Goal: Task Accomplishment & Management: Manage account settings

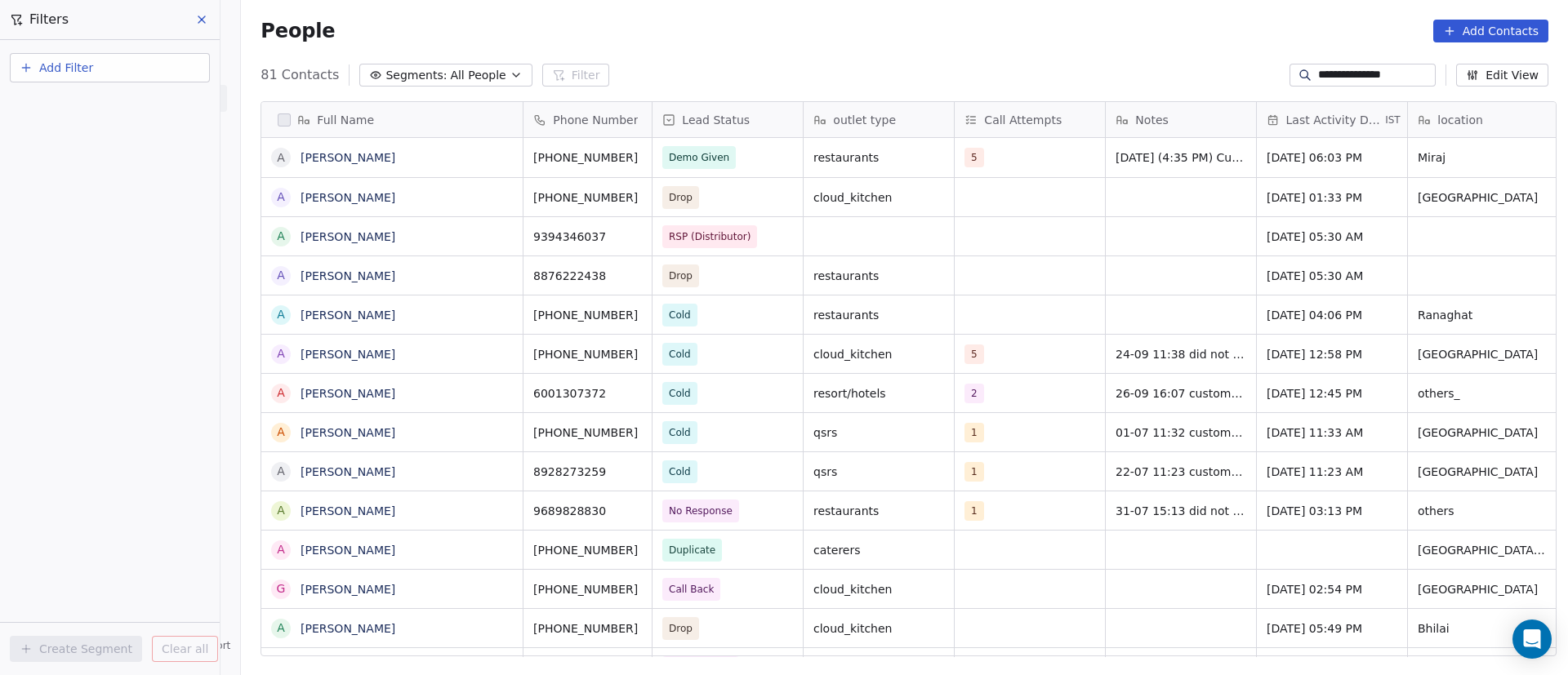
click at [1332, 70] on input "**********" at bounding box center [1375, 75] width 114 height 17
click at [1332, 71] on input "**********" at bounding box center [1375, 75] width 114 height 17
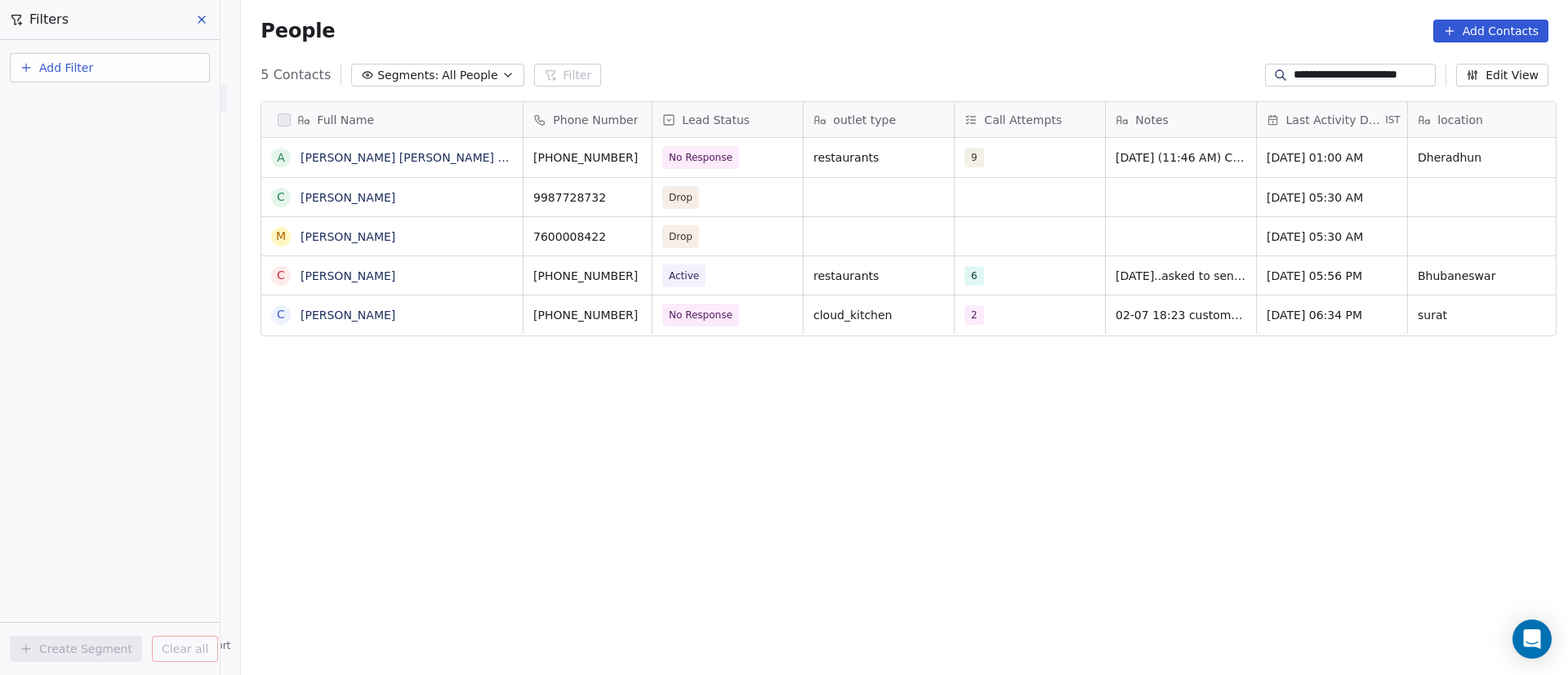
click at [1325, 76] on input "**********" at bounding box center [1363, 75] width 139 height 17
type input "**********"
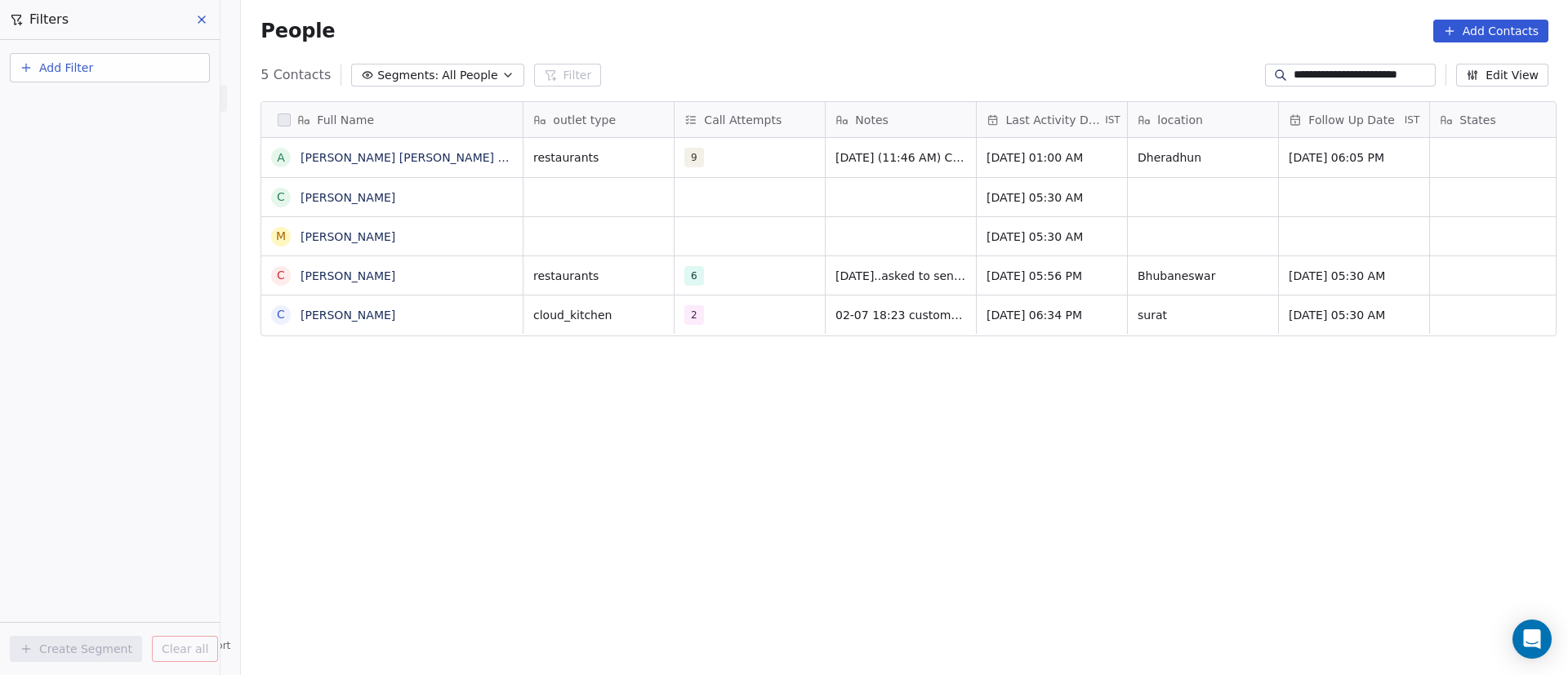
scroll to position [0, 0]
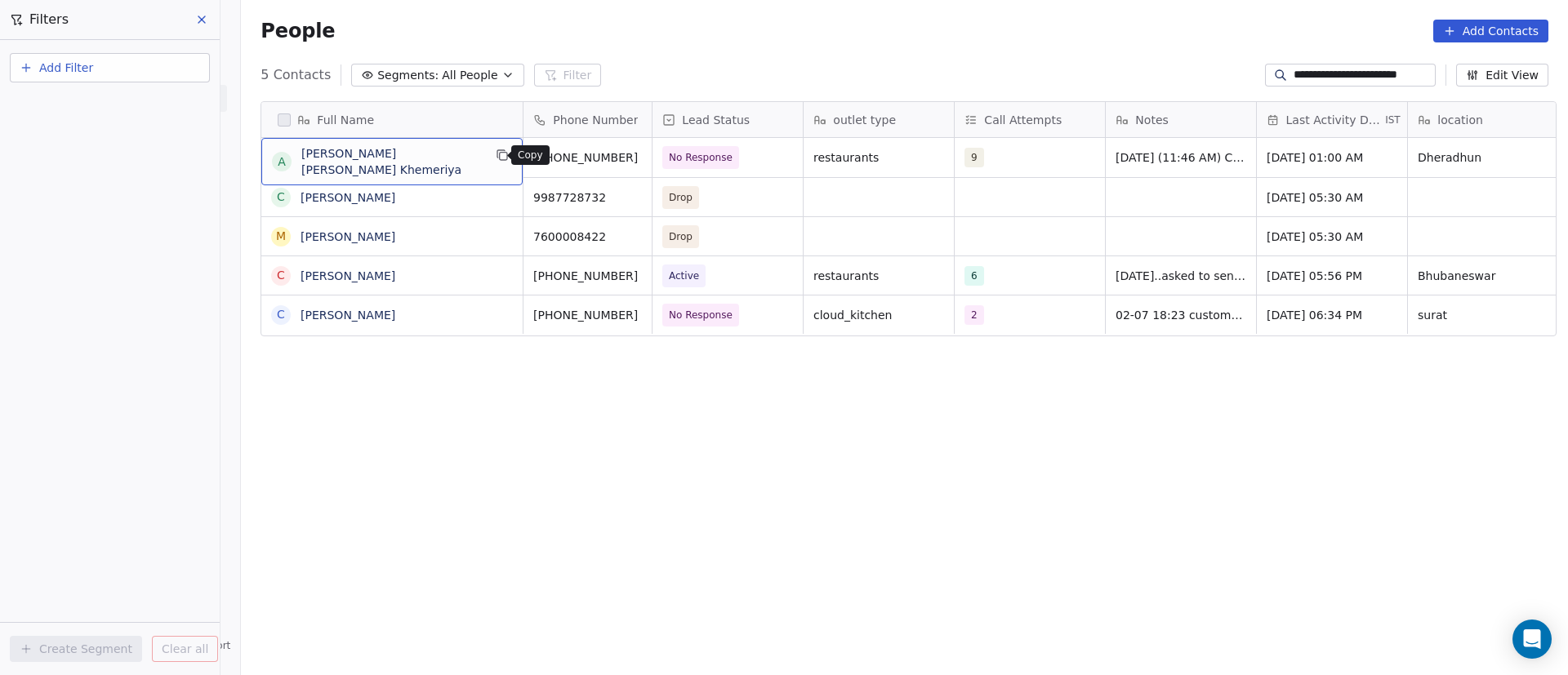
click at [500, 155] on icon "grid" at bounding box center [502, 155] width 13 height 13
click at [500, 158] on icon "grid" at bounding box center [503, 156] width 8 height 8
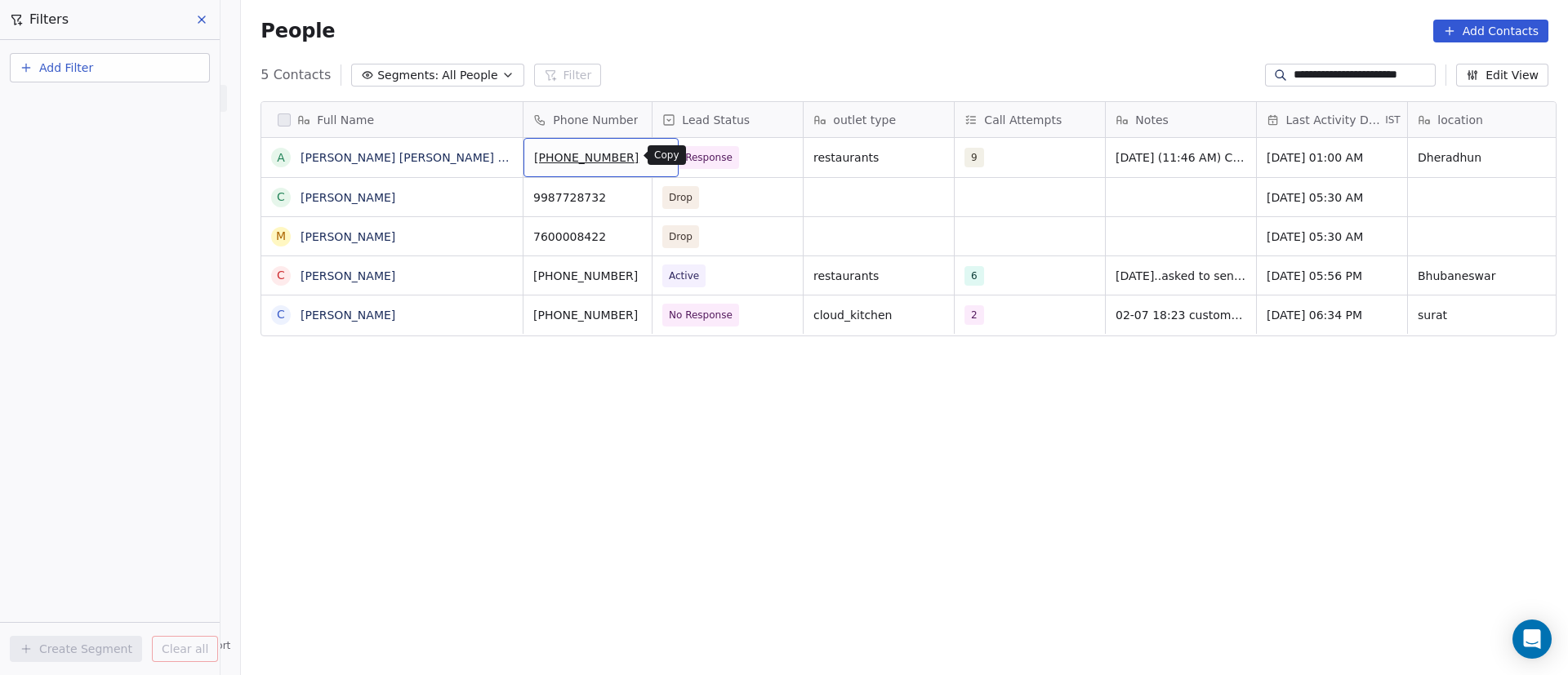
click at [652, 154] on icon "grid" at bounding box center [659, 155] width 13 height 13
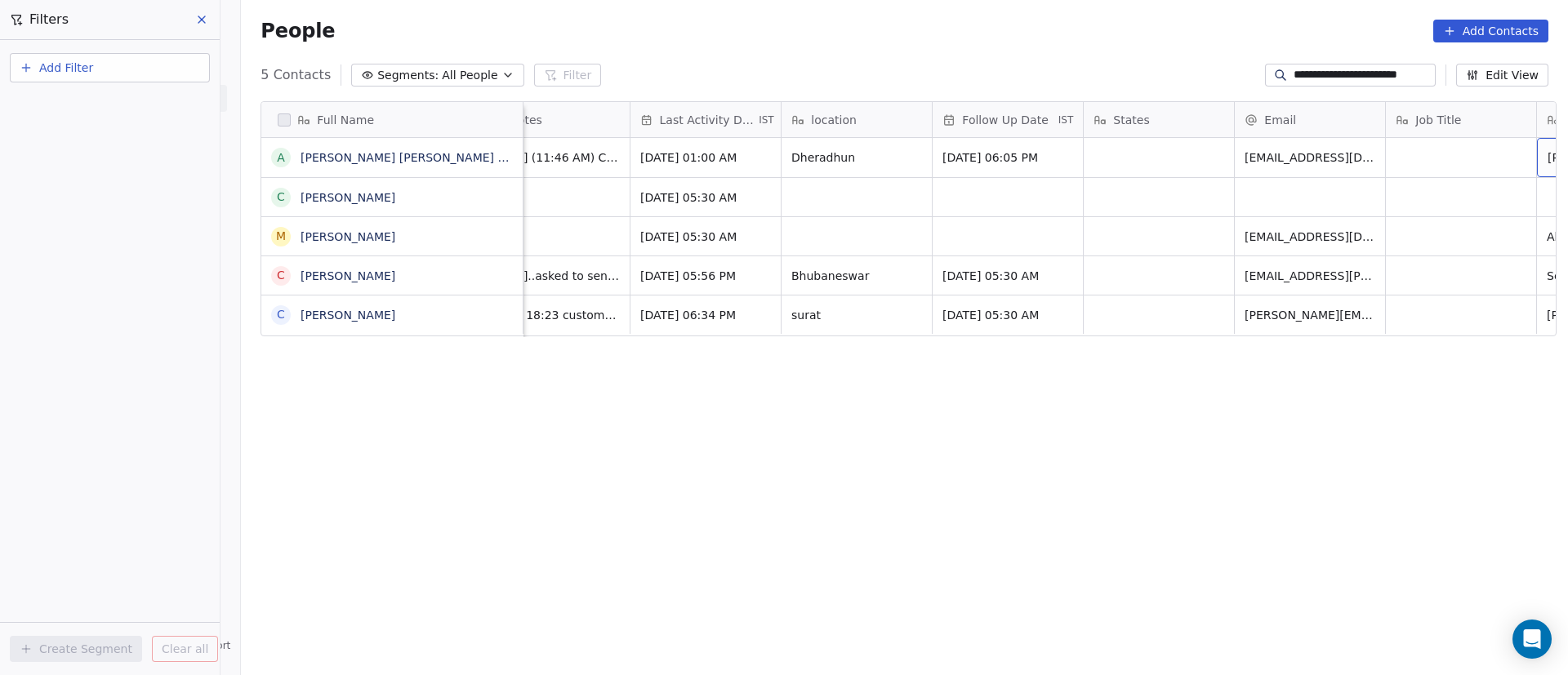
scroll to position [0, 778]
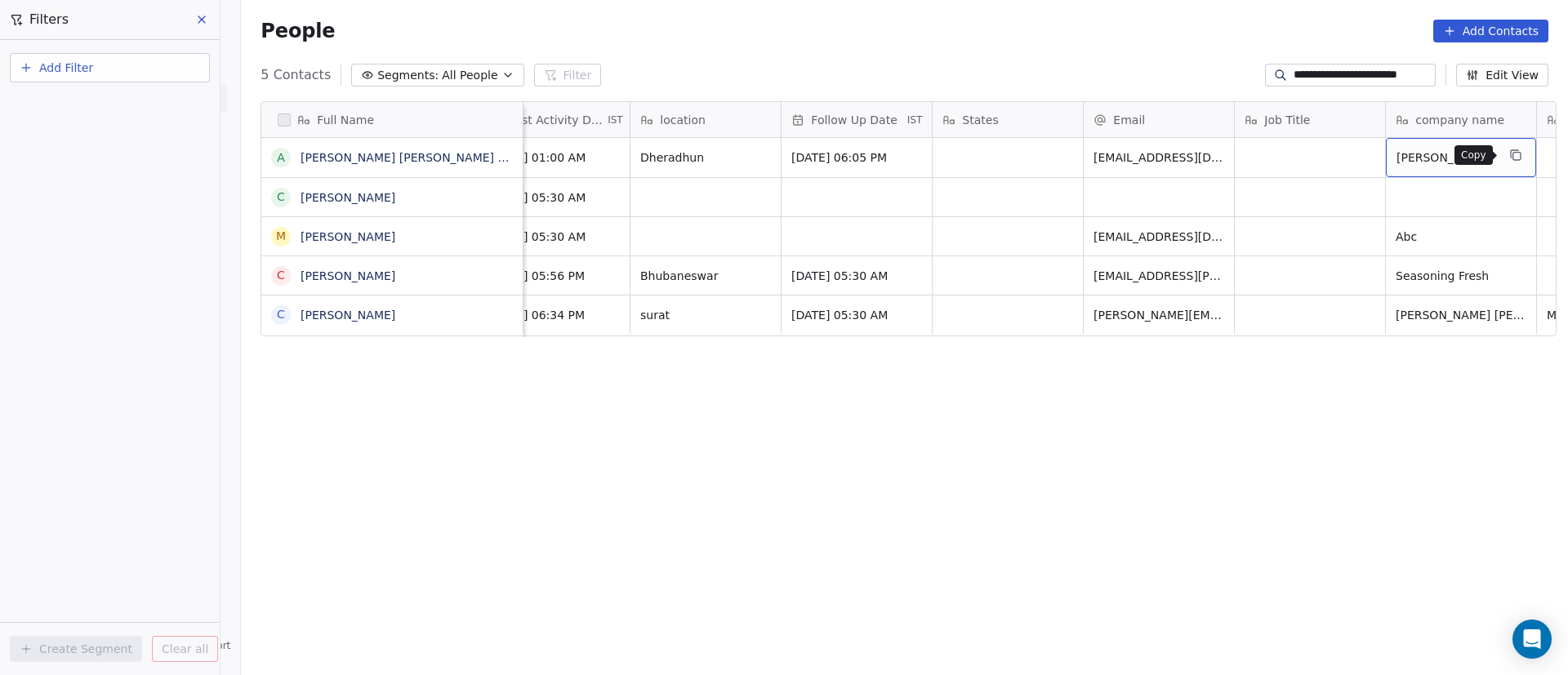
click at [1510, 156] on icon "grid" at bounding box center [1516, 155] width 13 height 13
click at [754, 160] on icon "grid" at bounding box center [760, 155] width 13 height 13
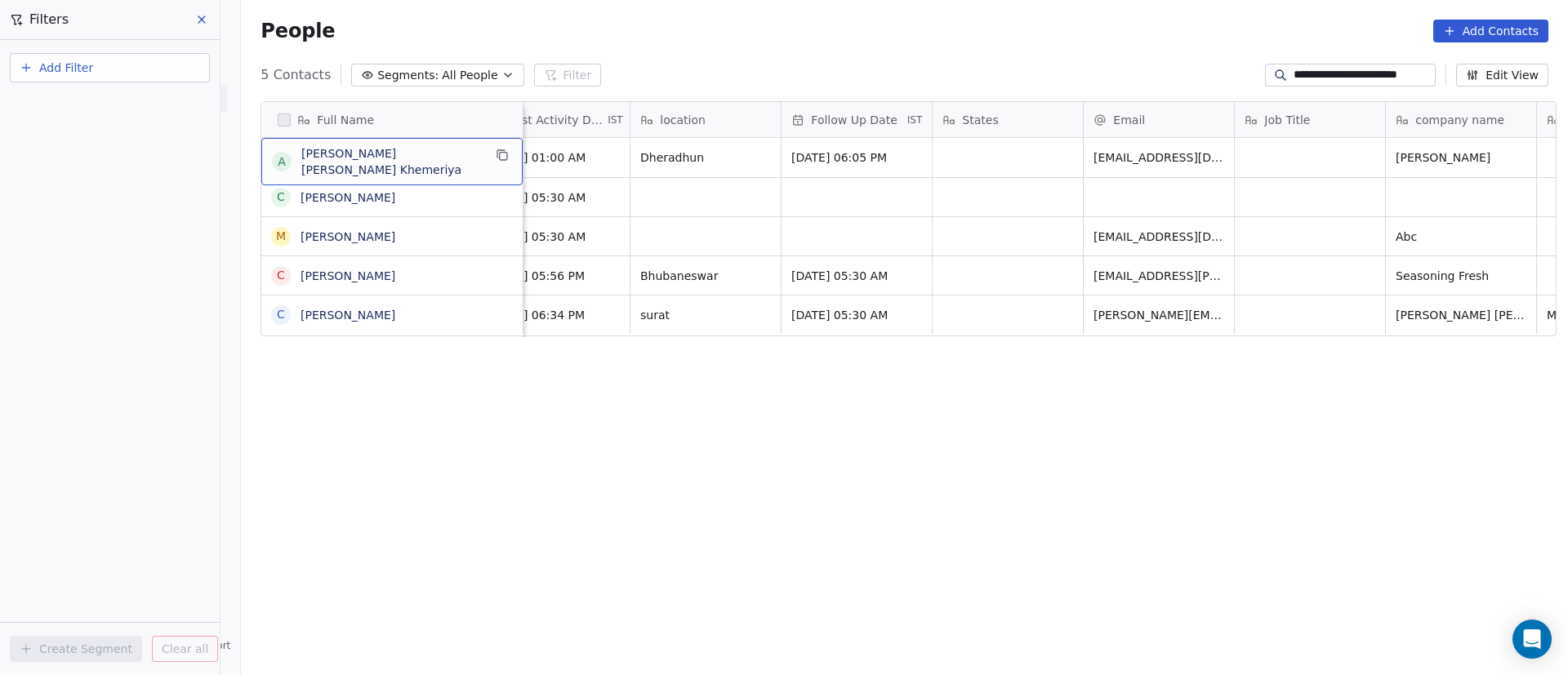
scroll to position [0, 0]
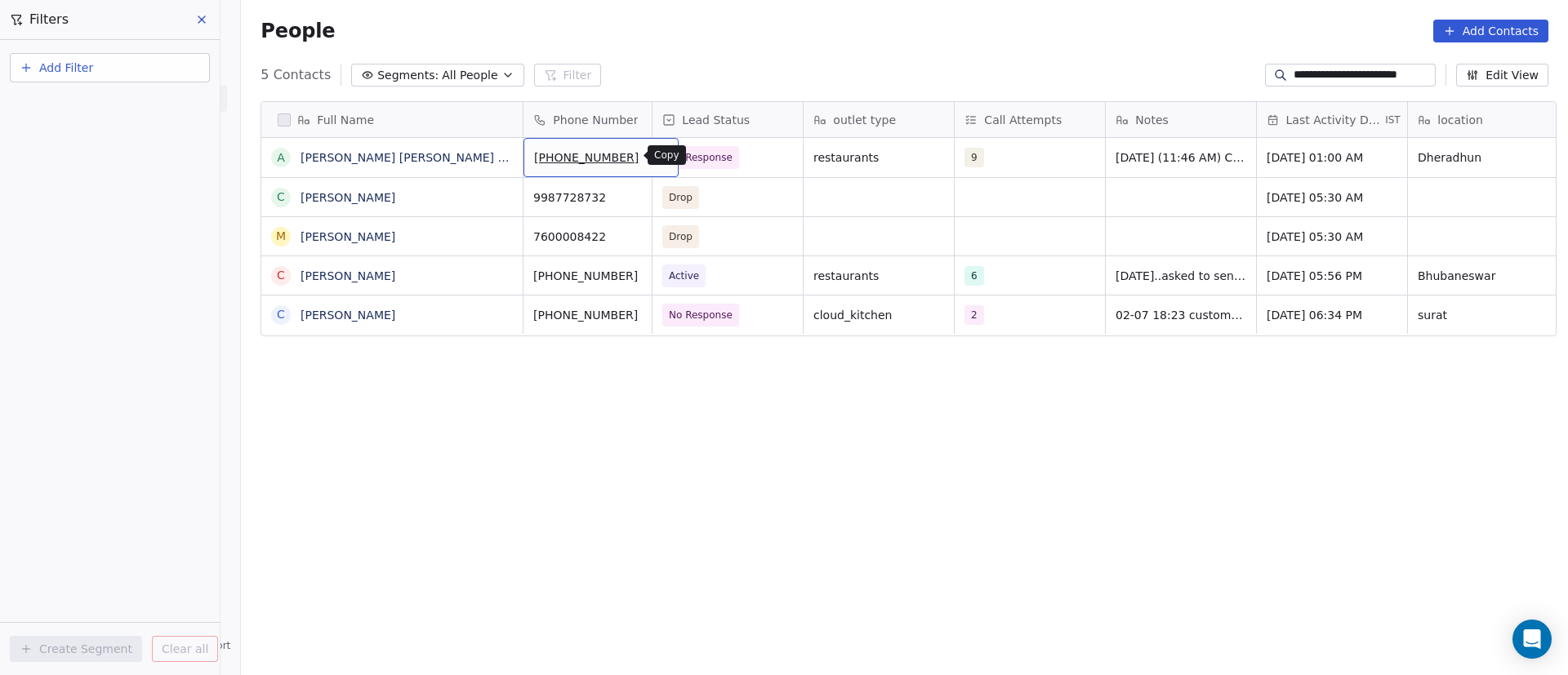
click at [652, 155] on icon "grid" at bounding box center [659, 155] width 13 height 13
click at [748, 158] on span "No Response" at bounding box center [713, 157] width 99 height 23
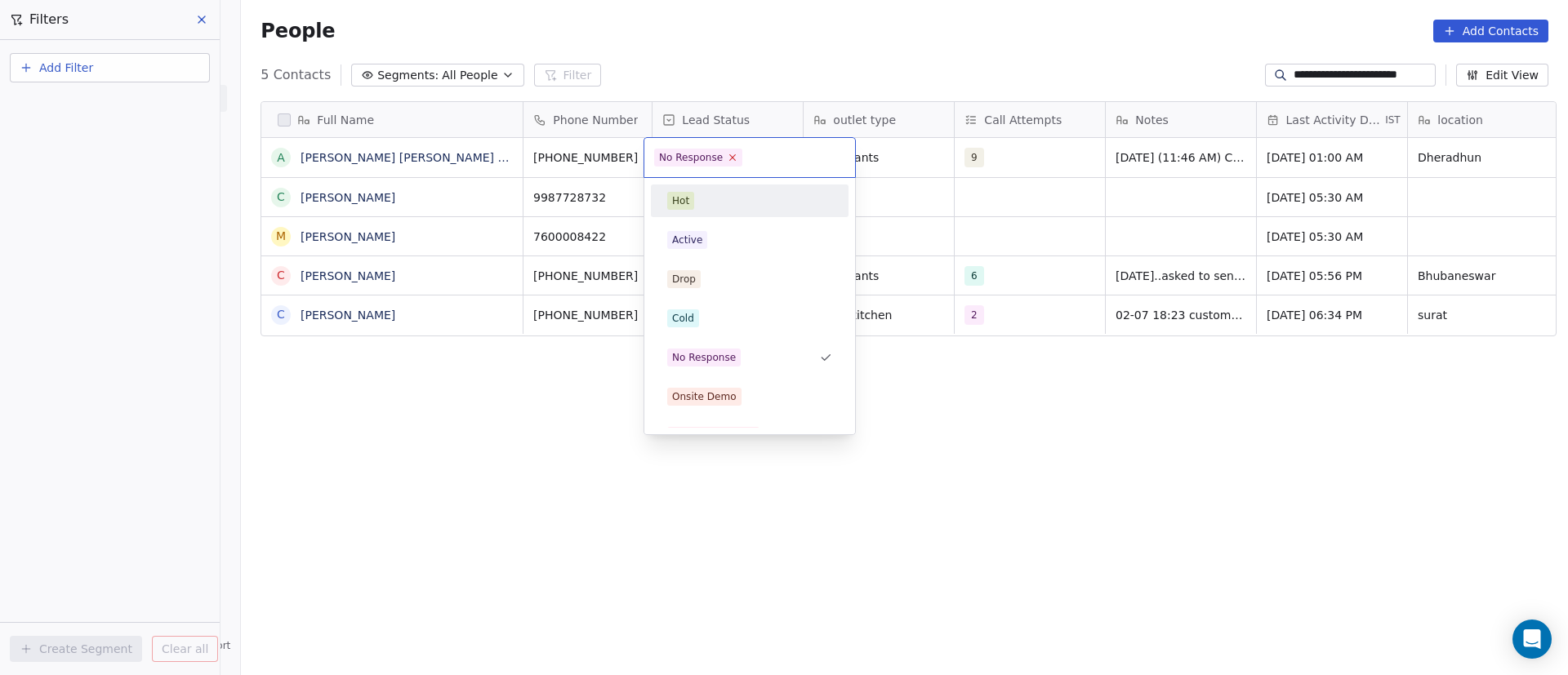
click at [732, 160] on icon at bounding box center [733, 158] width 6 height 6
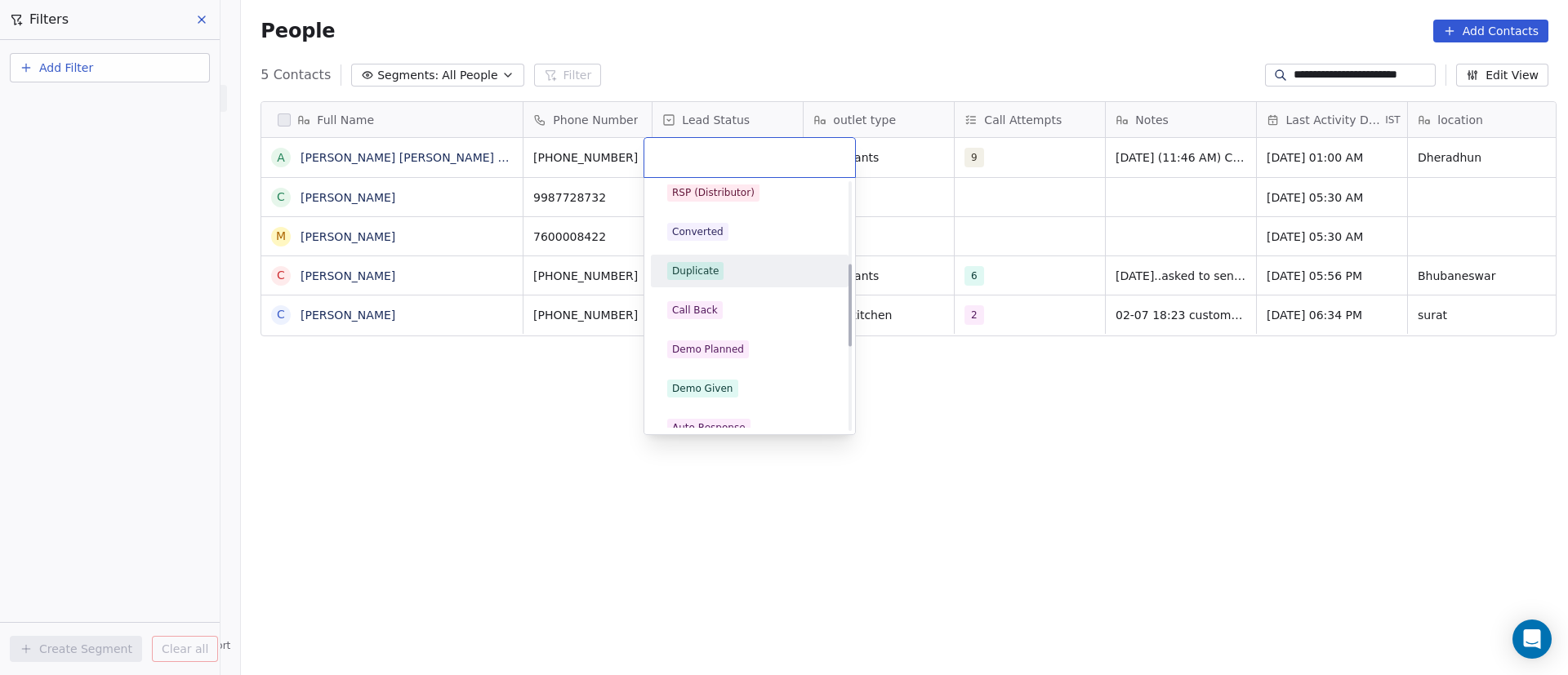
scroll to position [245, 0]
click at [777, 344] on div "Demo Planned" at bounding box center [749, 348] width 165 height 18
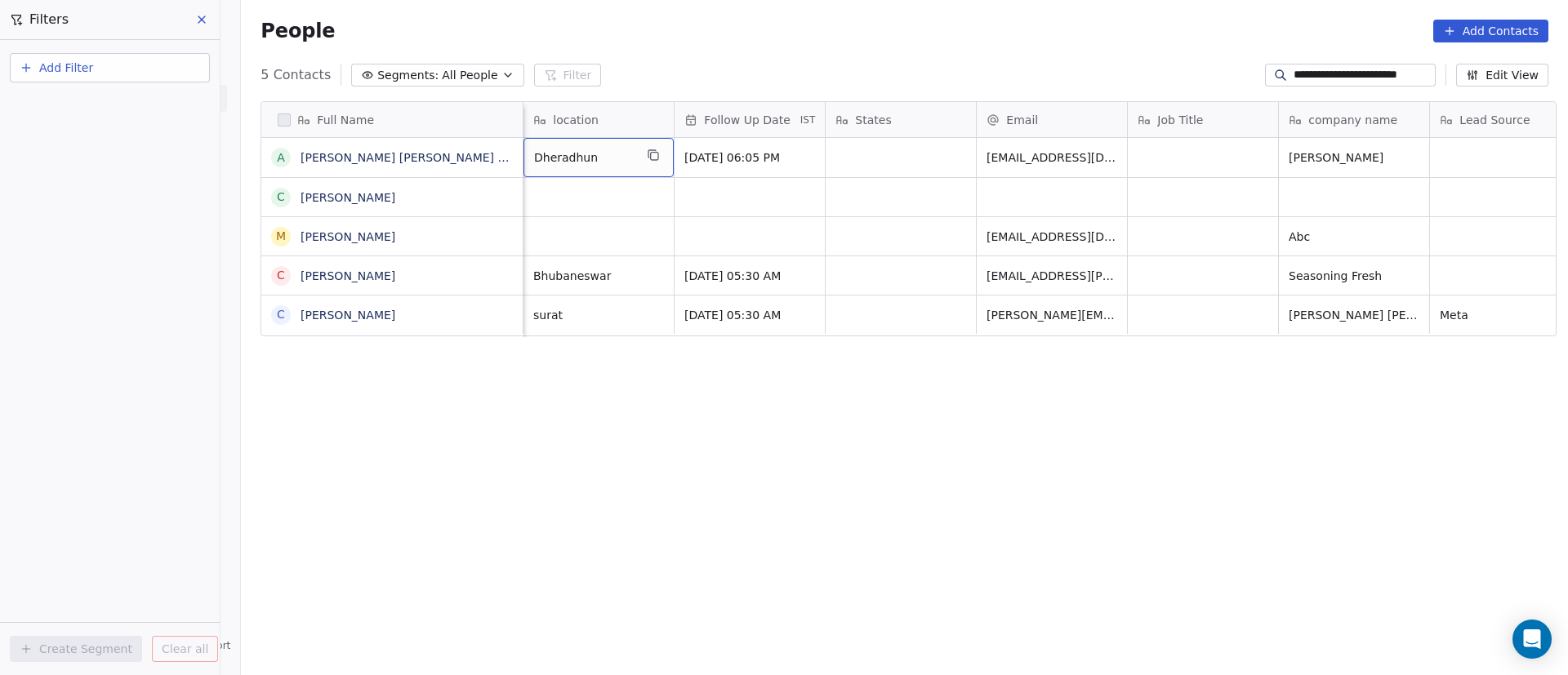
scroll to position [0, 733]
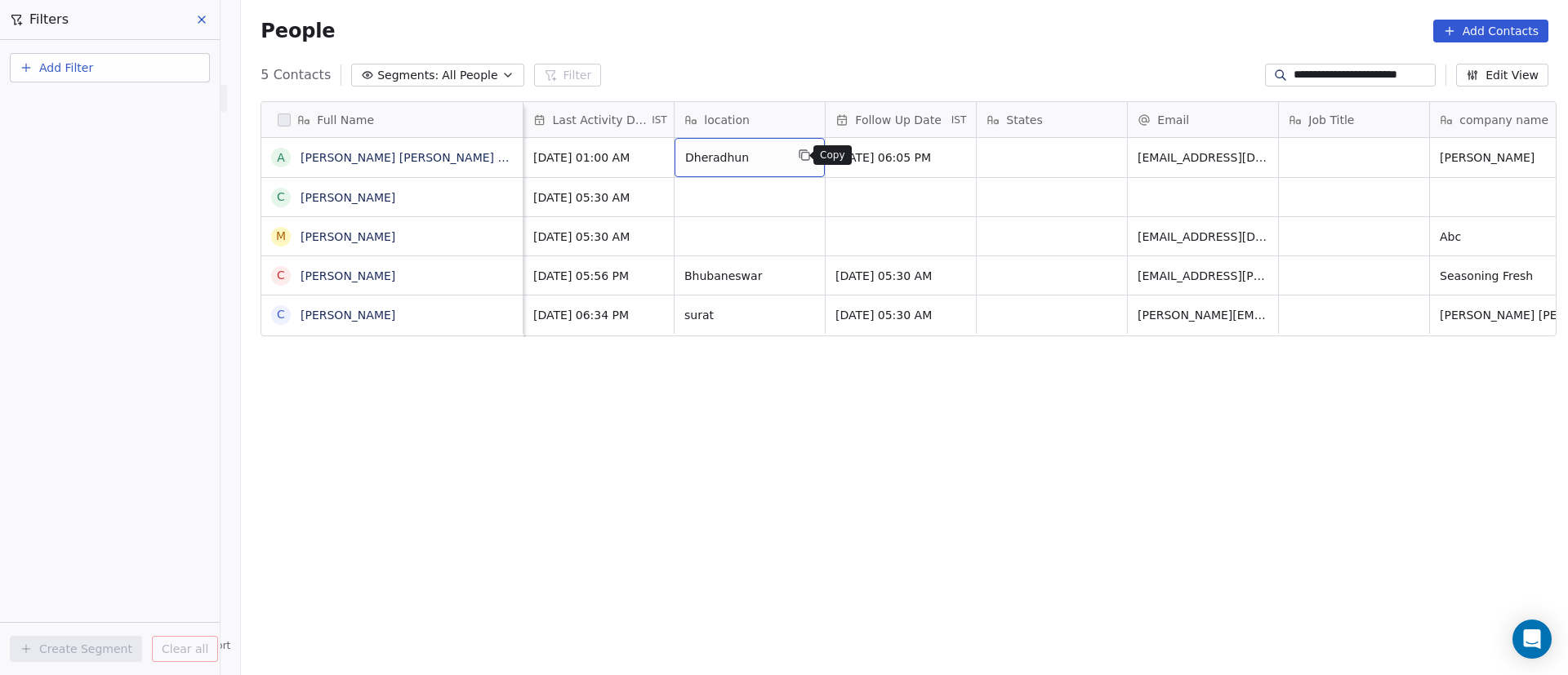
click at [798, 156] on icon "grid" at bounding box center [804, 155] width 13 height 13
click at [1037, 157] on div "grid" at bounding box center [1052, 157] width 150 height 39
type textarea "**********"
click at [1325, 162] on html "**********" at bounding box center [784, 338] width 1568 height 675
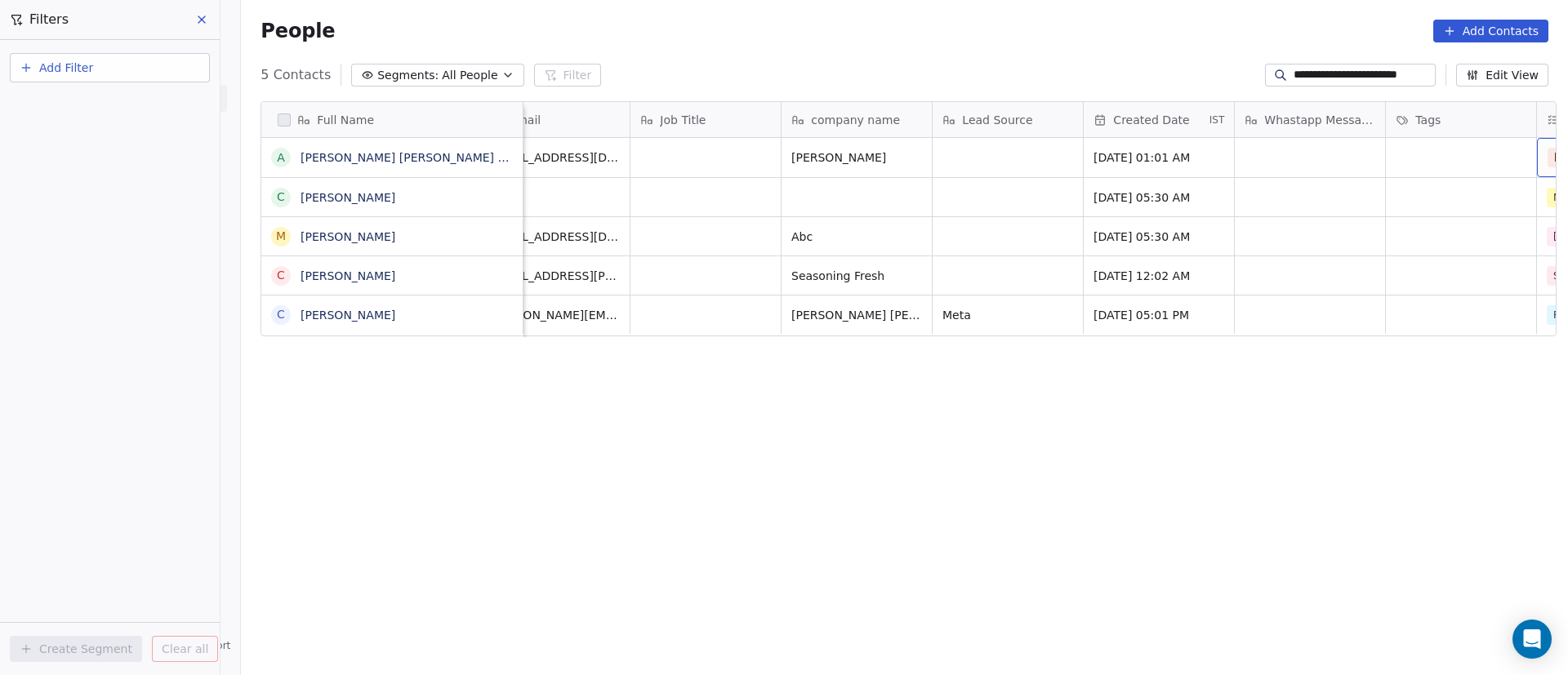
scroll to position [0, 1533]
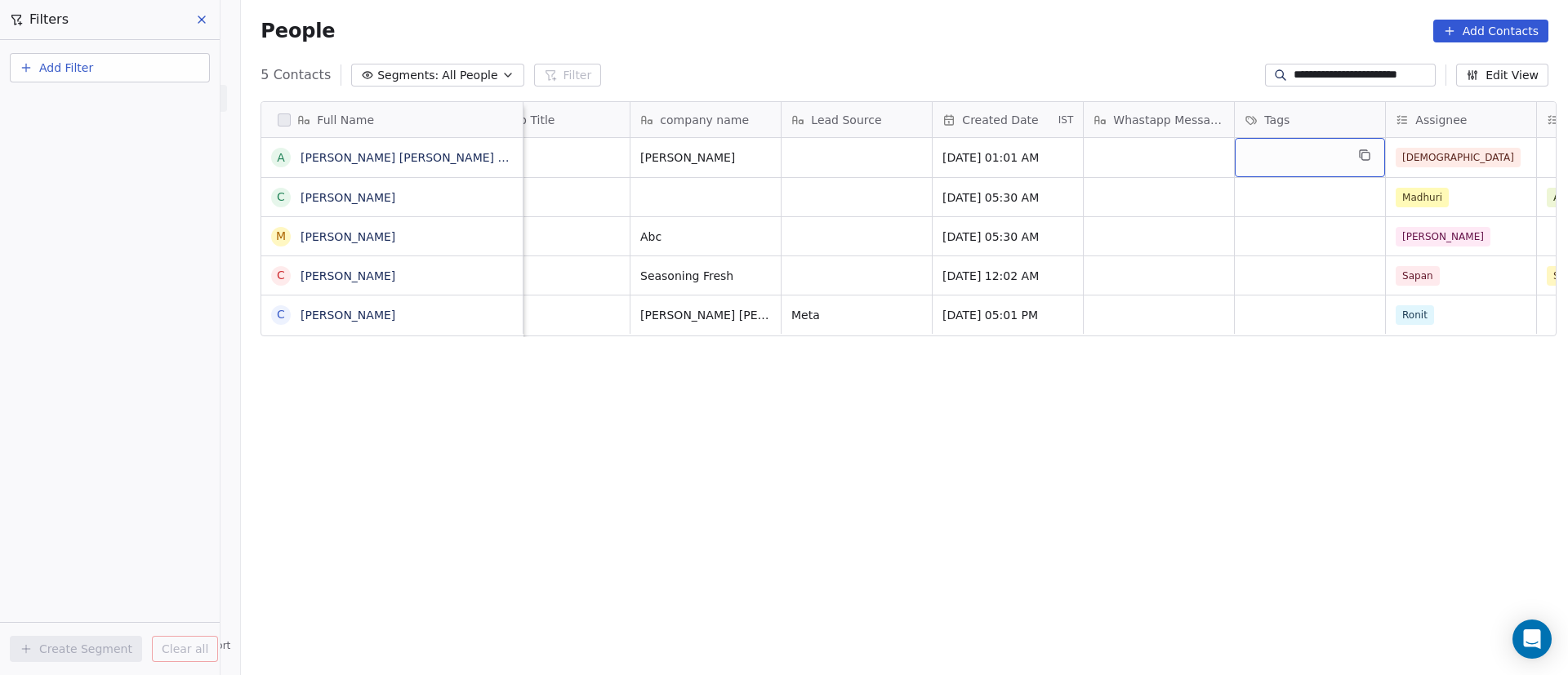
click at [1294, 162] on div "grid" at bounding box center [1310, 157] width 150 height 39
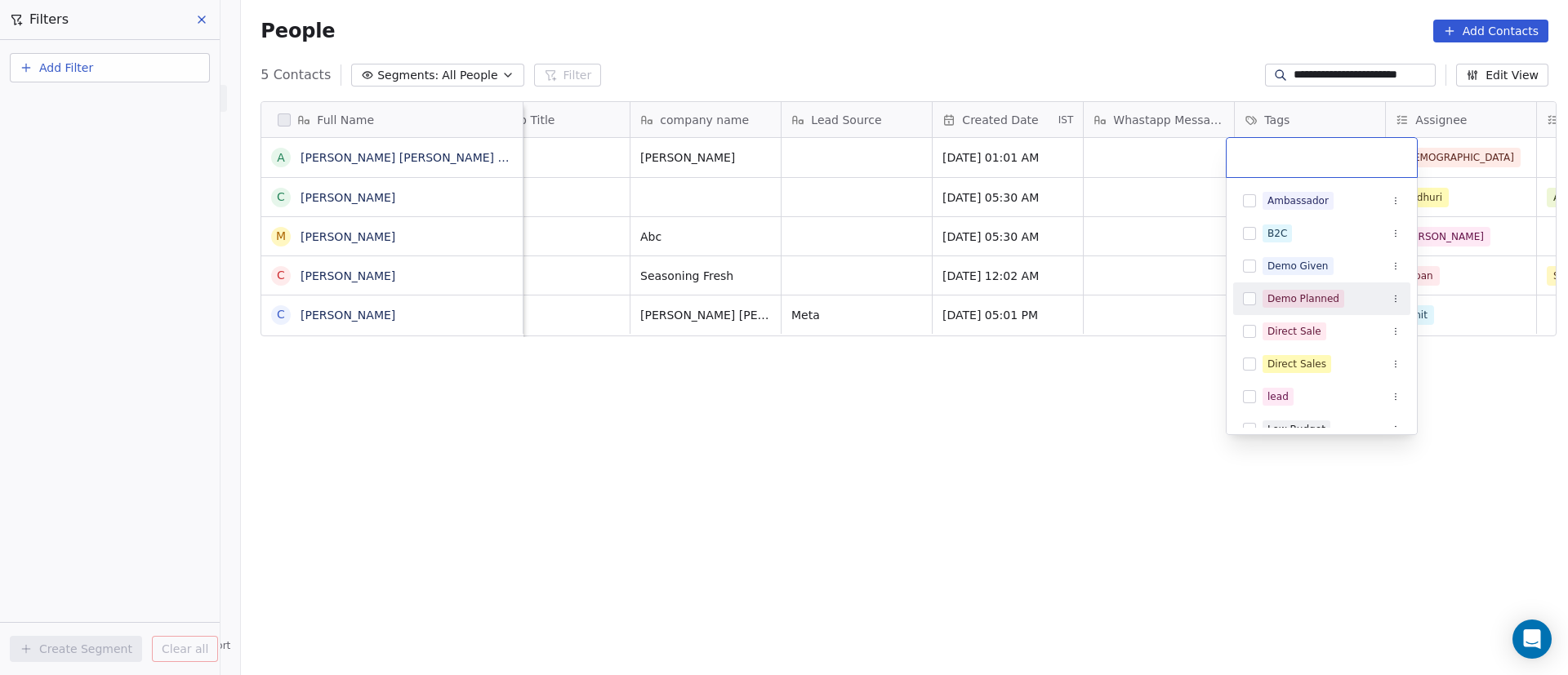
click at [1322, 297] on div "Demo Planned" at bounding box center [1303, 299] width 72 height 15
click at [1170, 379] on html "**********" at bounding box center [784, 338] width 1568 height 675
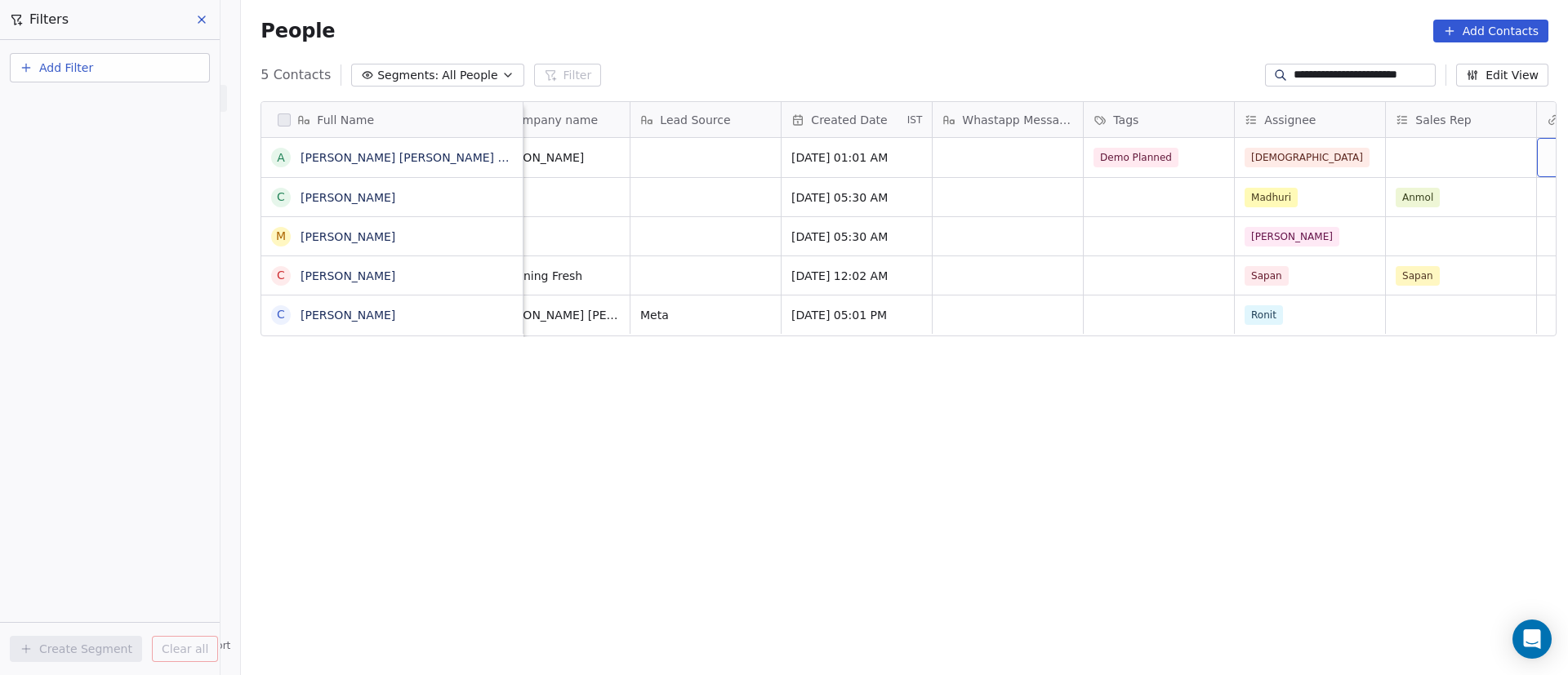
scroll to position [0, 1835]
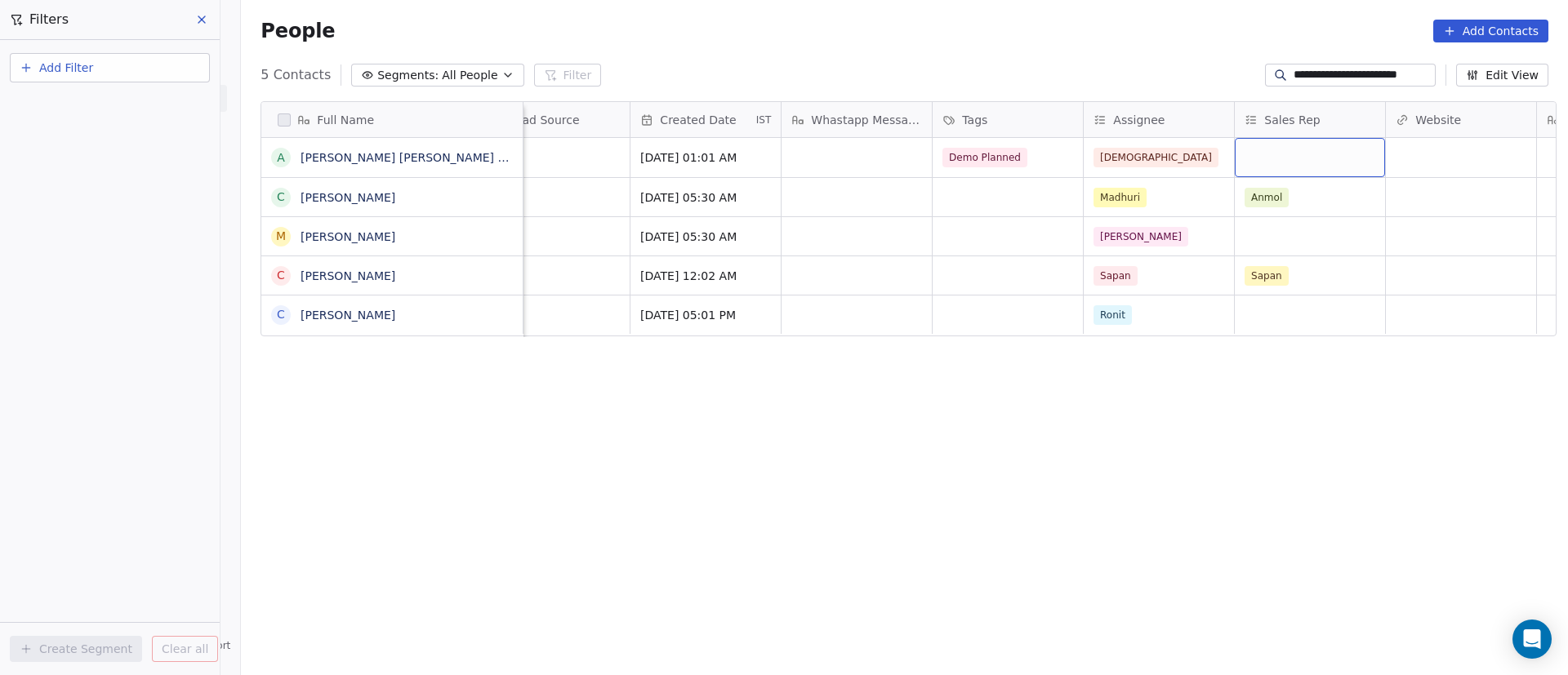
click at [1266, 150] on div "grid" at bounding box center [1310, 157] width 150 height 39
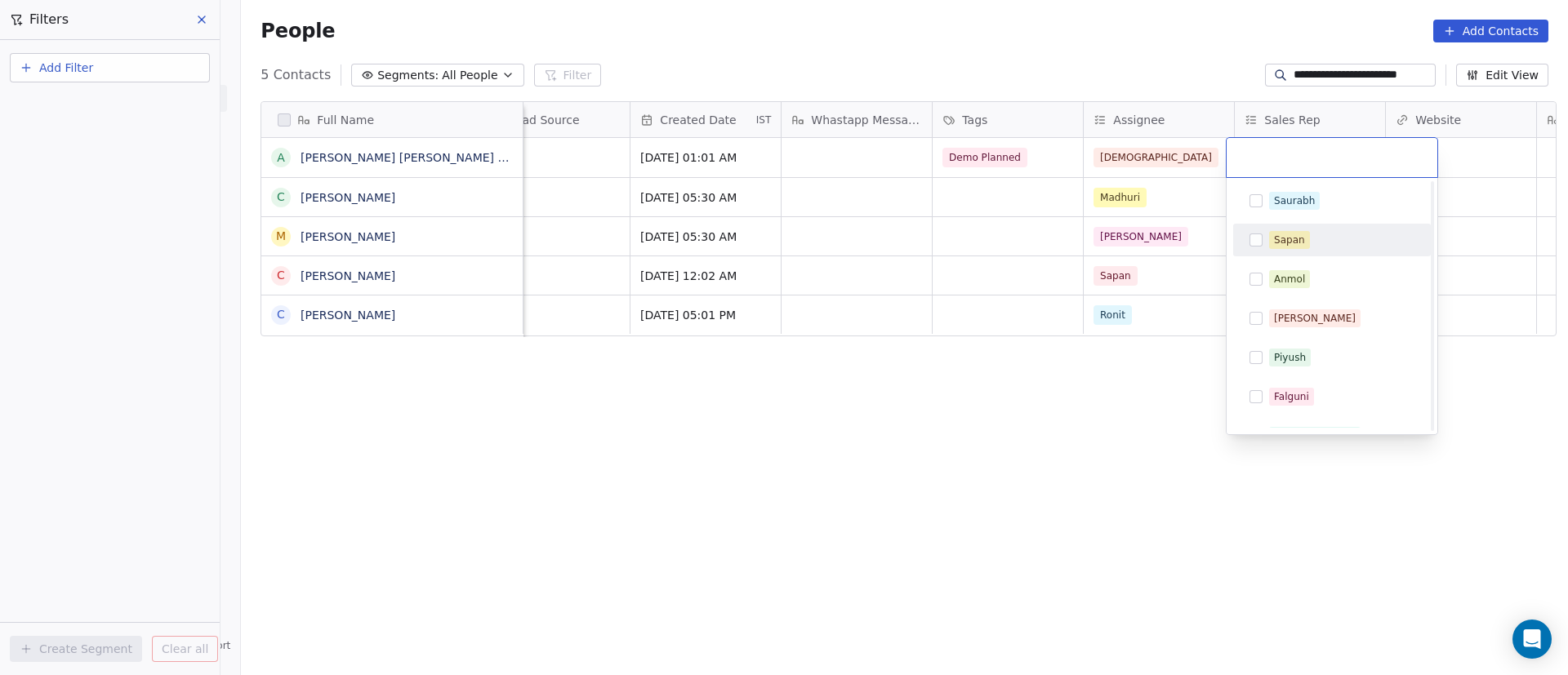
scroll to position [103, 0]
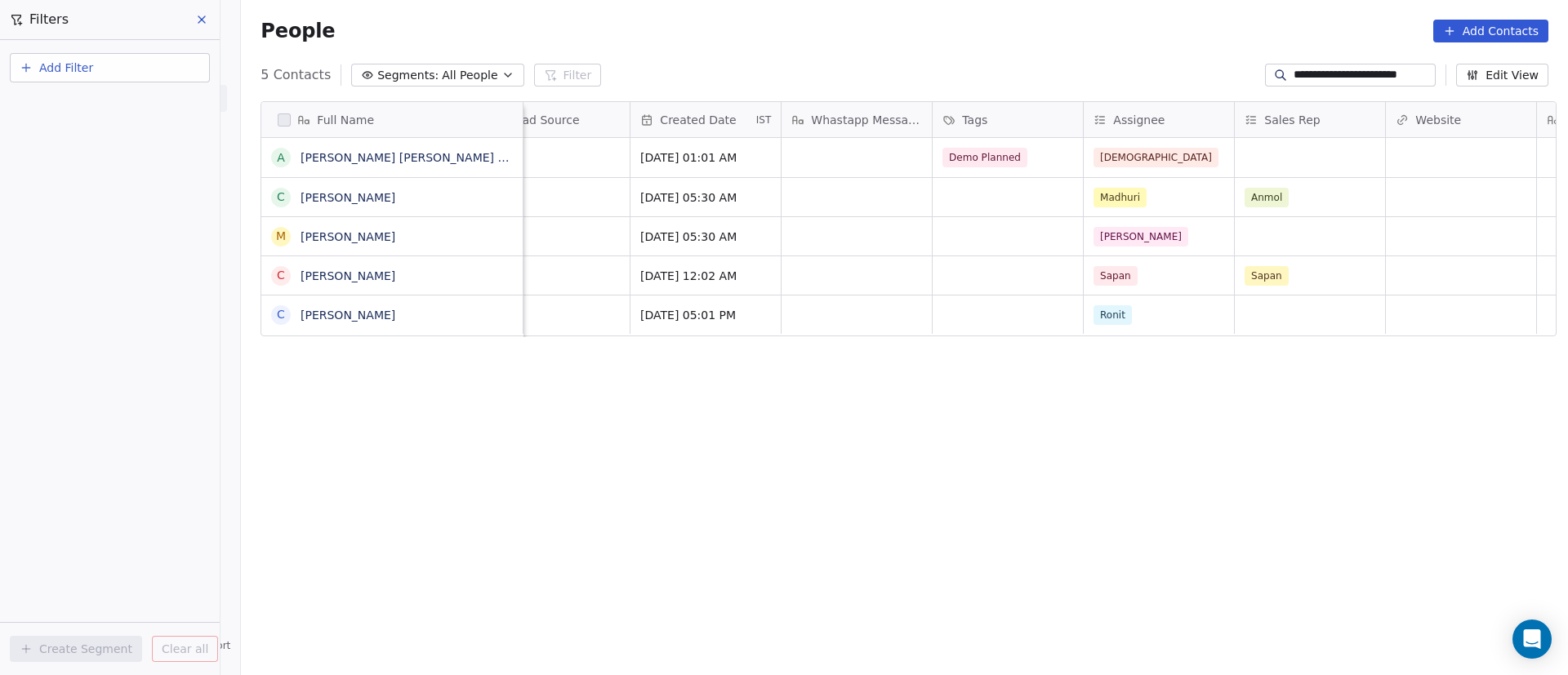
click at [1110, 492] on html "**********" at bounding box center [784, 338] width 1568 height 675
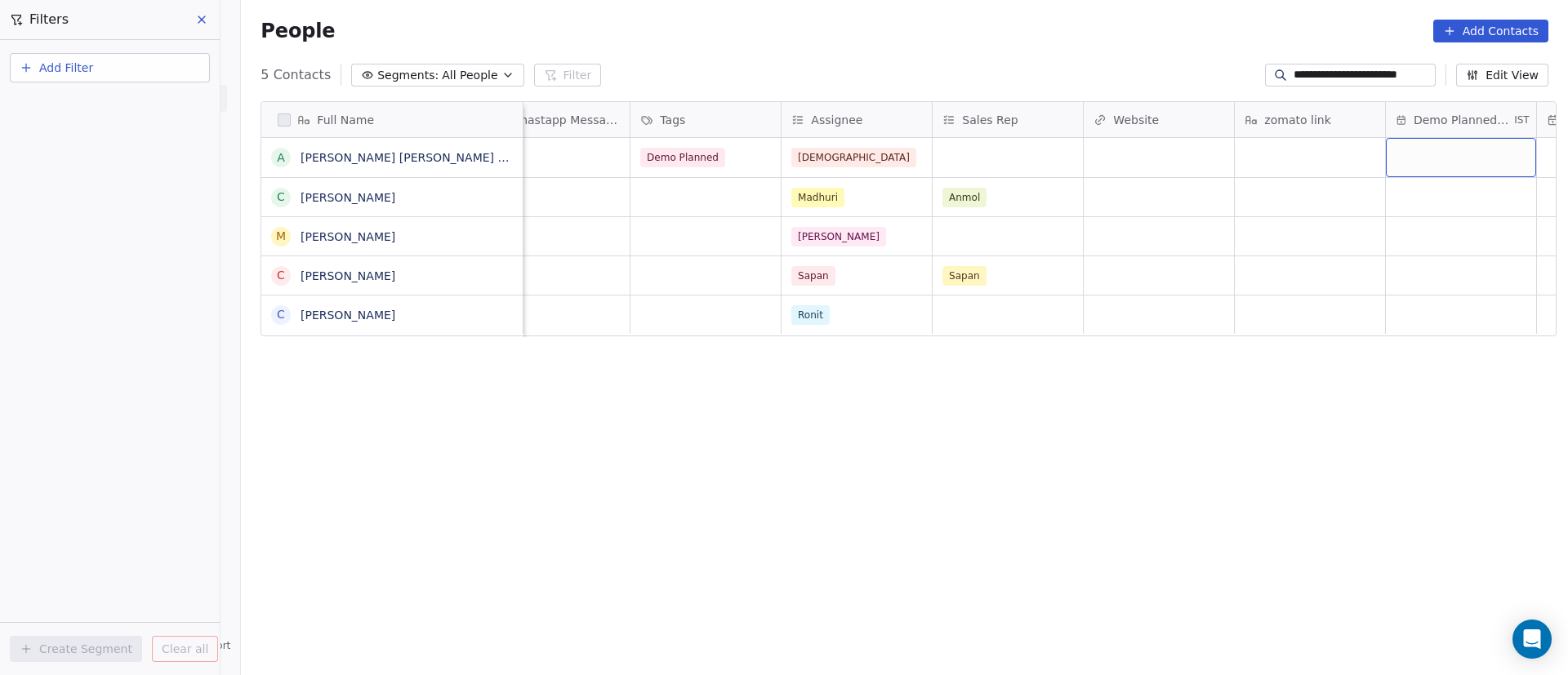
scroll to position [0, 2288]
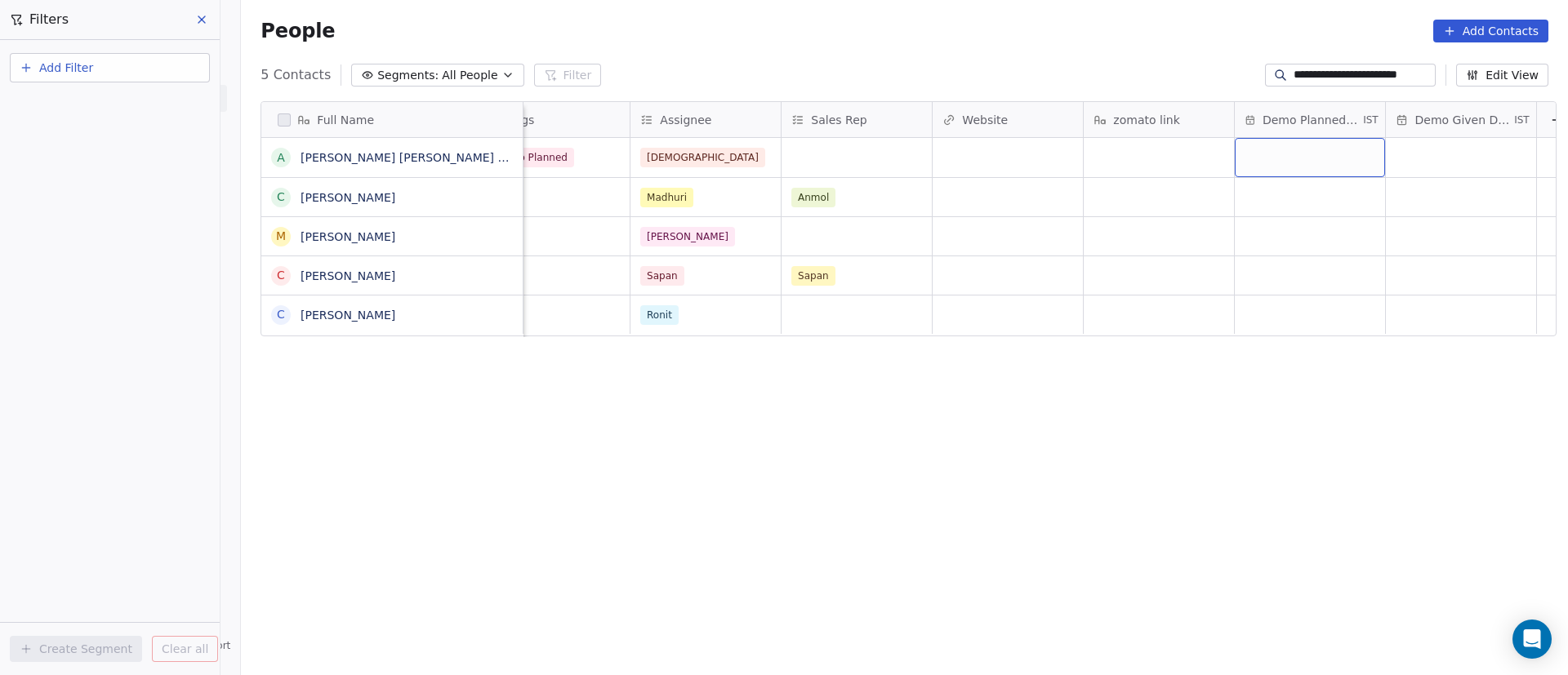
click at [1280, 154] on div "grid" at bounding box center [1310, 157] width 150 height 39
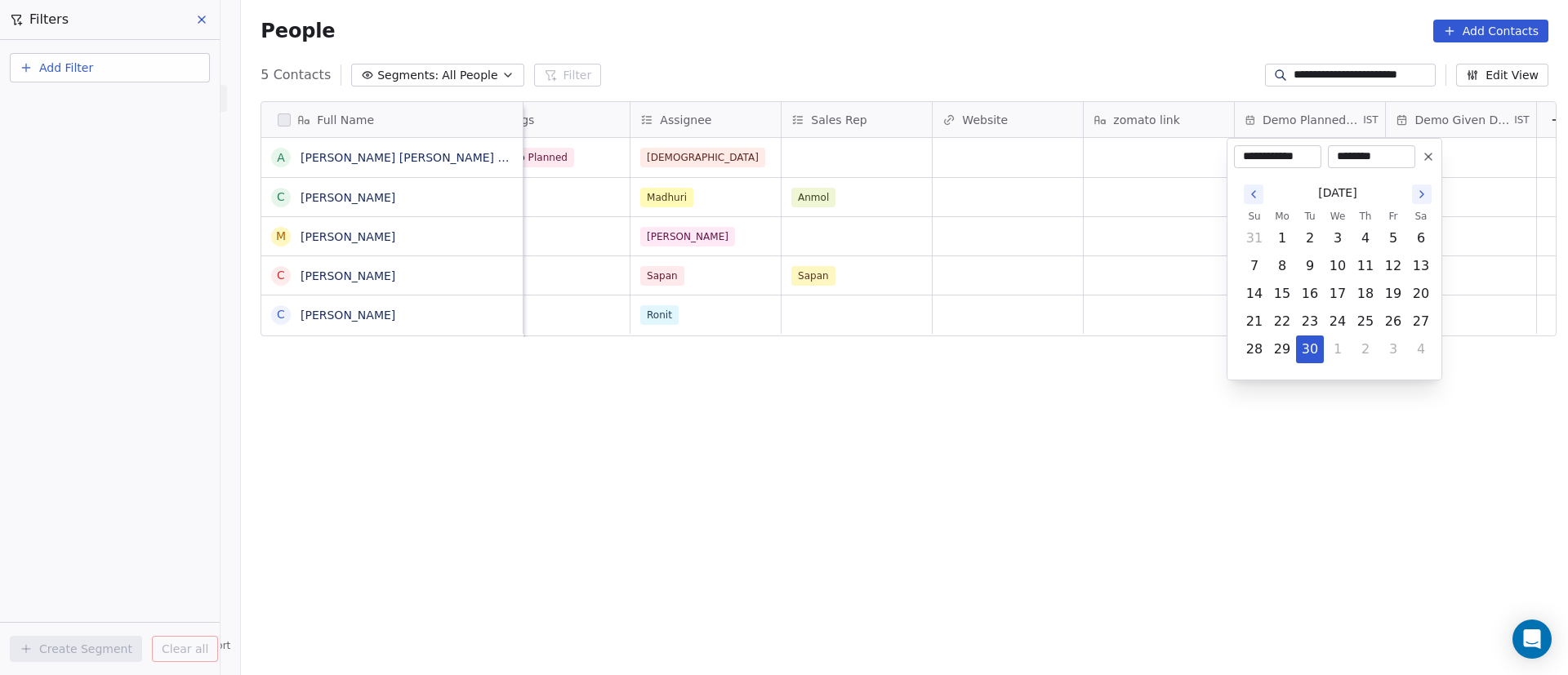
click at [1423, 200] on icon "Go to the Next Month" at bounding box center [1422, 195] width 13 height 13
click at [1342, 237] on button "1" at bounding box center [1337, 238] width 26 height 26
type input "**********"
click at [1367, 154] on input "********" at bounding box center [1372, 157] width 81 height 17
click at [1346, 157] on input "********" at bounding box center [1372, 157] width 81 height 17
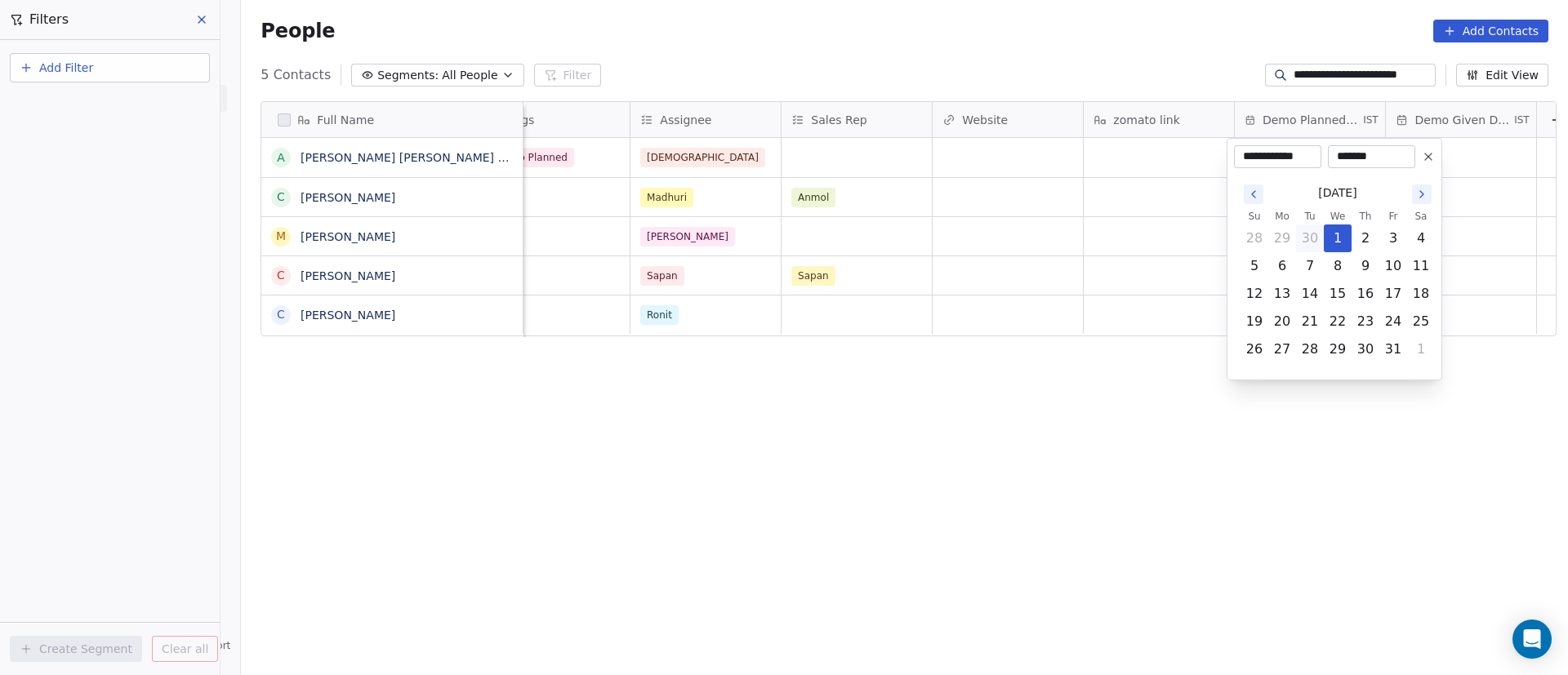
type input "********"
click at [1130, 485] on html "**********" at bounding box center [784, 338] width 1568 height 675
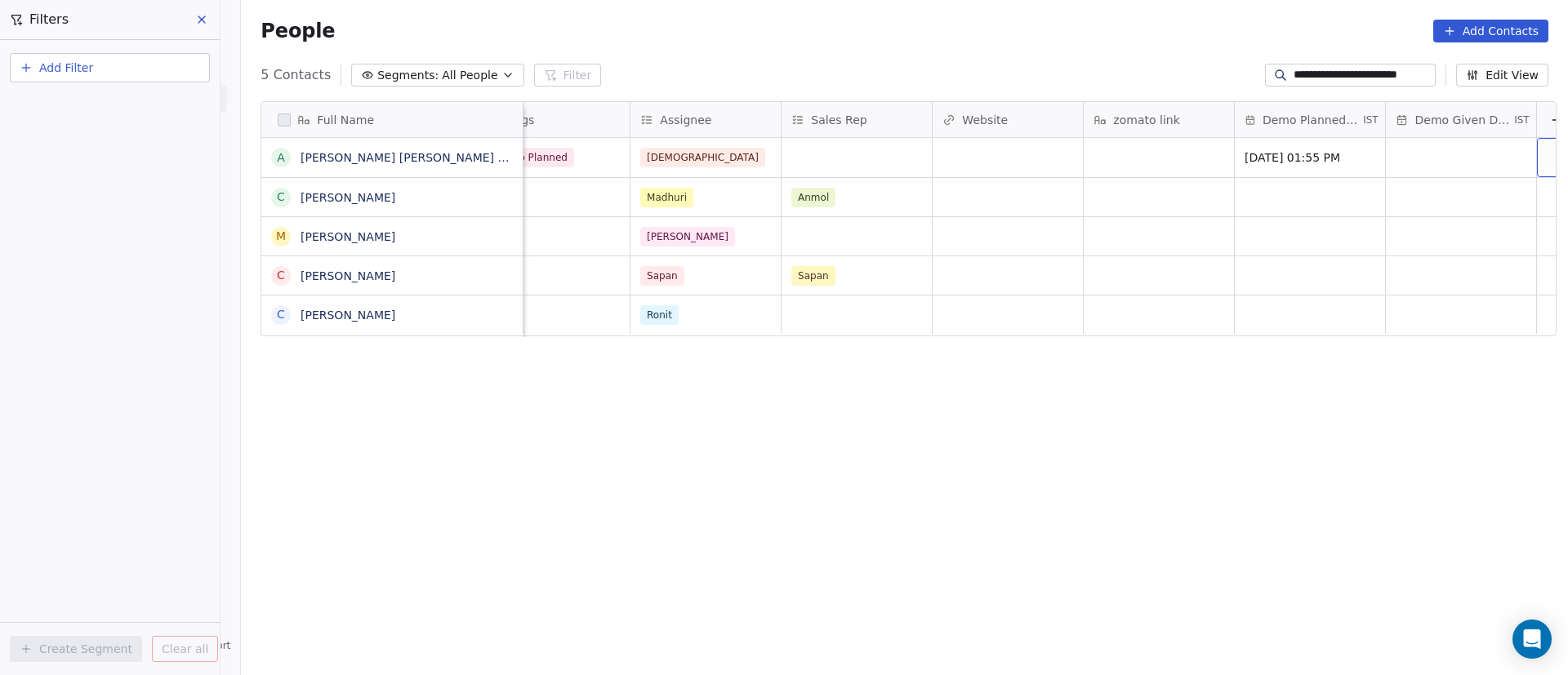
scroll to position [0, 2327]
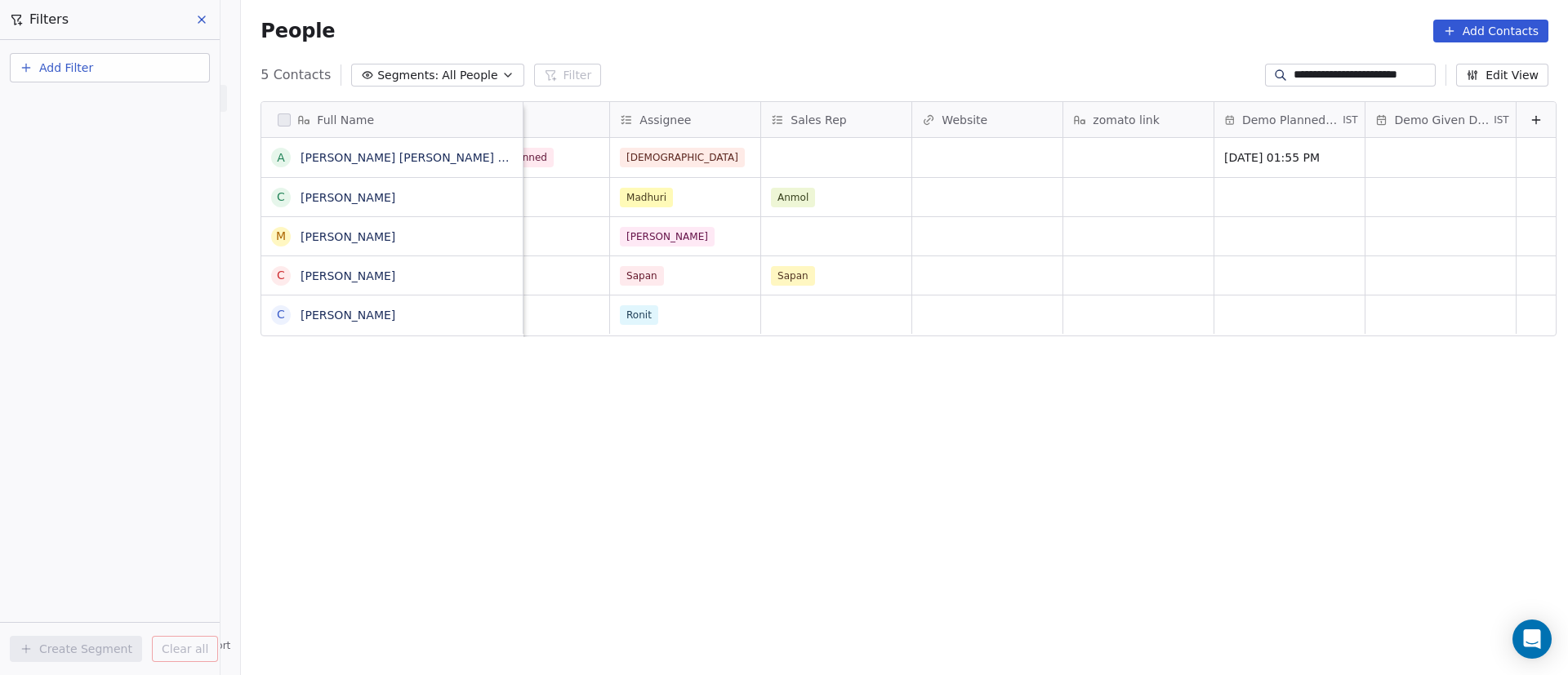
click at [772, 501] on div "Full Name A Anushka Chinmay Khemeriya C Chinmay Mokul M Mehta Chinmay C Chinmay…" at bounding box center [904, 386] width 1327 height 595
click at [1350, 80] on input "**********" at bounding box center [1363, 75] width 139 height 17
paste input
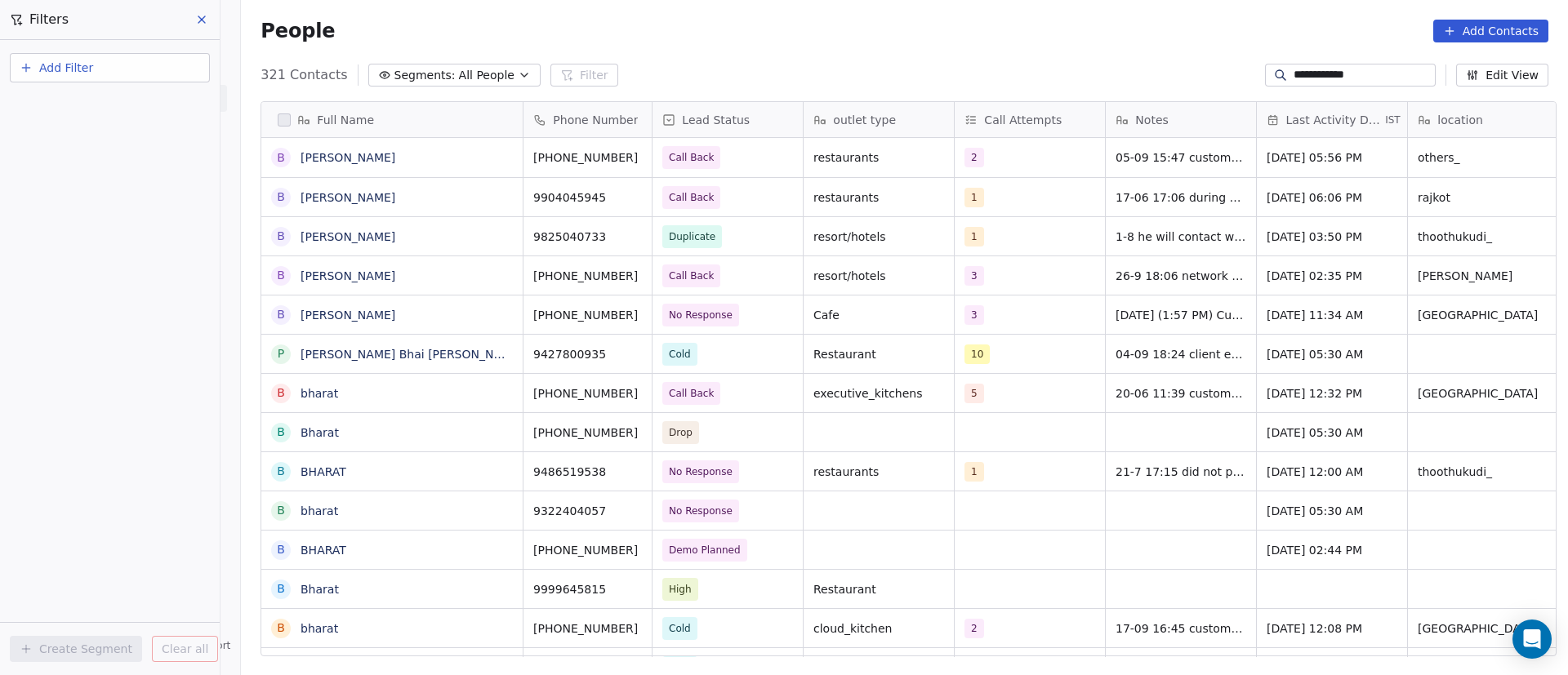
scroll to position [576, 1316]
type input "**********"
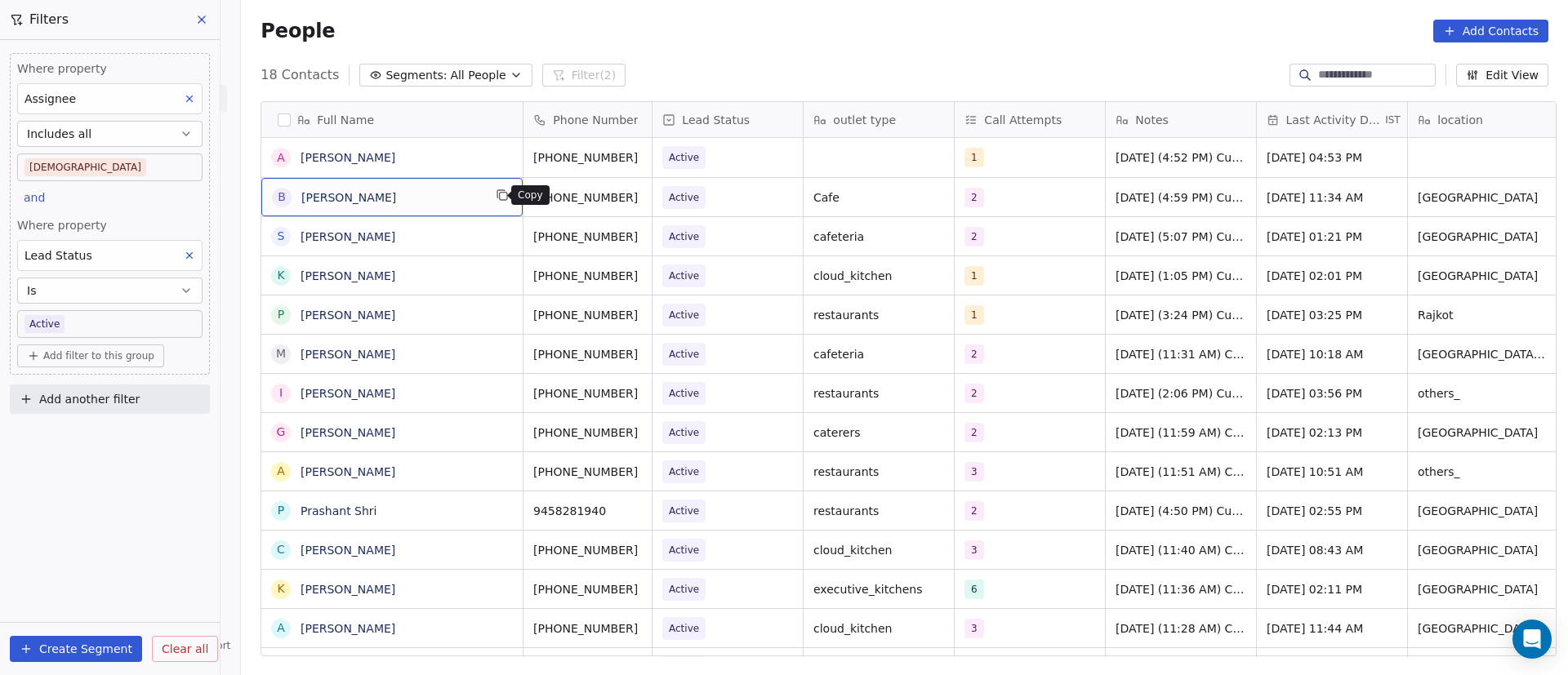
click at [500, 193] on icon "grid" at bounding box center [503, 196] width 8 height 8
click at [652, 197] on icon "grid" at bounding box center [659, 195] width 13 height 13
click at [1032, 195] on div "2" at bounding box center [1015, 197] width 99 height 19
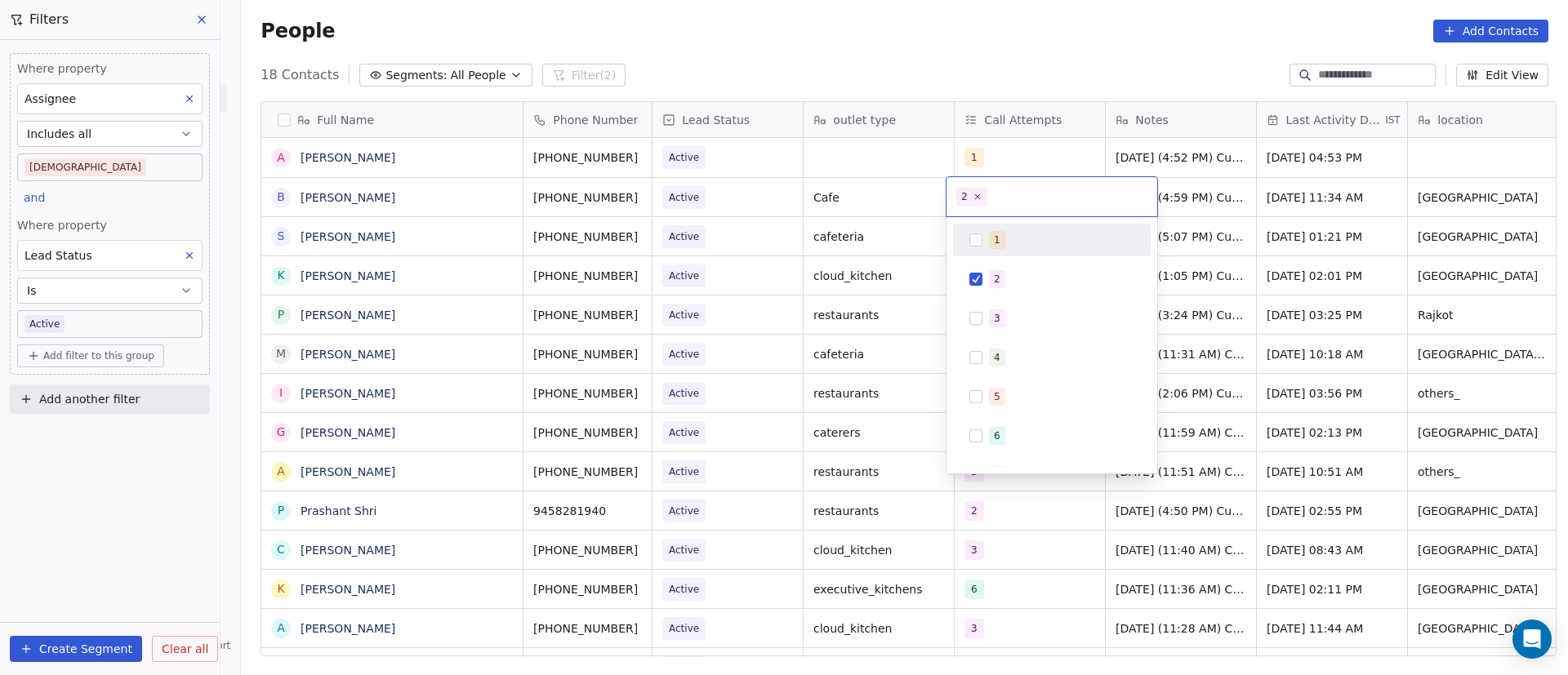
click at [1005, 270] on div "2" at bounding box center [1052, 279] width 185 height 26
click at [998, 317] on div "3" at bounding box center [997, 318] width 7 height 15
drag, startPoint x: 1308, startPoint y: 261, endPoint x: 1284, endPoint y: 247, distance: 27.8
click at [1307, 258] on html "On2Cook India Pvt. Ltd. Contacts People Marketing Workflows Campaigns Metrics &…" at bounding box center [784, 338] width 1568 height 675
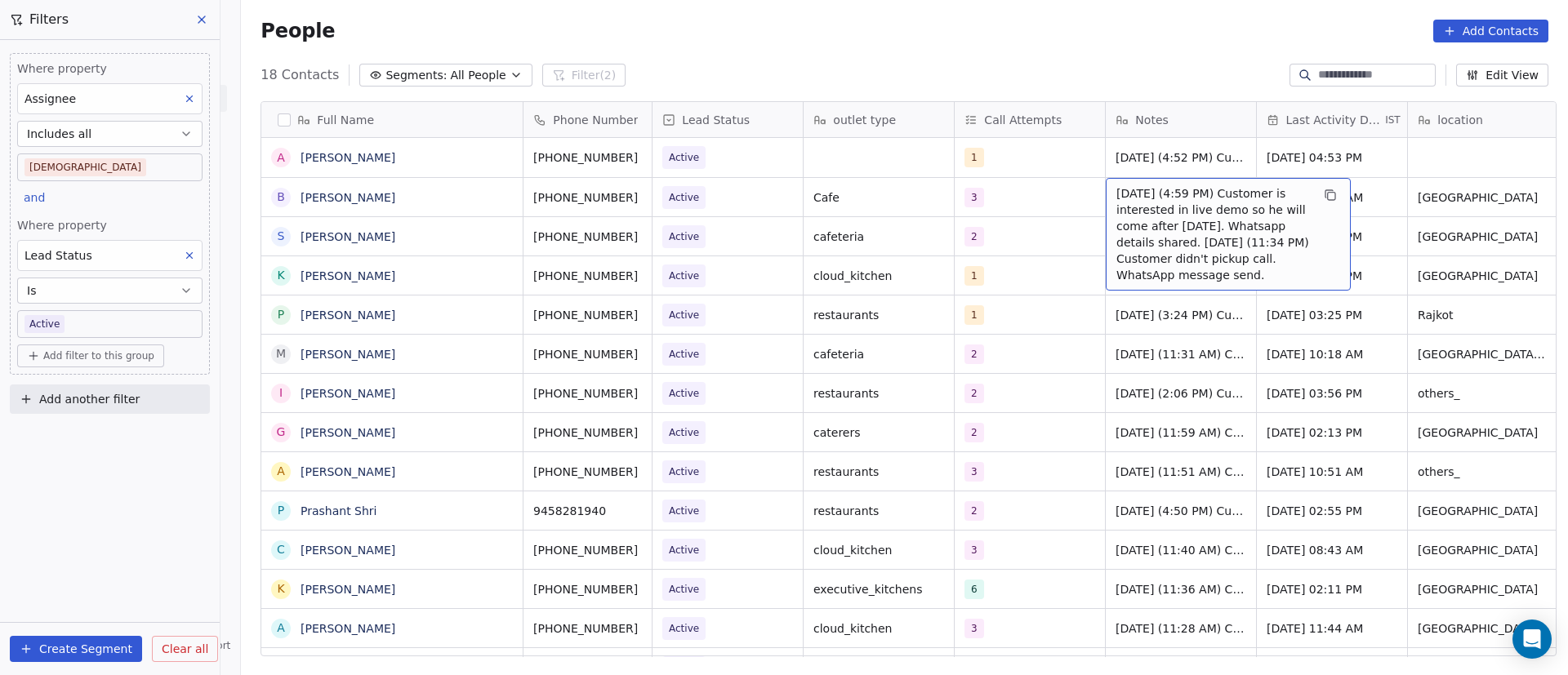
click at [1151, 203] on span "[DATE] (4:59 PM) Customer is interested in live demo so he will come after [DAT…" at bounding box center [1213, 234] width 195 height 98
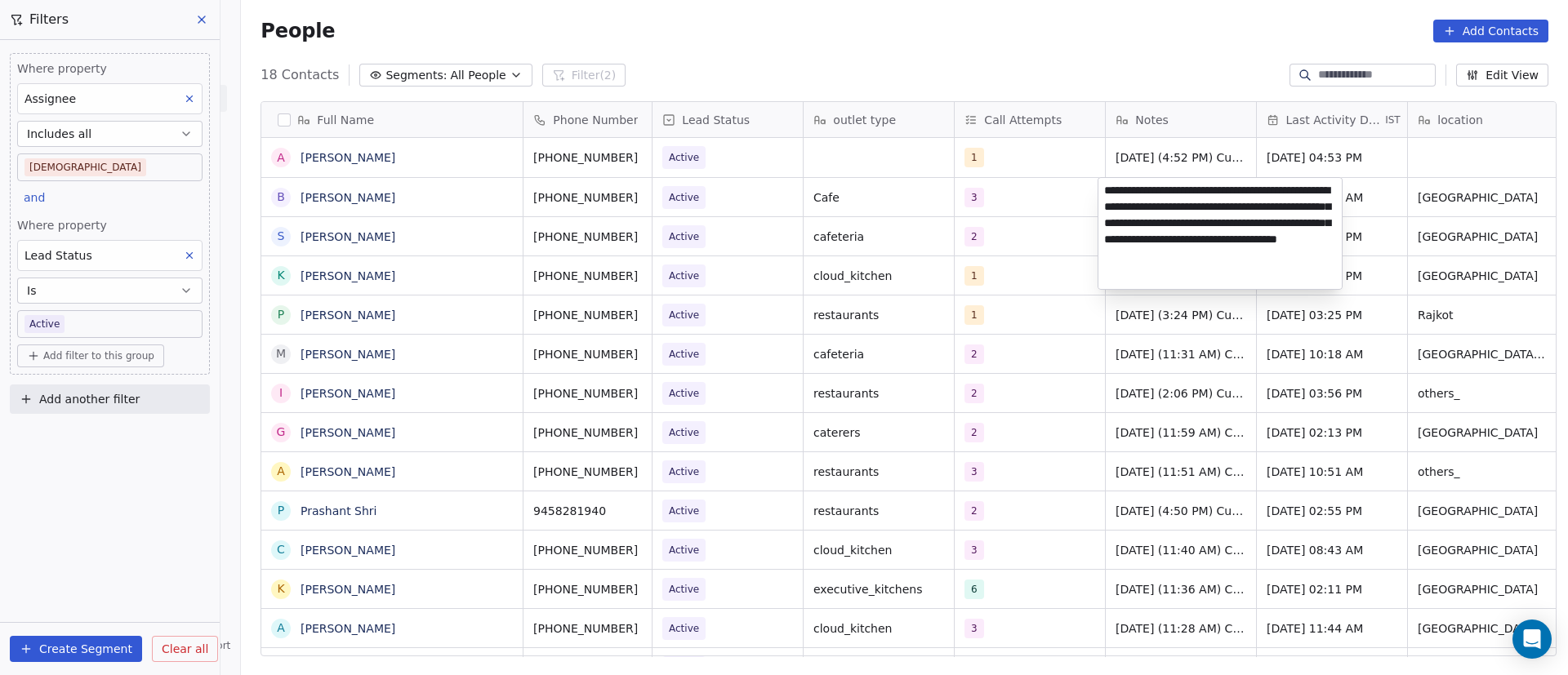
click at [1104, 190] on textarea "**********" at bounding box center [1220, 233] width 243 height 111
paste textarea "**********"
type textarea "**********"
click at [1064, 244] on html "On2Cook India Pvt. Ltd. Contacts People Marketing Workflows Campaigns Metrics &…" at bounding box center [784, 338] width 1568 height 675
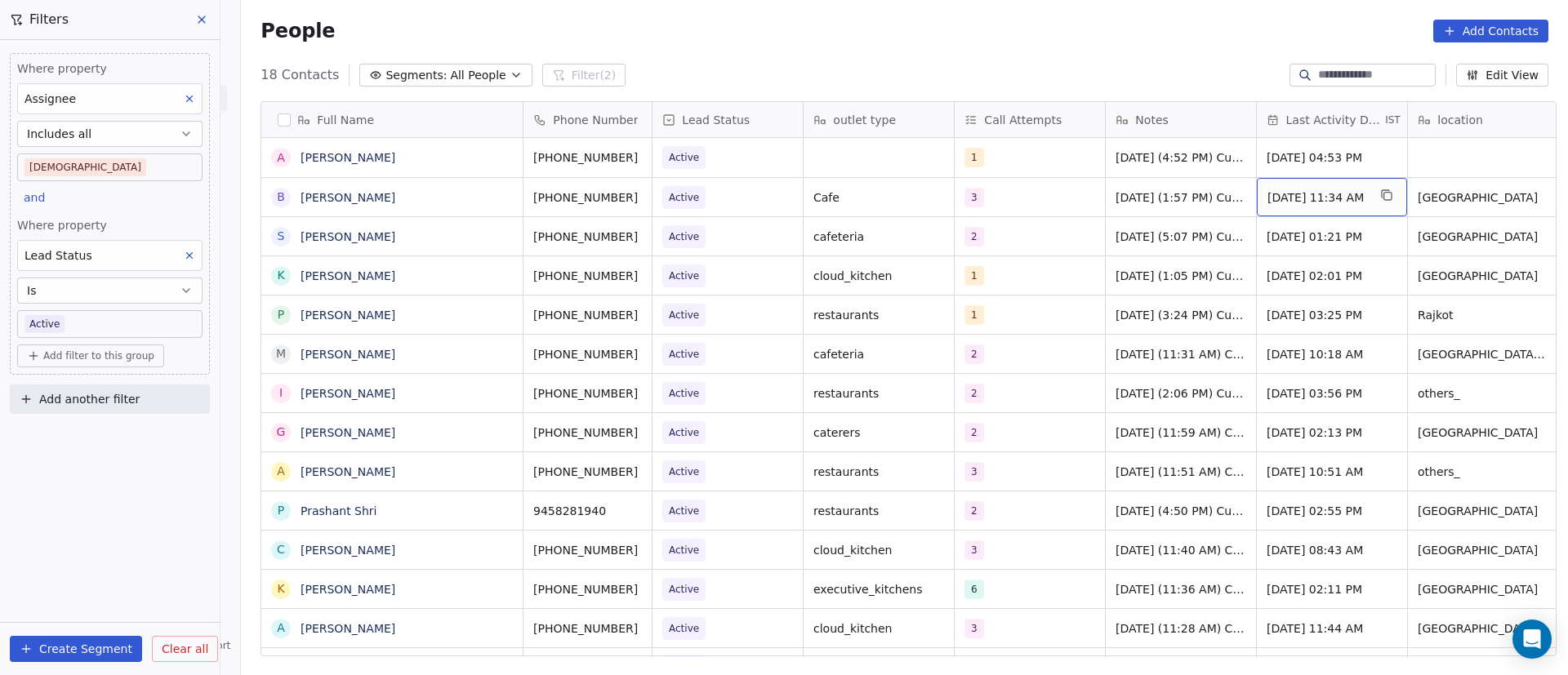
click at [1329, 192] on span "[DATE] 11:34 AM" at bounding box center [1317, 198] width 99 height 17
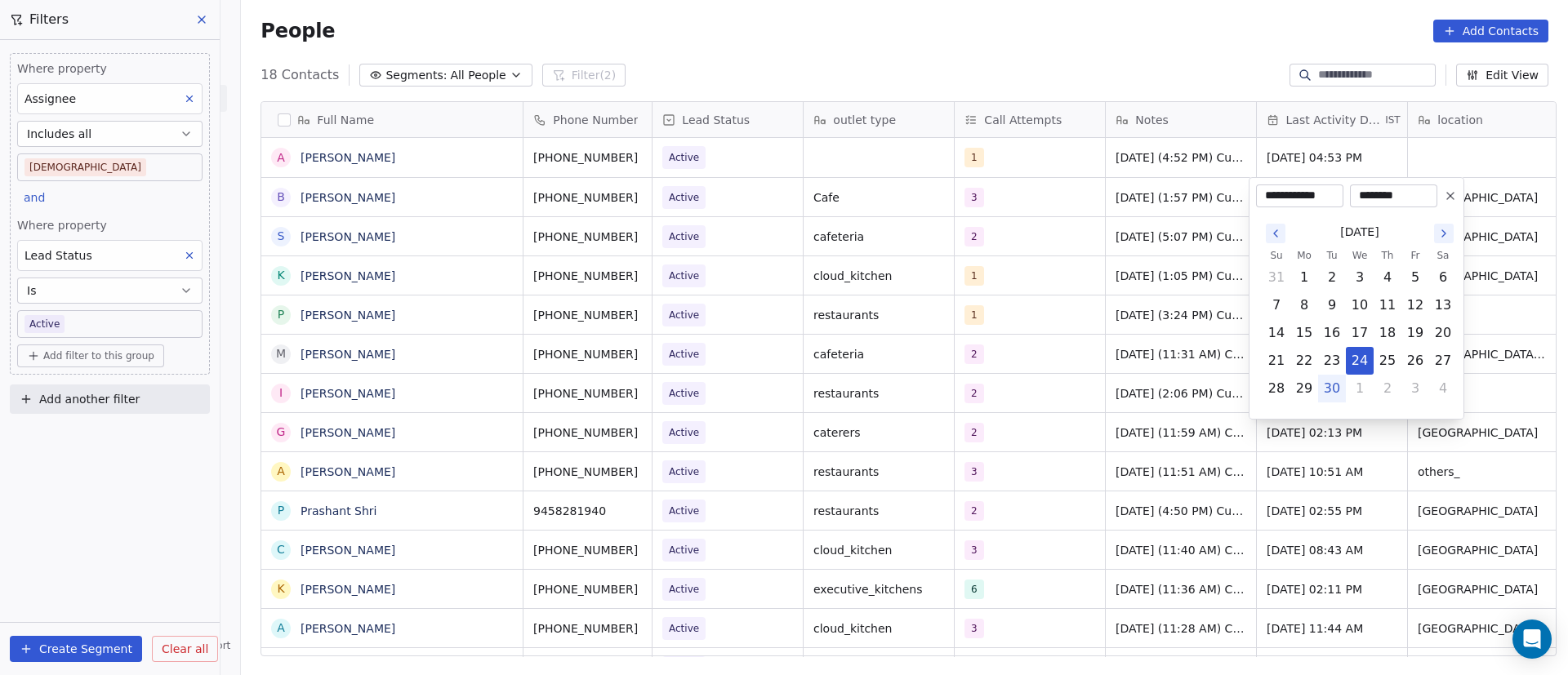
click at [1334, 385] on button "30" at bounding box center [1332, 388] width 26 height 26
type input "**********"
click at [1210, 320] on html "On2Cook India Pvt. Ltd. Contacts People Marketing Workflows Campaigns Metrics &…" at bounding box center [784, 338] width 1568 height 675
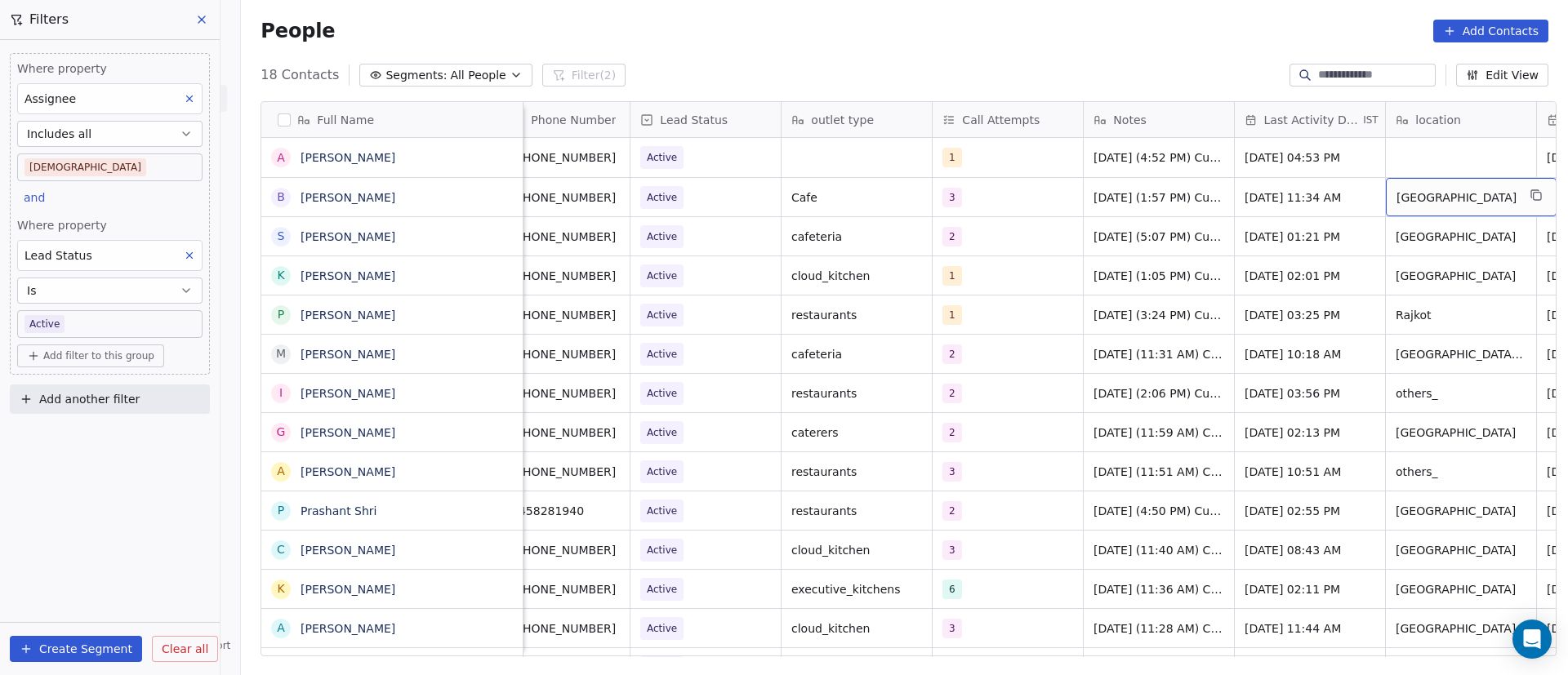
scroll to position [0, 173]
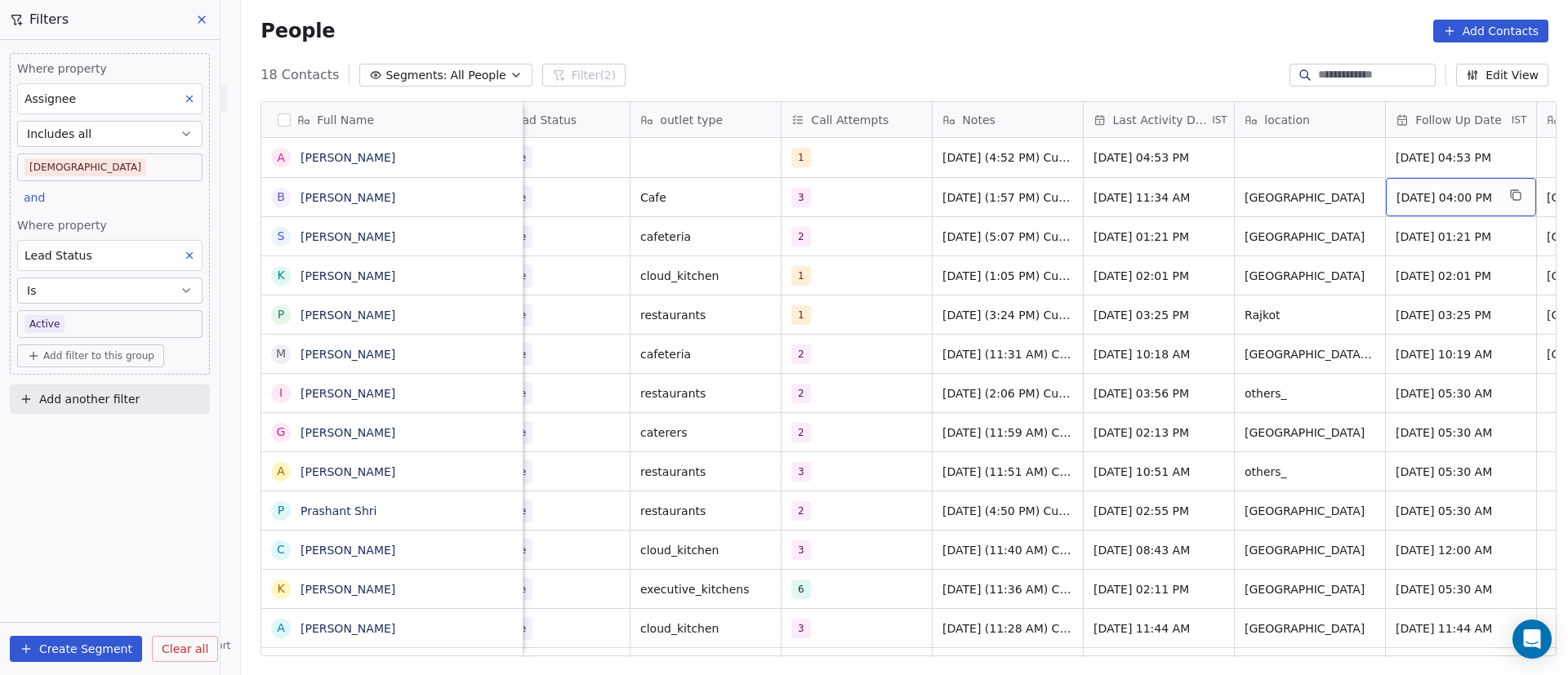
click at [1427, 200] on span "[DATE] 04:00 PM" at bounding box center [1446, 198] width 99 height 17
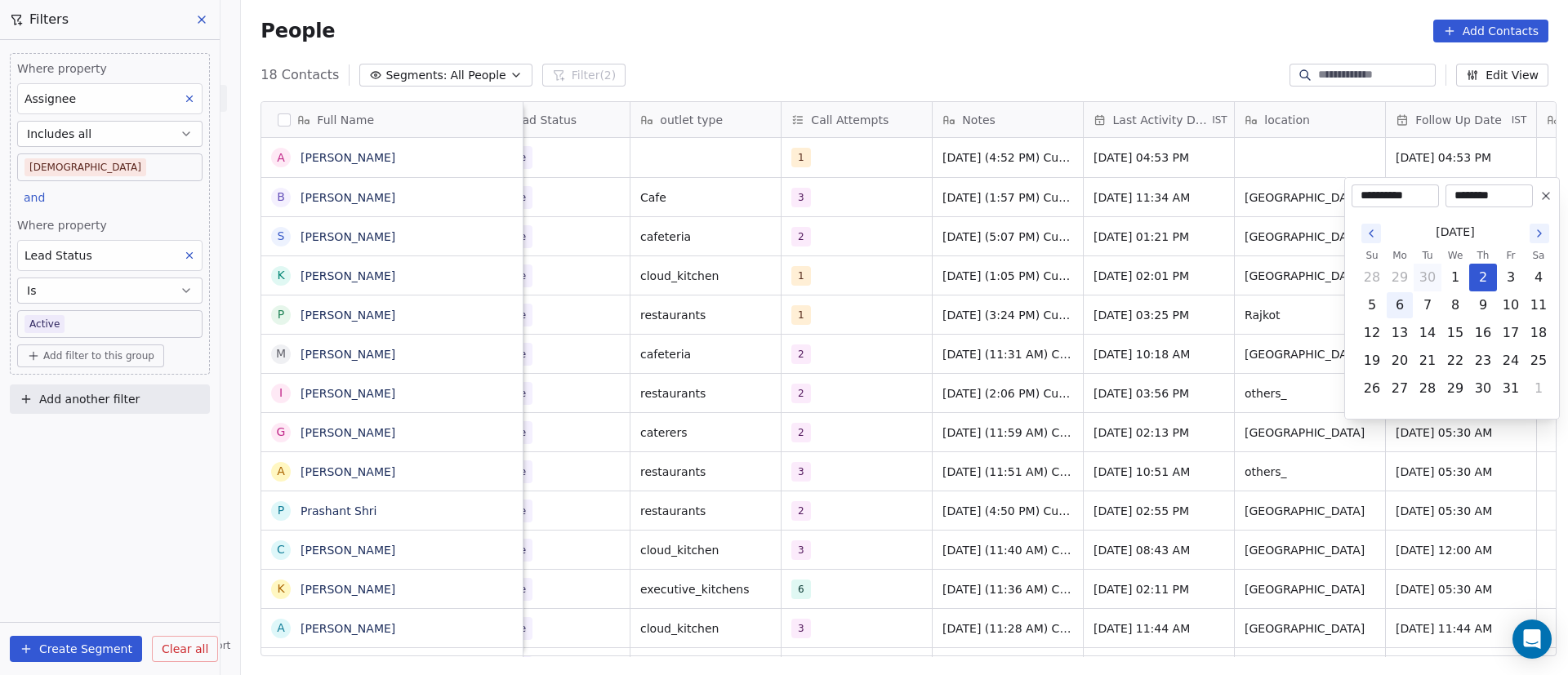
click at [1389, 307] on button "6" at bounding box center [1399, 305] width 26 height 26
type input "**********"
click at [1081, 321] on html "On2Cook India Pvt. Ltd. Contacts People Marketing Workflows Campaigns Metrics &…" at bounding box center [784, 338] width 1568 height 675
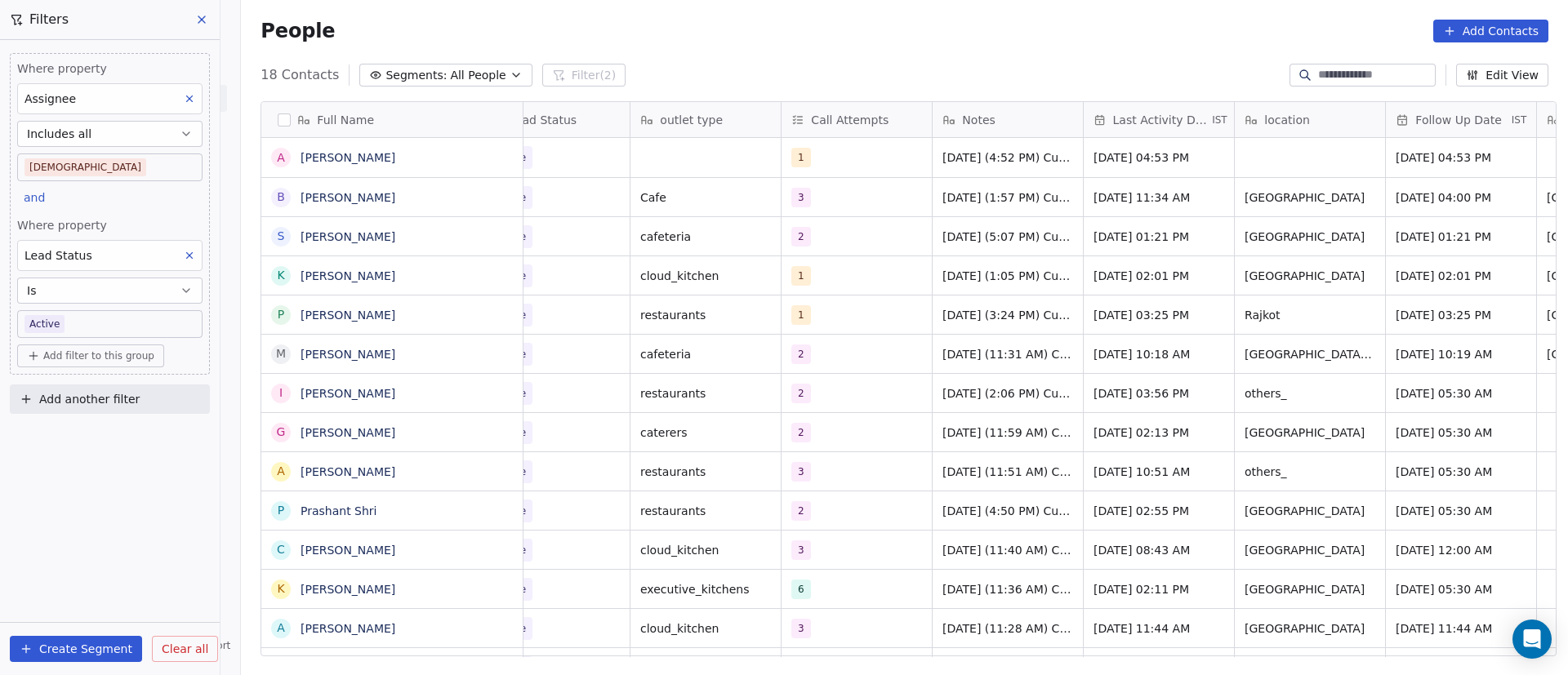
scroll to position [0, 0]
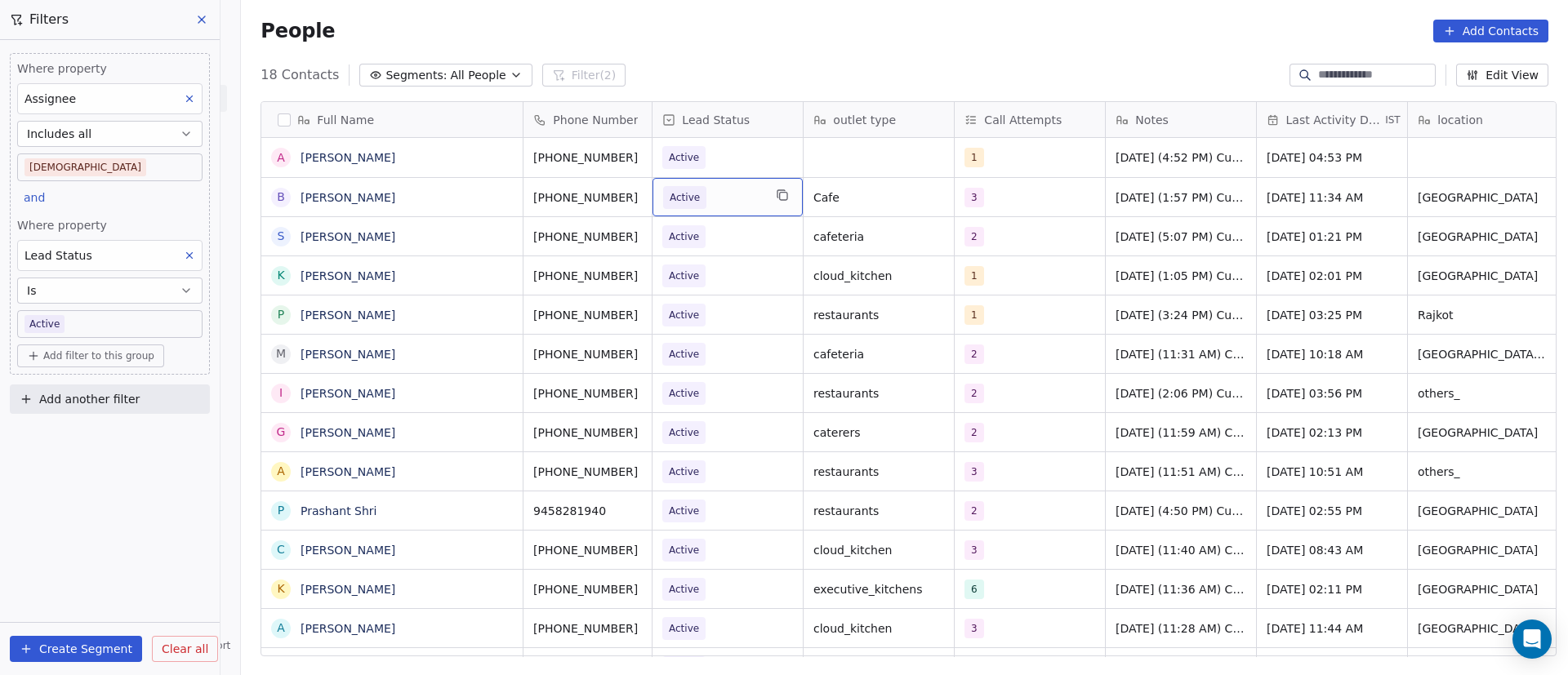
click at [733, 202] on span "Active" at bounding box center [713, 197] width 99 height 23
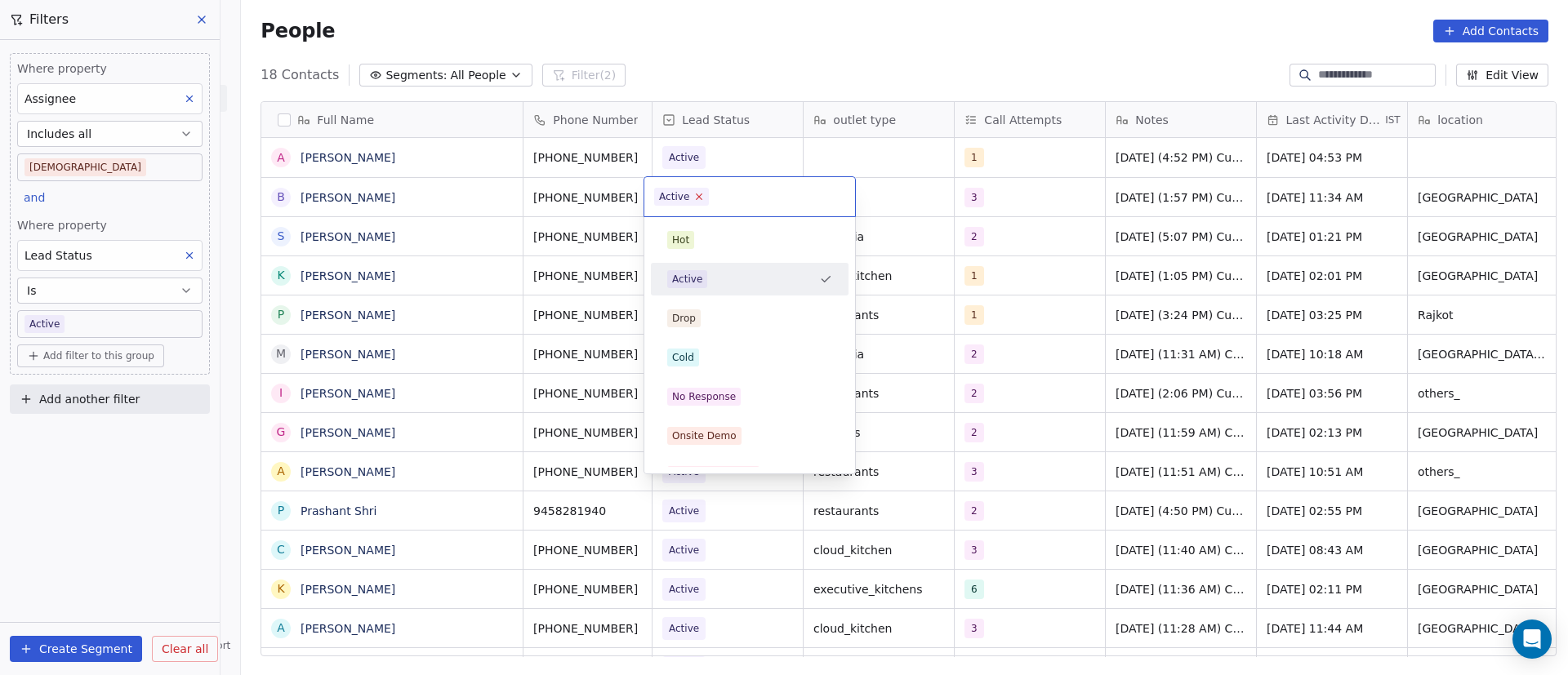
click at [697, 198] on icon at bounding box center [699, 197] width 6 height 6
click at [724, 384] on div "No Response" at bounding box center [749, 396] width 185 height 26
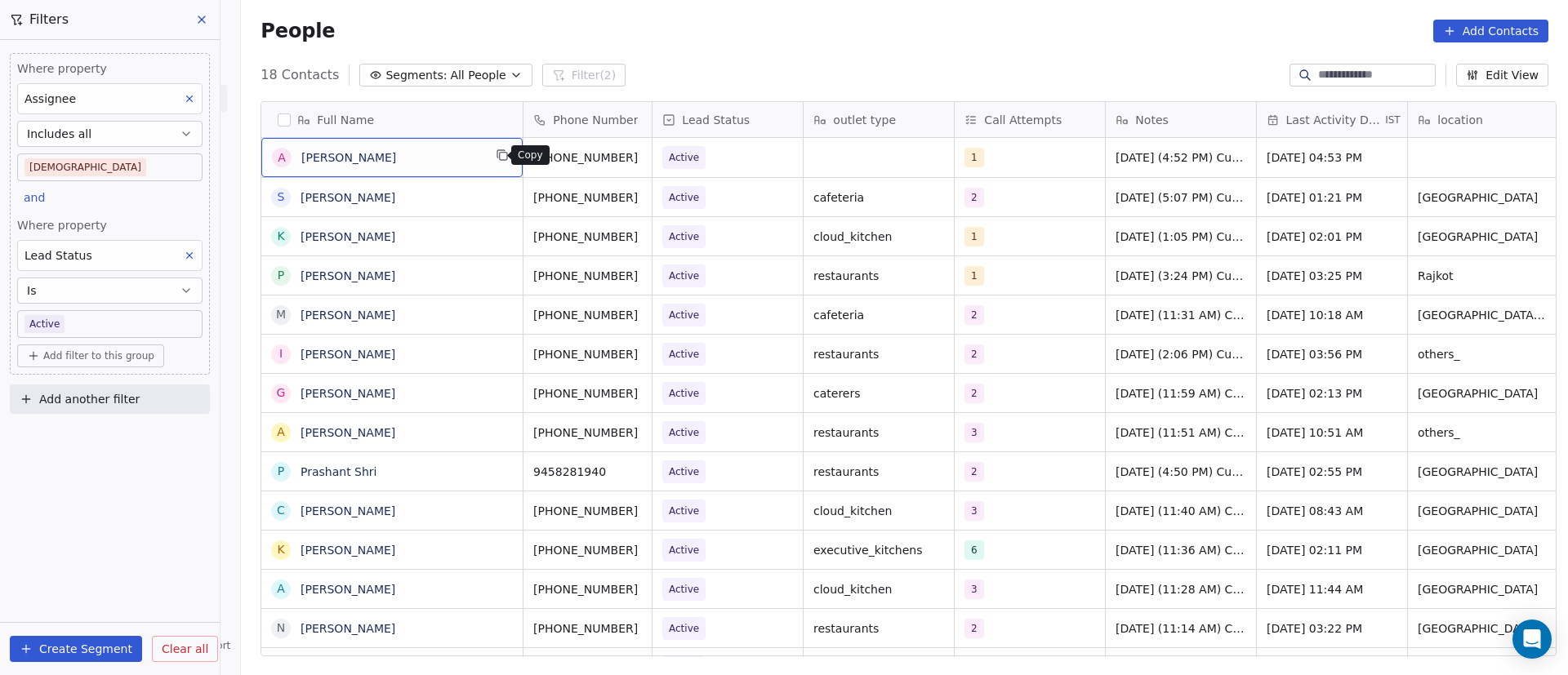
click at [496, 158] on icon "grid" at bounding box center [502, 155] width 13 height 13
drag, startPoint x: 444, startPoint y: 155, endPoint x: 602, endPoint y: 186, distance: 161.0
click at [652, 157] on icon "grid" at bounding box center [659, 155] width 13 height 13
drag, startPoint x: 629, startPoint y: 156, endPoint x: 629, endPoint y: 237, distance: 81.0
click at [652, 155] on icon "grid" at bounding box center [659, 155] width 13 height 13
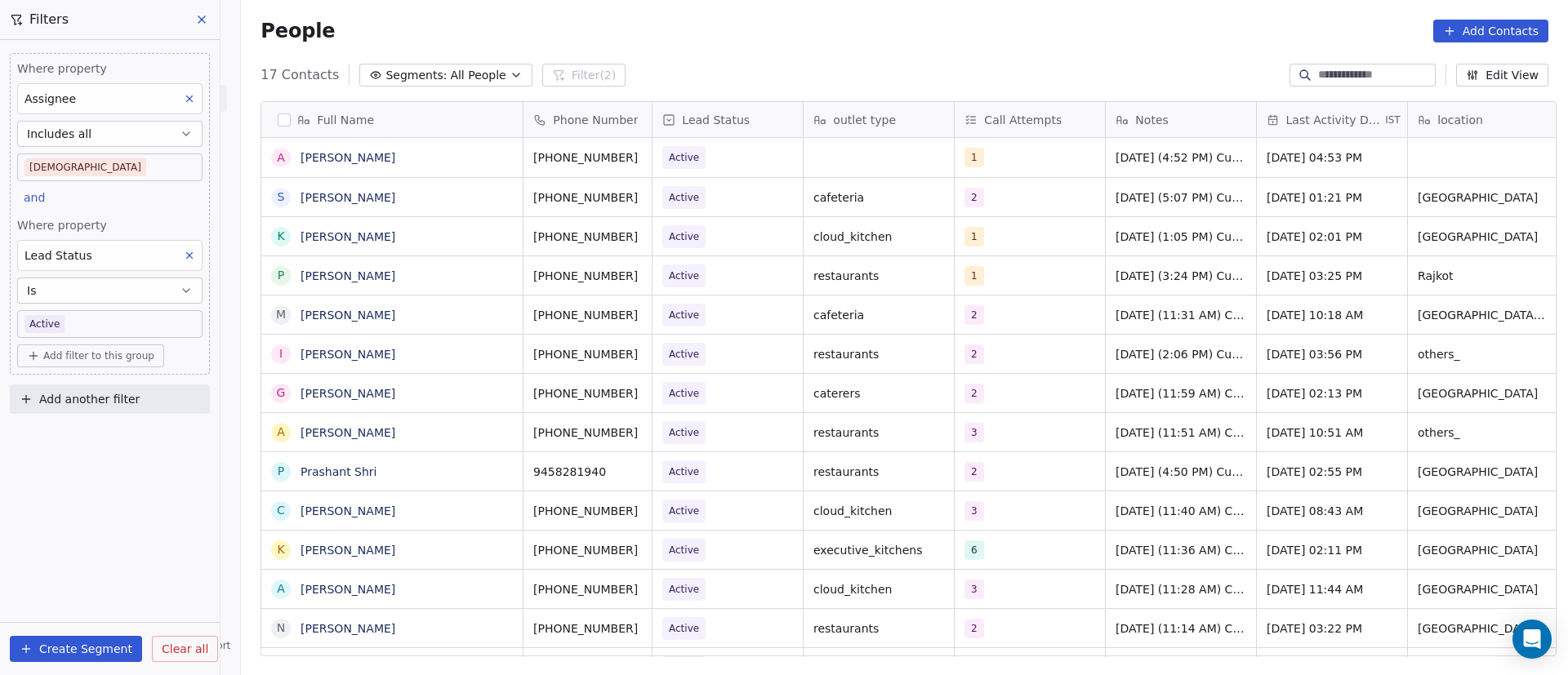
click at [753, 63] on div "17 Contacts Segments: All People Filter (2) Edit View" at bounding box center [904, 74] width 1327 height 26
click at [1008, 165] on div "1" at bounding box center [1015, 157] width 99 height 19
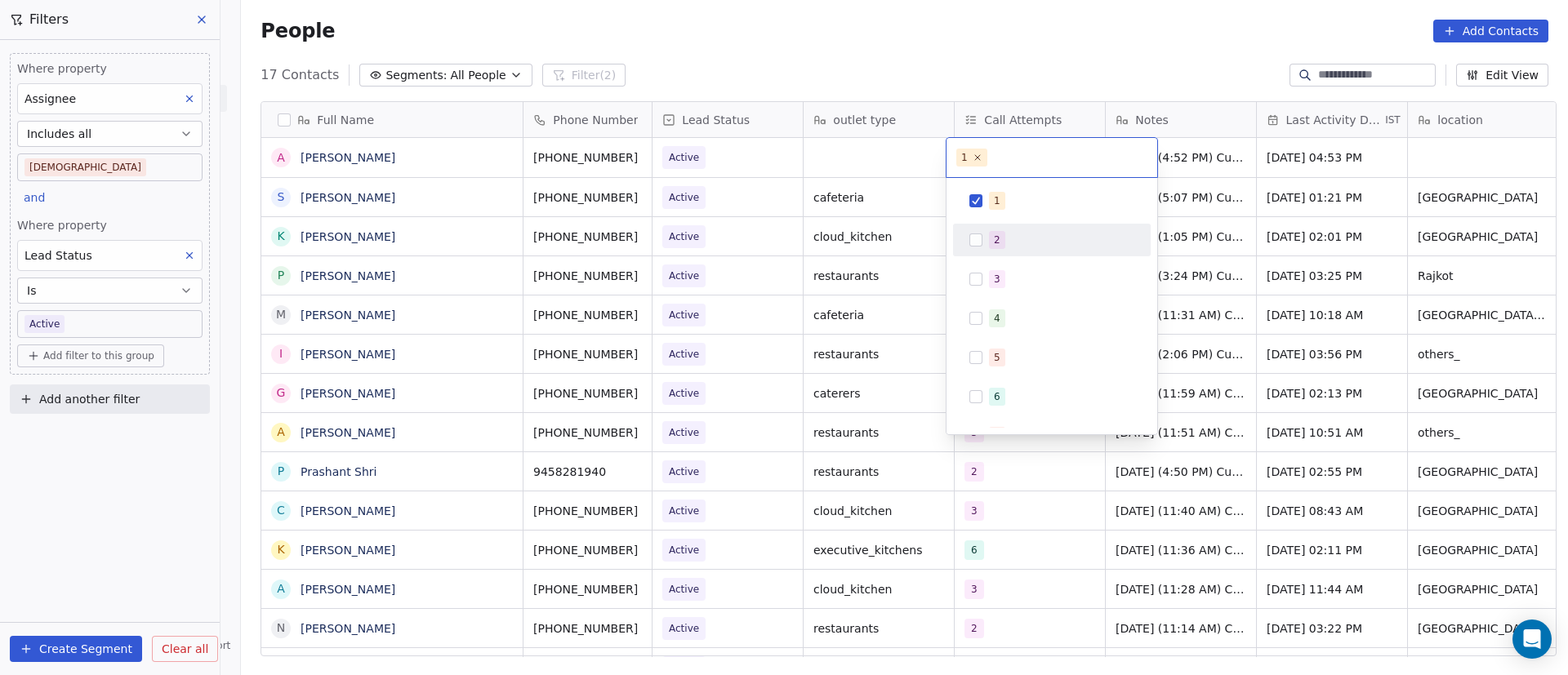
click at [991, 239] on span "2" at bounding box center [997, 241] width 17 height 18
click at [986, 202] on div "1" at bounding box center [1052, 200] width 185 height 26
click at [860, 163] on html "On2Cook India Pvt. Ltd. Contacts People Marketing Workflows Campaigns Metrics &…" at bounding box center [784, 338] width 1568 height 675
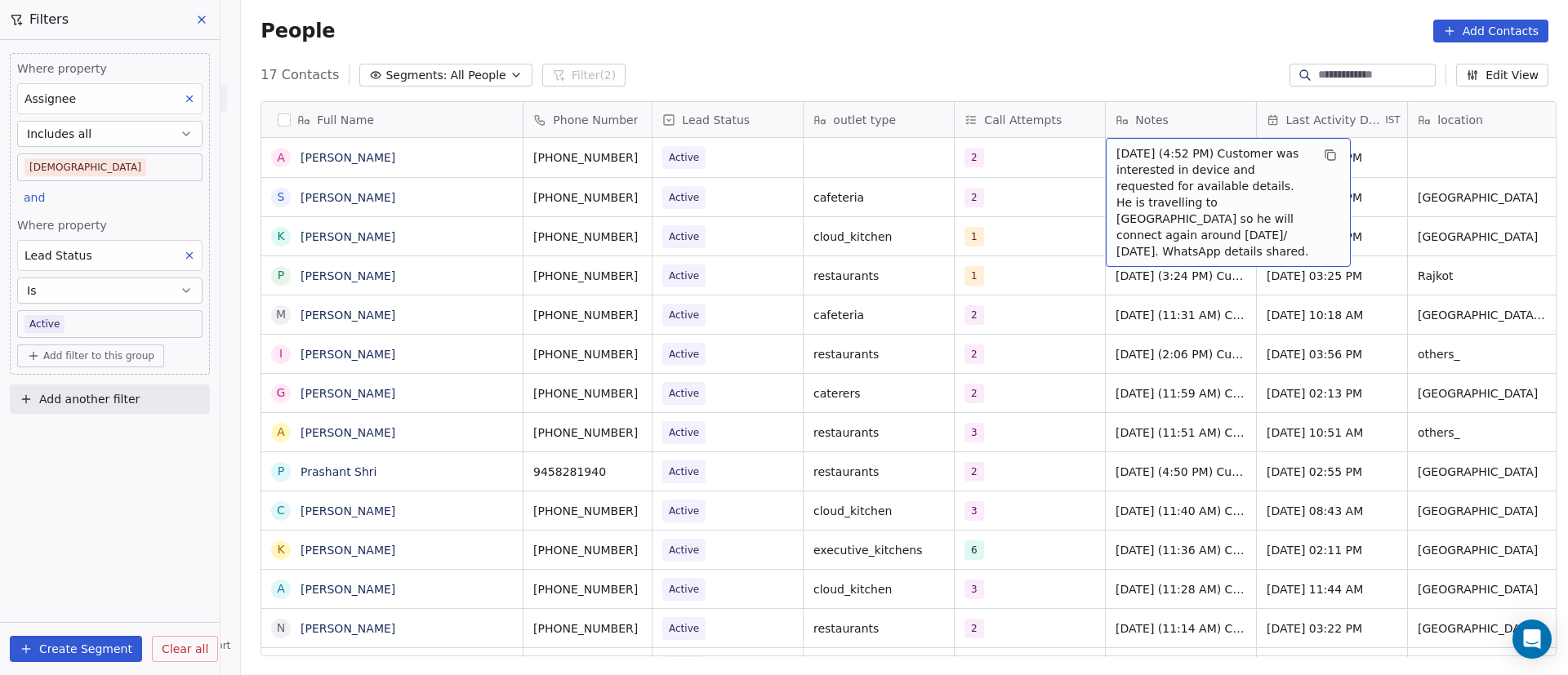
click at [1140, 170] on span "[DATE] (4:52 PM) Customer was interested in device and requested for available …" at bounding box center [1213, 202] width 195 height 114
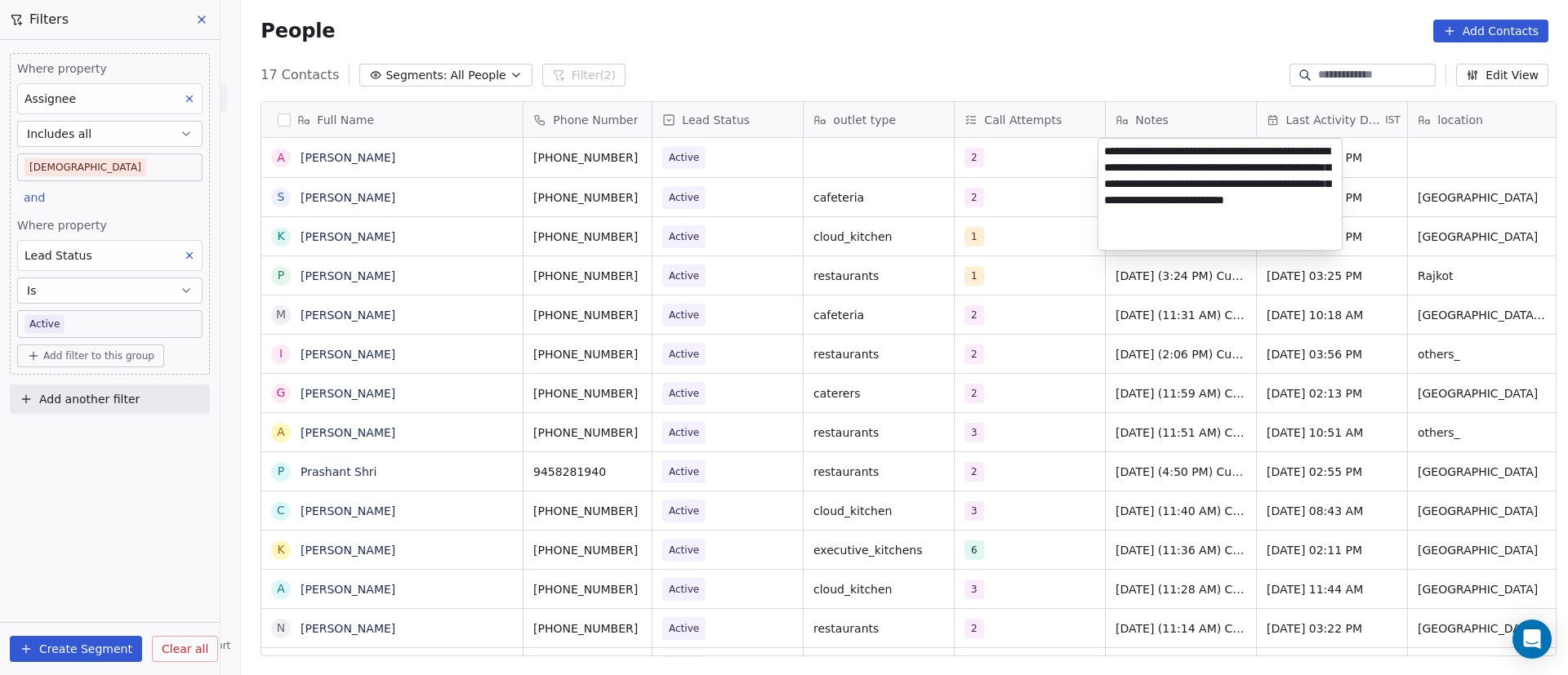
click at [1099, 150] on textarea "**********" at bounding box center [1220, 194] width 243 height 111
paste textarea "**********"
type textarea "**********"
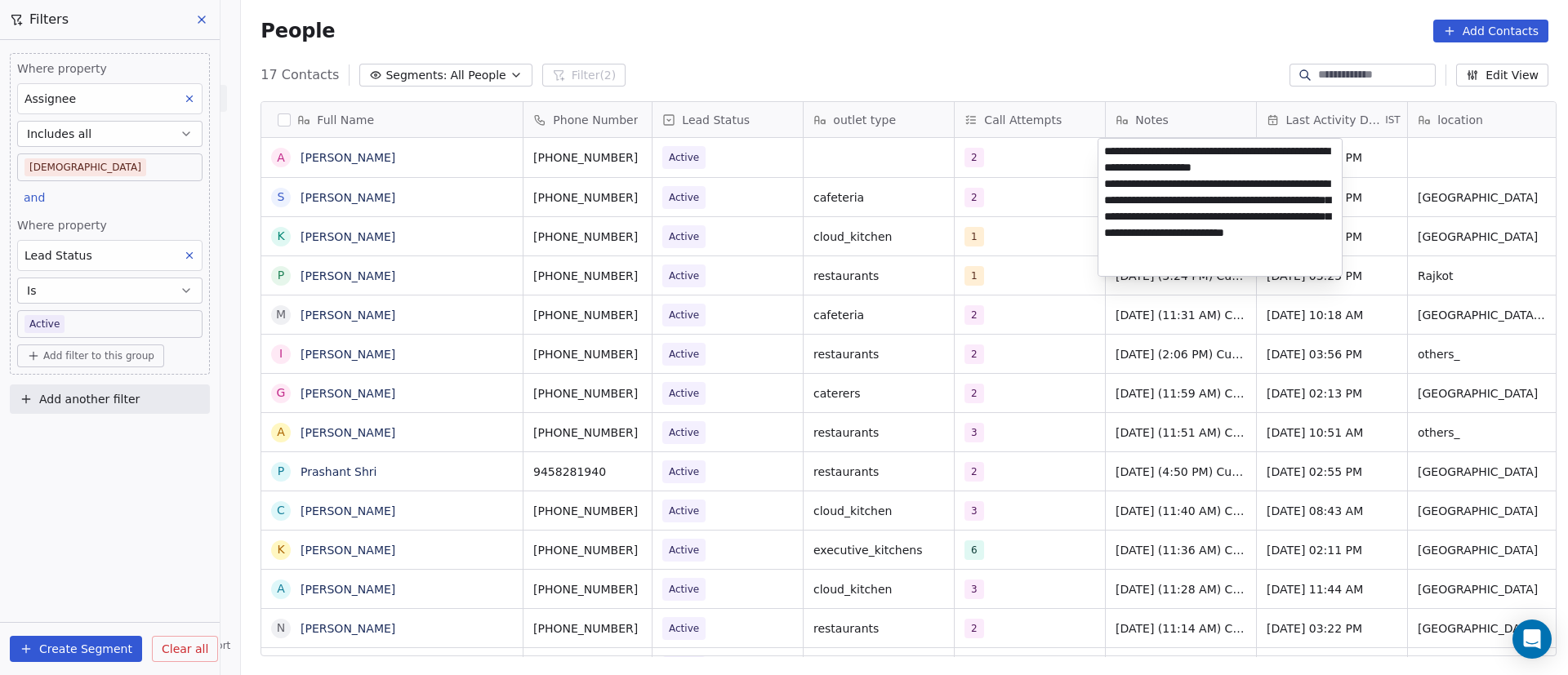
drag, startPoint x: 1083, startPoint y: 268, endPoint x: 1078, endPoint y: 251, distance: 17.7
click at [1083, 268] on html "On2Cook India Pvt. Ltd. Contacts People Marketing Workflows Campaigns Metrics &…" at bounding box center [784, 338] width 1568 height 675
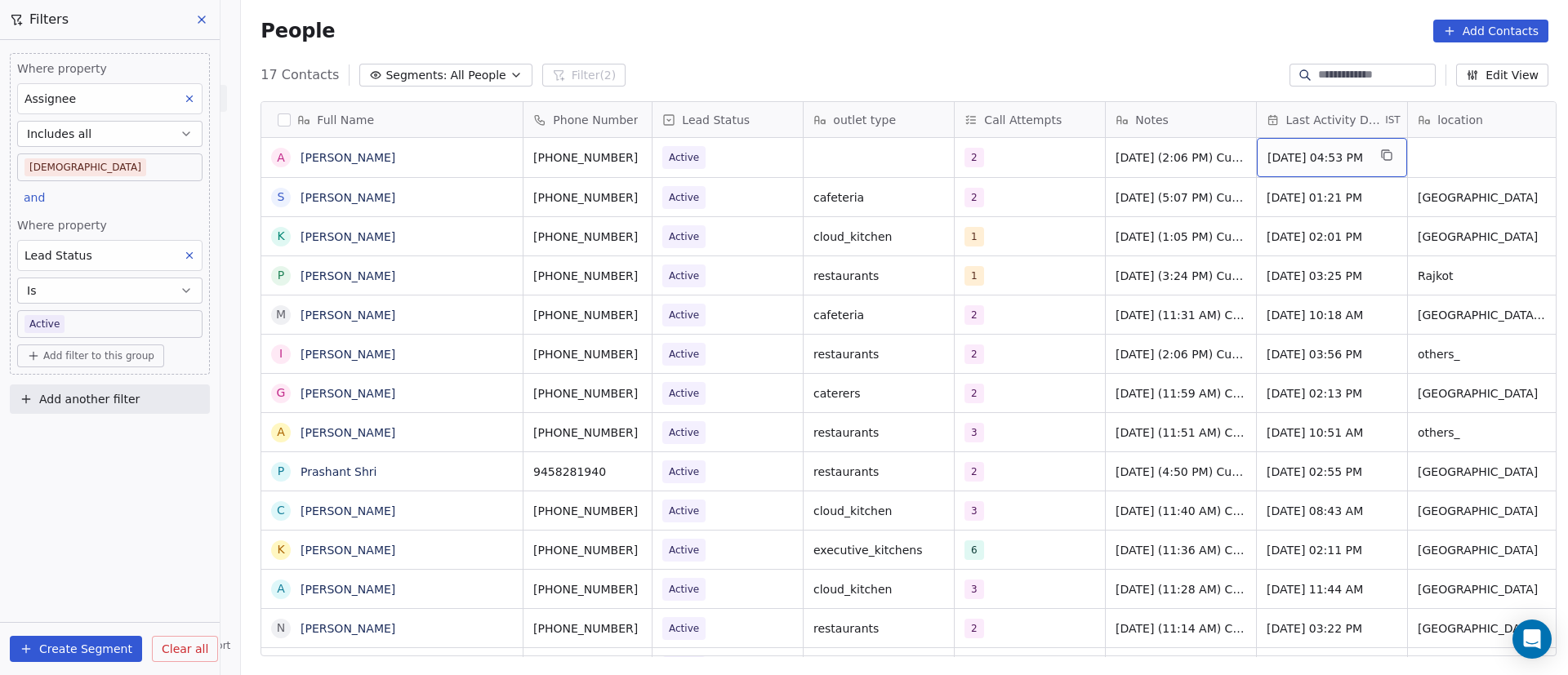
click at [1334, 160] on span "[DATE] 04:53 PM" at bounding box center [1317, 158] width 99 height 17
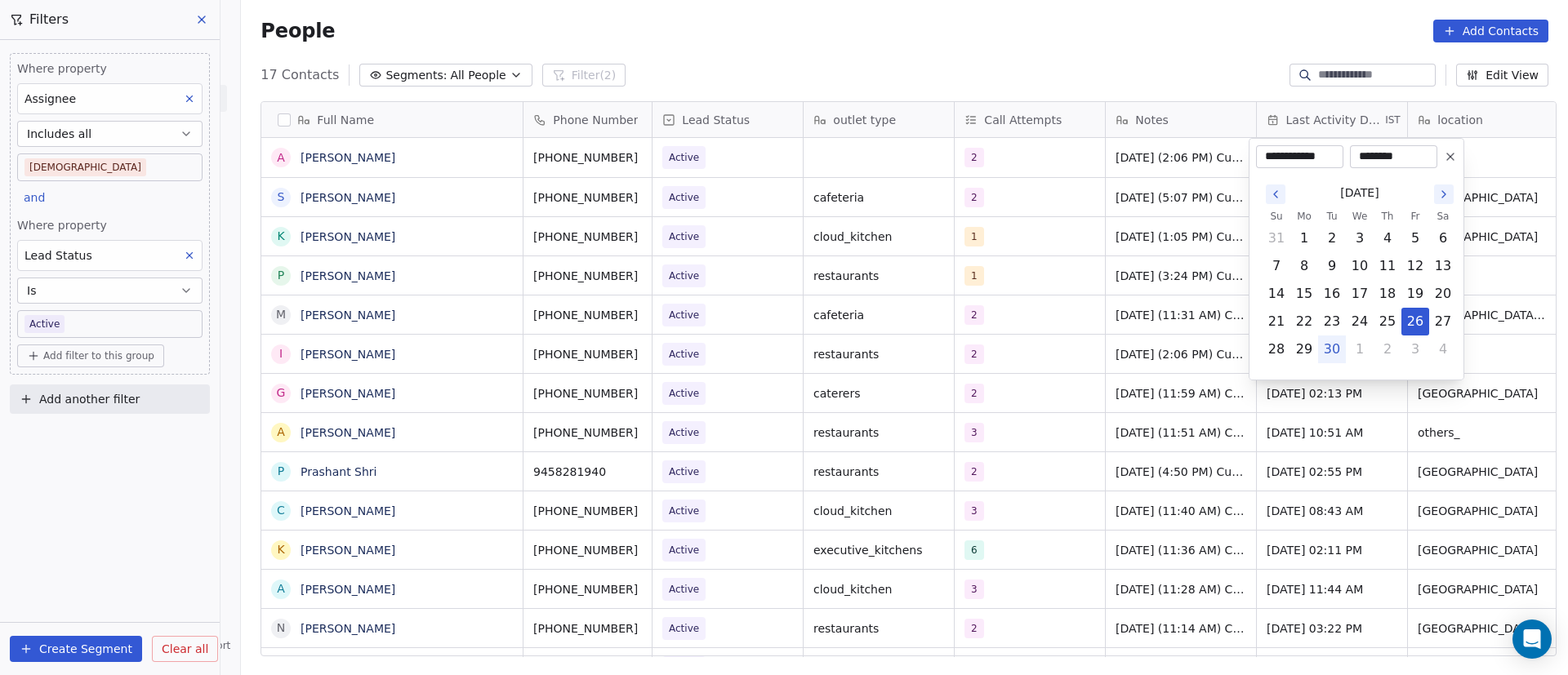
click at [1328, 346] on button "30" at bounding box center [1332, 349] width 26 height 26
type input "**********"
drag, startPoint x: 1068, startPoint y: 329, endPoint x: 1063, endPoint y: 267, distance: 62.2
click at [1063, 310] on html "On2Cook India Pvt. Ltd. Contacts People Marketing Workflows Campaigns Metrics &…" at bounding box center [784, 338] width 1568 height 675
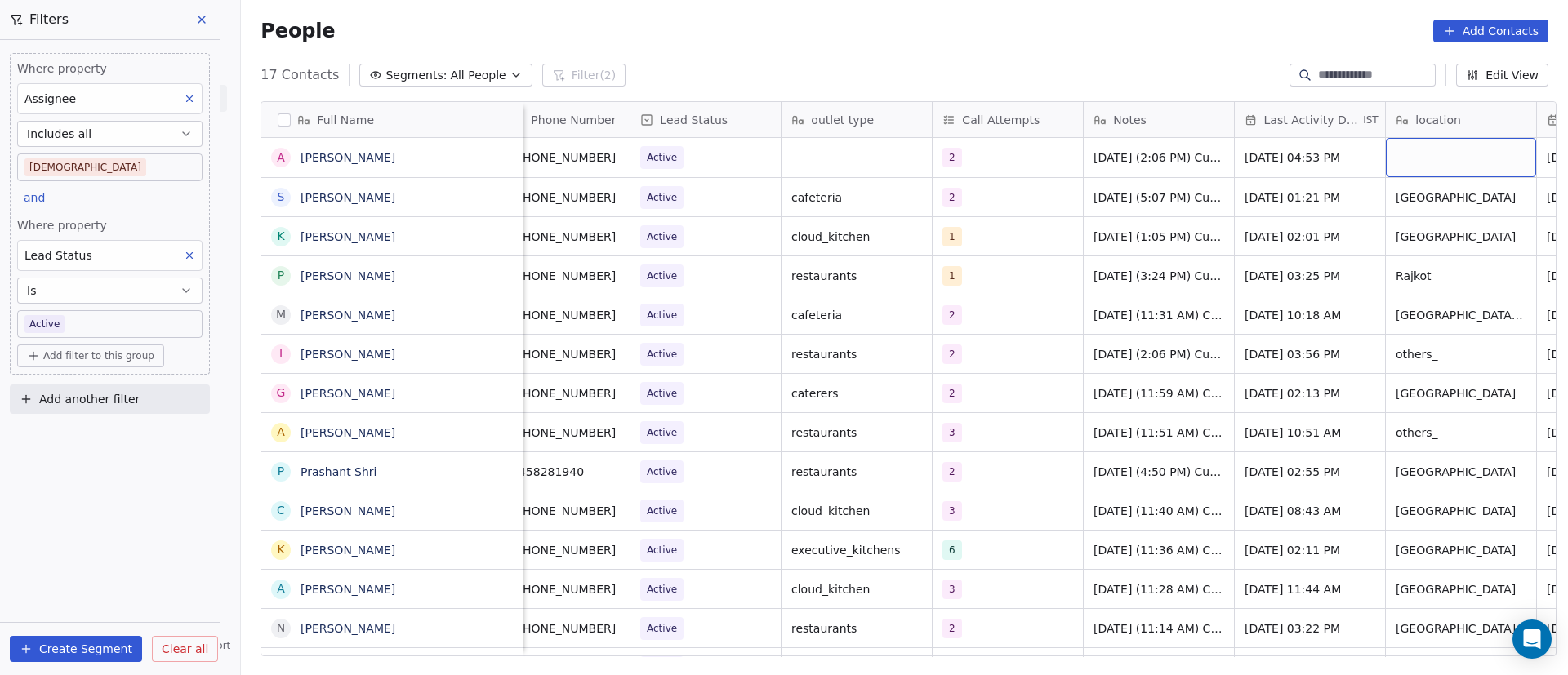
scroll to position [0, 173]
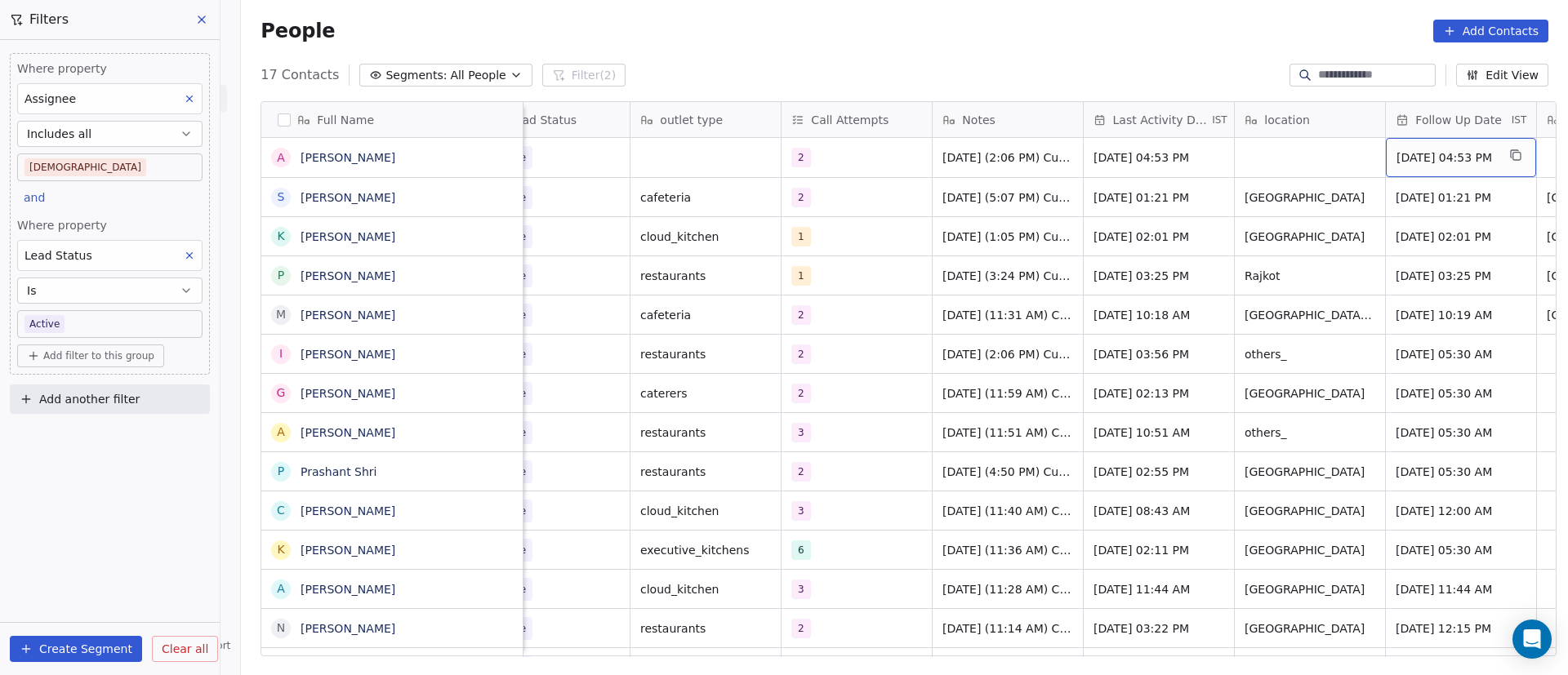
click at [1432, 160] on span "[DATE] 04:53 PM" at bounding box center [1446, 158] width 99 height 17
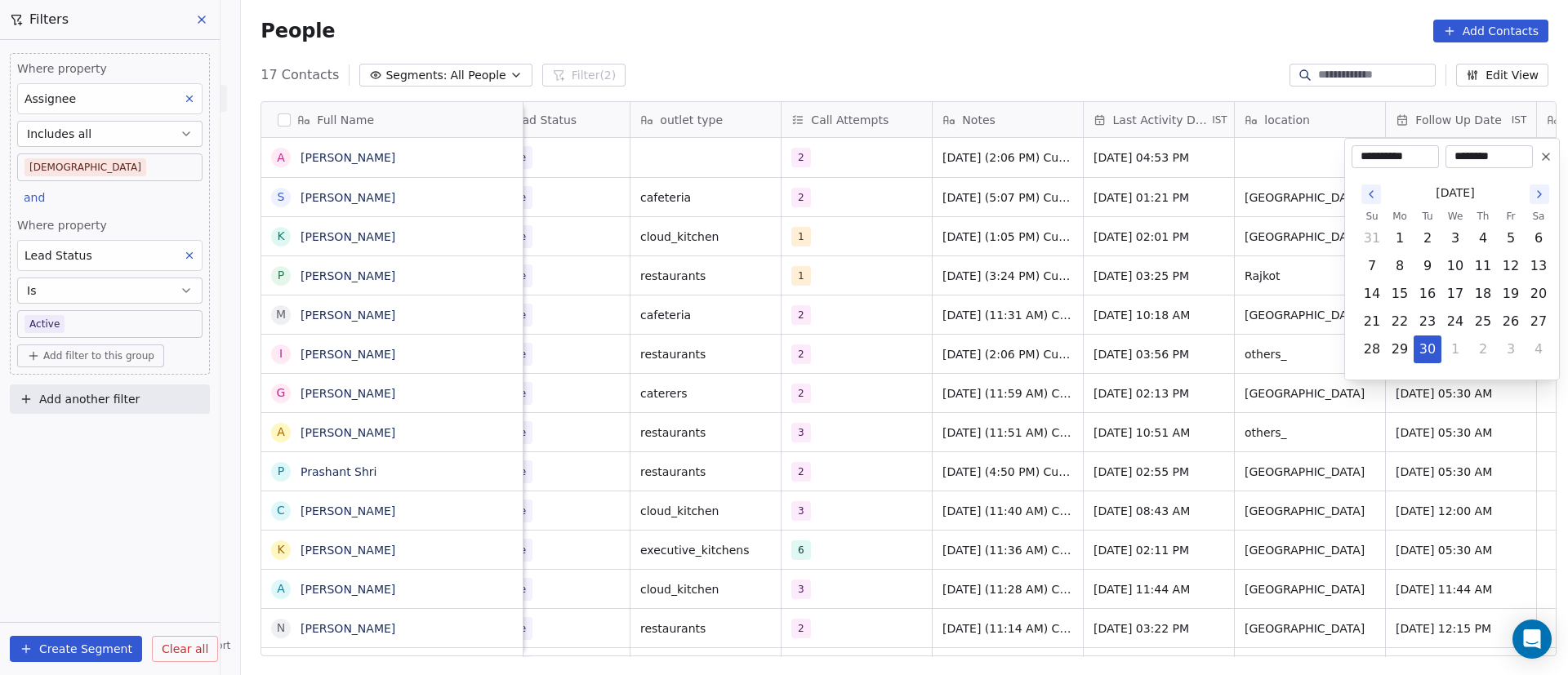
click at [1542, 196] on icon "Go to the Next Month" at bounding box center [1540, 195] width 13 height 13
click at [1392, 272] on button "6" at bounding box center [1399, 266] width 26 height 26
type input "**********"
click at [1134, 308] on html "On2Cook India Pvt. Ltd. Contacts People Marketing Workflows Campaigns Metrics &…" at bounding box center [784, 338] width 1568 height 675
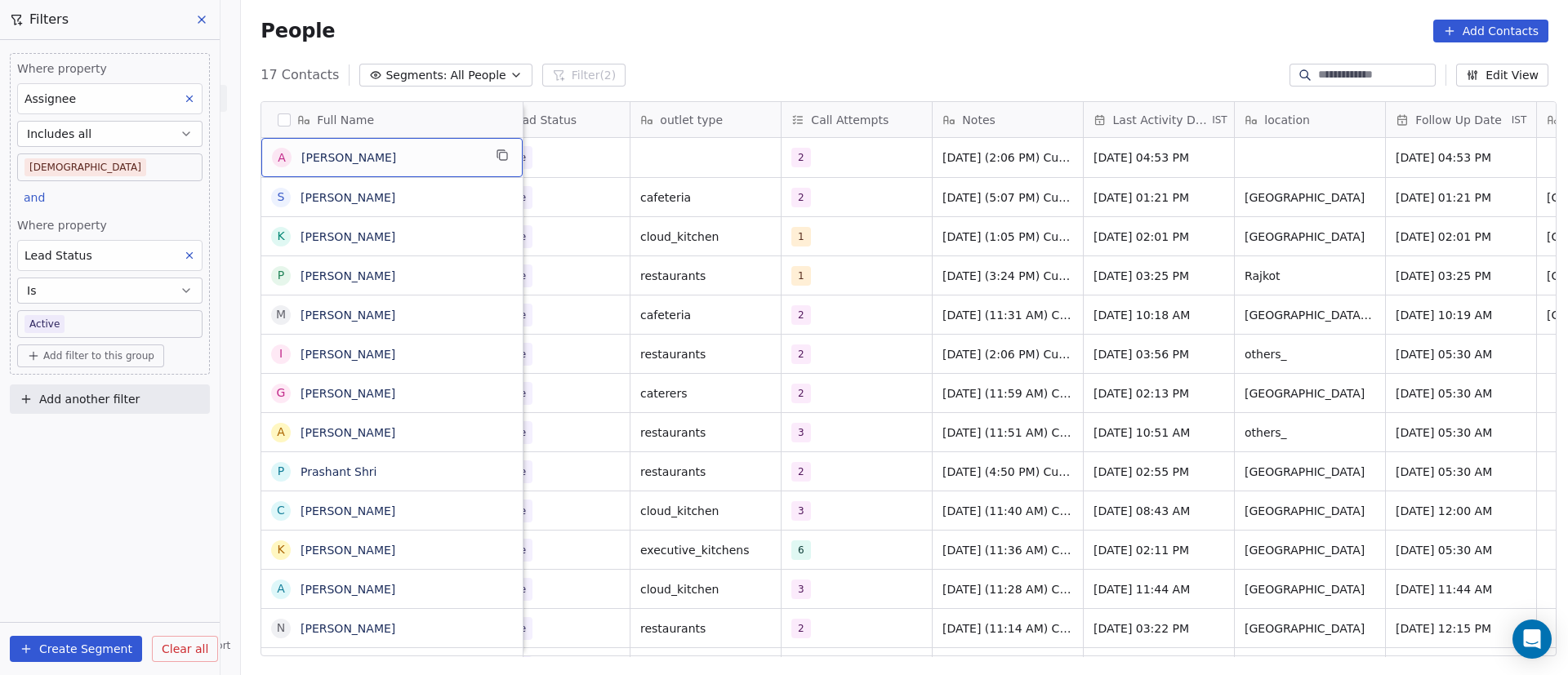
scroll to position [0, 0]
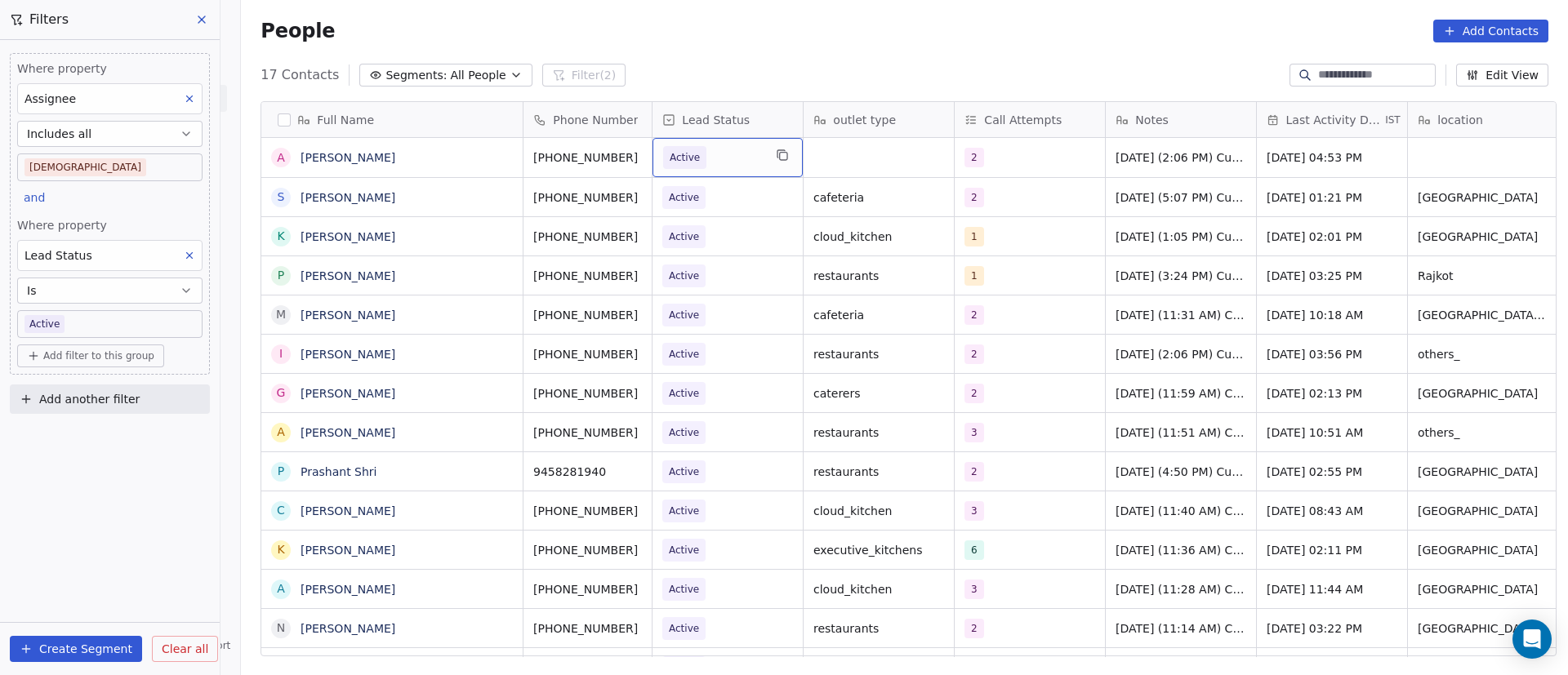
click at [733, 160] on span "Active" at bounding box center [713, 157] width 99 height 23
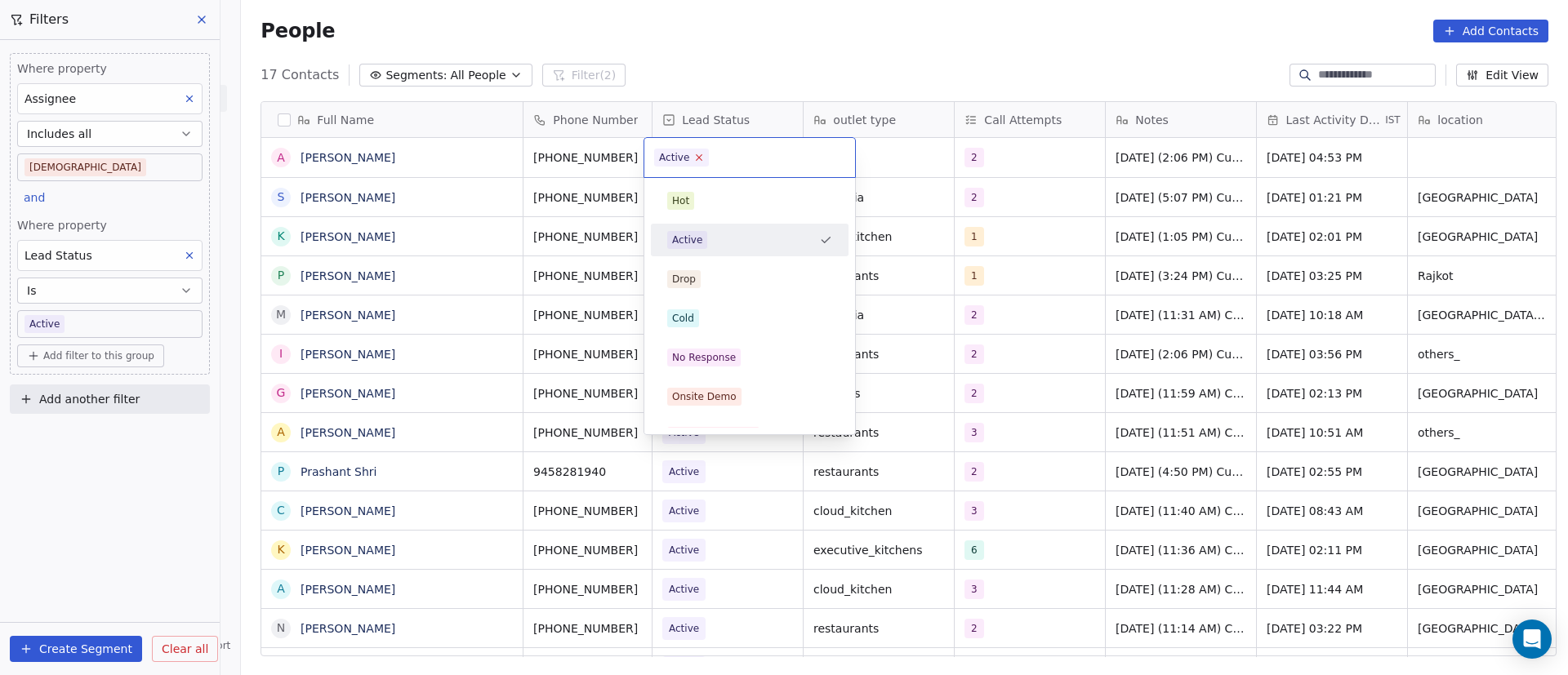
click at [701, 158] on icon at bounding box center [699, 157] width 11 height 11
click at [729, 347] on div "No Response" at bounding box center [749, 358] width 185 height 26
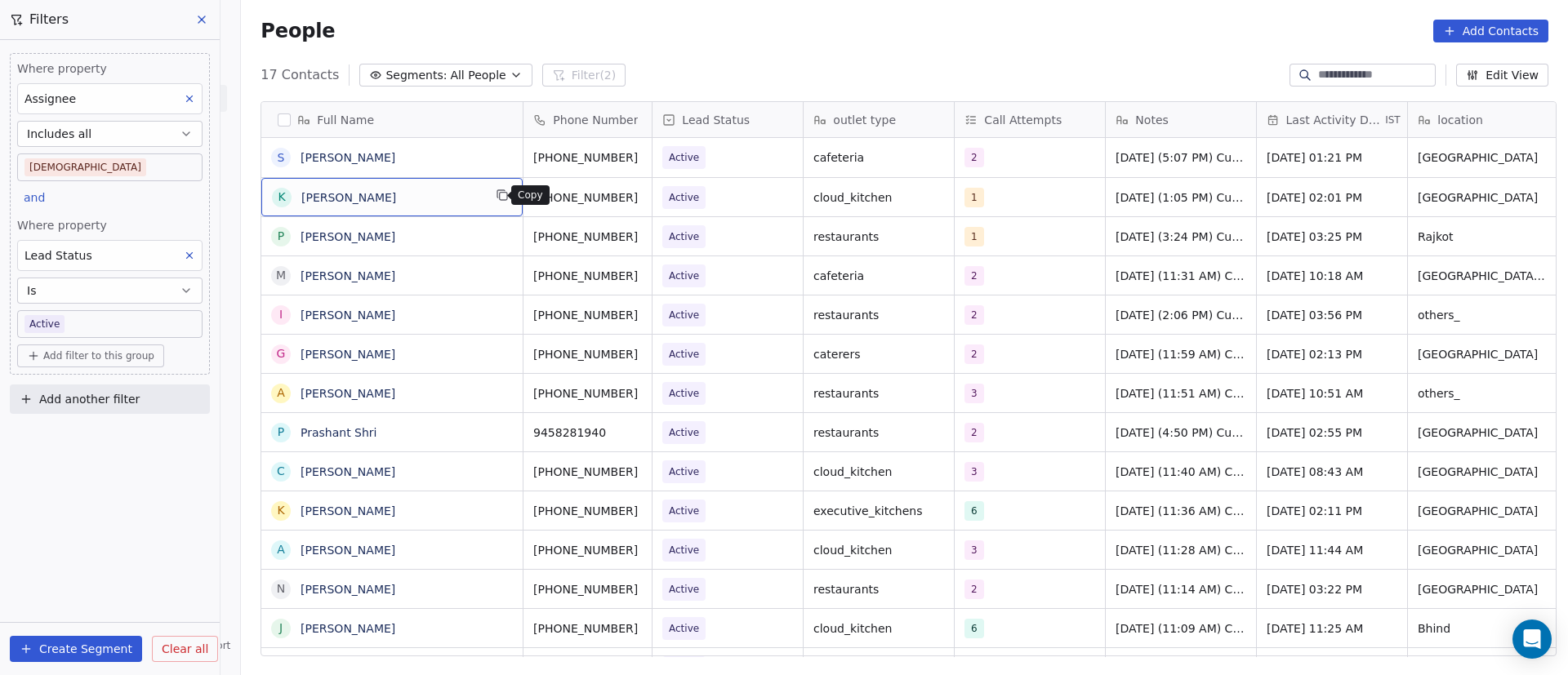
click at [502, 202] on button "grid" at bounding box center [502, 195] width 19 height 19
click at [656, 195] on icon "grid" at bounding box center [659, 196] width 8 height 8
click at [997, 193] on div "1" at bounding box center [1015, 197] width 99 height 19
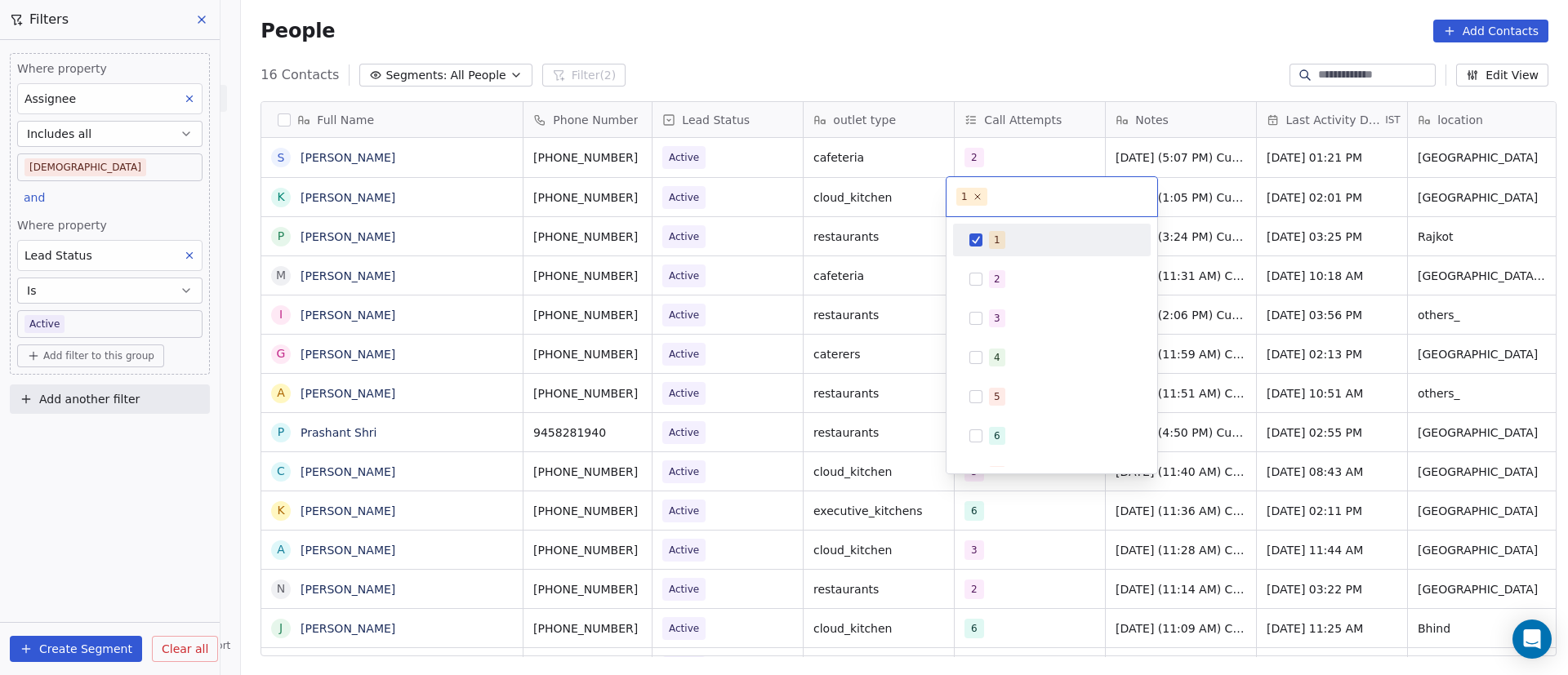
click at [1004, 242] on div "1" at bounding box center [1062, 241] width 145 height 18
click at [1002, 274] on span "2" at bounding box center [997, 280] width 17 height 18
click at [889, 267] on html "On2Cook India Pvt. Ltd. Contacts People Marketing Workflows Campaigns Metrics &…" at bounding box center [784, 338] width 1568 height 675
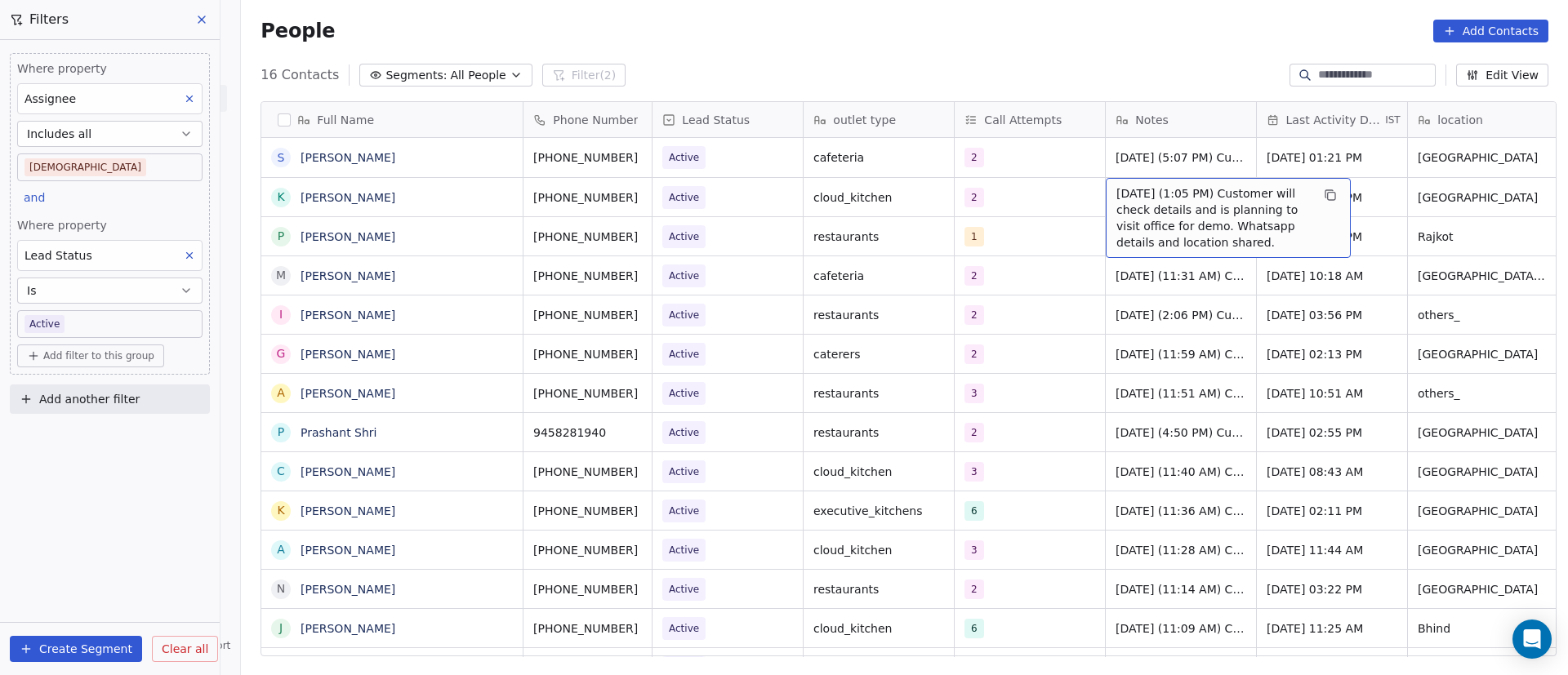
click at [1138, 216] on span "[DATE] (1:05 PM) Customer will check details and is planning to visit office fo…" at bounding box center [1213, 218] width 195 height 65
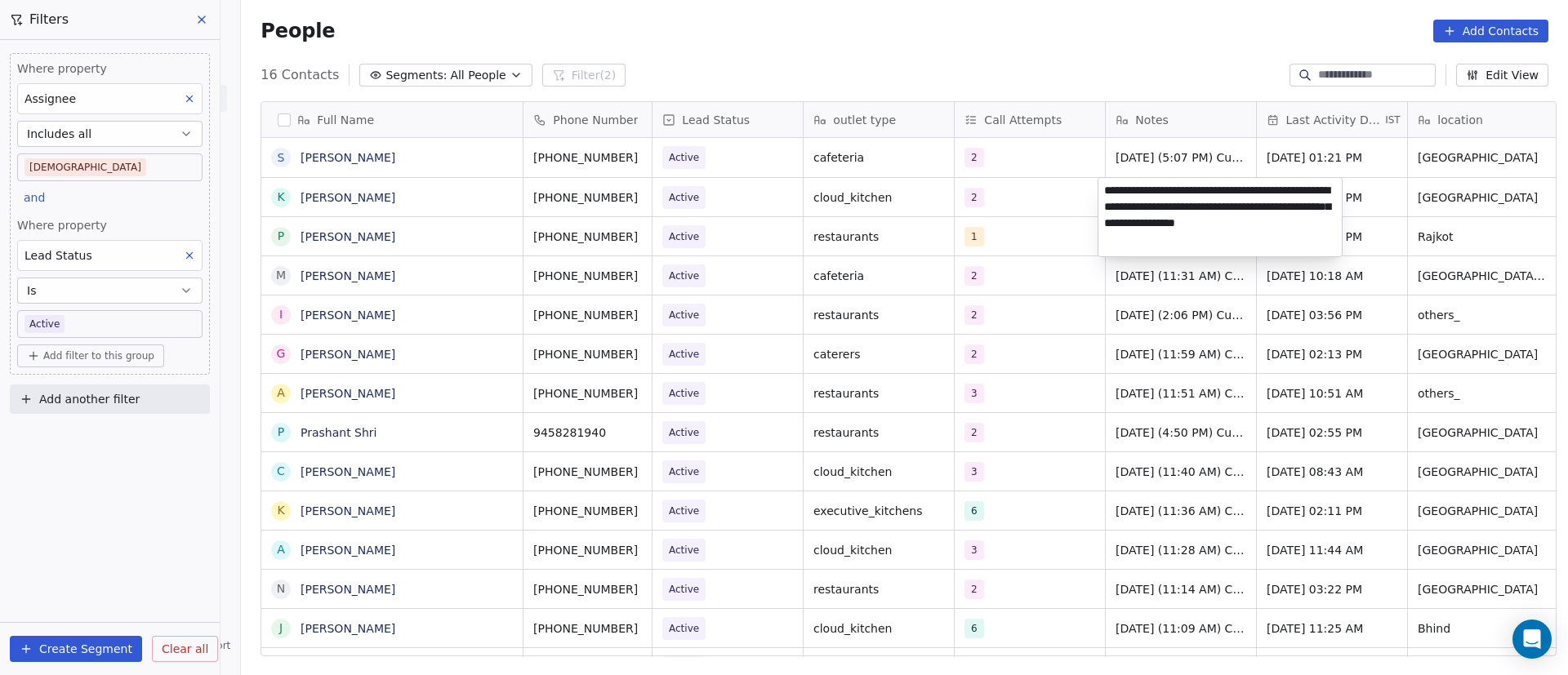
click at [1103, 192] on textarea "**********" at bounding box center [1220, 217] width 243 height 79
paste textarea "**********"
type textarea "**********"
click at [1062, 274] on html "On2Cook India Pvt. Ltd. Contacts People Marketing Workflows Campaigns Metrics &…" at bounding box center [784, 338] width 1568 height 675
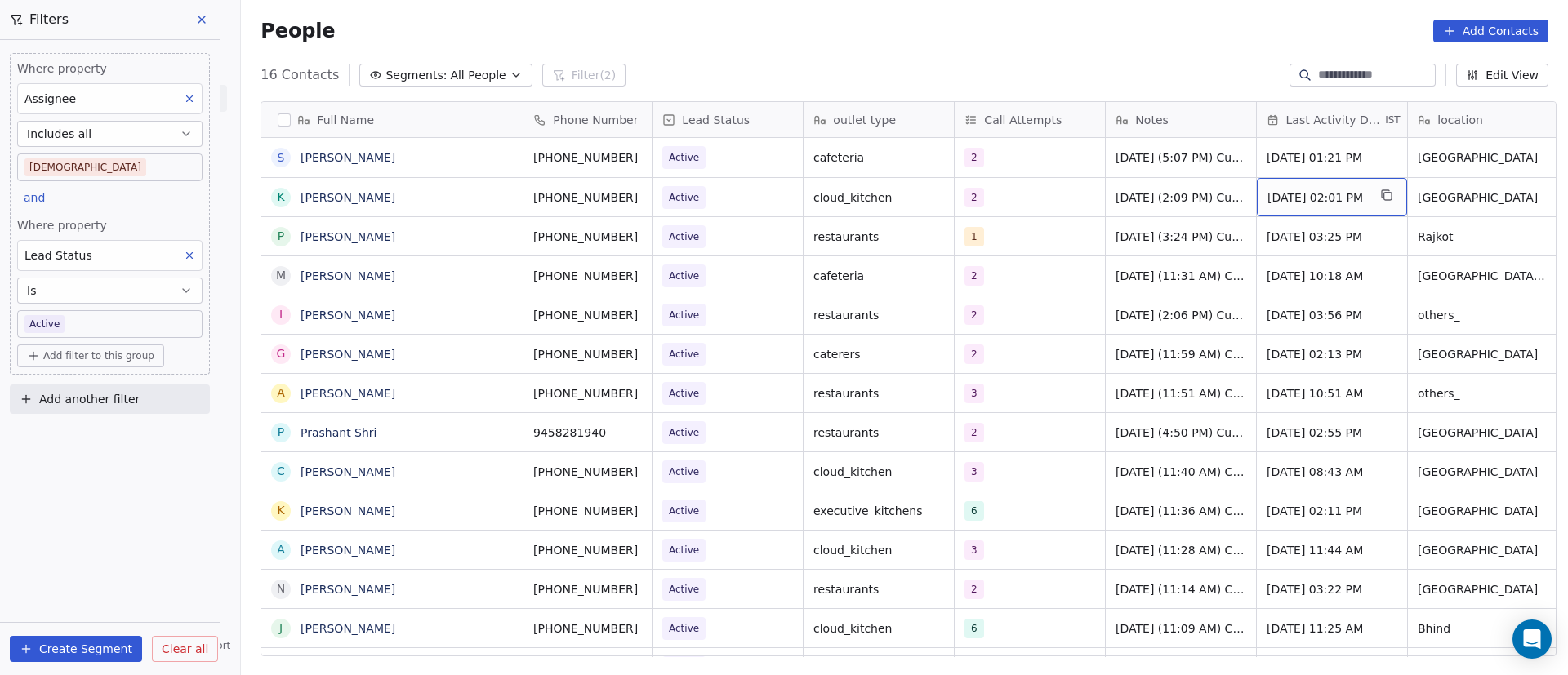
click at [1276, 195] on span "[DATE] 02:01 PM" at bounding box center [1317, 198] width 99 height 17
click at [1287, 199] on span "[DATE] 02:01 PM" at bounding box center [1317, 198] width 99 height 17
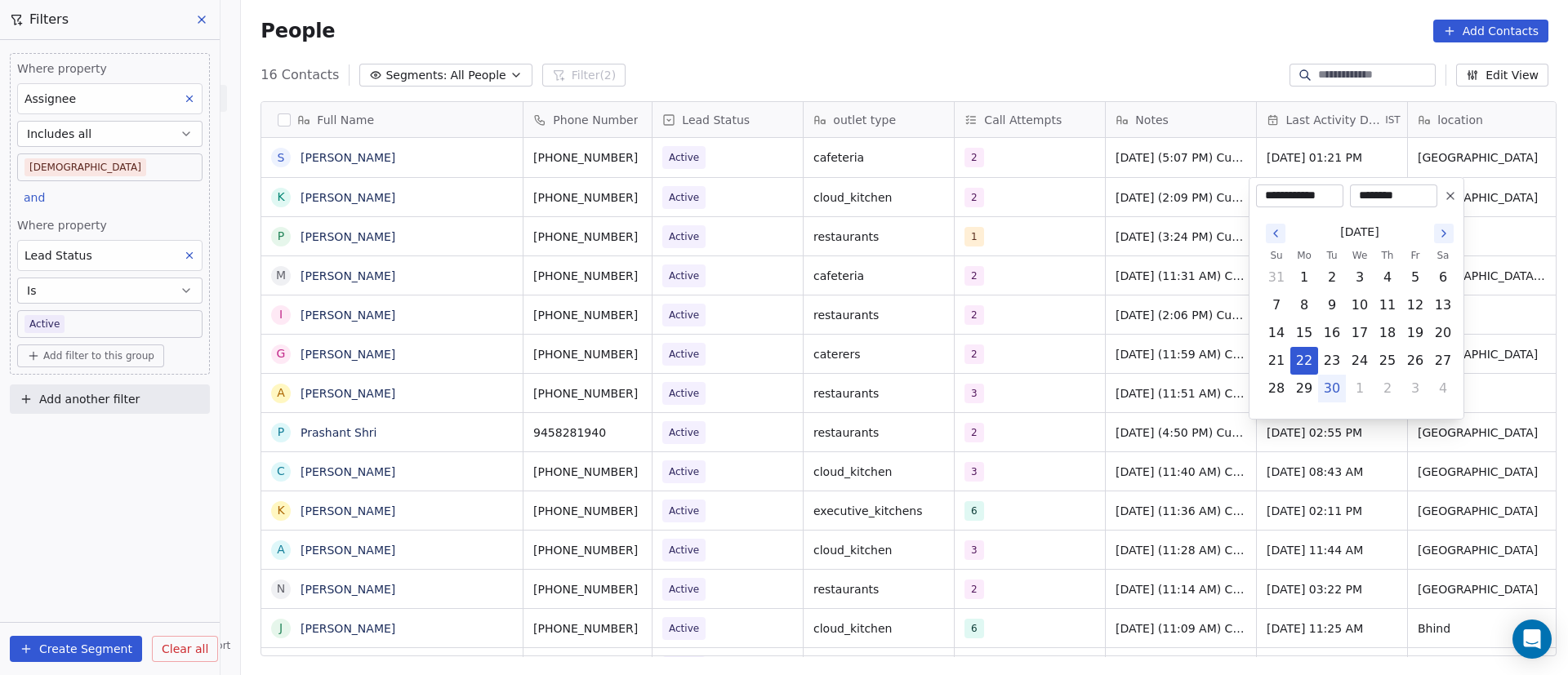
click at [1334, 383] on button "30" at bounding box center [1332, 388] width 26 height 26
type input "**********"
click at [1180, 293] on html "On2Cook India Pvt. Ltd. Contacts People Marketing Workflows Campaigns Metrics &…" at bounding box center [784, 338] width 1568 height 675
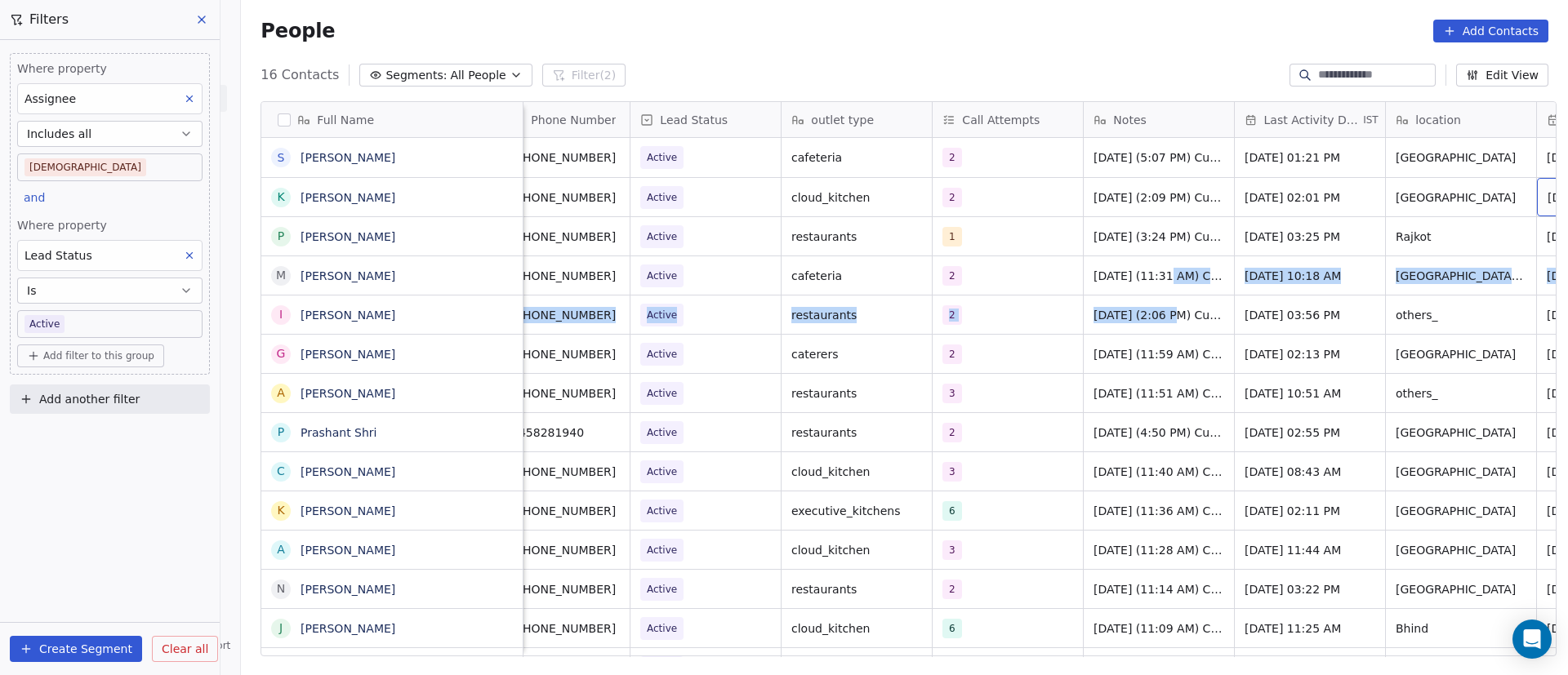
scroll to position [0, 173]
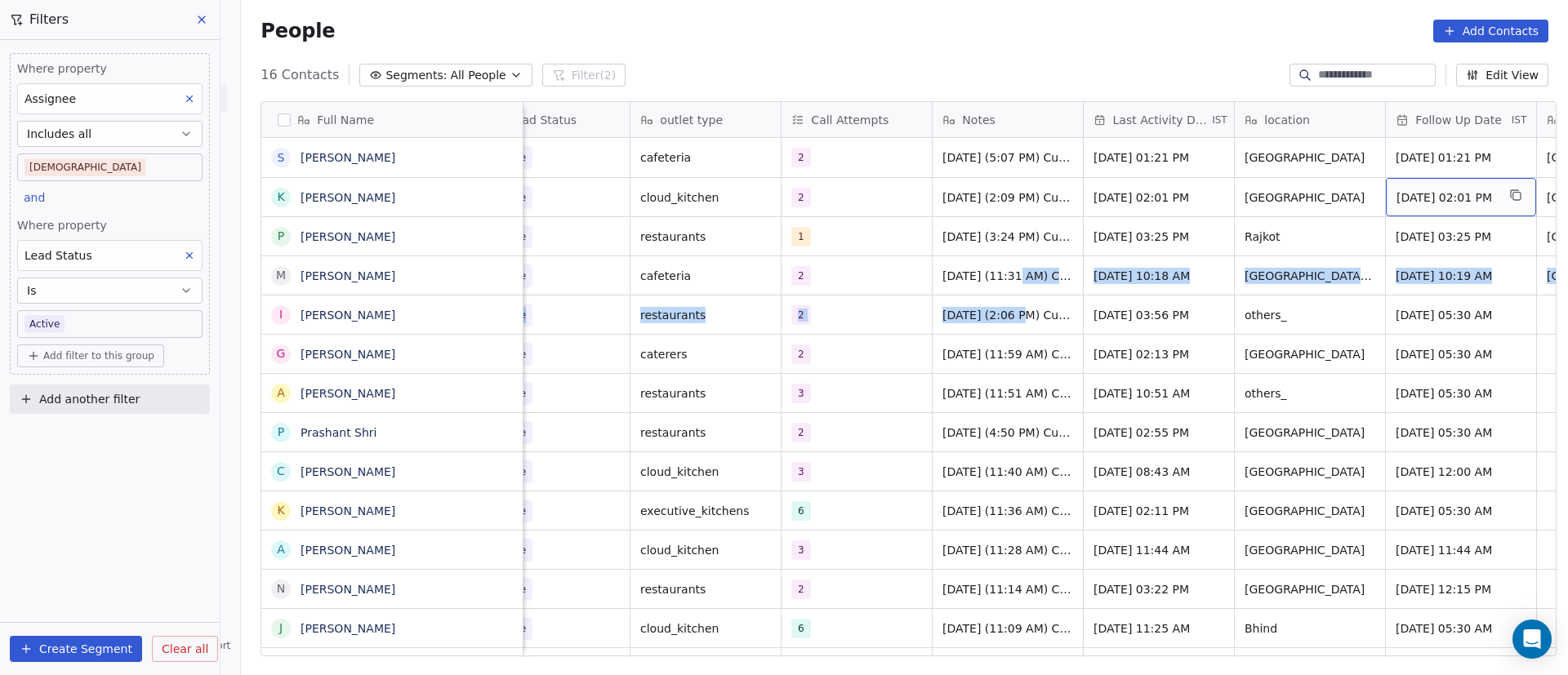
click at [1419, 195] on span "[DATE] 02:01 PM" at bounding box center [1446, 198] width 99 height 17
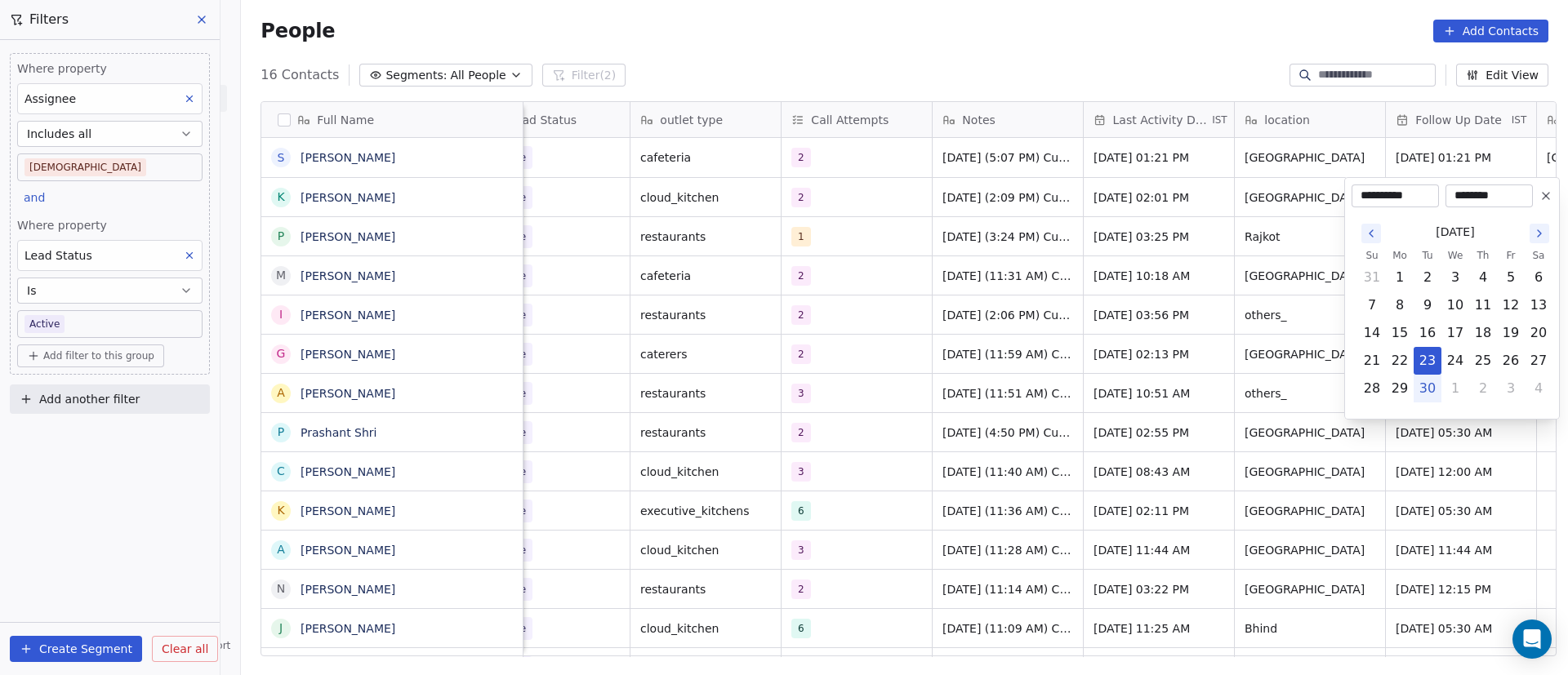
click at [1533, 238] on icon "Go to the Next Month" at bounding box center [1540, 234] width 13 height 13
click at [1397, 306] on button "6" at bounding box center [1399, 305] width 26 height 26
type input "**********"
click at [1156, 282] on html "On2Cook India Pvt. Ltd. Contacts People Marketing Workflows Campaigns Metrics &…" at bounding box center [784, 338] width 1568 height 675
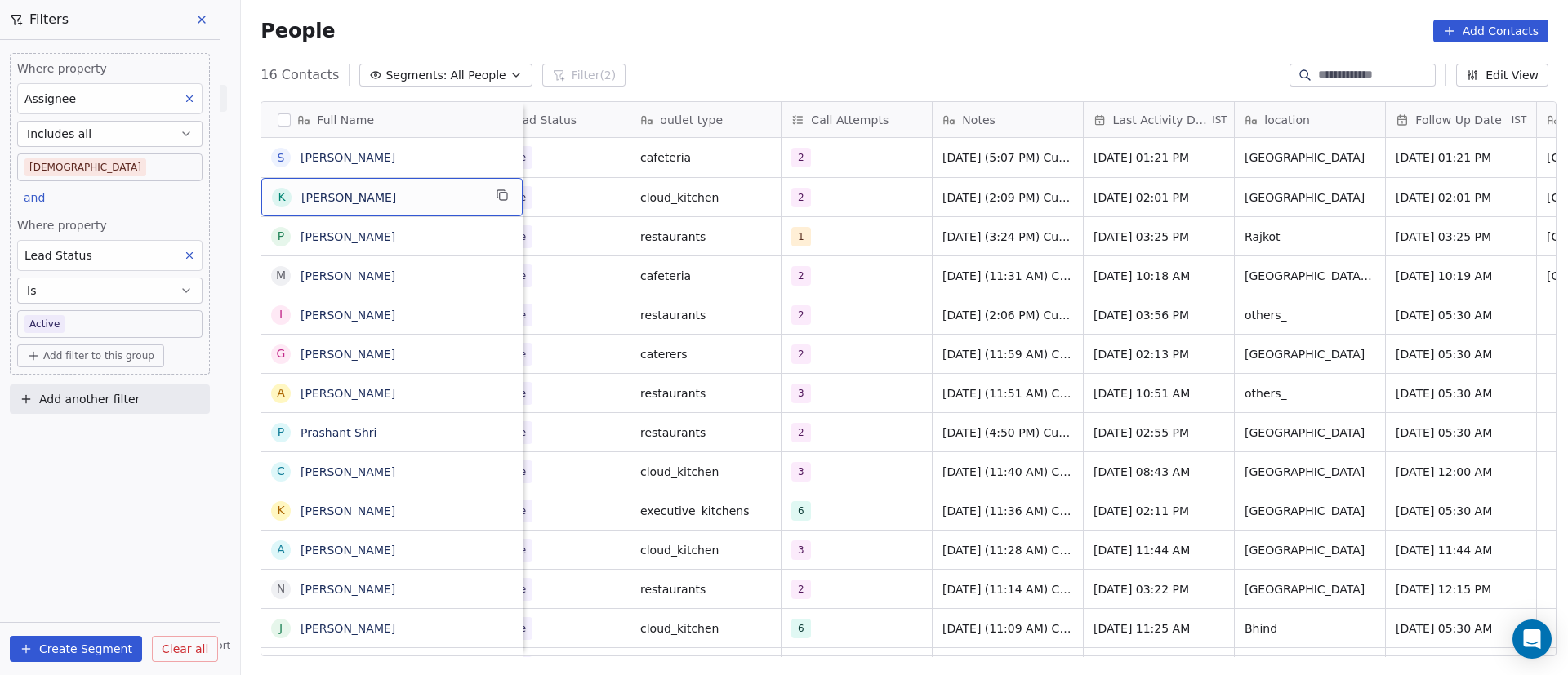
scroll to position [0, 0]
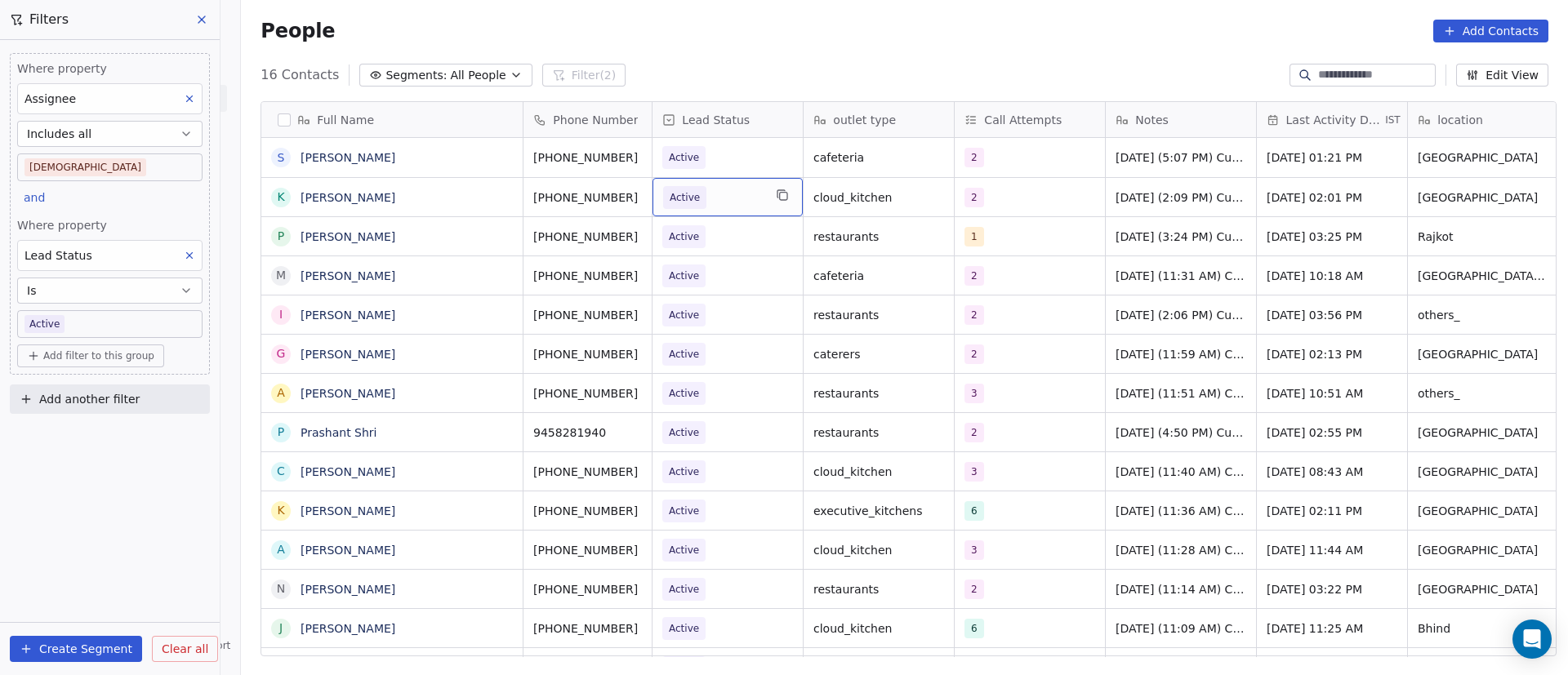
click at [720, 197] on span "Active" at bounding box center [713, 197] width 99 height 23
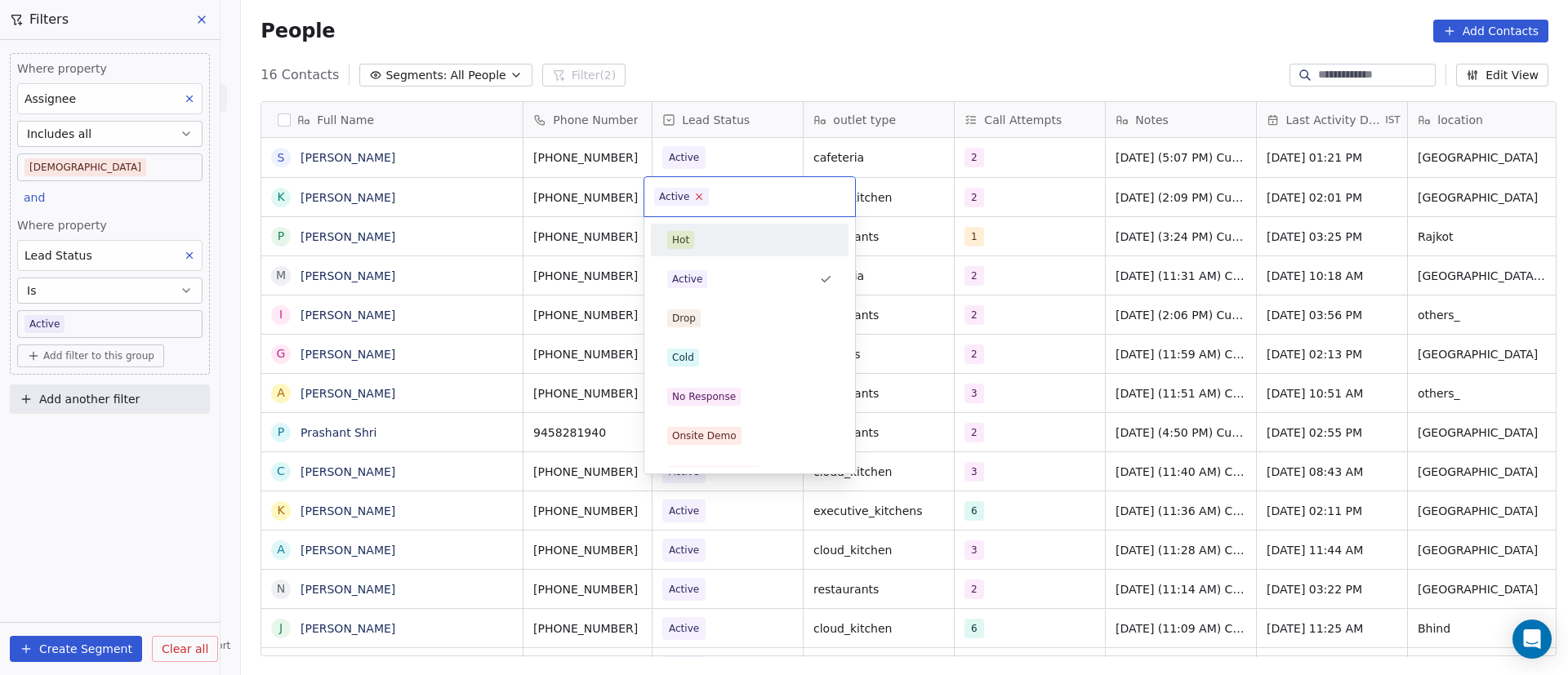
click at [701, 196] on icon at bounding box center [699, 196] width 11 height 11
drag, startPoint x: 738, startPoint y: 387, endPoint x: 758, endPoint y: 383, distance: 20.4
click at [738, 388] on div "No Response" at bounding box center [749, 397] width 165 height 18
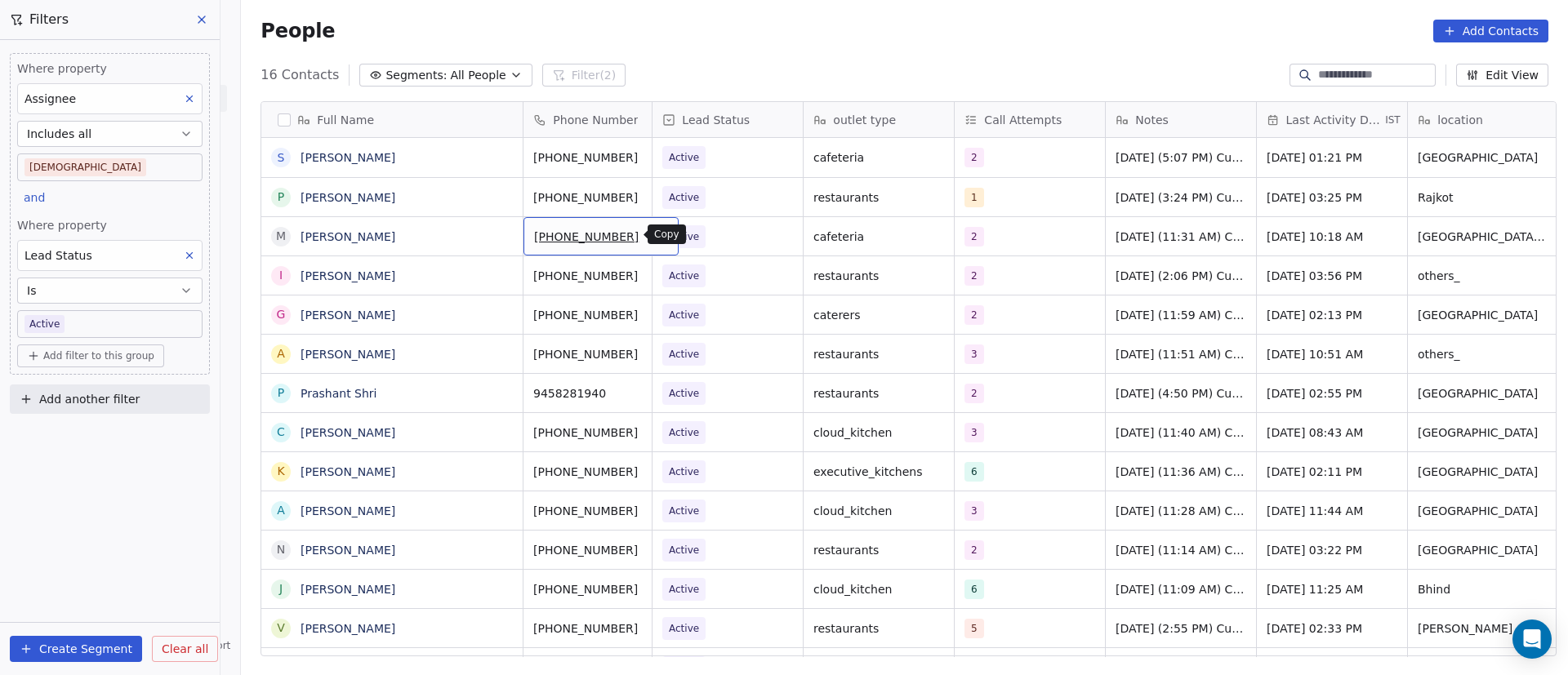
click at [656, 238] on icon "grid" at bounding box center [659, 236] width 8 height 8
click at [495, 231] on icon "grid" at bounding box center [502, 235] width 13 height 13
click at [642, 236] on div "[PHONE_NUMBER]" at bounding box center [601, 236] width 155 height 38
click at [656, 234] on icon "grid" at bounding box center [659, 236] width 8 height 8
click at [418, 238] on span "[PERSON_NAME]" at bounding box center [392, 237] width 181 height 17
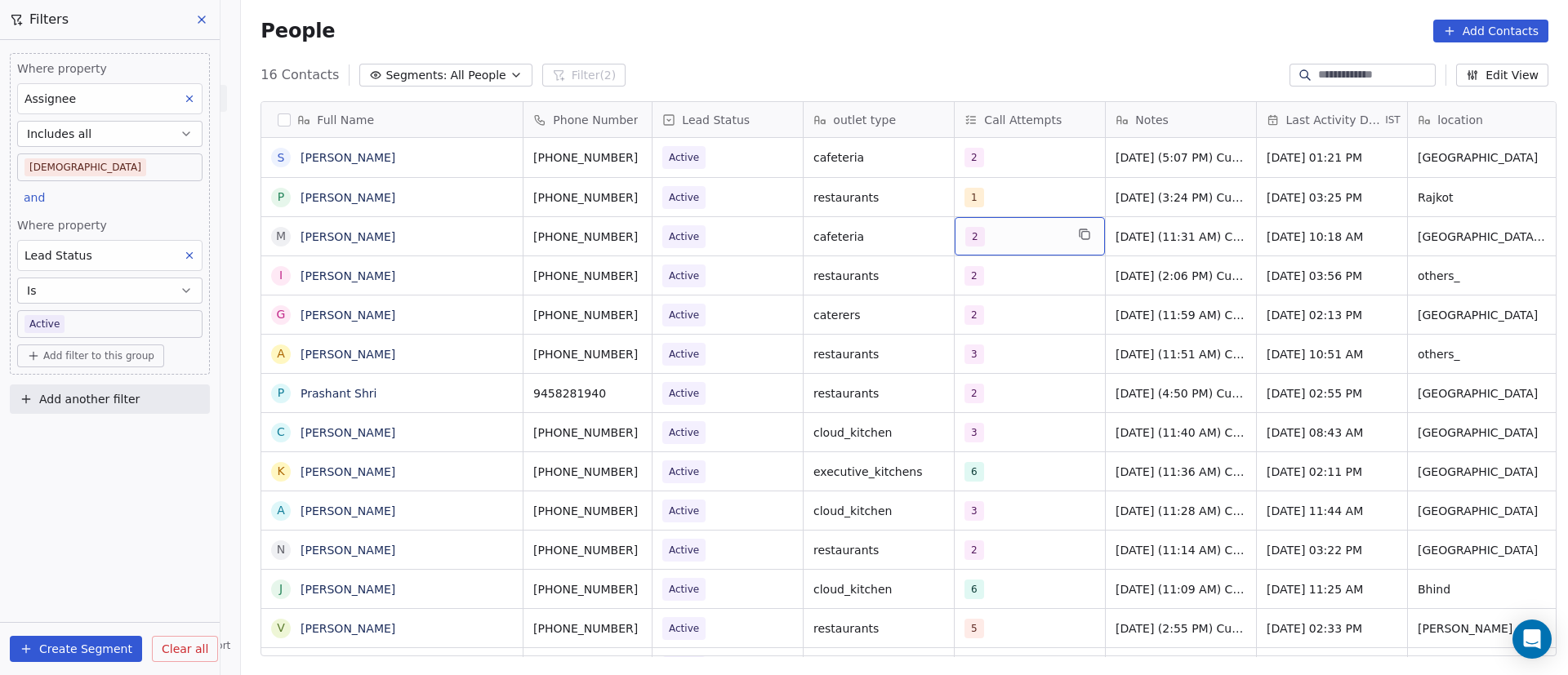
click at [1035, 231] on div "2" at bounding box center [1015, 236] width 99 height 19
click at [1032, 231] on div "2" at bounding box center [1015, 236] width 99 height 19
click at [1008, 232] on div "2" at bounding box center [1015, 236] width 99 height 19
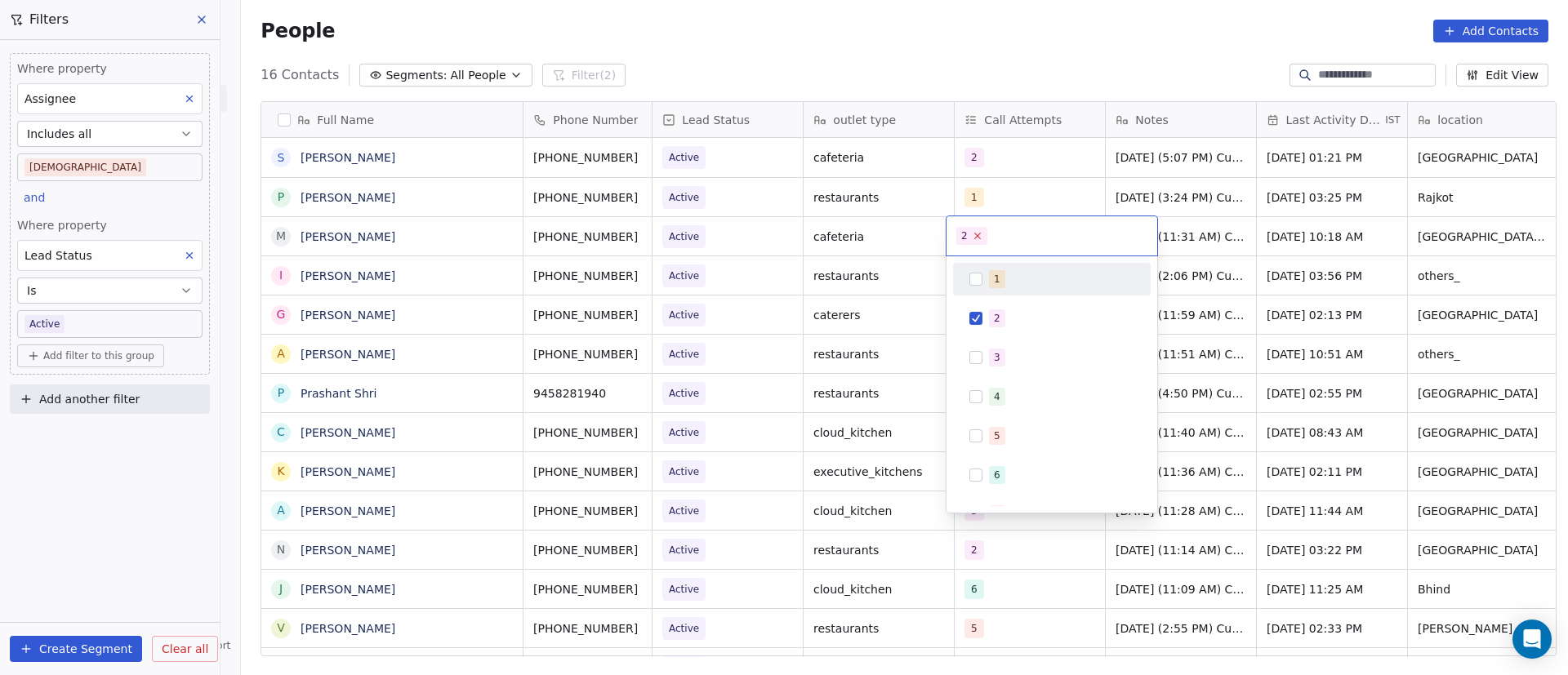
click at [977, 232] on icon at bounding box center [977, 236] width 11 height 11
click at [994, 363] on div "3" at bounding box center [997, 358] width 7 height 15
click at [874, 268] on html "On2Cook India Pvt. Ltd. Contacts People Marketing Workflows Campaigns Metrics &…" at bounding box center [784, 338] width 1568 height 675
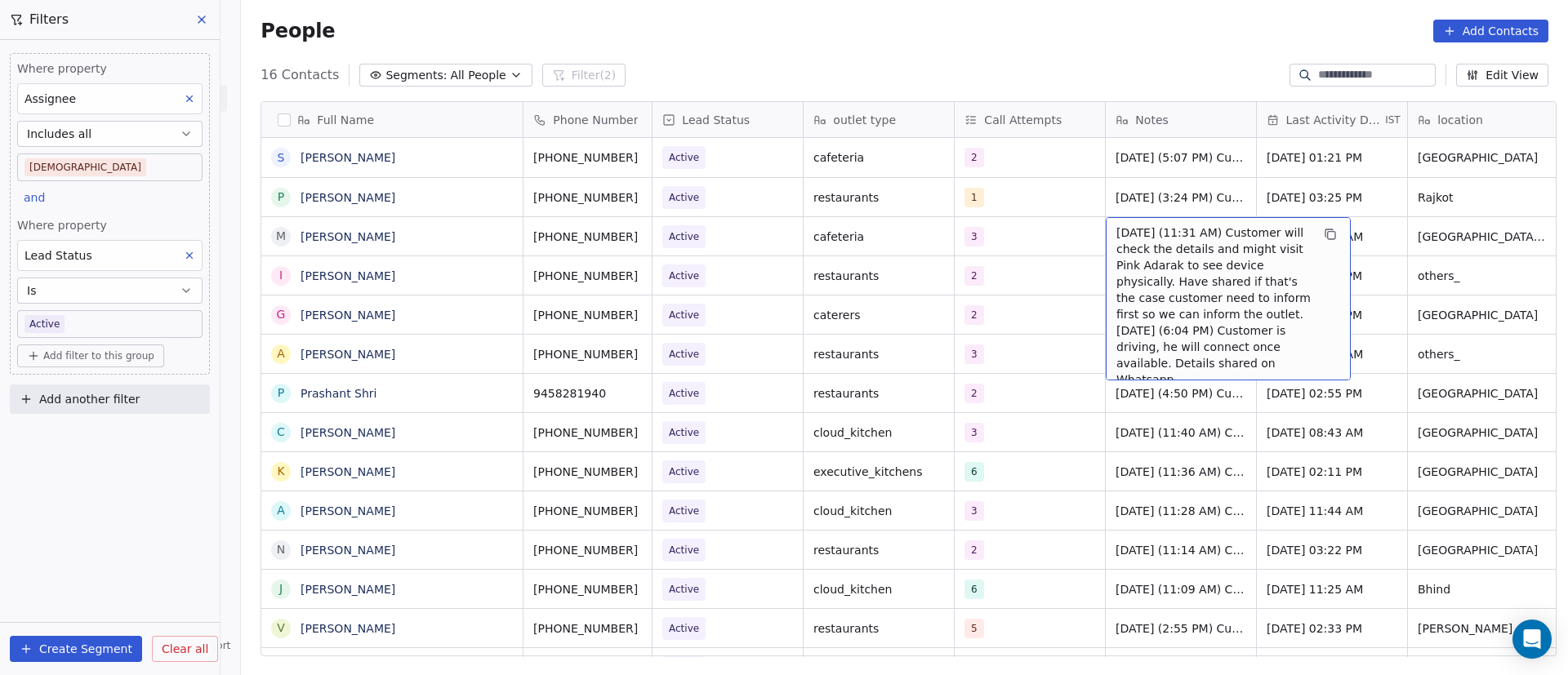
click at [1118, 234] on span "[DATE] (11:31 AM) Customer will check the details and might visit Pink Adarak t…" at bounding box center [1213, 307] width 195 height 164
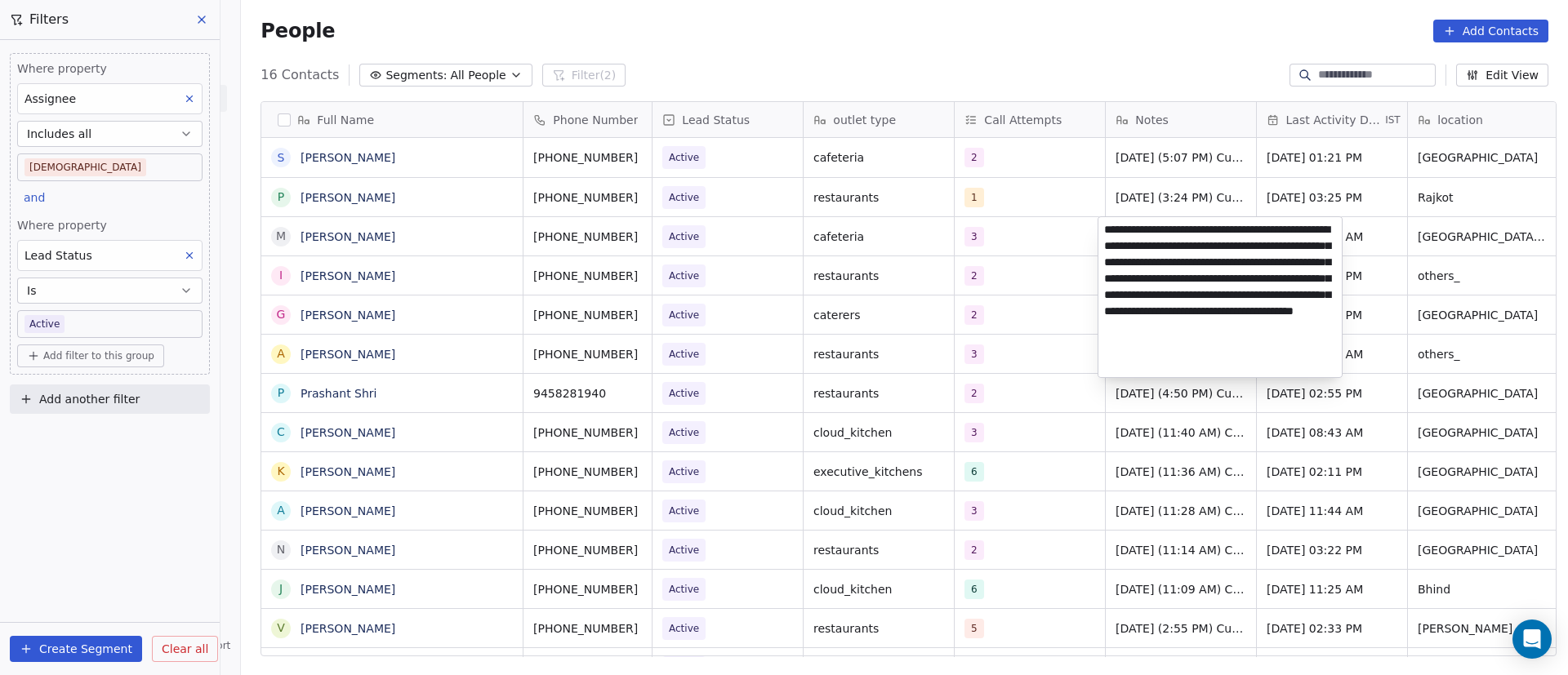
click at [1106, 225] on textarea "**********" at bounding box center [1220, 297] width 243 height 160
paste textarea "**********"
type textarea "**********"
click at [1012, 312] on html "On2Cook India Pvt. Ltd. Contacts People Marketing Workflows Campaigns Metrics &…" at bounding box center [784, 338] width 1568 height 675
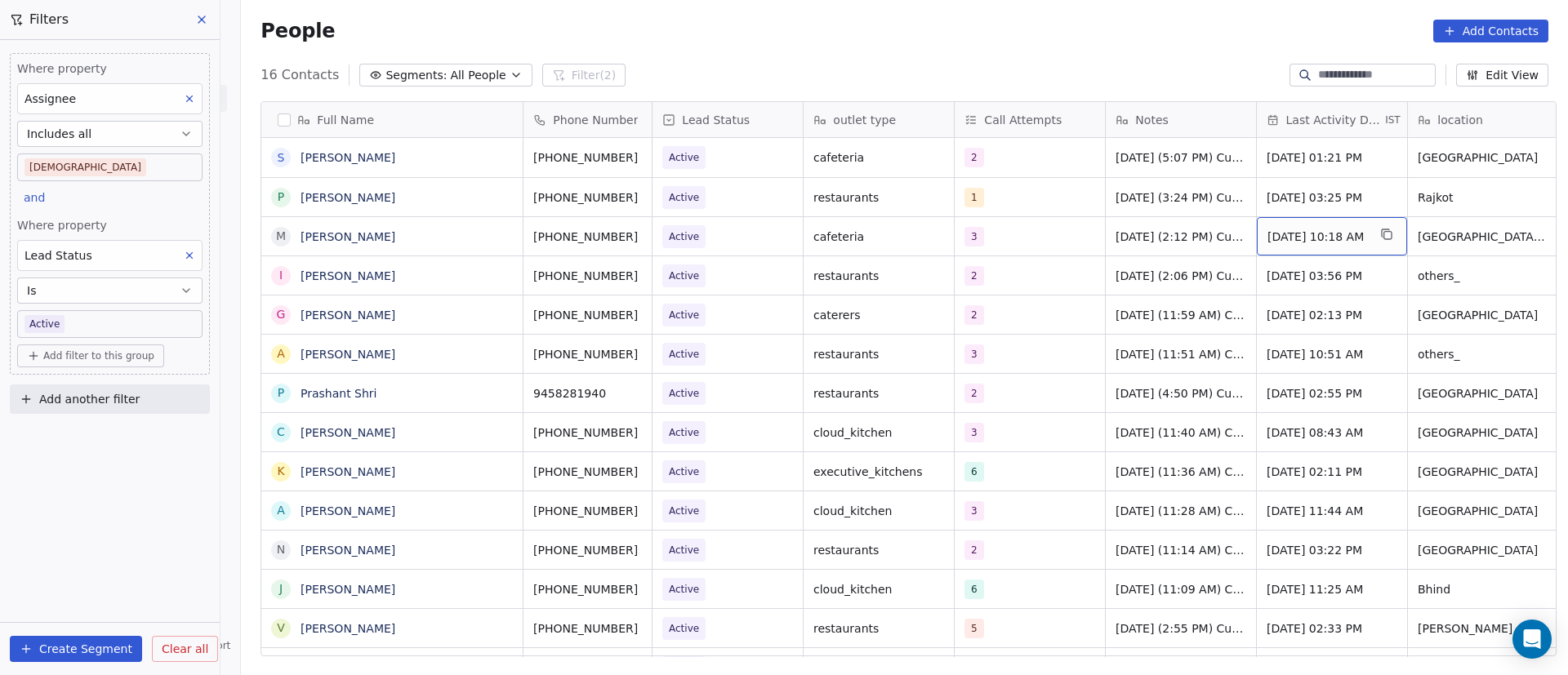
click at [1318, 233] on span "[DATE] 10:18 AM" at bounding box center [1317, 237] width 99 height 17
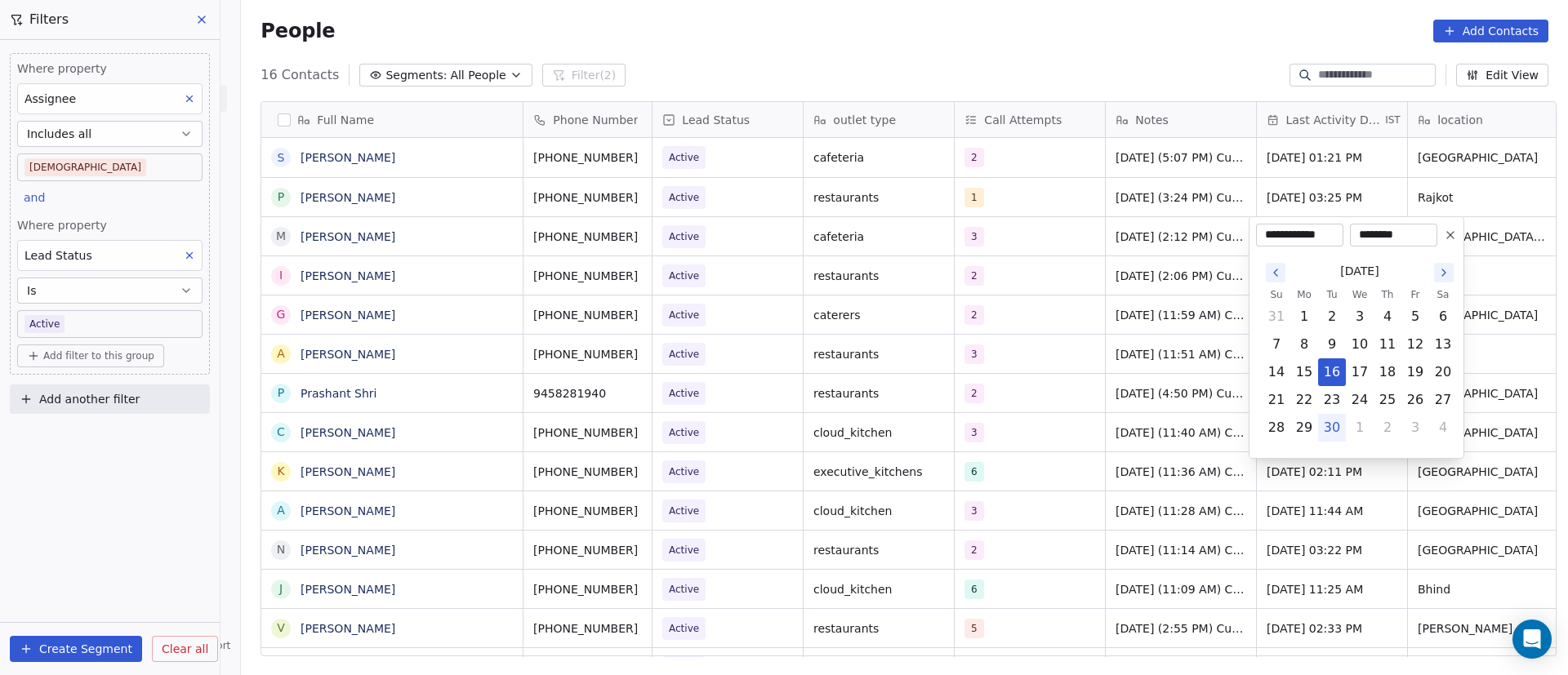
click at [1344, 421] on button "30" at bounding box center [1332, 428] width 26 height 26
type input "**********"
click at [1165, 368] on html "On2Cook India Pvt. Ltd. Contacts People Marketing Workflows Campaigns Metrics &…" at bounding box center [784, 338] width 1568 height 675
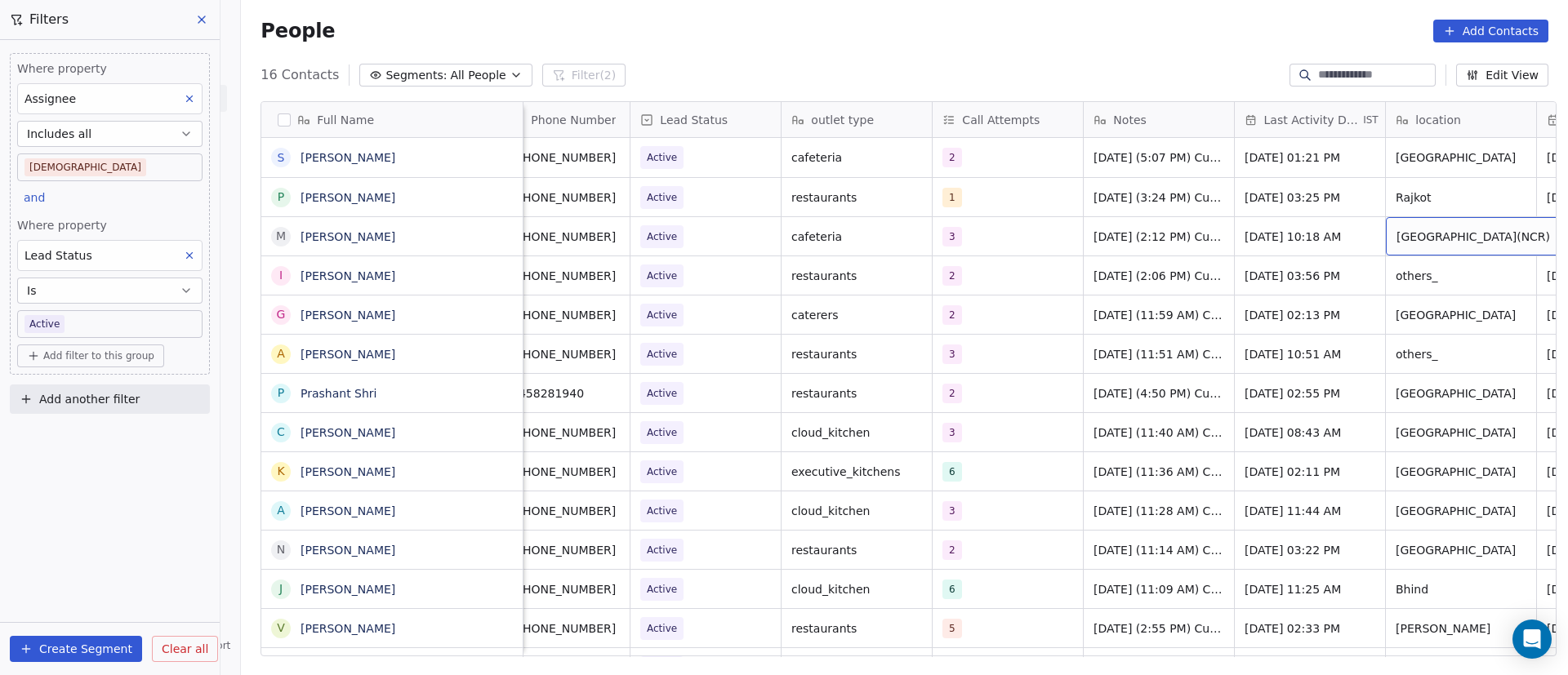
scroll to position [0, 173]
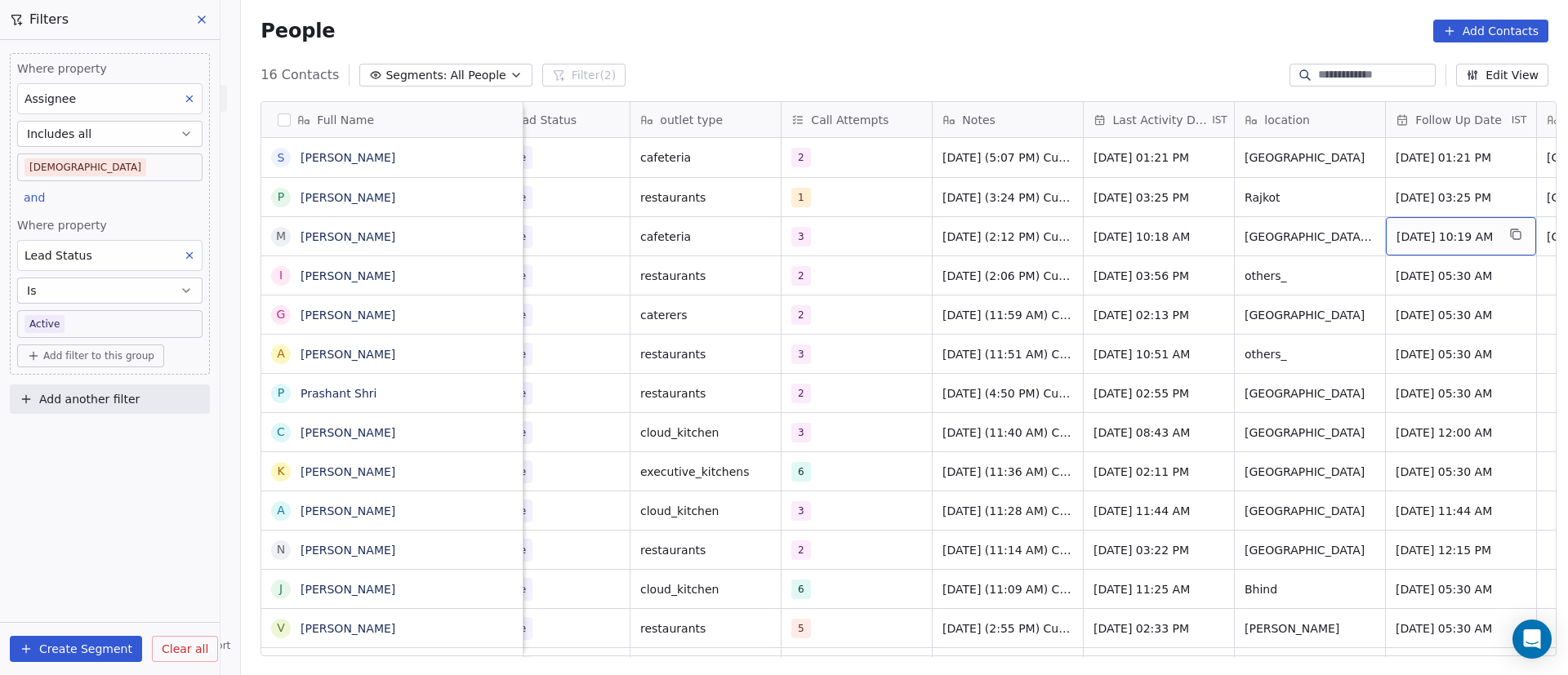
click at [1435, 239] on span "[DATE] 10:19 AM" at bounding box center [1446, 237] width 99 height 17
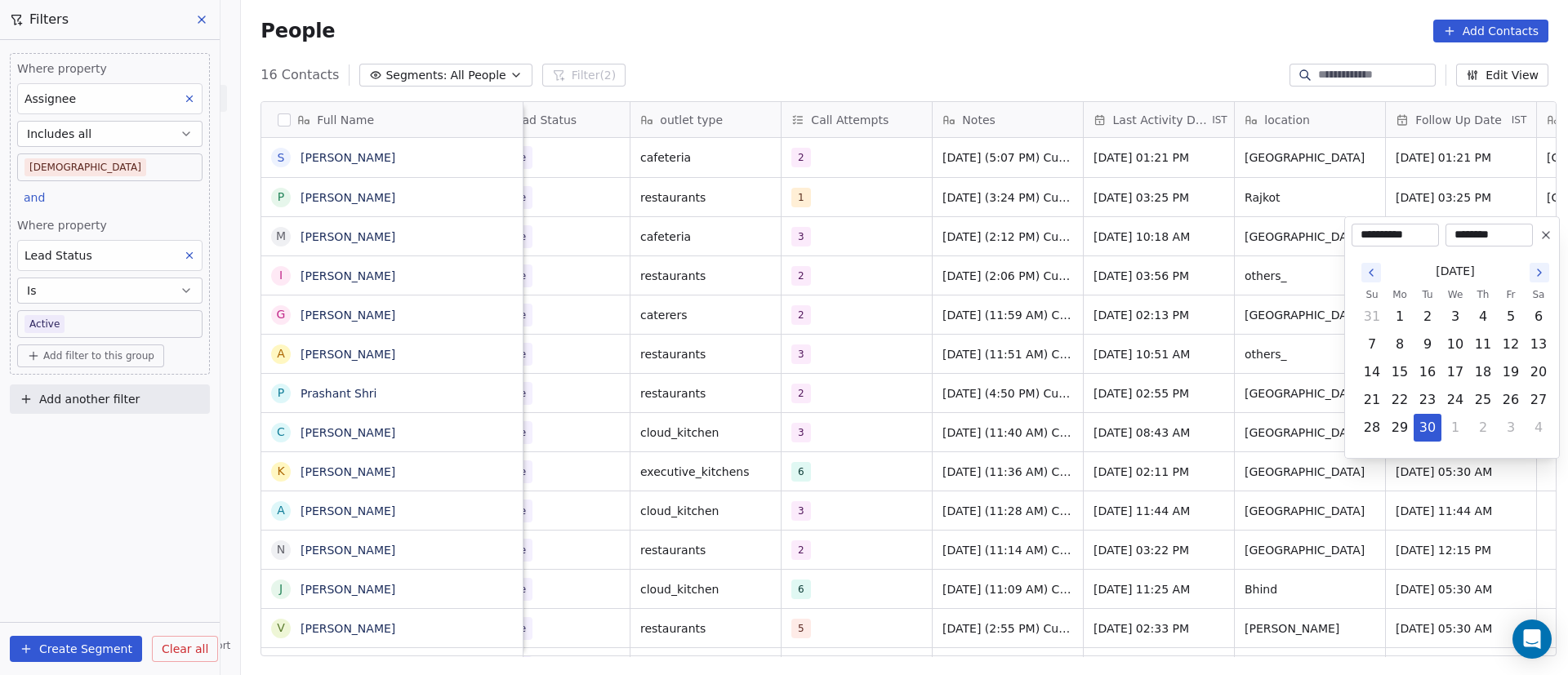
click at [1540, 272] on icon "Go to the Next Month" at bounding box center [1540, 273] width 13 height 13
click at [1512, 313] on button "3" at bounding box center [1510, 317] width 26 height 26
type input "**********"
click at [1172, 382] on html "On2Cook India Pvt. Ltd. Contacts People Marketing Workflows Campaigns Metrics &…" at bounding box center [784, 338] width 1568 height 675
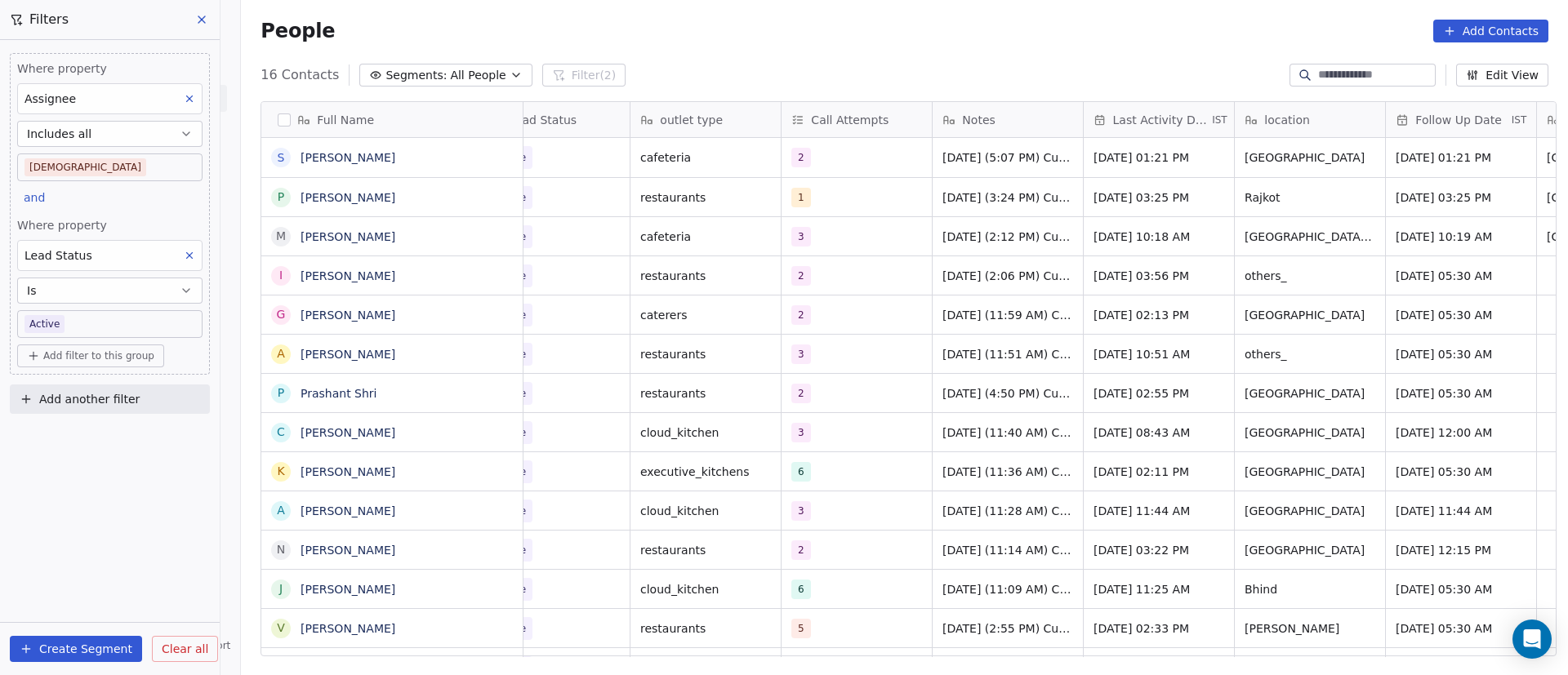
scroll to position [0, 0]
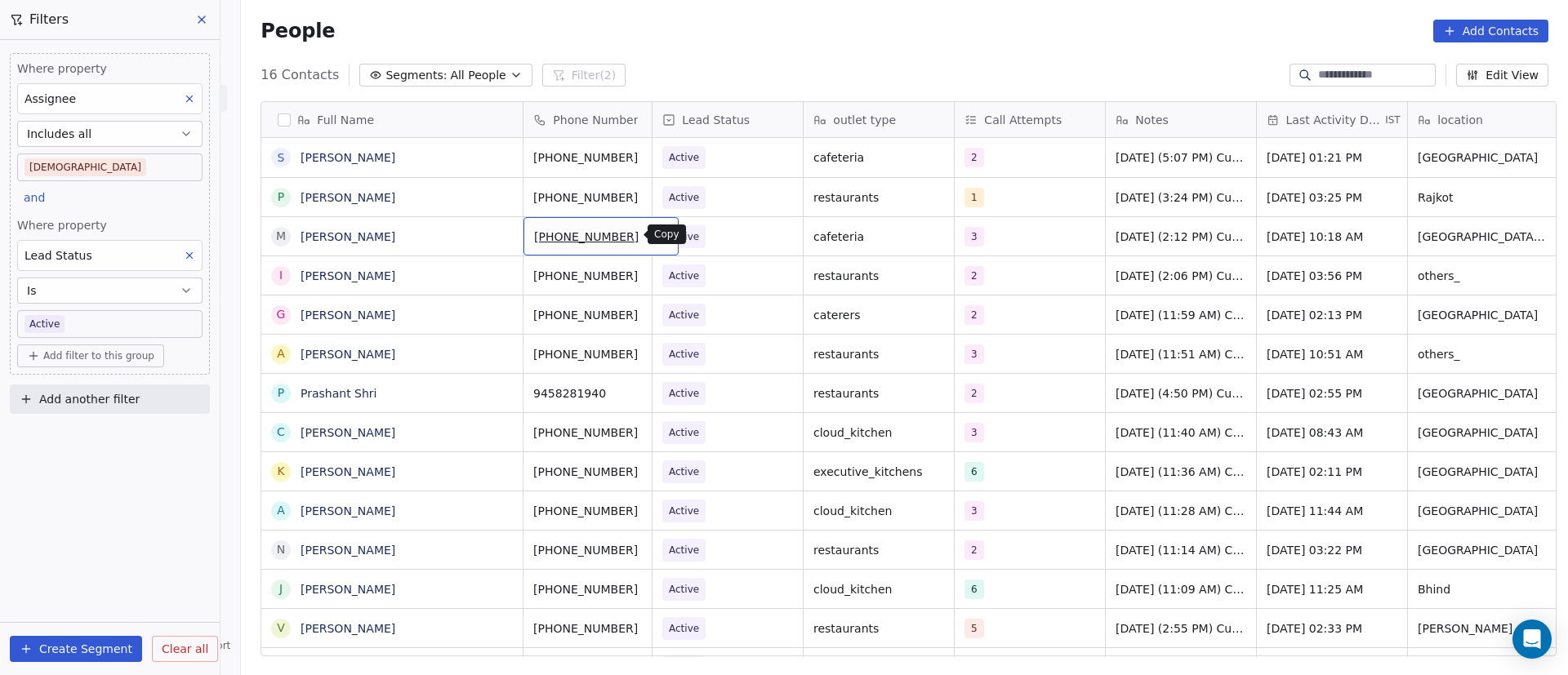
click at [652, 234] on icon "grid" at bounding box center [659, 235] width 13 height 13
click at [708, 237] on span "Active" at bounding box center [713, 236] width 99 height 23
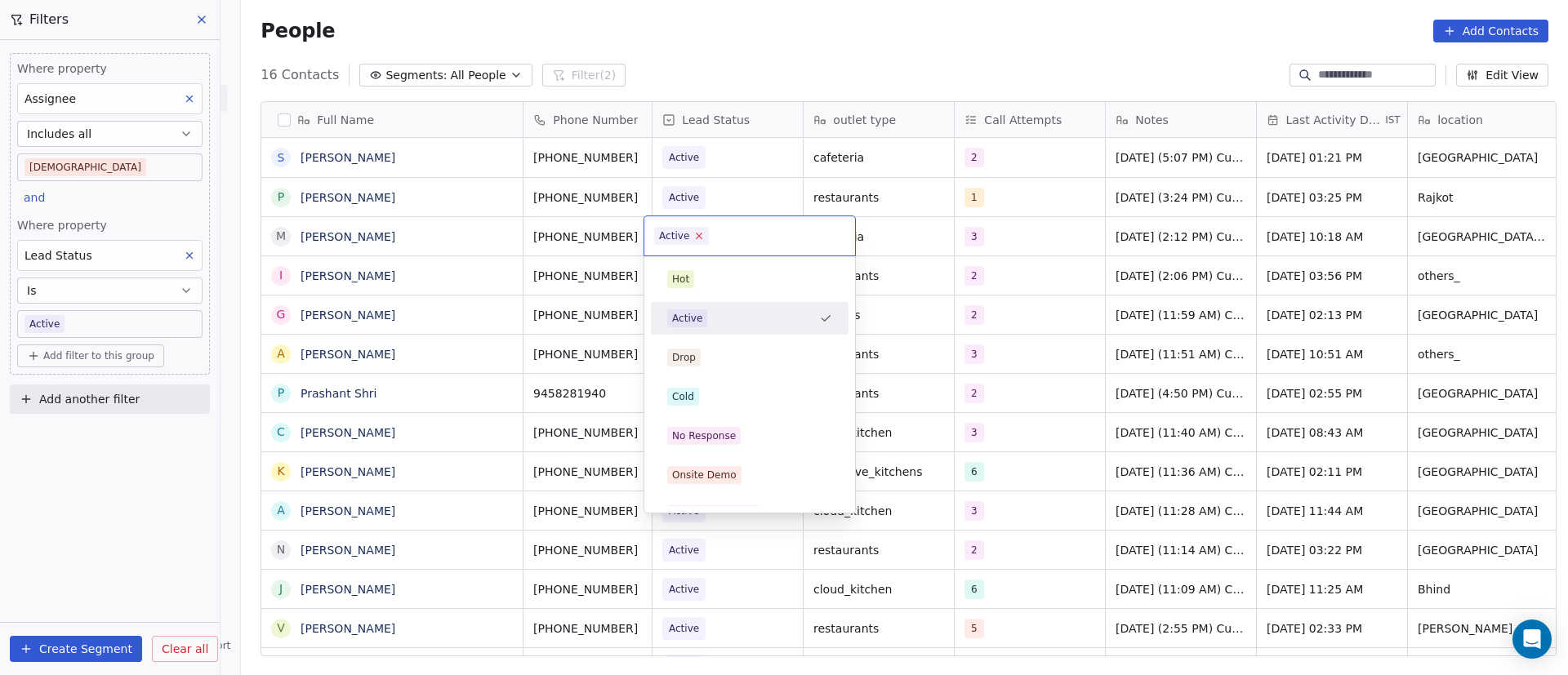
click at [700, 234] on icon at bounding box center [699, 236] width 6 height 6
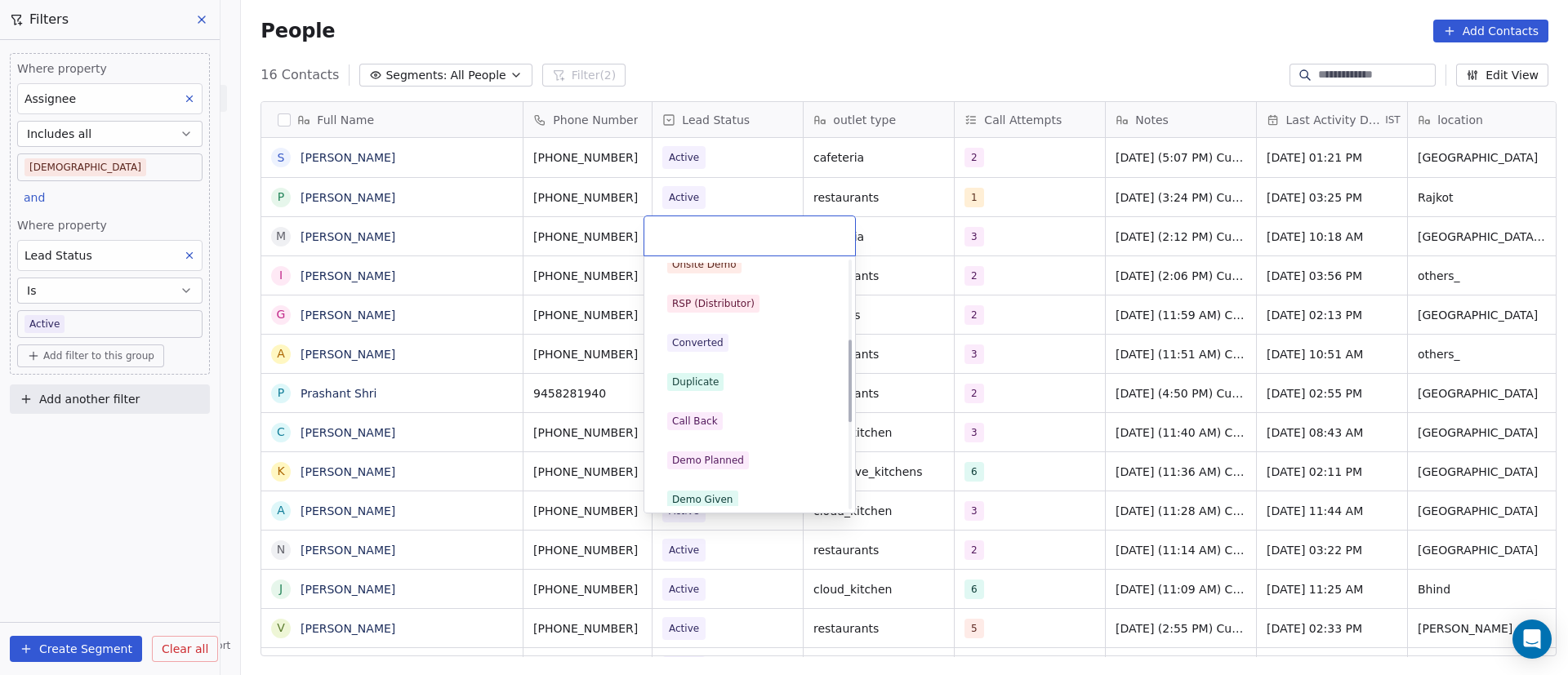
scroll to position [245, 0]
click at [732, 383] on div "Call Back" at bounding box center [749, 388] width 165 height 18
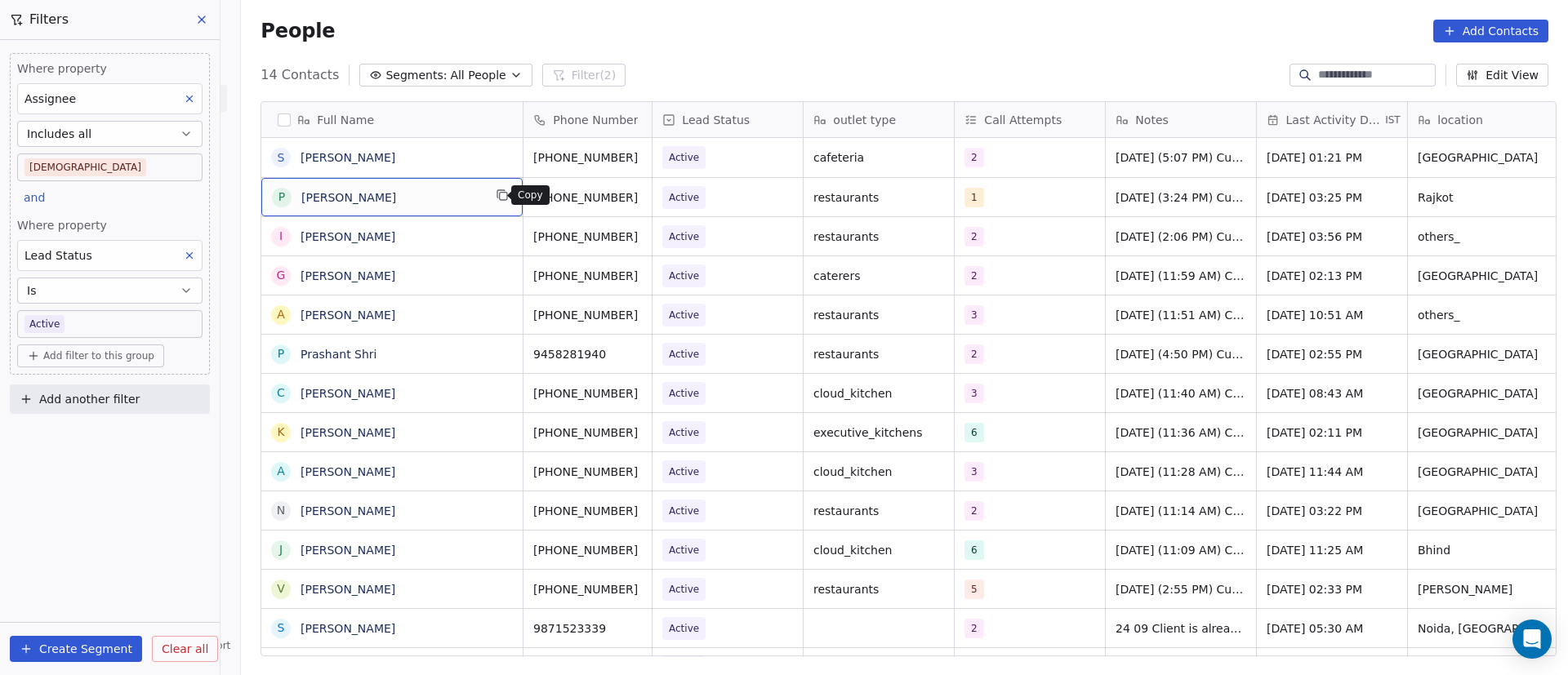
click at [495, 197] on icon "grid" at bounding box center [502, 195] width 13 height 13
click at [652, 193] on icon "grid" at bounding box center [659, 195] width 13 height 13
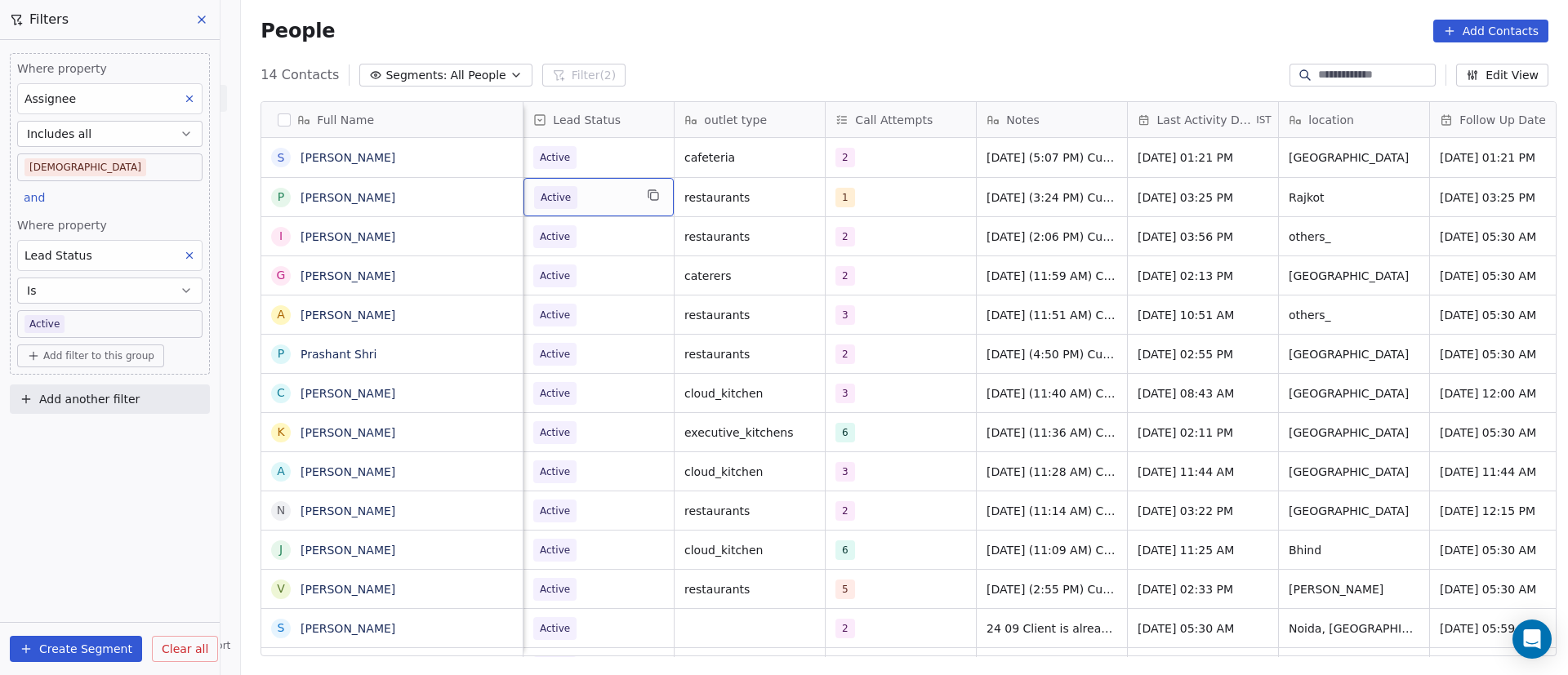
scroll to position [0, 0]
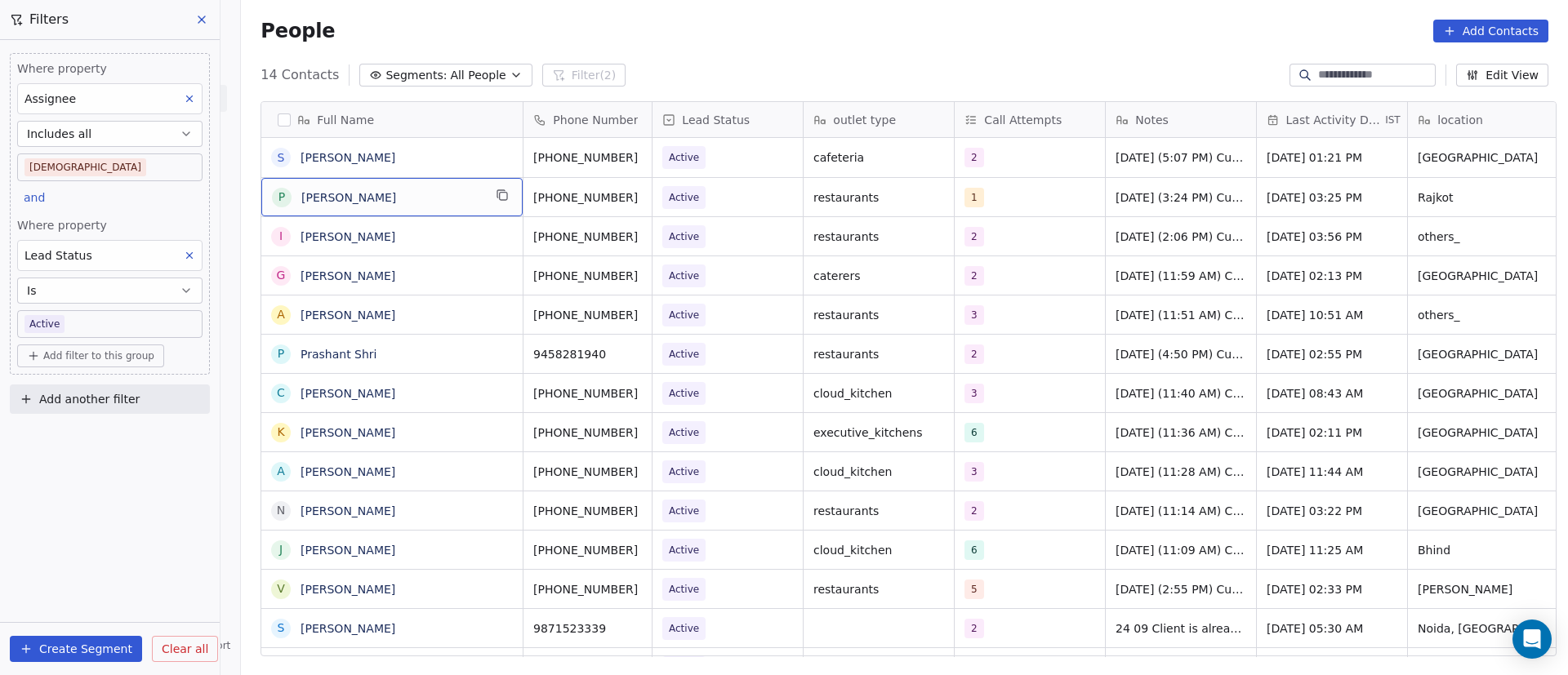
click at [407, 211] on div "P [PERSON_NAME]" at bounding box center [392, 197] width 261 height 38
click at [1006, 211] on div "1" at bounding box center [1030, 197] width 150 height 38
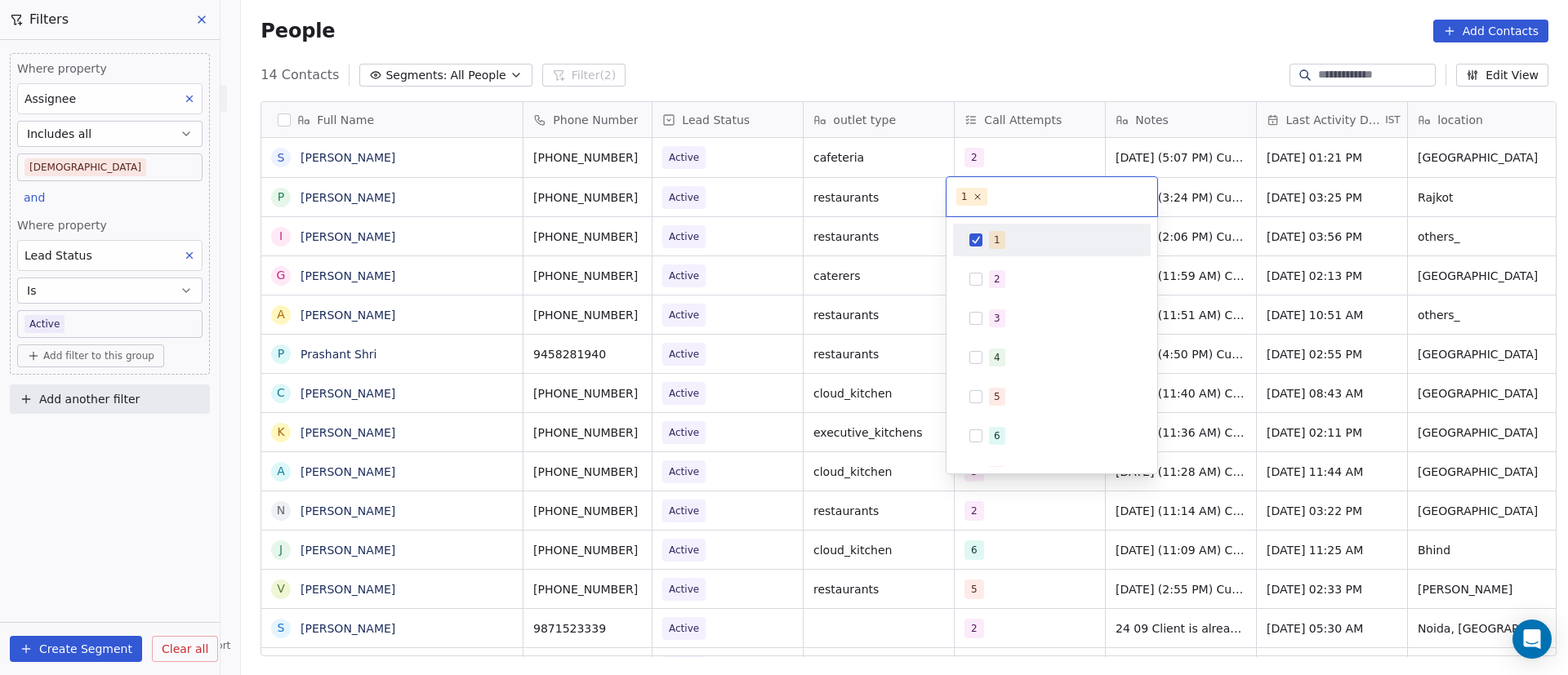
click at [972, 240] on button "Suggestions" at bounding box center [976, 241] width 13 height 13
click at [984, 288] on div "2" at bounding box center [1052, 279] width 185 height 26
click at [1322, 246] on html "On2Cook India Pvt. Ltd. Contacts People Marketing Workflows Campaigns Metrics &…" at bounding box center [784, 338] width 1568 height 675
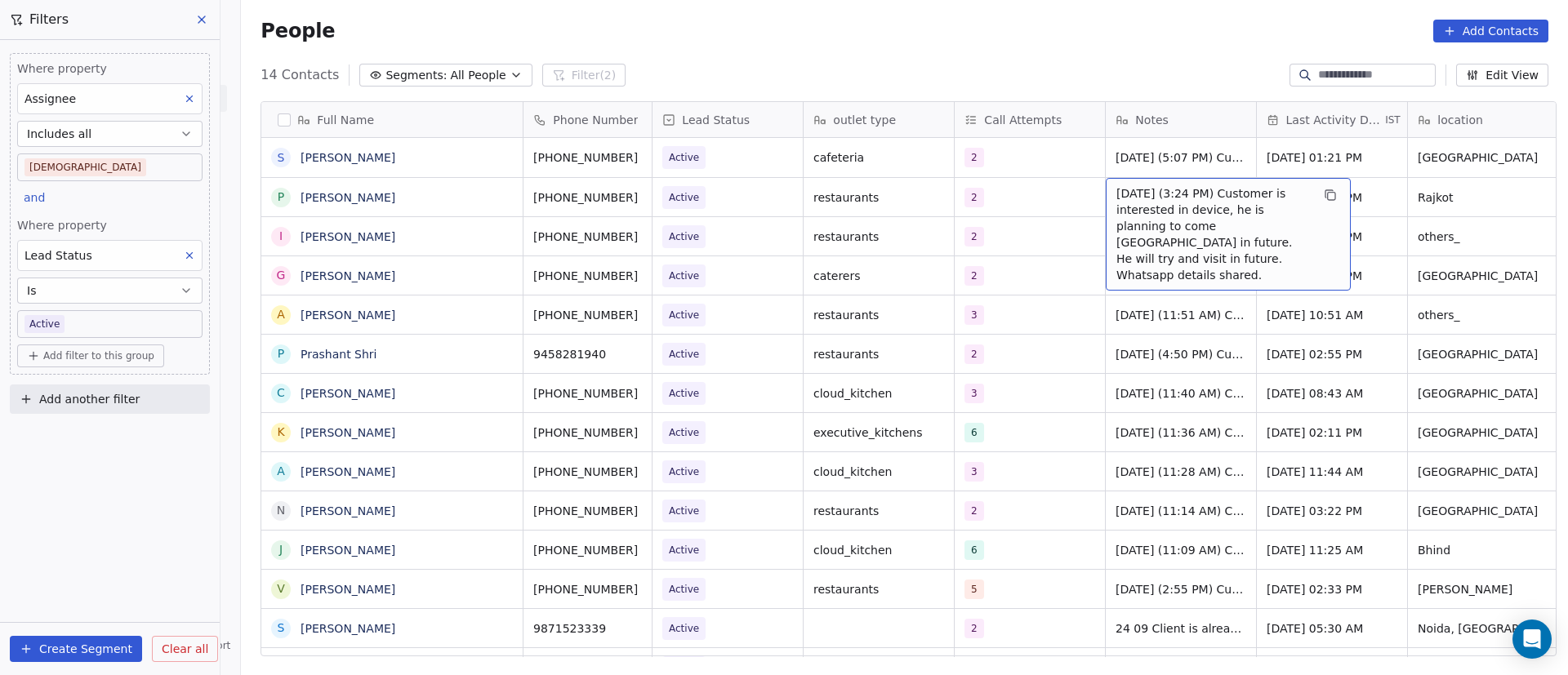
click at [1183, 203] on span "[DATE] (3:24 PM) Customer is interested in device, he is planning to come [GEOG…" at bounding box center [1213, 234] width 195 height 98
click at [1181, 203] on span "[DATE] (3:24 PM) Customer is interested in device, he is planning to come [GEOG…" at bounding box center [1213, 234] width 195 height 98
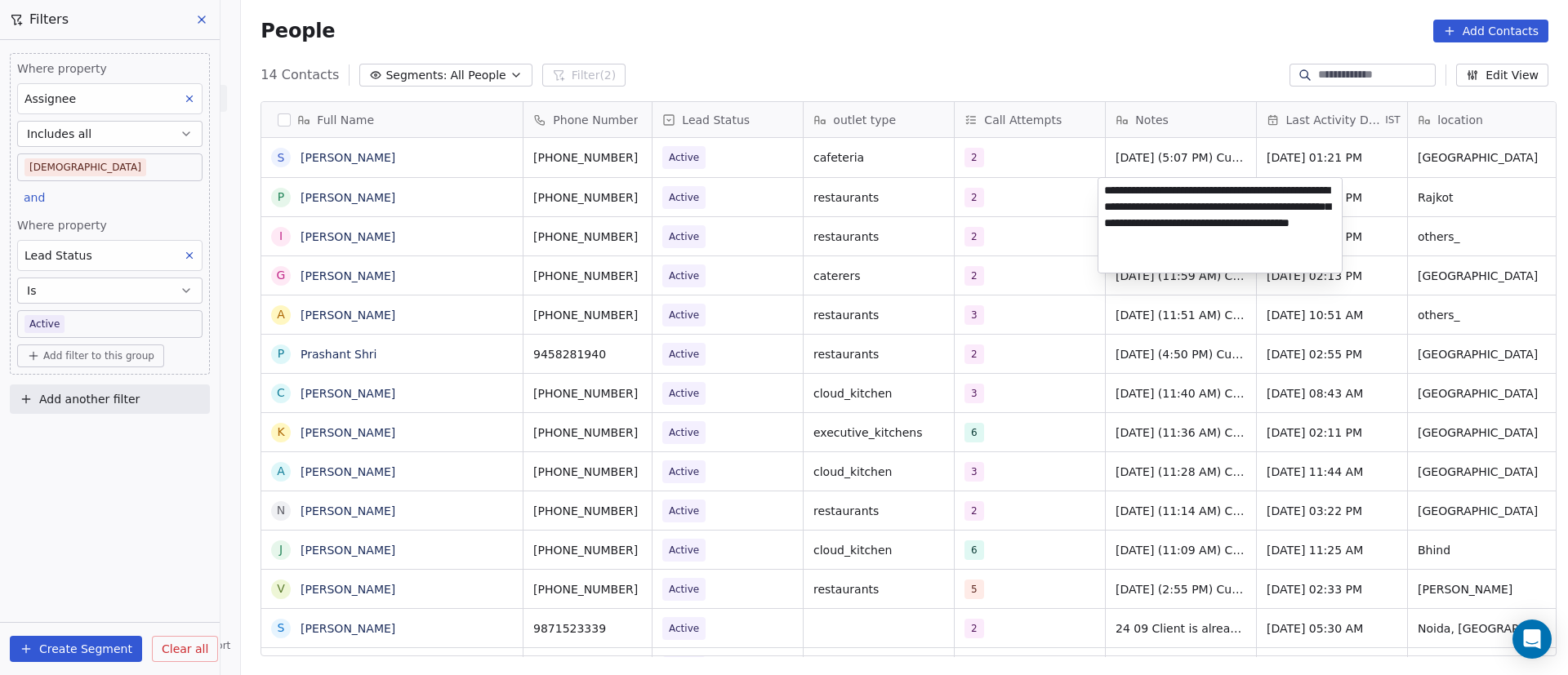
click at [1103, 193] on textarea "**********" at bounding box center [1220, 225] width 243 height 94
paste textarea "**********"
type textarea "**********"
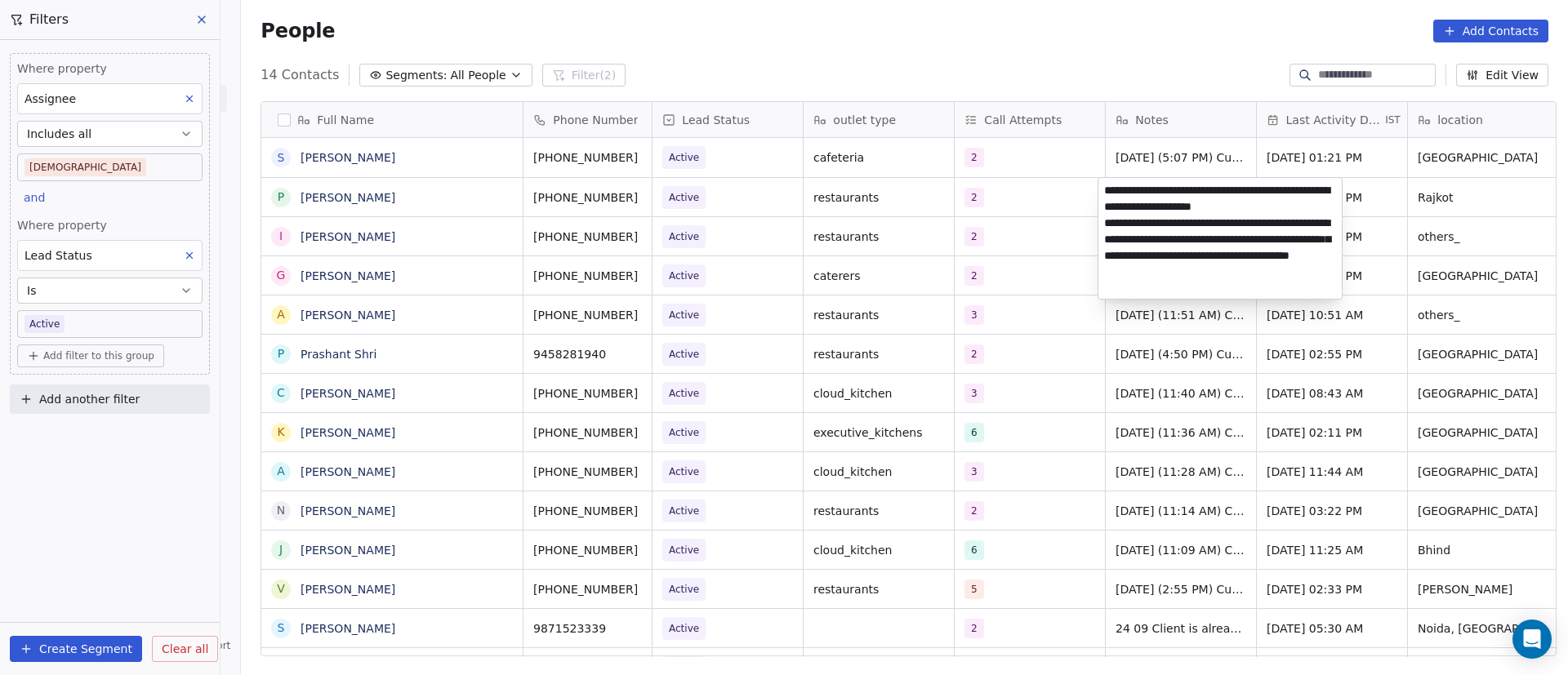
drag, startPoint x: 997, startPoint y: 337, endPoint x: 998, endPoint y: 325, distance: 12.0
click at [998, 336] on html "On2Cook India Pvt. Ltd. Contacts People Marketing Workflows Campaigns Metrics &…" at bounding box center [784, 338] width 1568 height 675
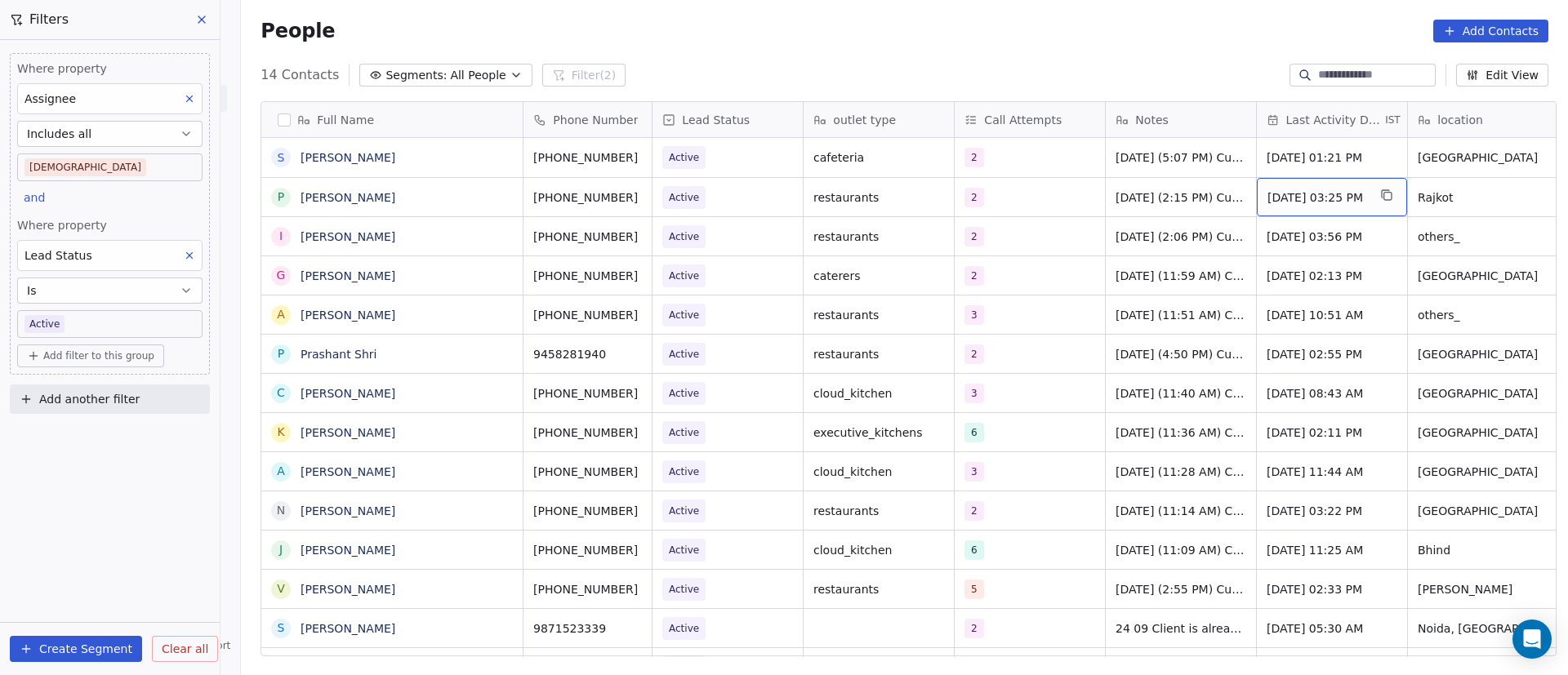
click at [1328, 200] on span "[DATE] 03:25 PM" at bounding box center [1317, 198] width 99 height 17
click at [1328, 200] on span "[DATE] 03:25 PM" at bounding box center [1317, 198] width 99 height 17
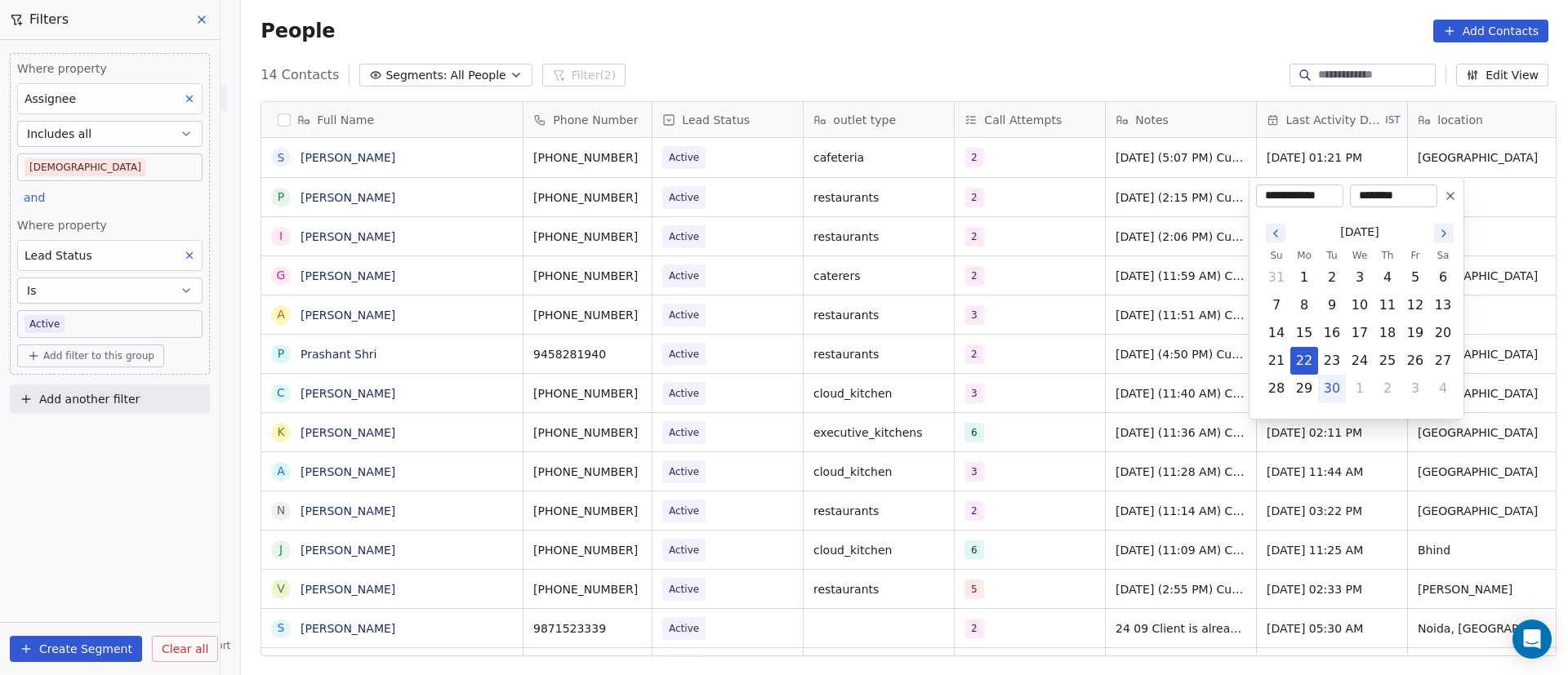
click at [1330, 392] on button "30" at bounding box center [1332, 388] width 26 height 26
type input "**********"
click at [1041, 342] on html "On2Cook India Pvt. Ltd. Contacts People Marketing Workflows Campaigns Metrics &…" at bounding box center [784, 338] width 1568 height 675
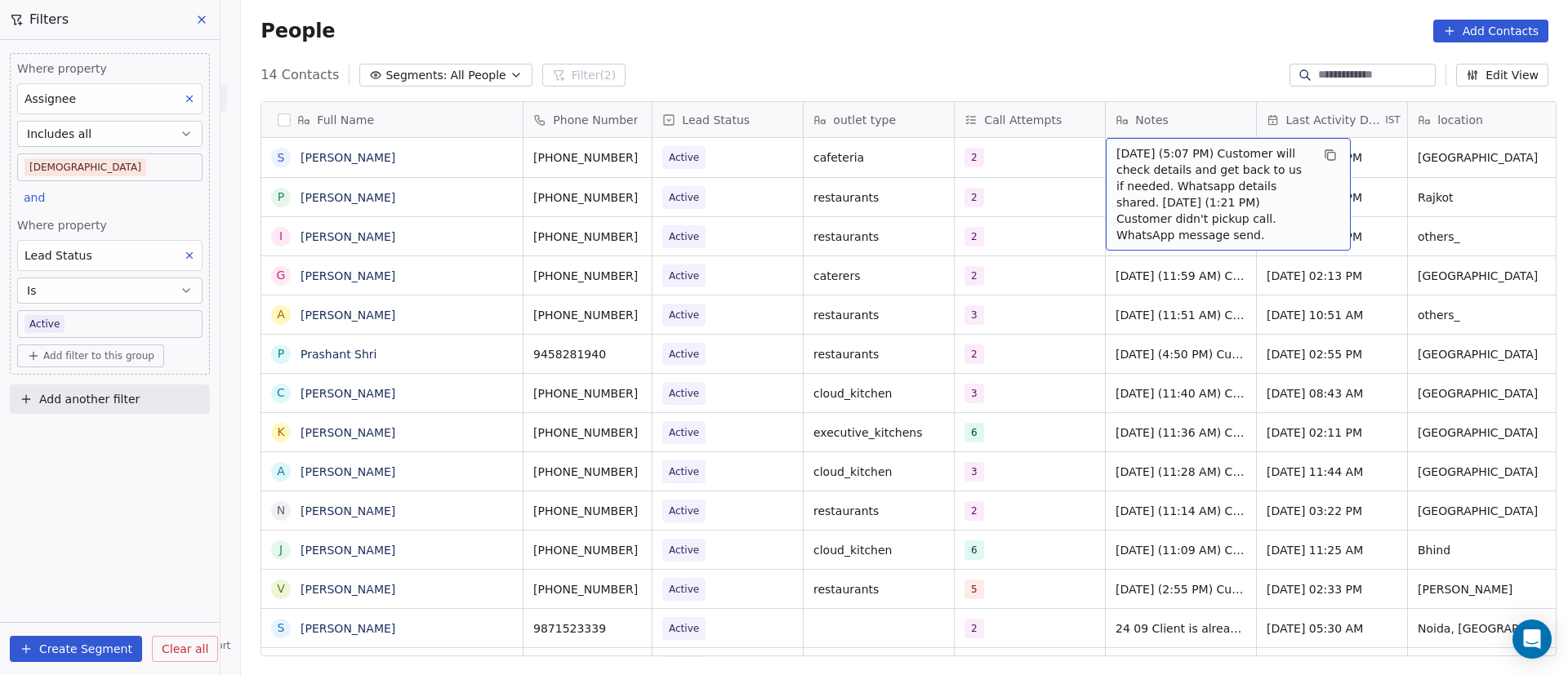
drag, startPoint x: 1147, startPoint y: 175, endPoint x: 1147, endPoint y: 192, distance: 17.0
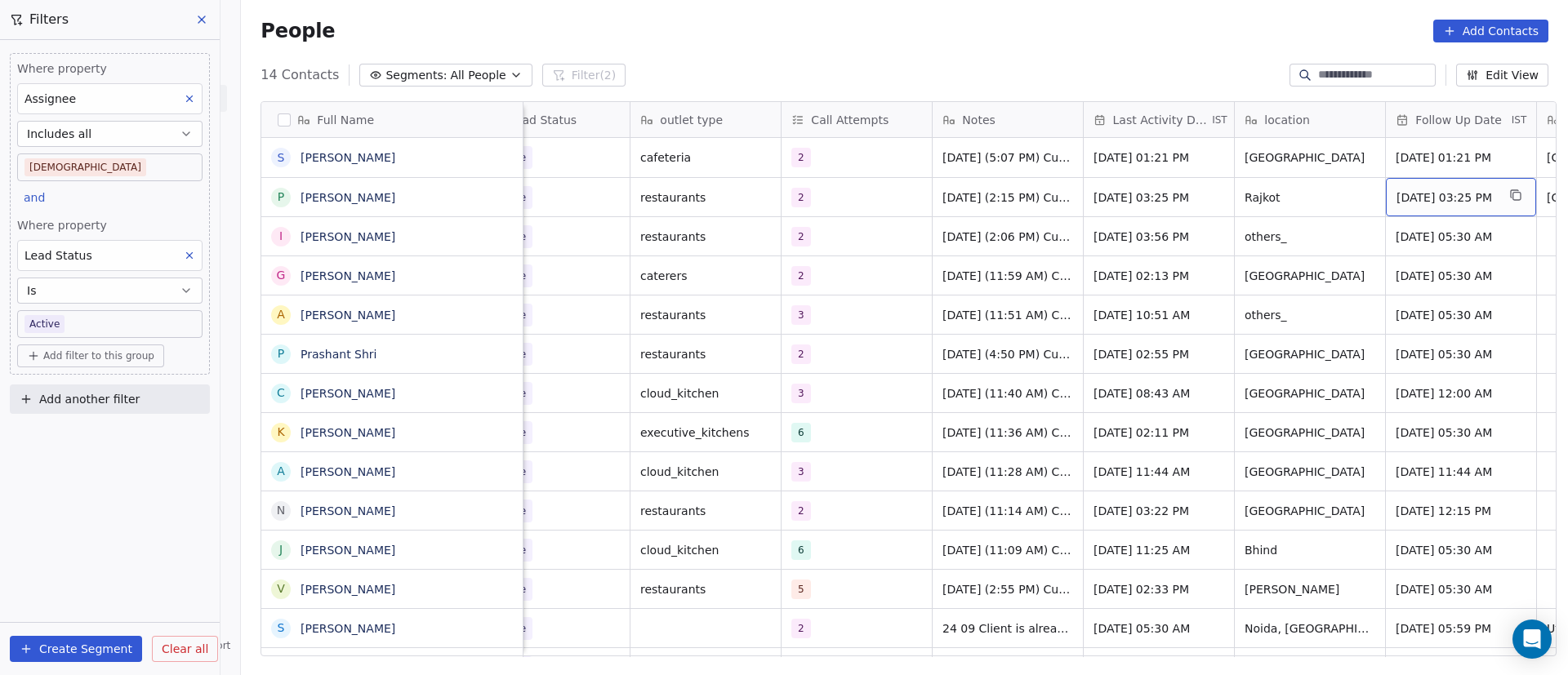
scroll to position [0, 324]
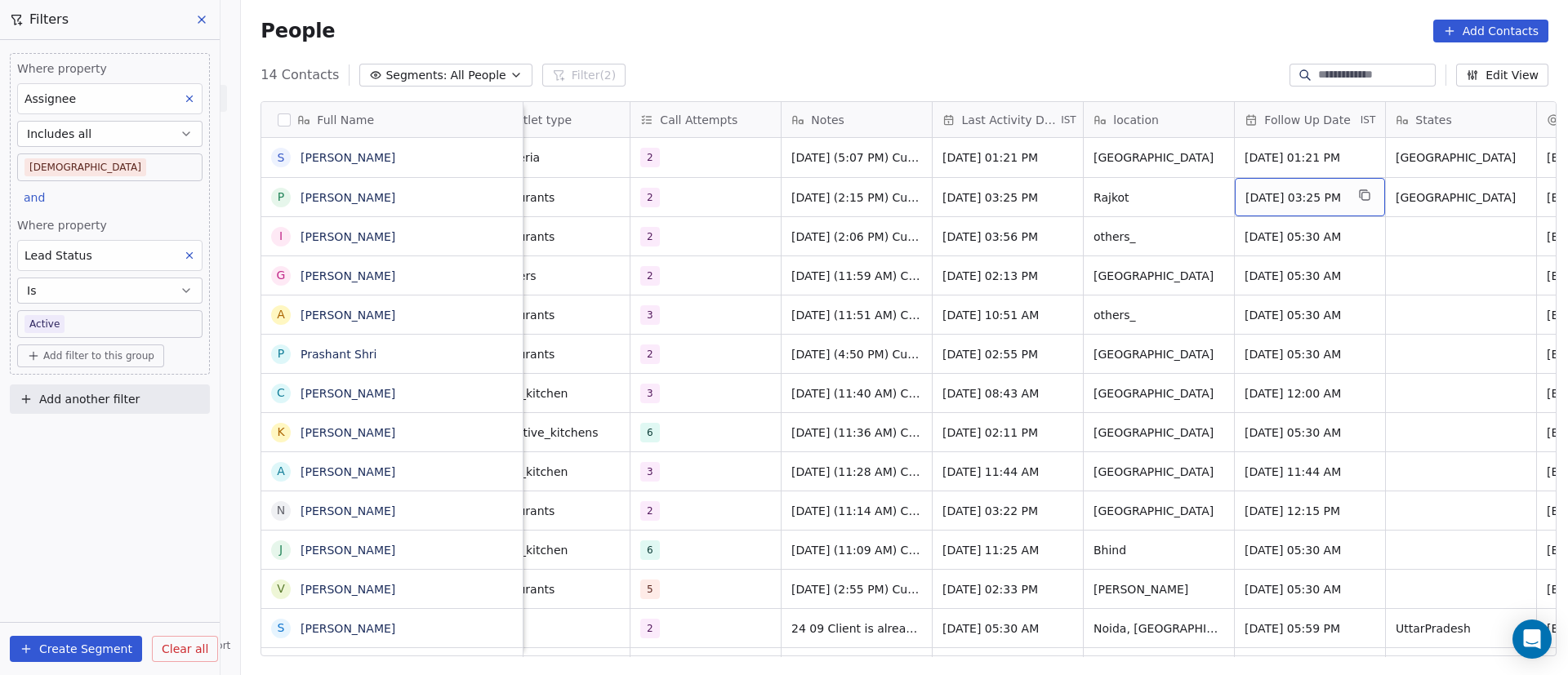
click at [1307, 200] on span "[DATE] 03:25 PM" at bounding box center [1295, 198] width 99 height 17
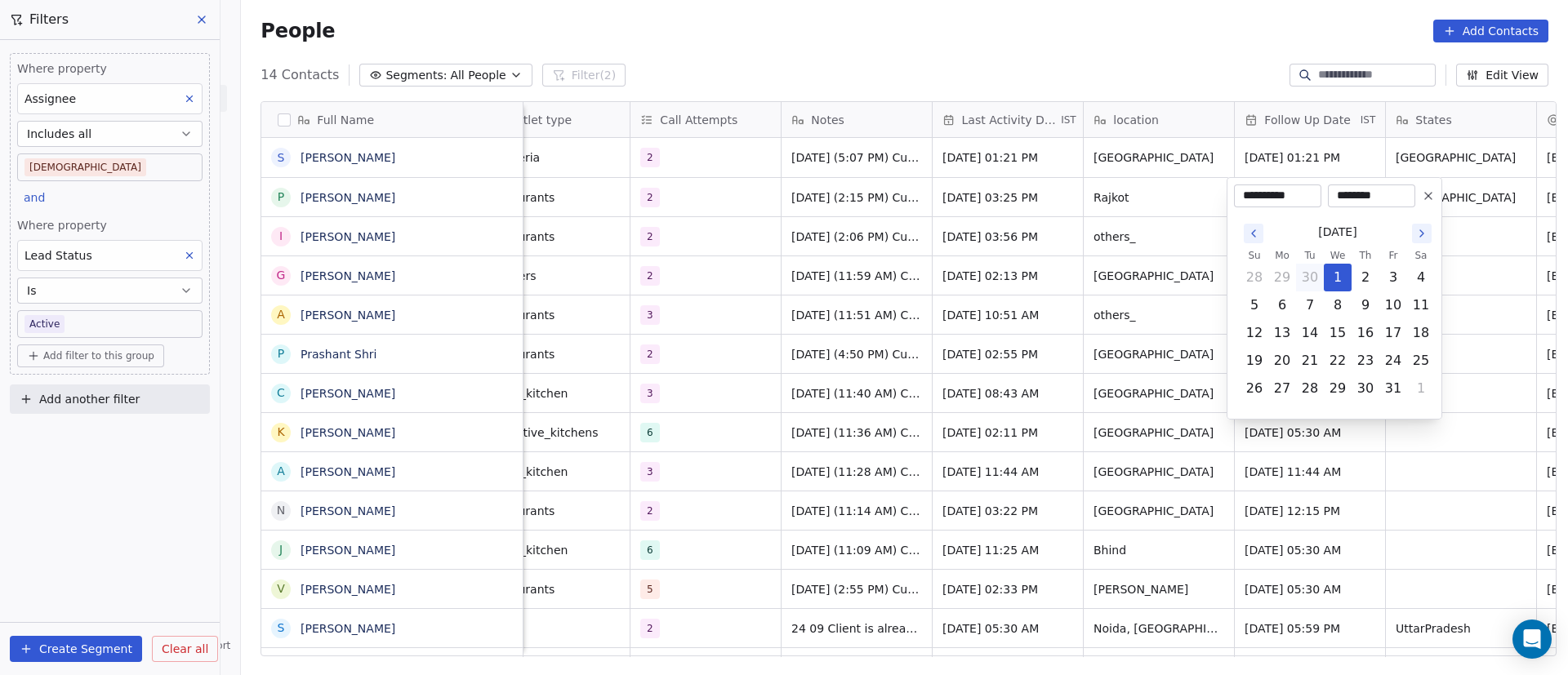
click at [1307, 200] on div "**********" at bounding box center [1277, 195] width 88 height 23
click at [1278, 306] on button "6" at bounding box center [1281, 305] width 26 height 26
type input "**********"
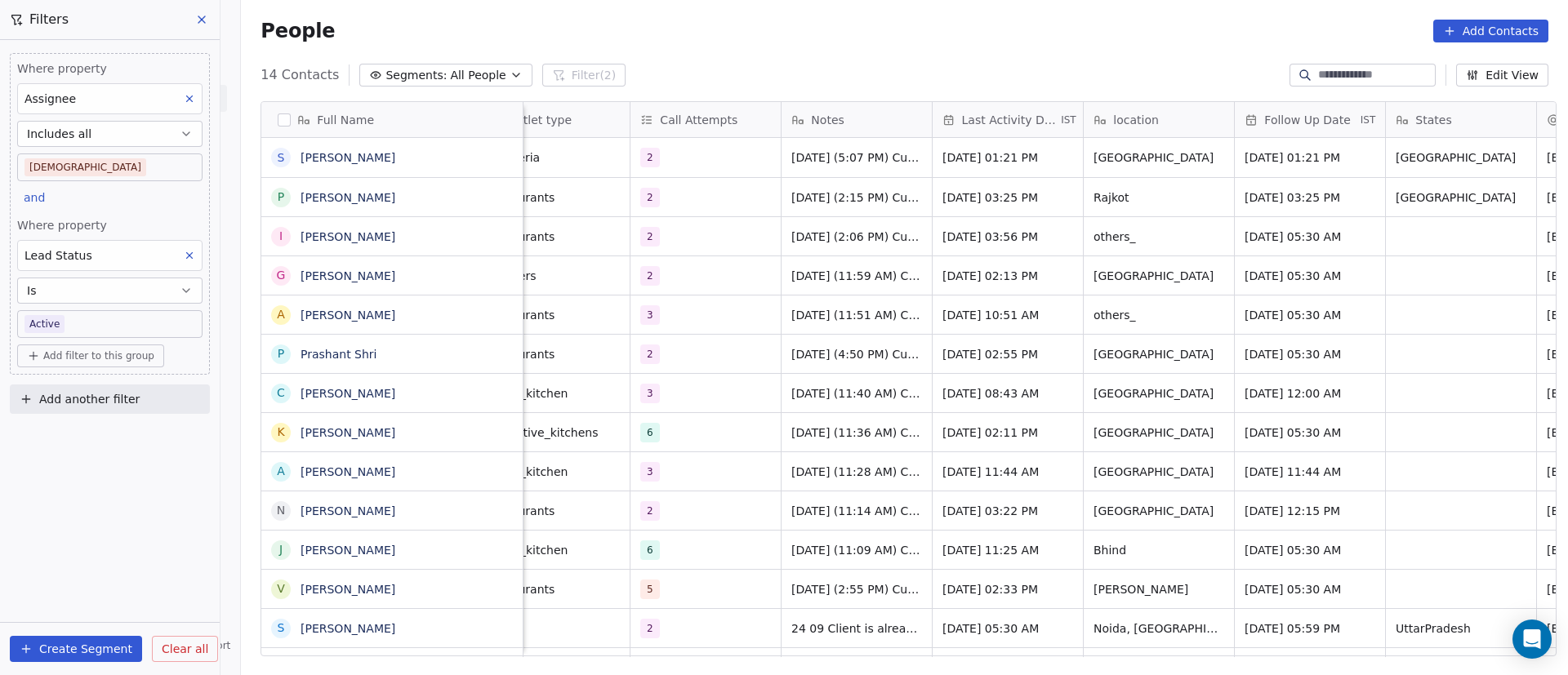
click at [1013, 348] on html "On2Cook India Pvt. Ltd. Contacts People Marketing Workflows Campaigns Metrics &…" at bounding box center [784, 338] width 1568 height 675
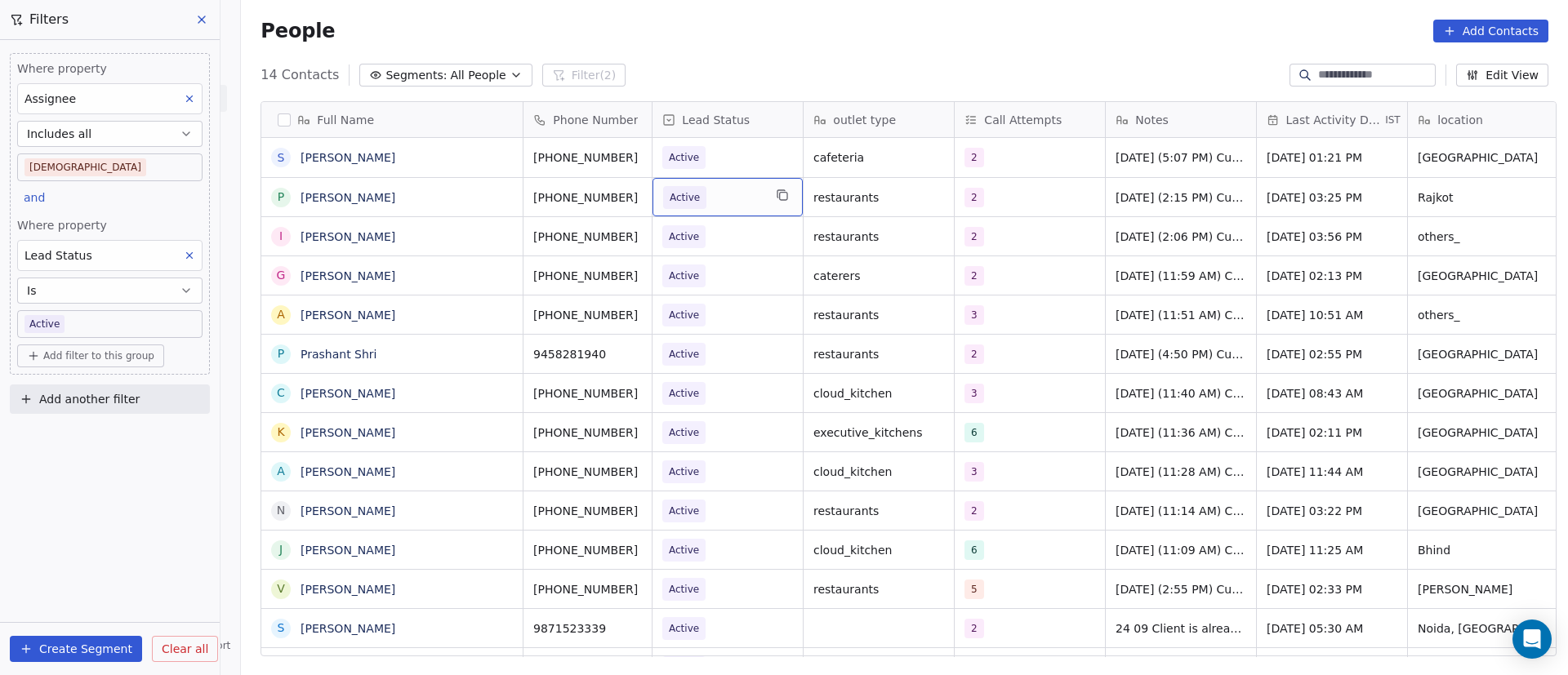
click at [714, 207] on span "Active" at bounding box center [713, 197] width 99 height 23
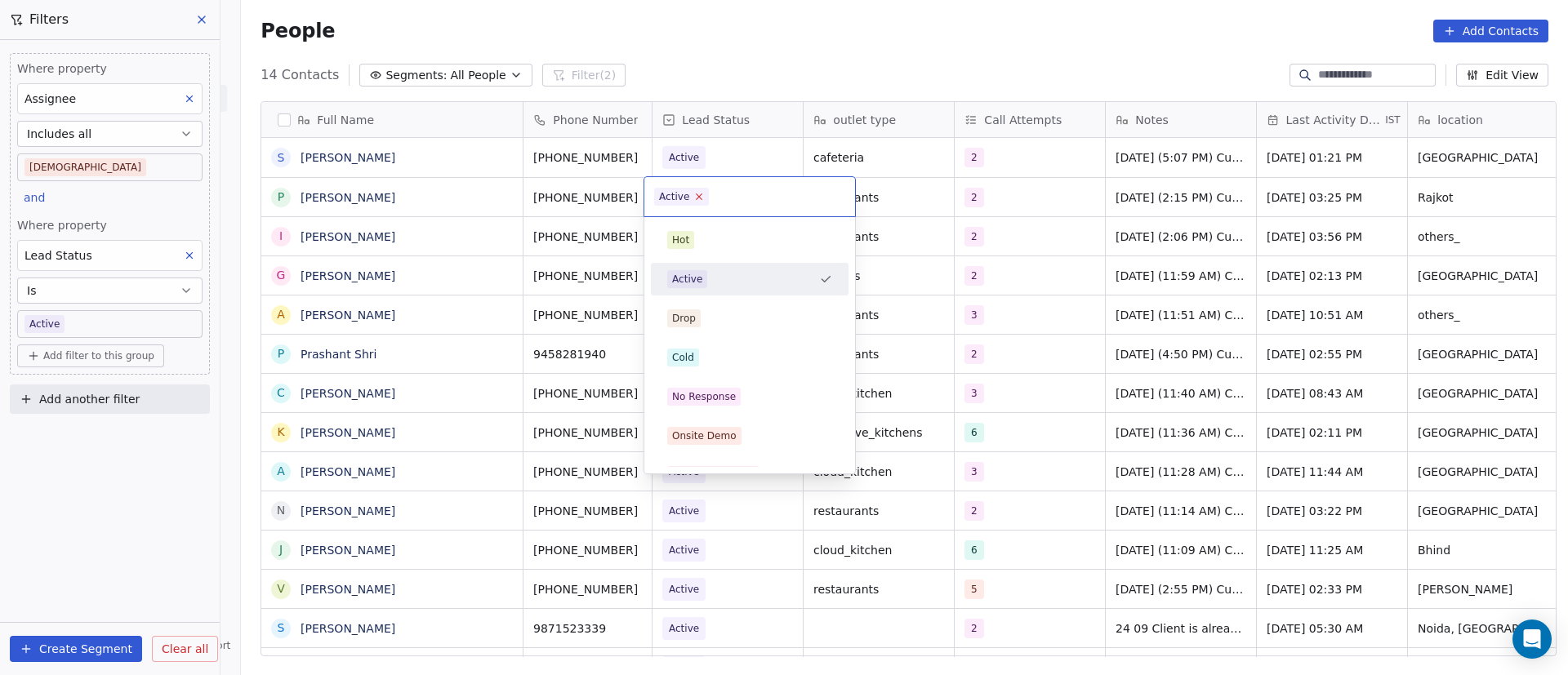
click at [697, 194] on icon at bounding box center [699, 196] width 11 height 11
click at [698, 393] on div "No Response" at bounding box center [704, 397] width 63 height 15
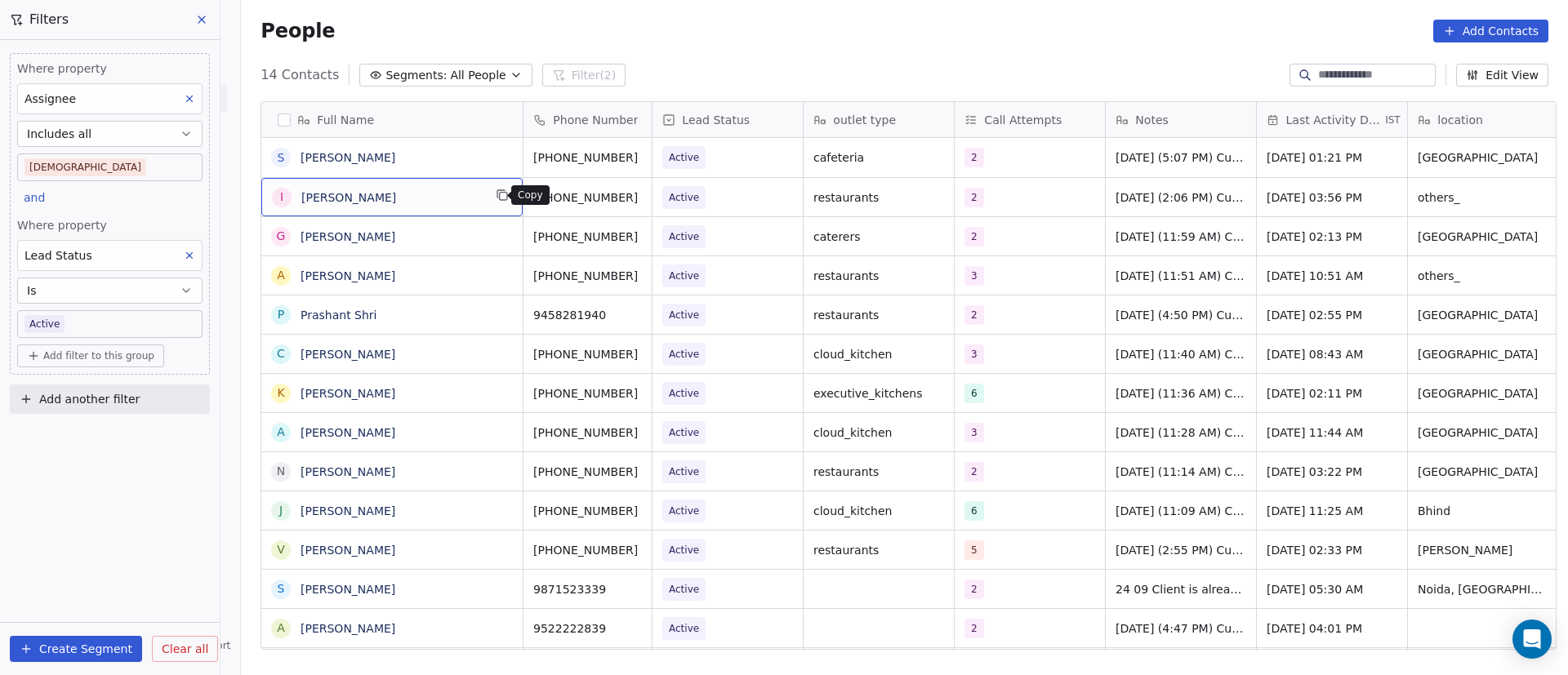
click at [500, 197] on button "grid" at bounding box center [502, 195] width 19 height 19
click at [652, 191] on icon "grid" at bounding box center [659, 195] width 13 height 13
click at [1016, 197] on div "2" at bounding box center [1015, 197] width 99 height 19
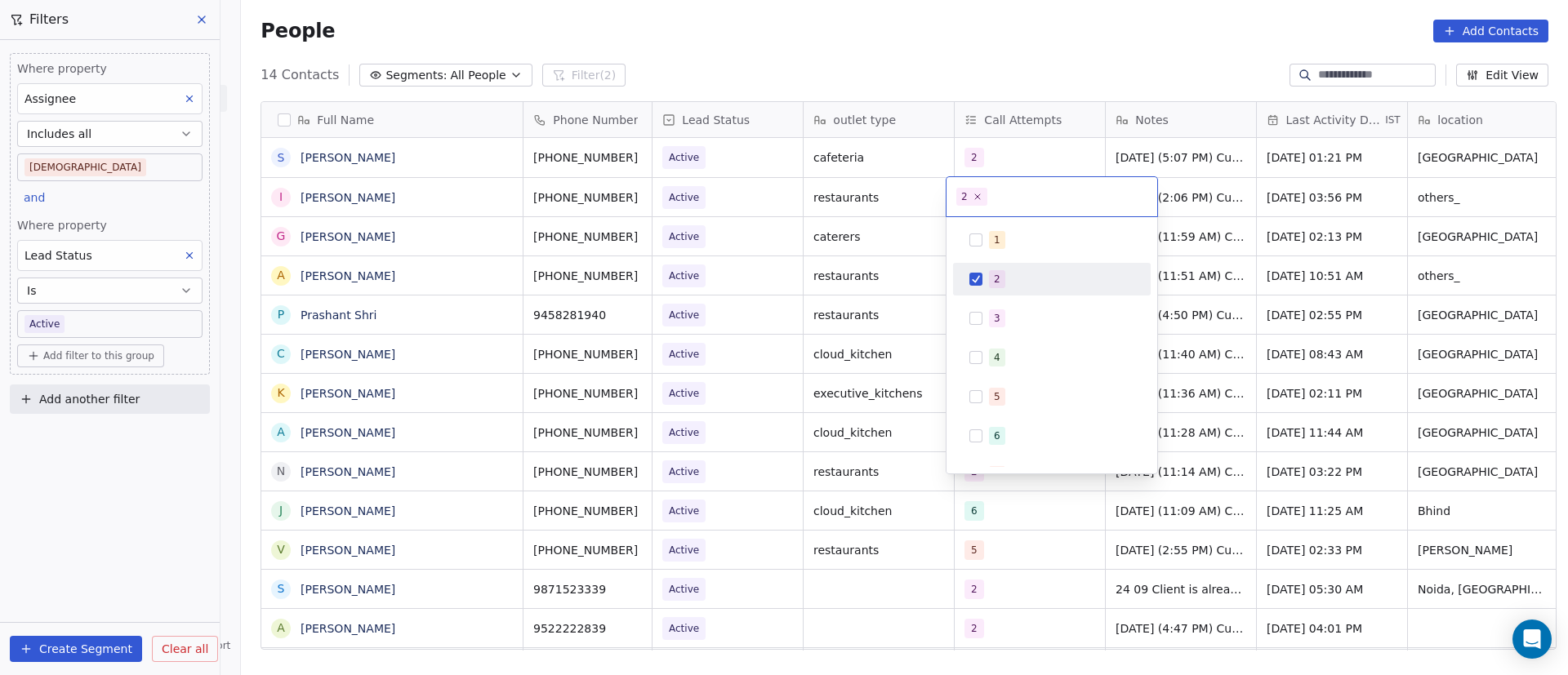
click at [993, 277] on span "2" at bounding box center [997, 280] width 17 height 18
drag, startPoint x: 995, startPoint y: 314, endPoint x: 1334, endPoint y: 267, distance: 342.2
click at [997, 315] on div "3" at bounding box center [997, 318] width 7 height 15
drag, startPoint x: 1334, startPoint y: 267, endPoint x: 1131, endPoint y: 219, distance: 208.6
click at [1323, 267] on html "On2Cook India Pvt. Ltd. Contacts People Marketing Workflows Campaigns Metrics &…" at bounding box center [784, 338] width 1568 height 675
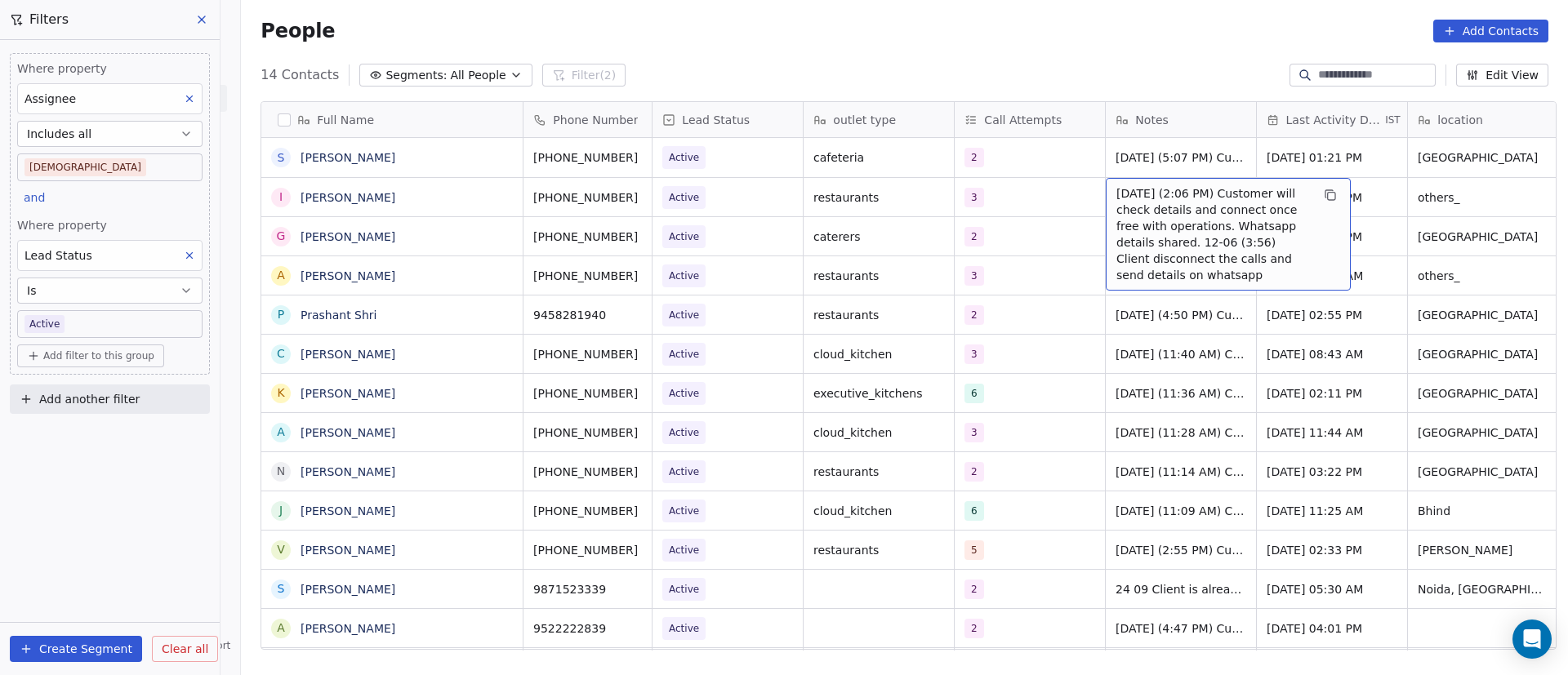
click at [1181, 193] on span "[DATE] (2:06 PM) Customer will check details and connect once free with operati…" at bounding box center [1213, 234] width 195 height 98
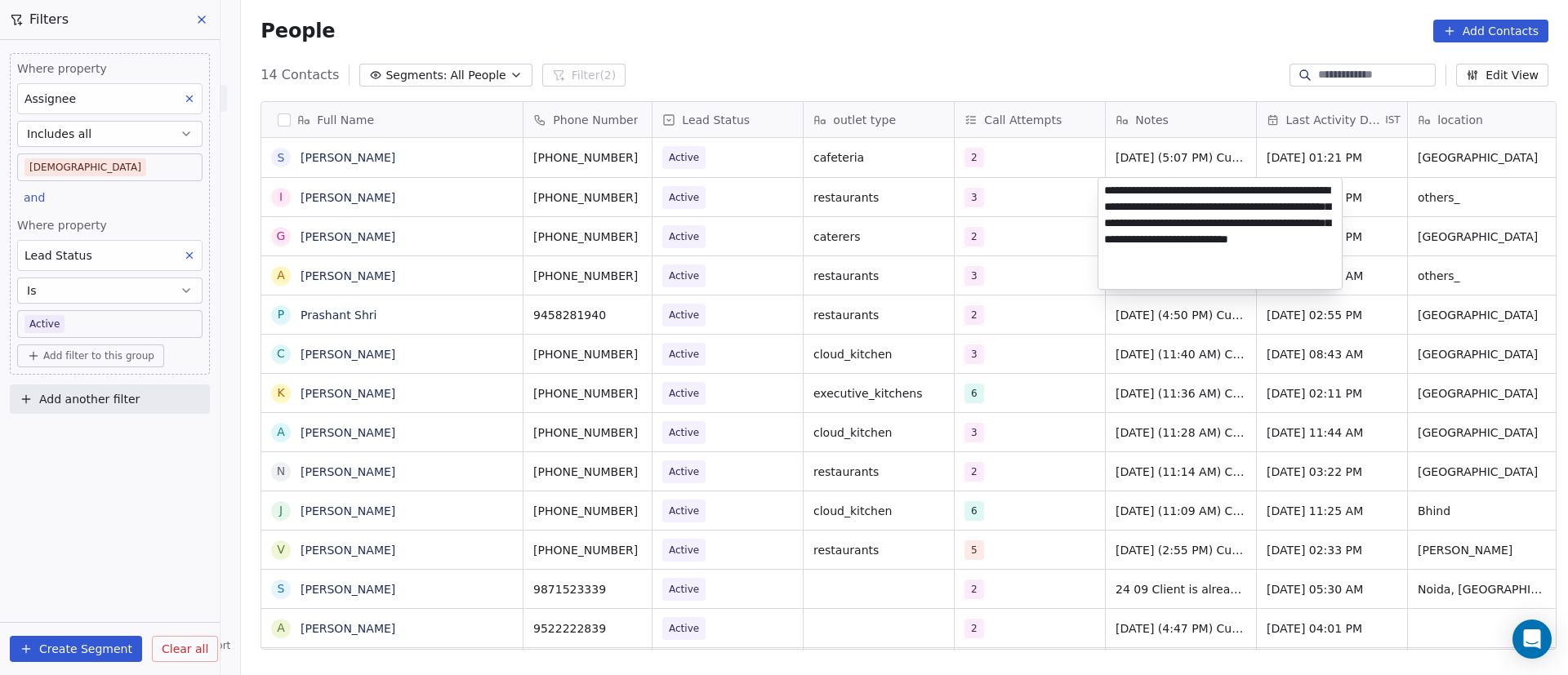
click at [1104, 191] on textarea "**********" at bounding box center [1220, 233] width 243 height 111
paste textarea "**********"
type textarea "**********"
click at [1025, 269] on html "On2Cook India Pvt. Ltd. Contacts People Marketing Workflows Campaigns Metrics &…" at bounding box center [784, 338] width 1568 height 675
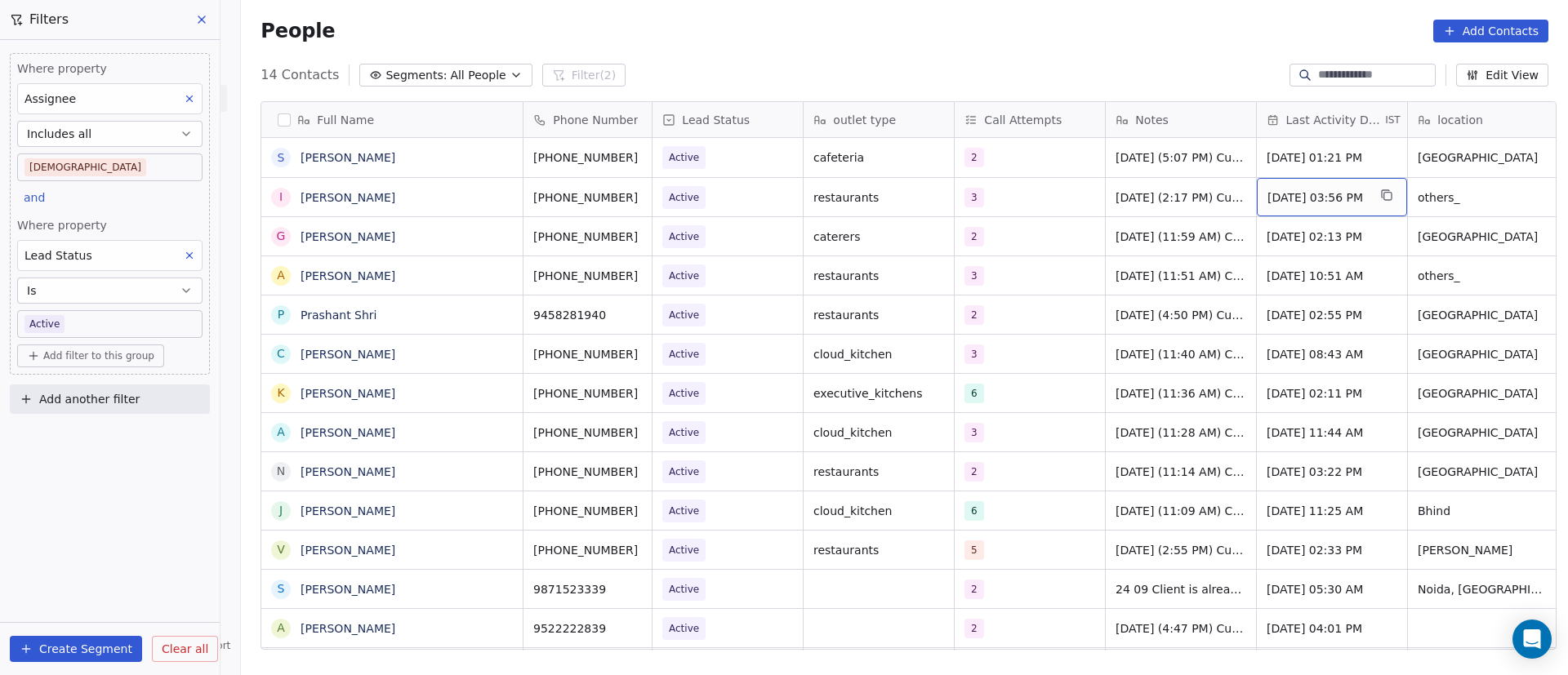
click at [1357, 204] on span "[DATE] 03:56 PM" at bounding box center [1317, 198] width 99 height 17
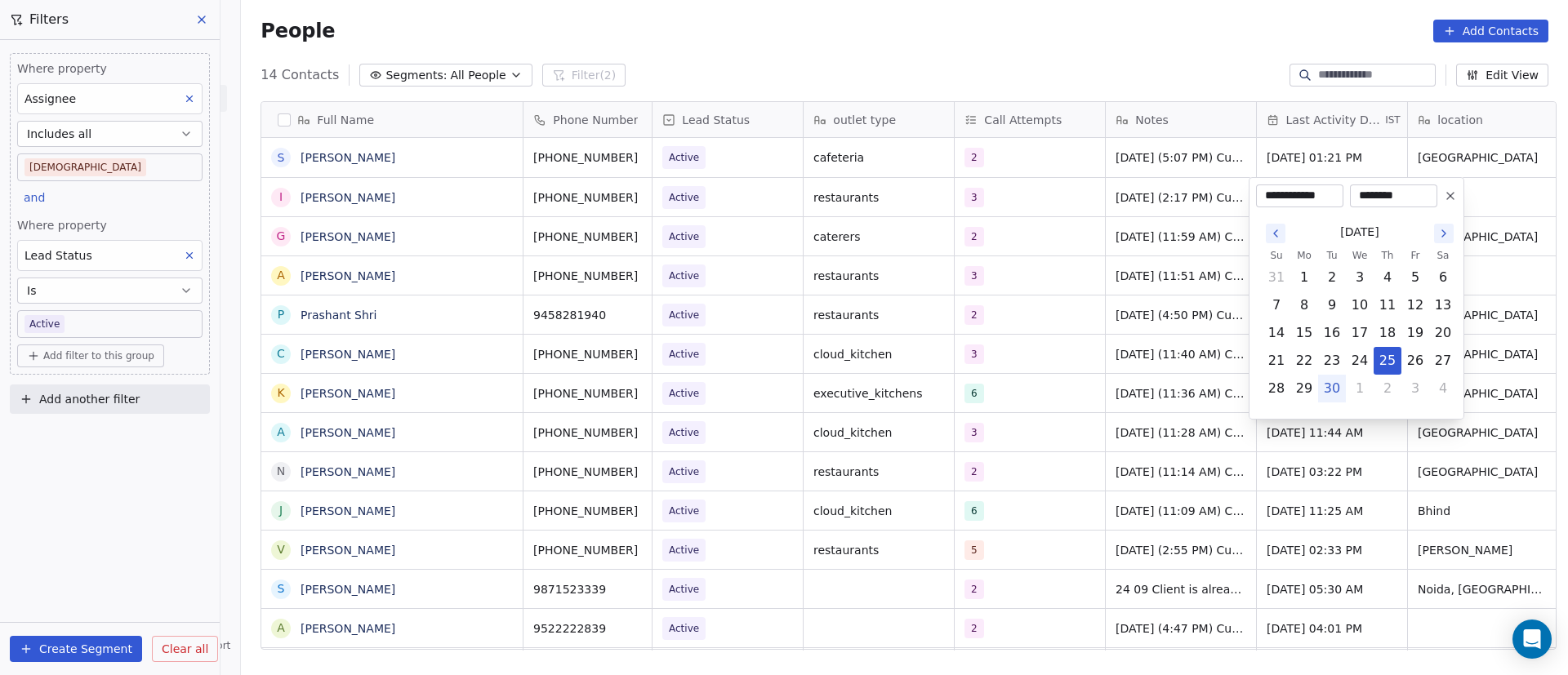
click at [1335, 388] on button "30" at bounding box center [1332, 388] width 26 height 26
type input "**********"
click at [1112, 295] on html "On2Cook India Pvt. Ltd. Contacts People Marketing Workflows Campaigns Metrics &…" at bounding box center [784, 338] width 1568 height 675
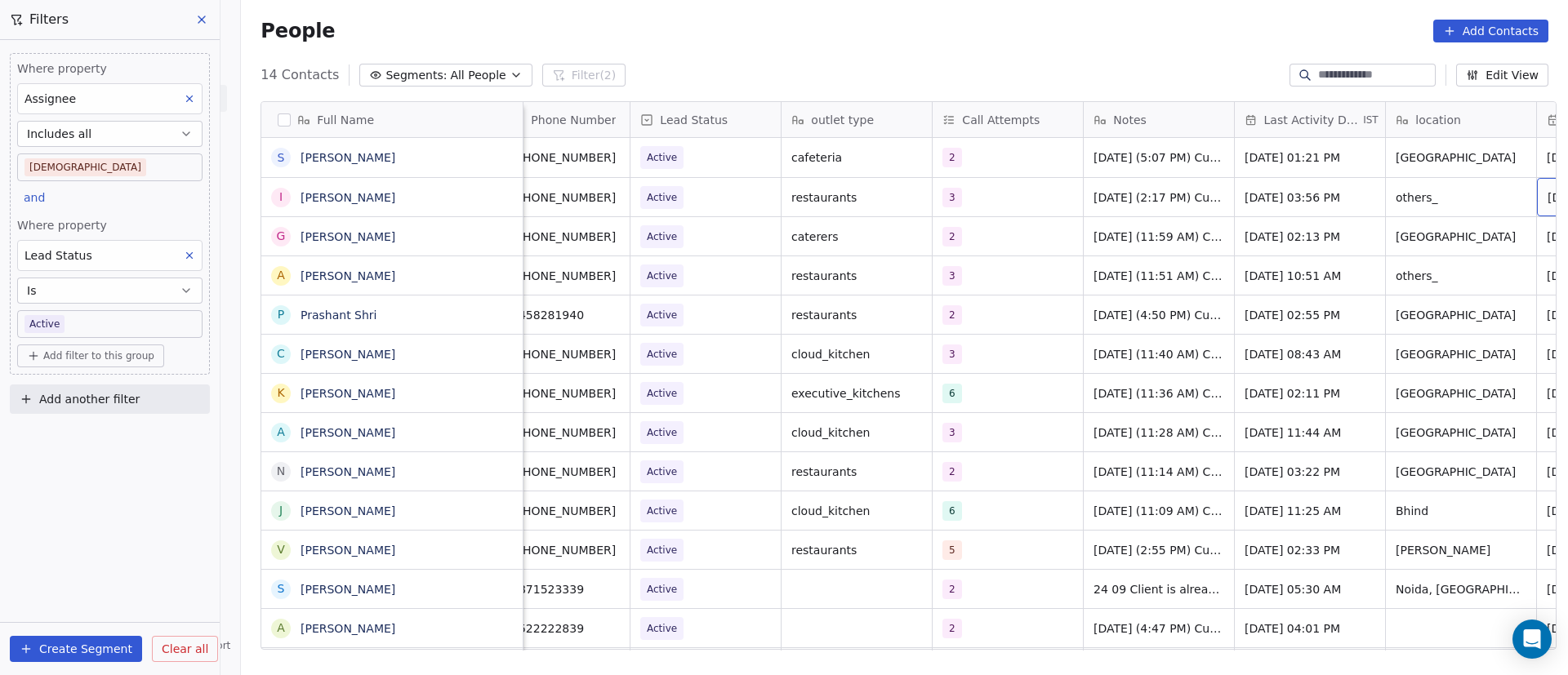
scroll to position [0, 173]
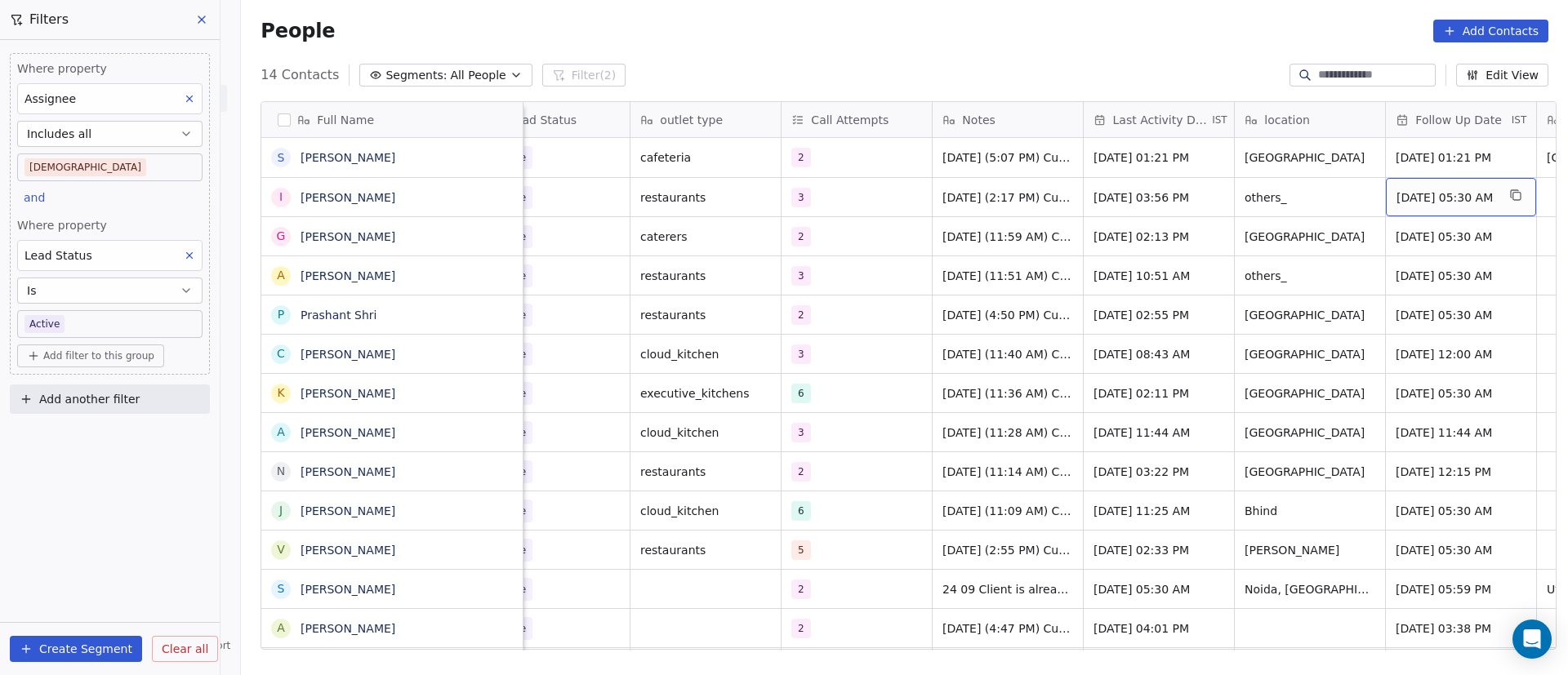
click at [1414, 196] on span "[DATE] 05:30 AM" at bounding box center [1446, 198] width 99 height 17
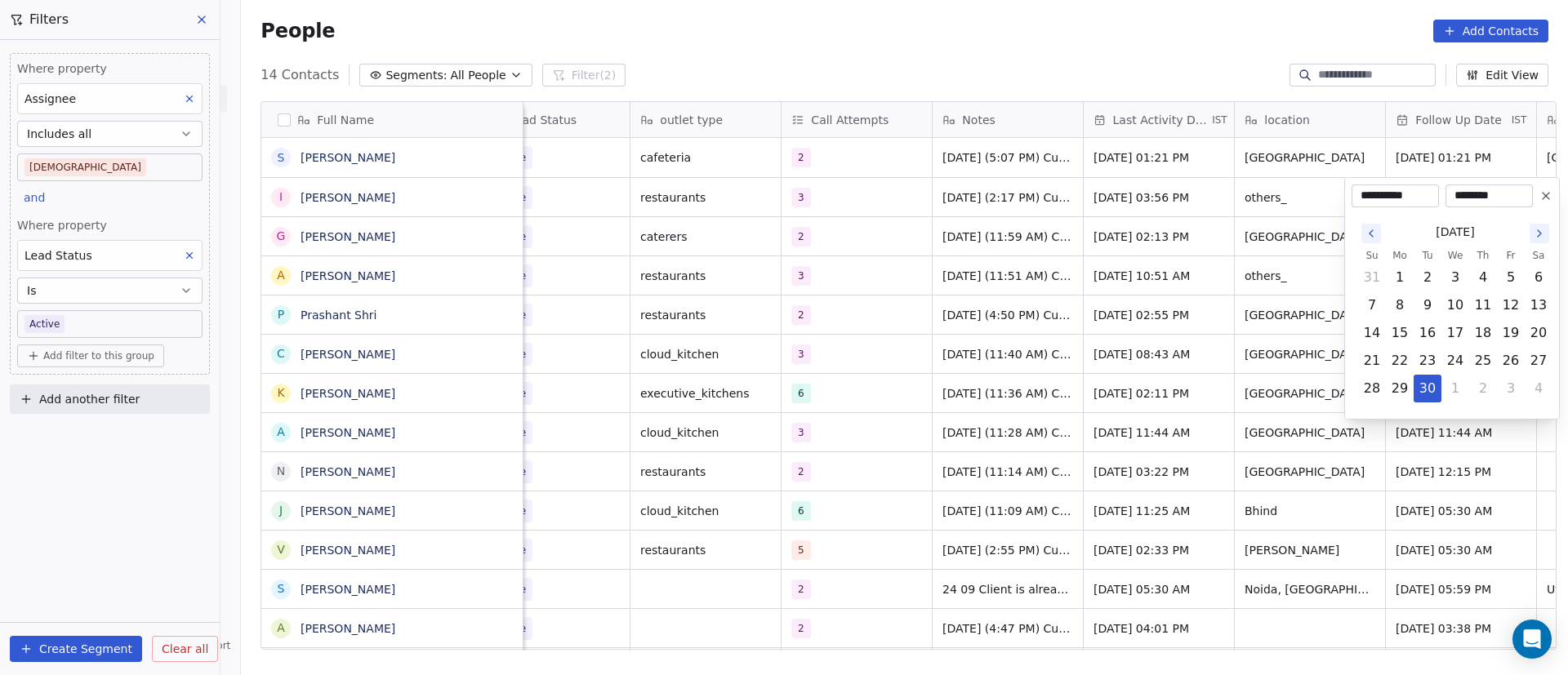
click at [1539, 233] on icon "Go to the Next Month" at bounding box center [1540, 234] width 13 height 13
click at [1406, 300] on button "6" at bounding box center [1399, 305] width 26 height 26
type input "**********"
click at [1045, 325] on html "On2Cook India Pvt. Ltd. Contacts People Marketing Workflows Campaigns Metrics &…" at bounding box center [784, 338] width 1568 height 675
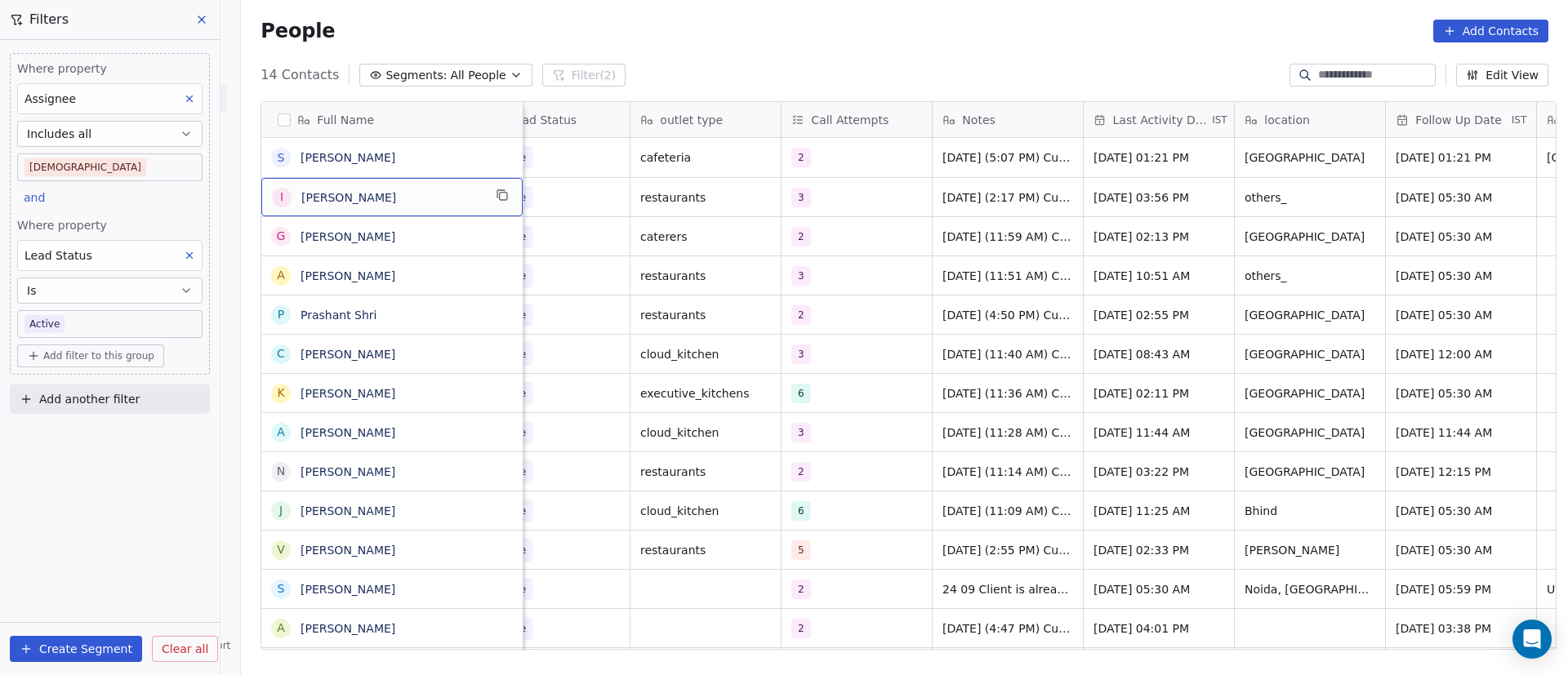
scroll to position [0, 0]
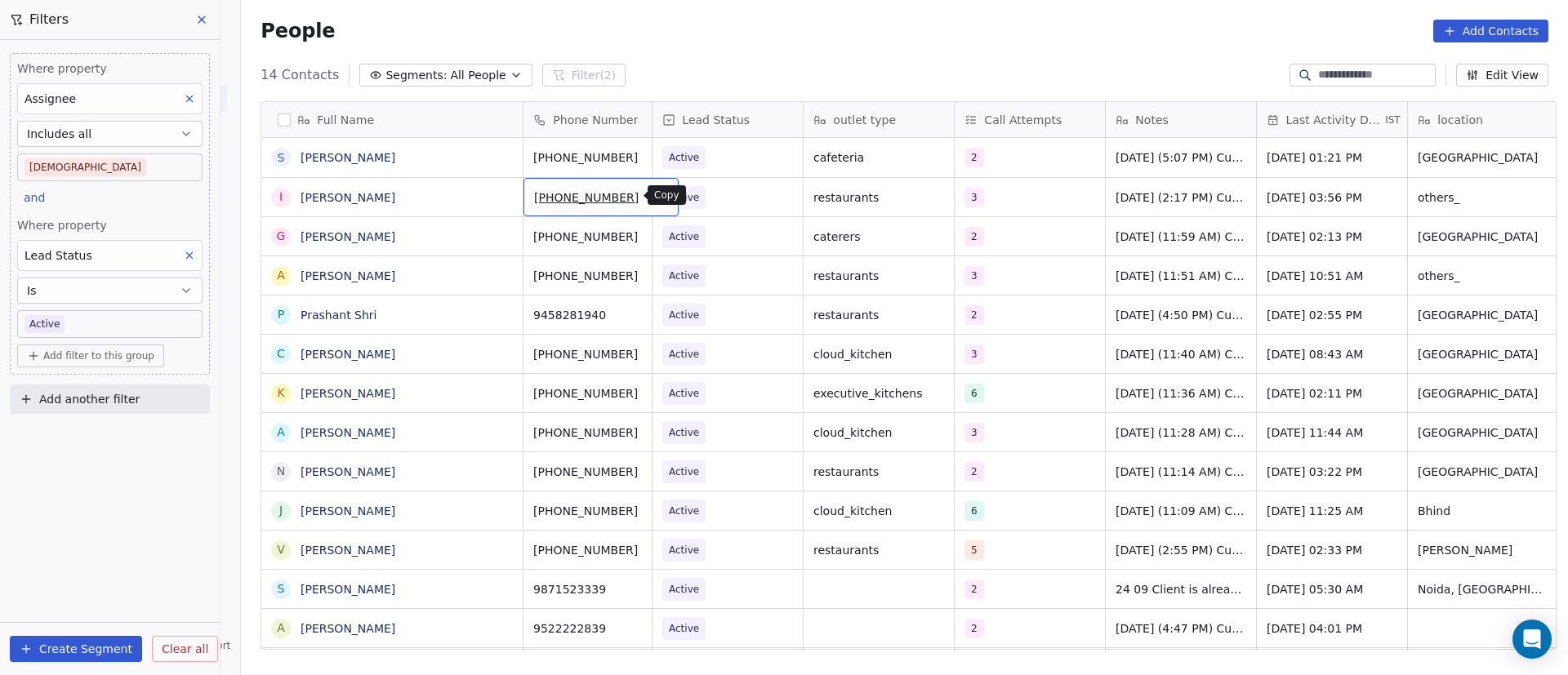
click at [652, 195] on icon "grid" at bounding box center [659, 195] width 13 height 13
click at [434, 200] on span "[PERSON_NAME]" at bounding box center [392, 198] width 181 height 17
click at [723, 200] on span "Active" at bounding box center [713, 197] width 99 height 23
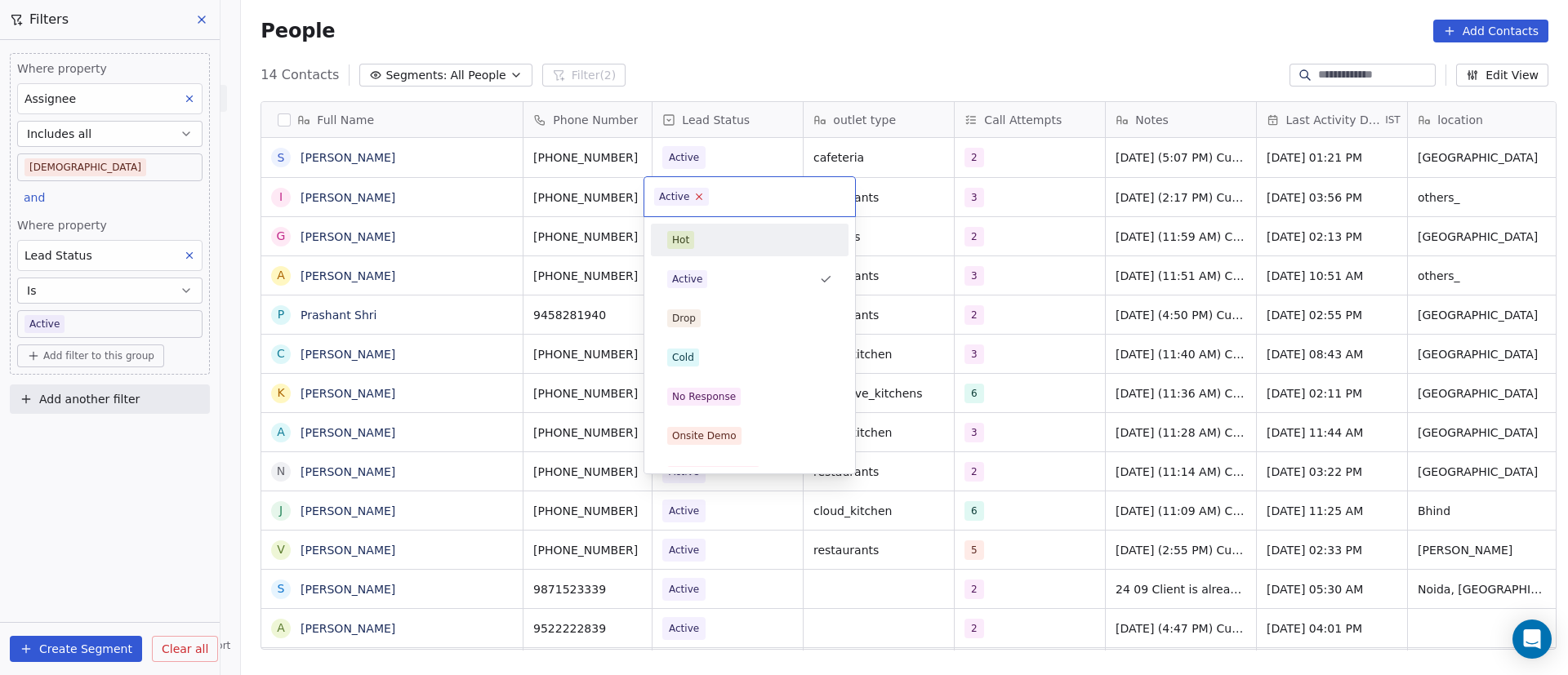
click at [697, 195] on icon at bounding box center [699, 197] width 6 height 6
click at [718, 397] on div "No Response" at bounding box center [704, 397] width 63 height 15
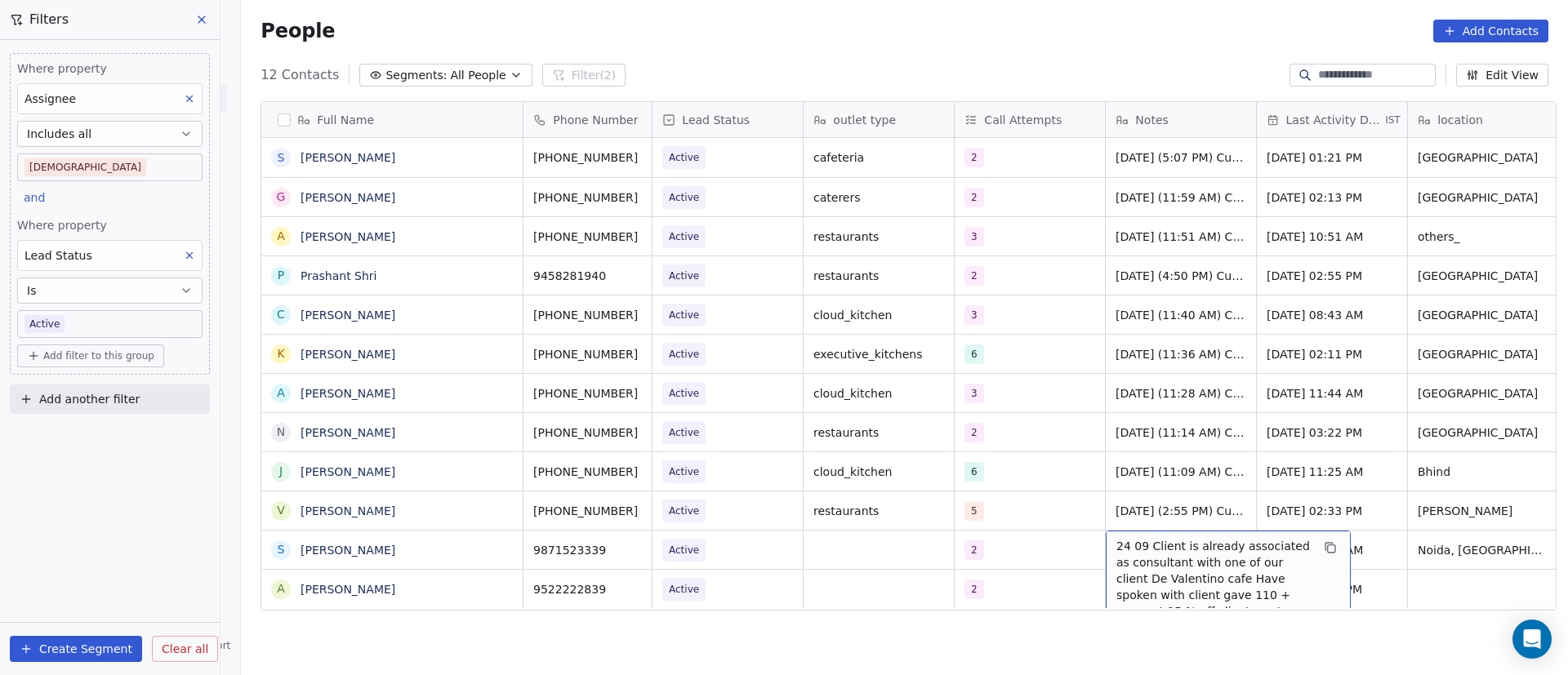
click at [1208, 554] on span "24 09 Client is already associated as consultant with one of our client De Vale…" at bounding box center [1213, 644] width 195 height 212
click at [995, 521] on html "On2Cook India Pvt. Ltd. Contacts People Marketing Workflows Campaigns Metrics &…" at bounding box center [784, 338] width 1568 height 675
click at [1183, 589] on span "[DATE] (4:47 PM) Customer wish to check device in person near [GEOGRAPHIC_DATA]…" at bounding box center [1213, 626] width 195 height 98
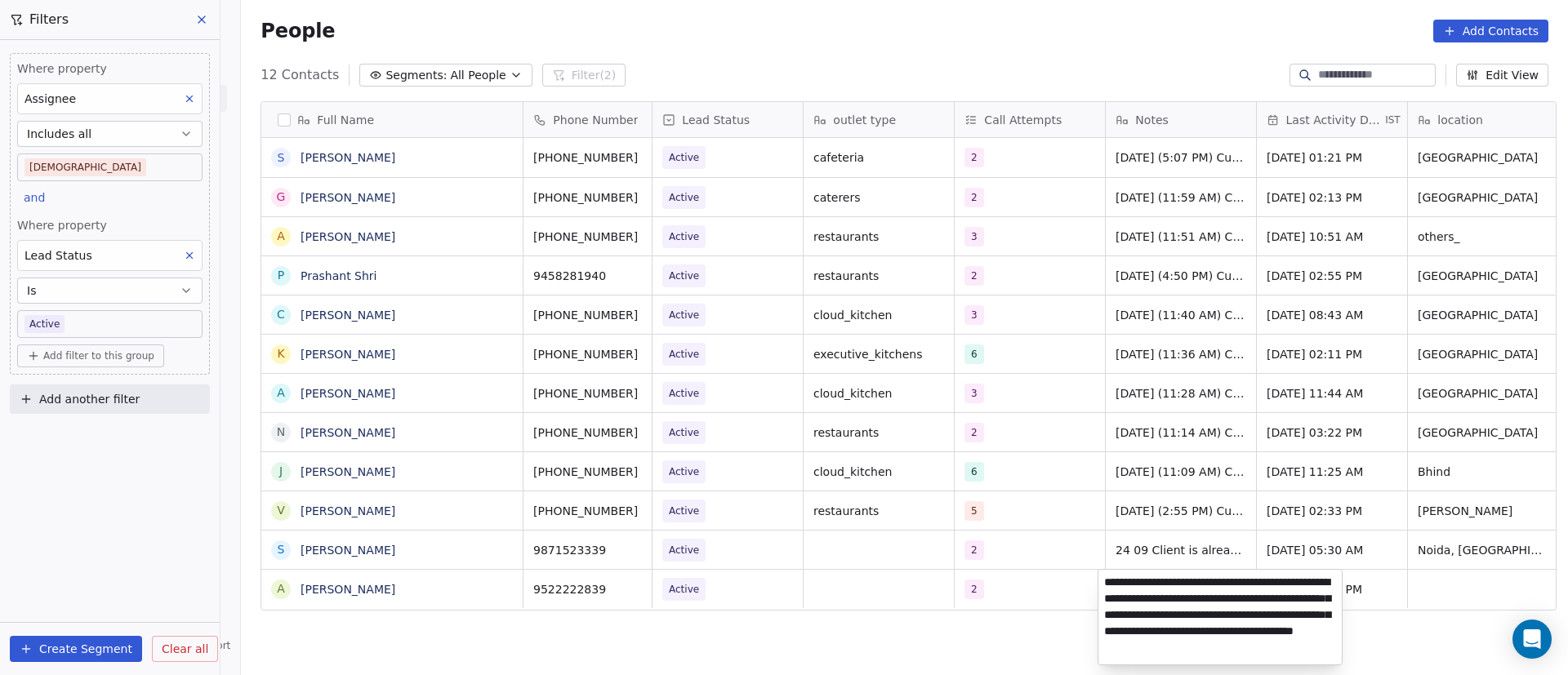
click at [738, 553] on html "On2Cook India Pvt. Ltd. Contacts People Marketing Workflows Campaigns Metrics &…" at bounding box center [784, 338] width 1568 height 675
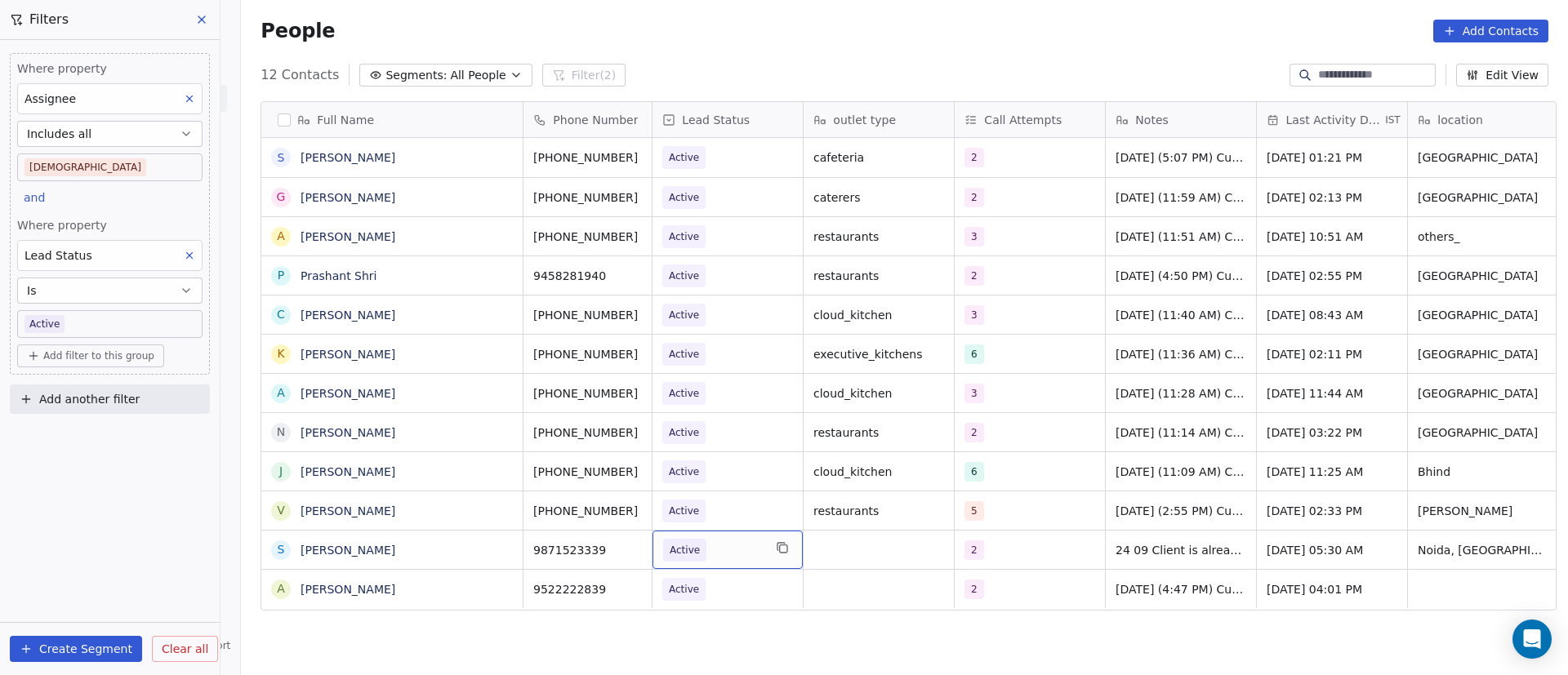
click at [117, 321] on body "On2Cook India Pvt. Ltd. Contacts People Marketing Workflows Campaigns Metrics &…" at bounding box center [784, 338] width 1568 height 675
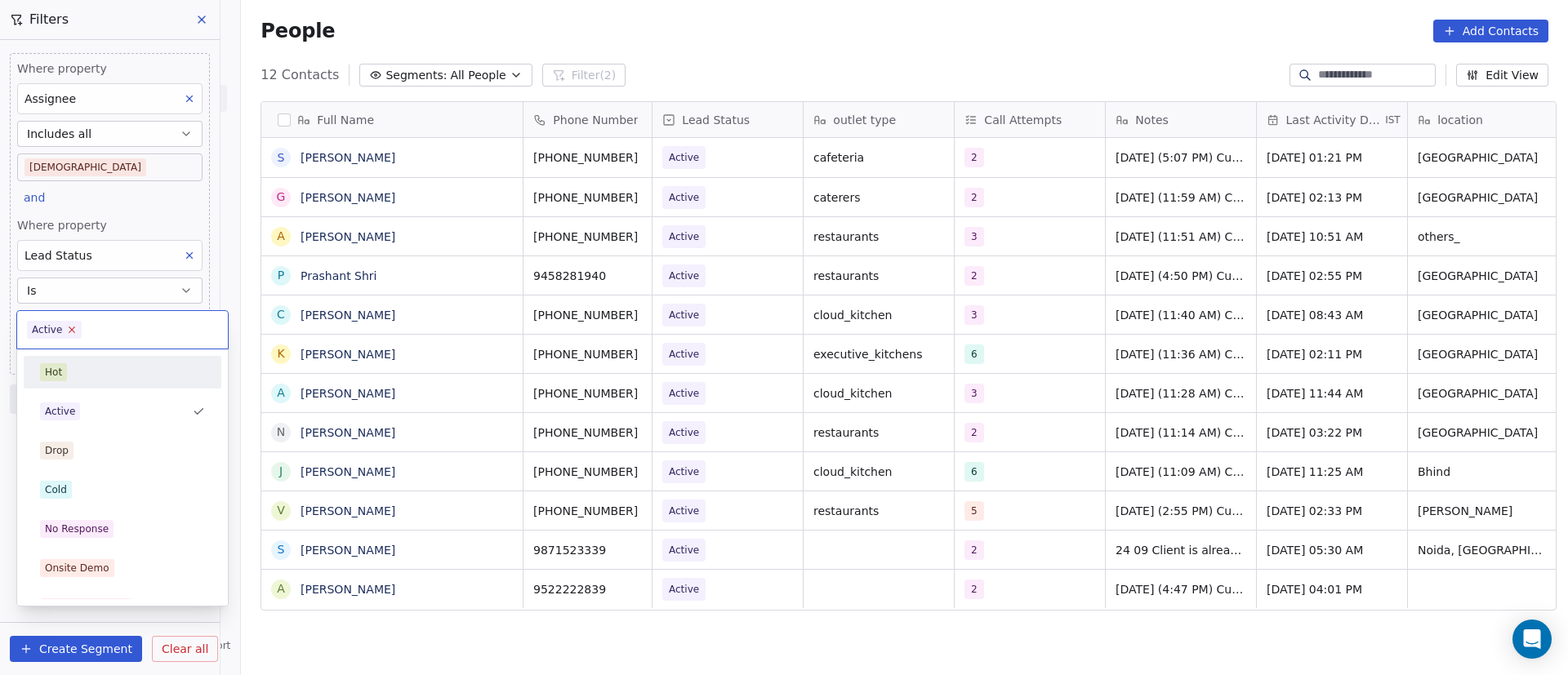
click at [70, 328] on icon at bounding box center [72, 329] width 11 height 11
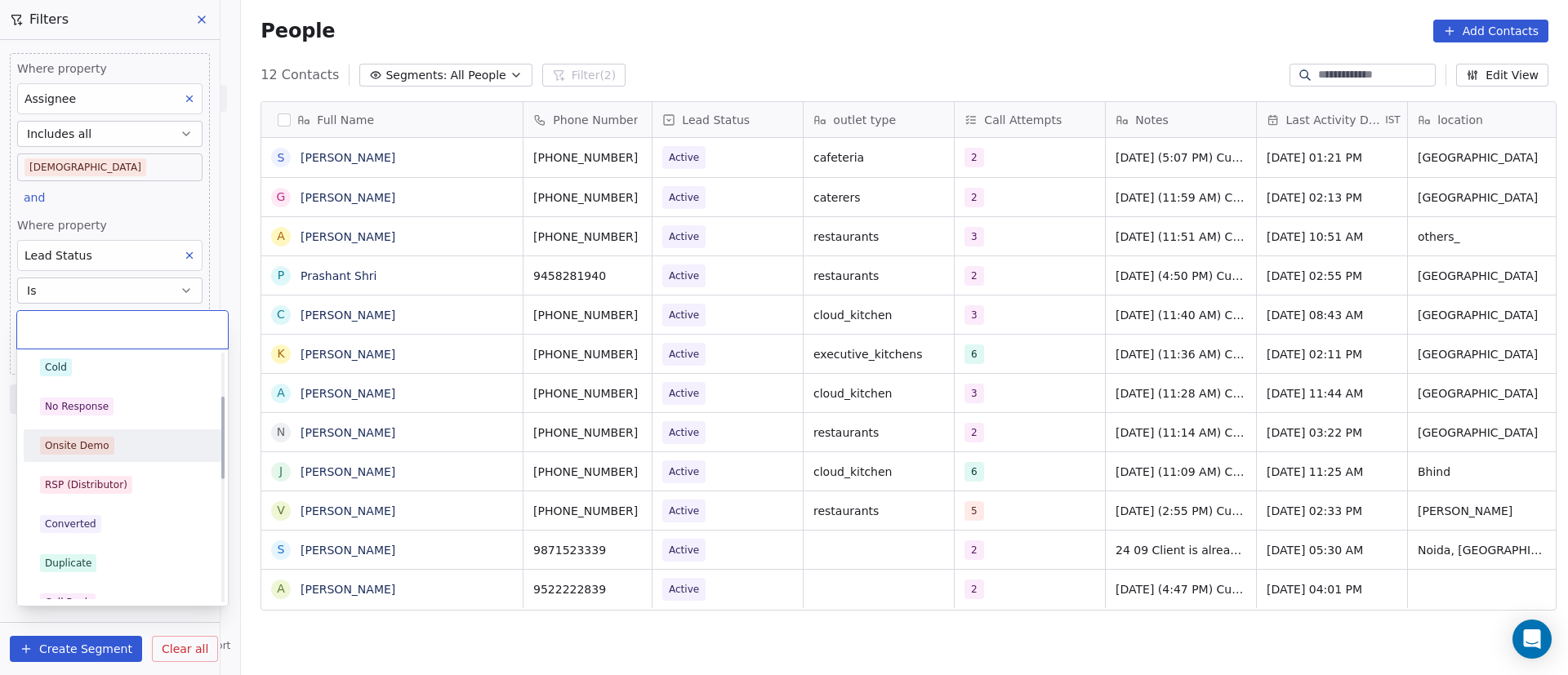
scroll to position [245, 0]
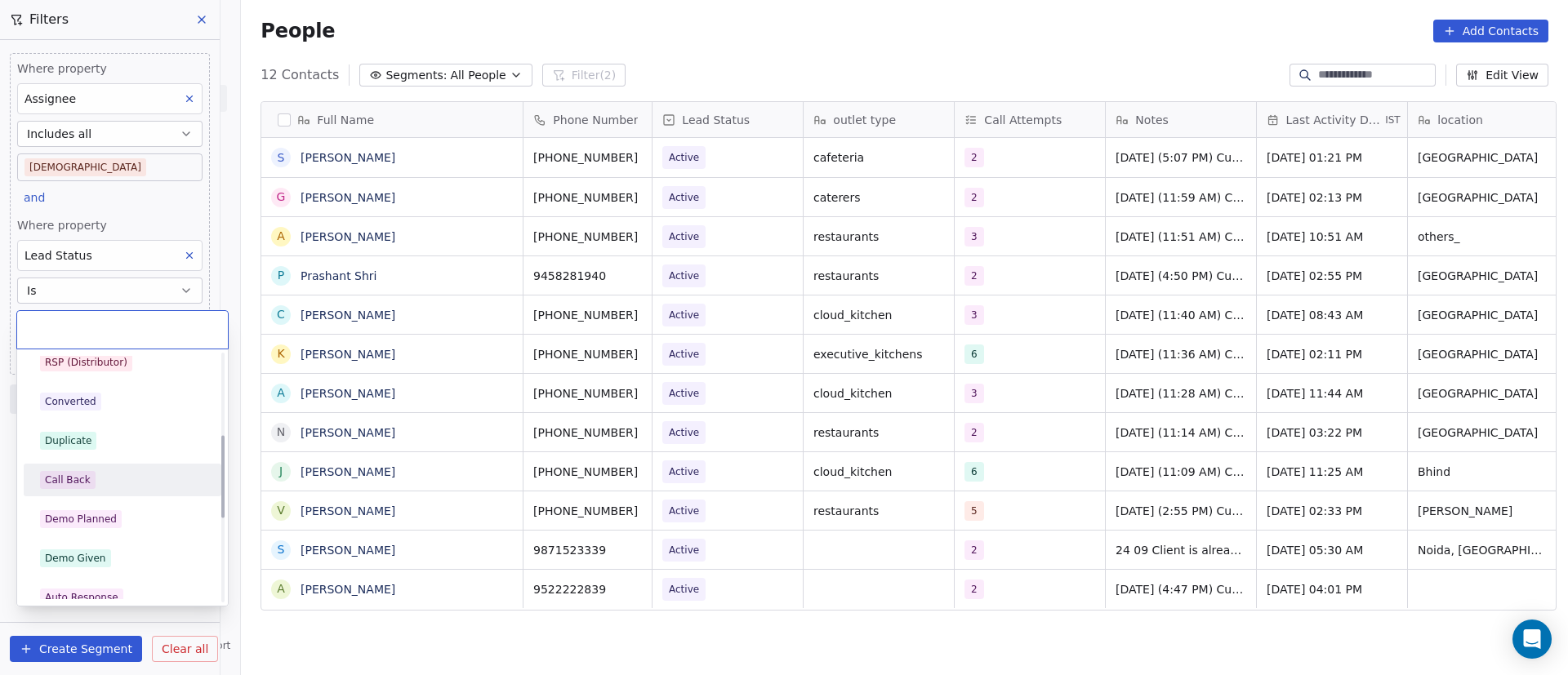
click at [128, 479] on div "Call Back" at bounding box center [122, 480] width 165 height 18
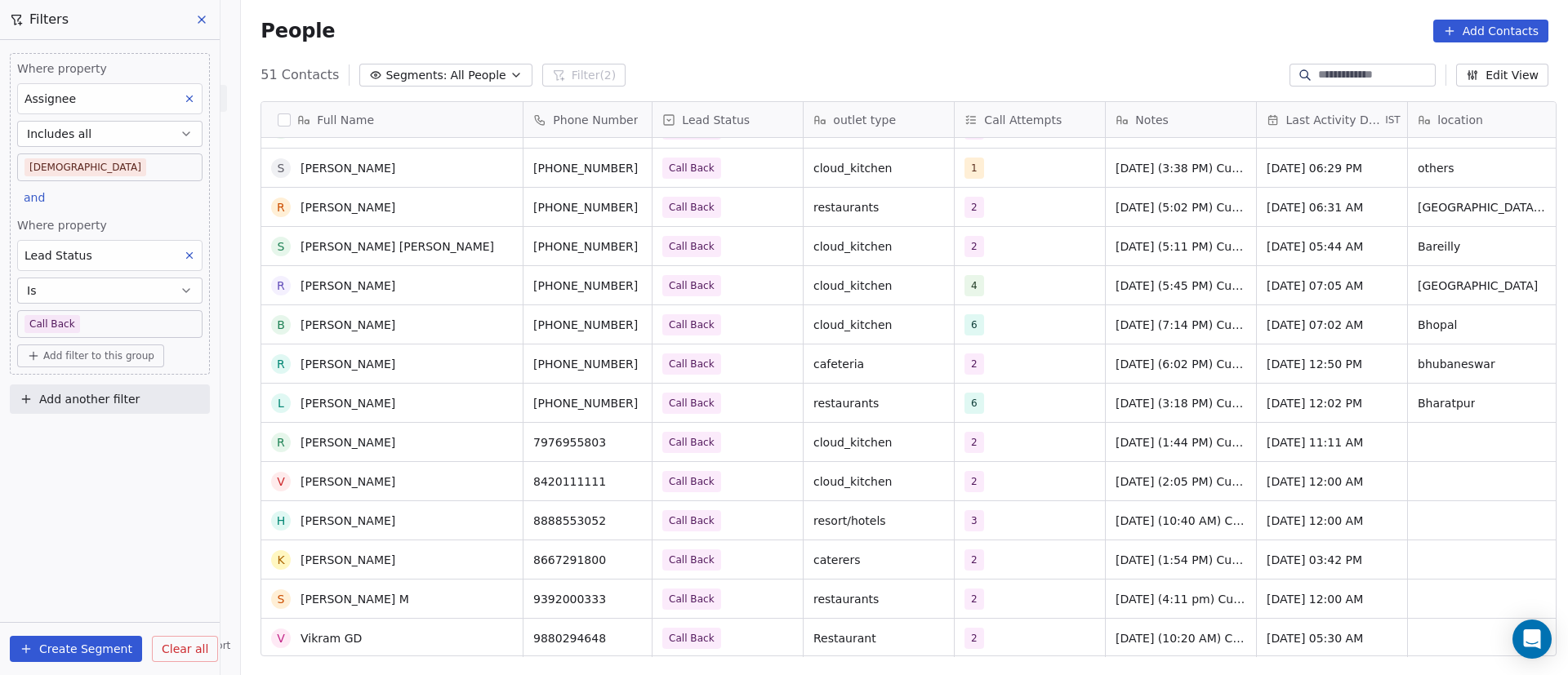
scroll to position [1479, 0]
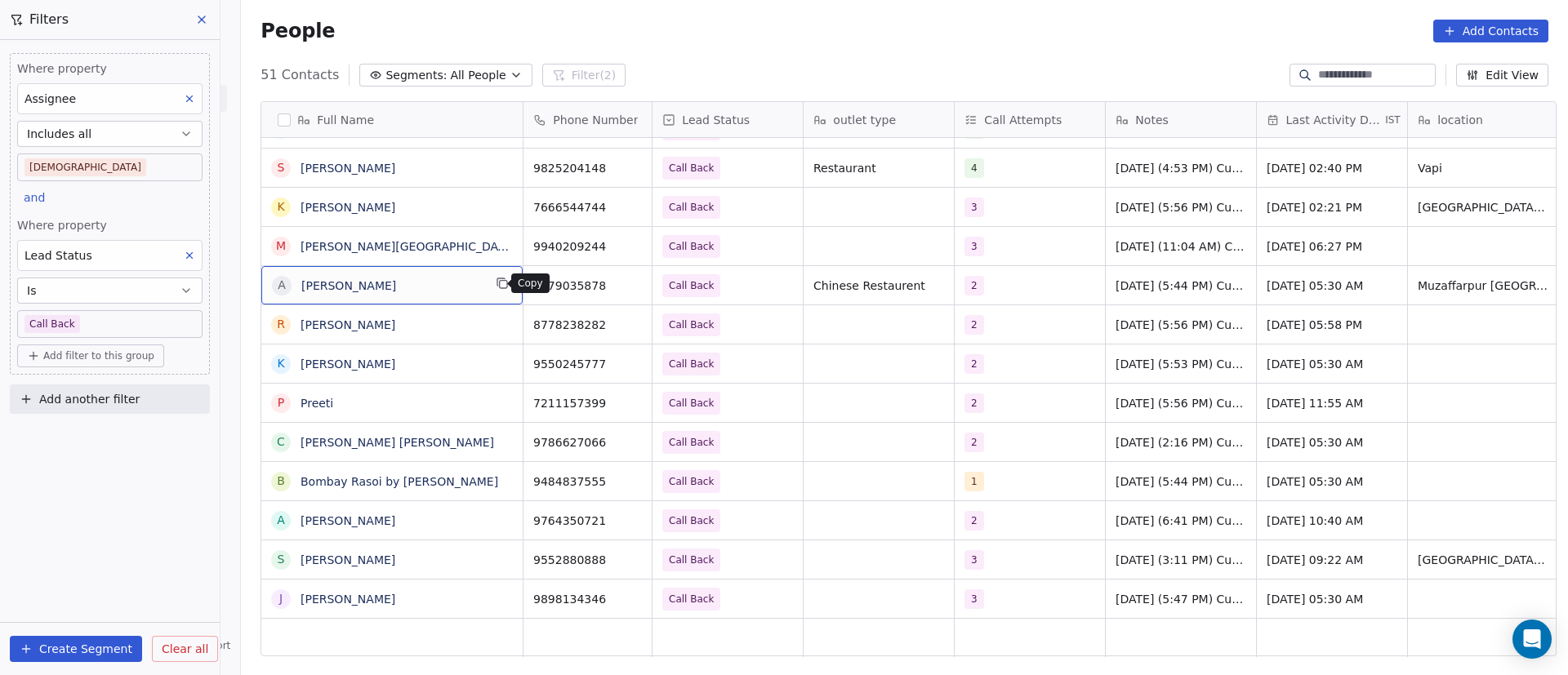
click at [499, 289] on icon "grid" at bounding box center [502, 283] width 13 height 13
click at [629, 285] on icon "grid" at bounding box center [632, 284] width 8 height 8
click at [996, 293] on div "2" at bounding box center [1015, 285] width 99 height 19
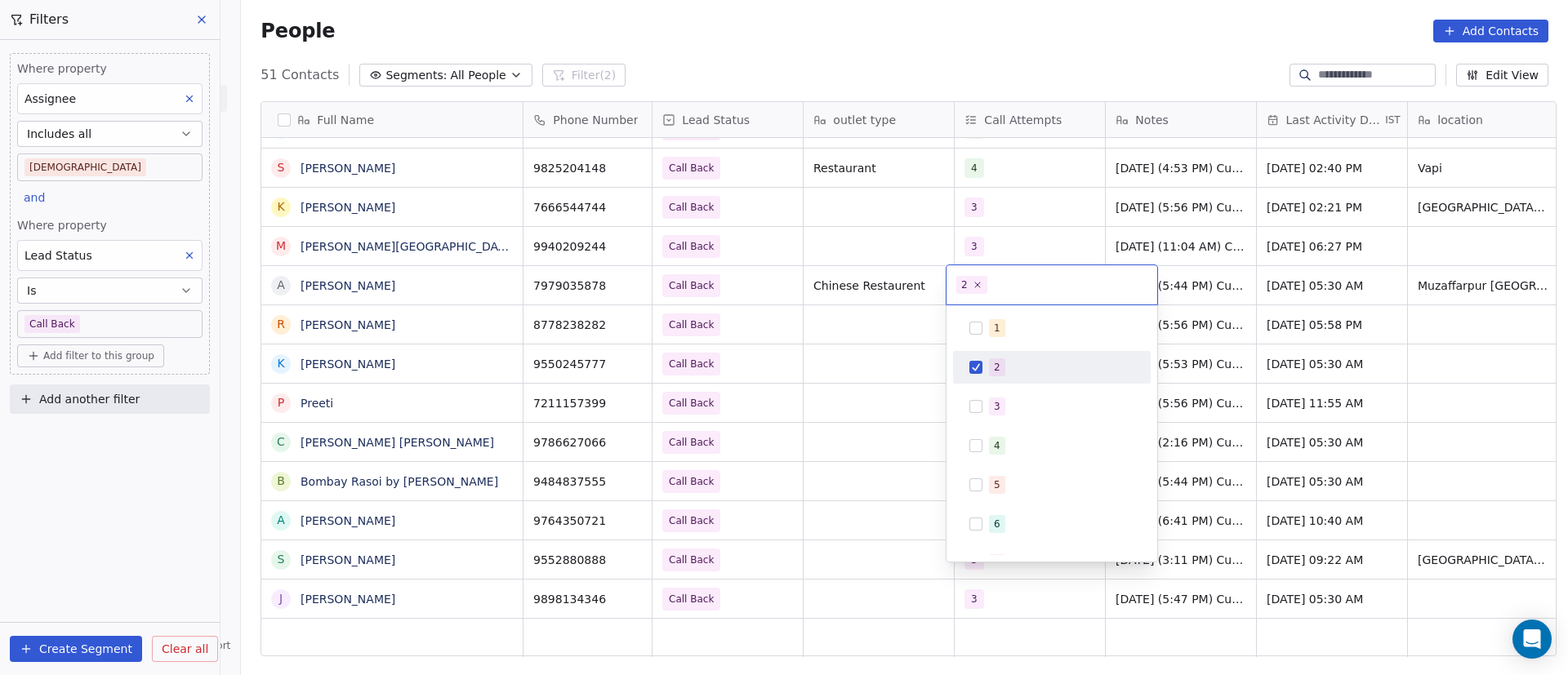
click at [1012, 373] on div "2" at bounding box center [1062, 368] width 145 height 18
click at [996, 409] on div "3" at bounding box center [997, 407] width 7 height 15
click at [789, 398] on html "On2Cook India Pvt. Ltd. Contacts People Marketing Workflows Campaigns Metrics &…" at bounding box center [784, 338] width 1568 height 675
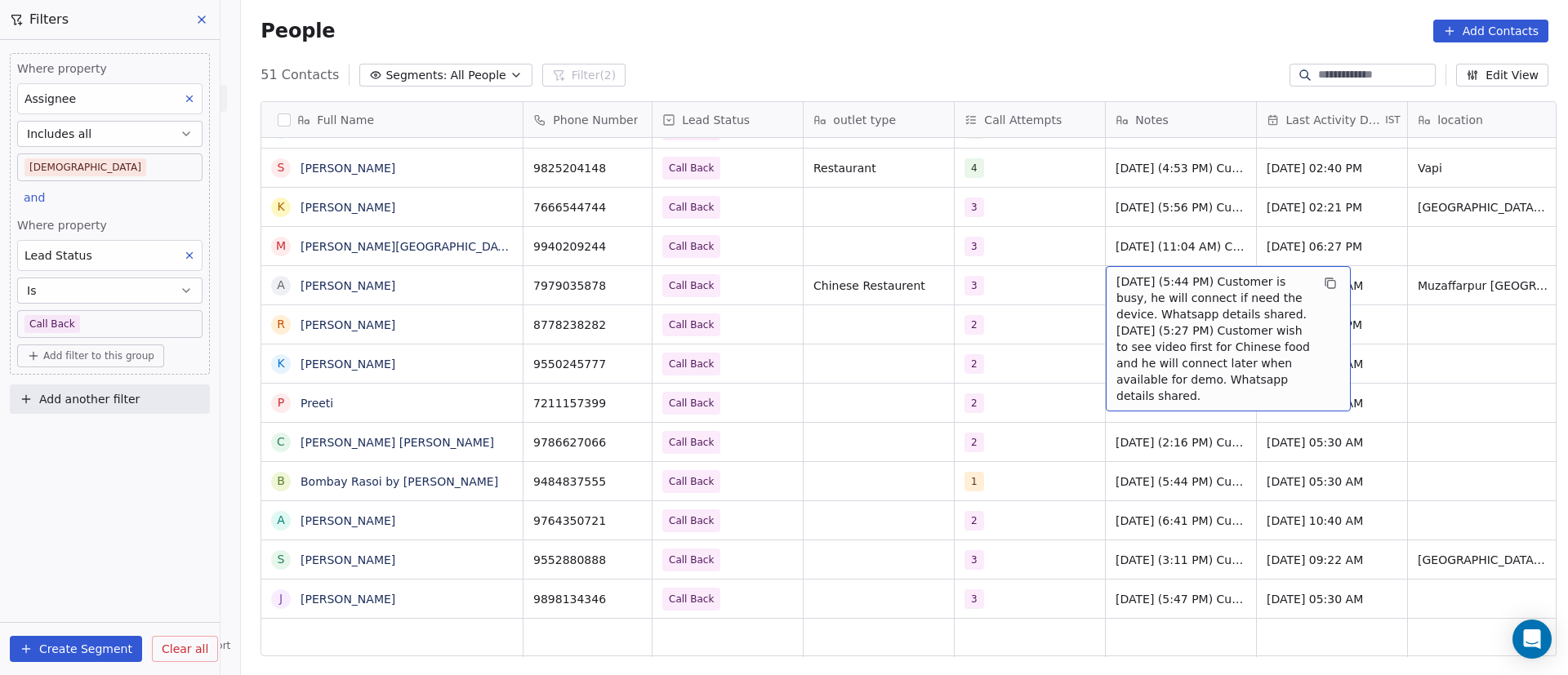
click at [1174, 277] on span "[DATE] (5:44 PM) Customer is busy, he will connect if need the device. Whatsapp…" at bounding box center [1213, 339] width 195 height 130
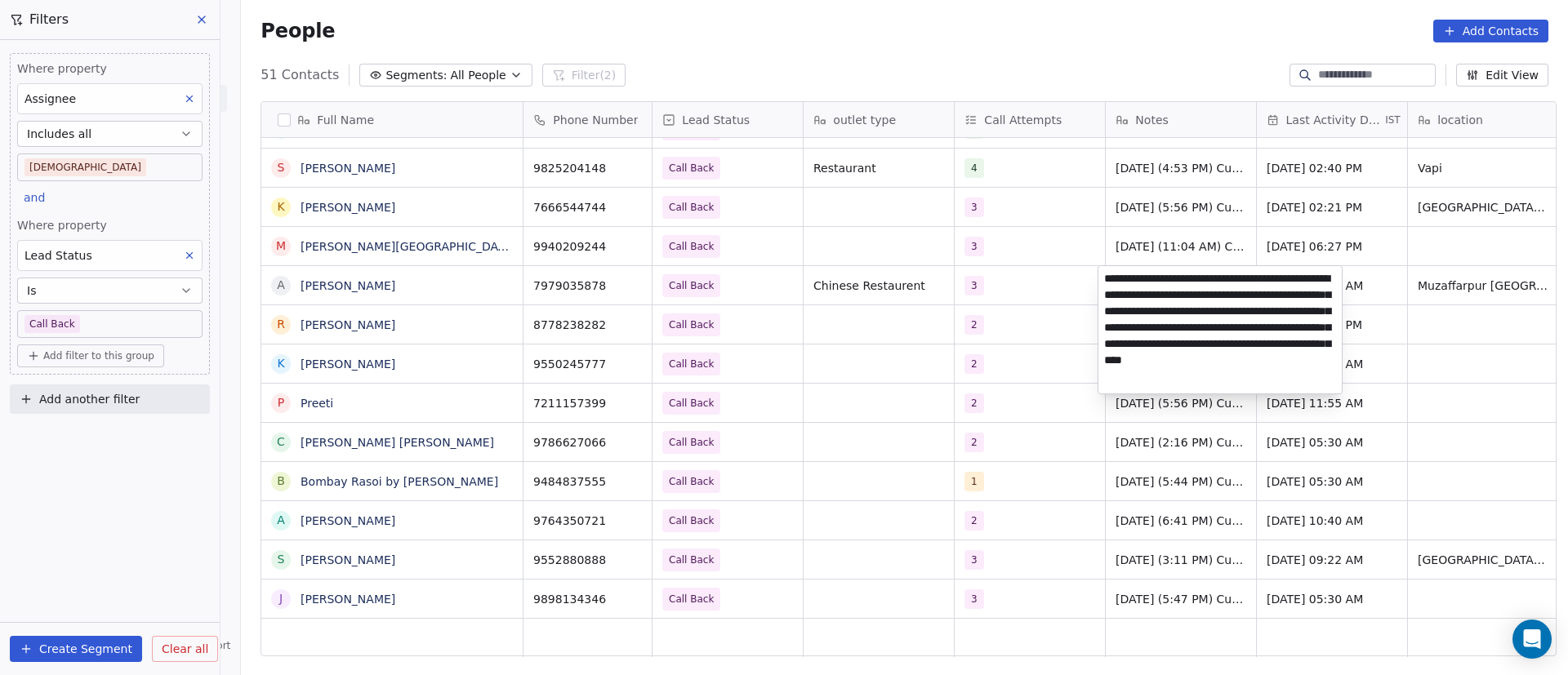
click at [1104, 277] on textarea "**********" at bounding box center [1220, 330] width 243 height 128
paste textarea "**********"
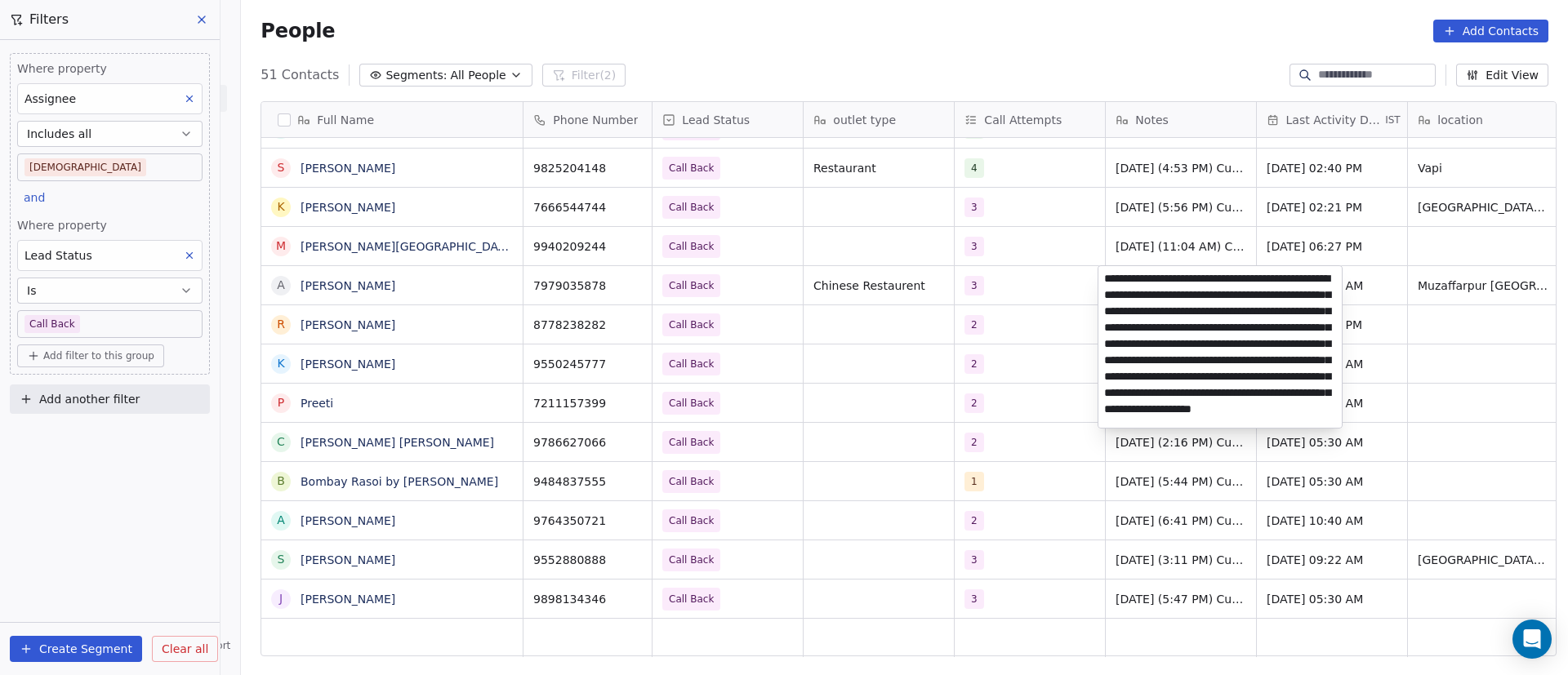
type textarea "**********"
click at [837, 387] on html "On2Cook India Pvt. Ltd. Contacts People Marketing Workflows Campaigns Metrics &…" at bounding box center [784, 338] width 1568 height 675
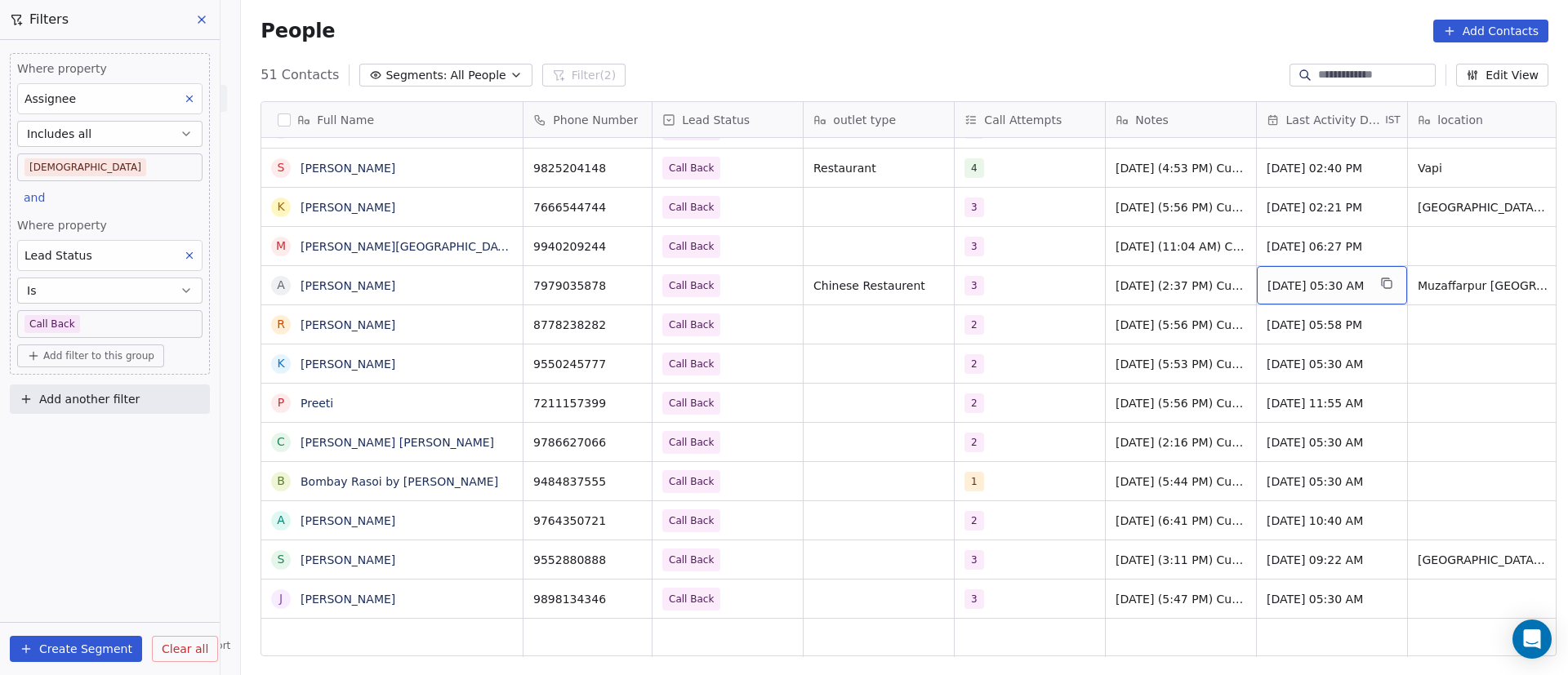
click at [1331, 283] on span "[DATE] 05:30 AM" at bounding box center [1317, 286] width 99 height 17
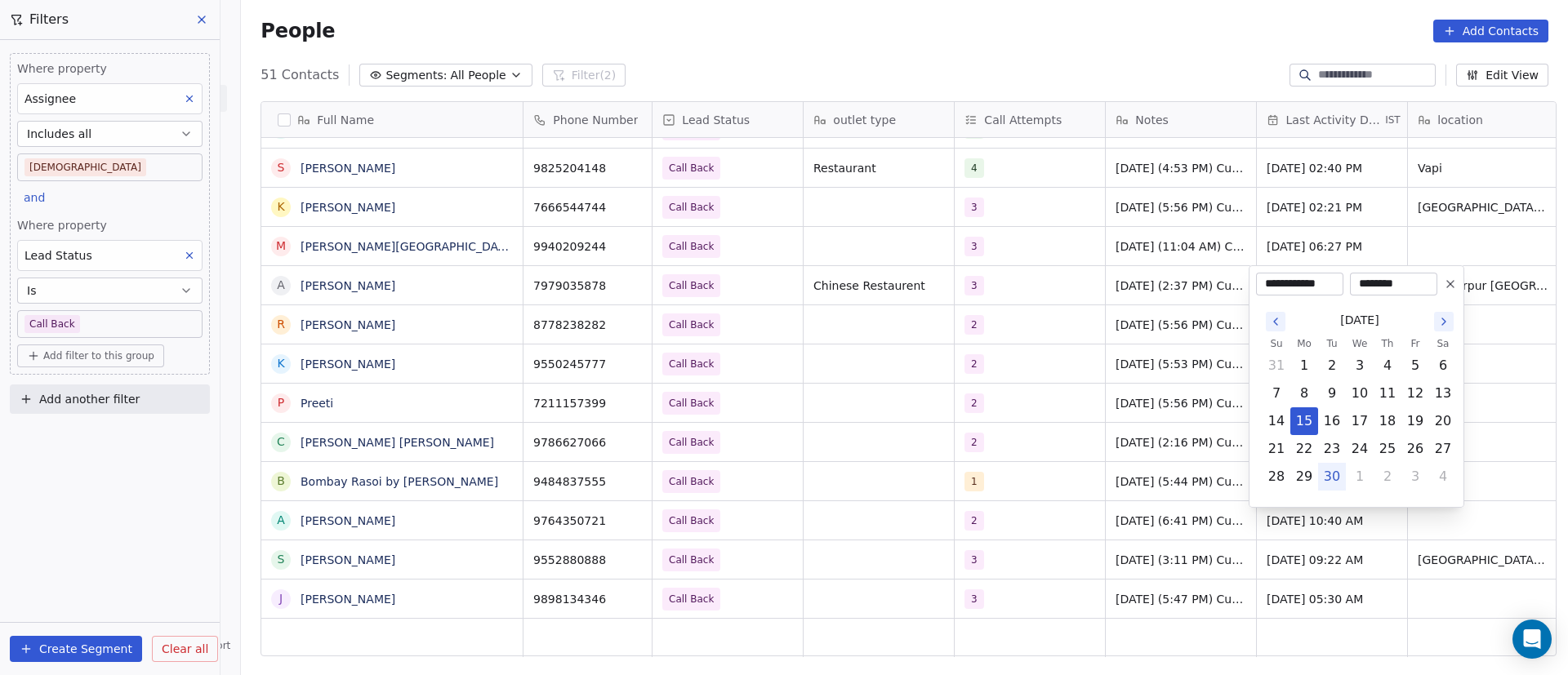
click at [1333, 480] on button "30" at bounding box center [1332, 476] width 26 height 26
type input "**********"
click at [1070, 448] on html "On2Cook India Pvt. Ltd. Contacts People Marketing Workflows Campaigns Metrics &…" at bounding box center [784, 338] width 1568 height 675
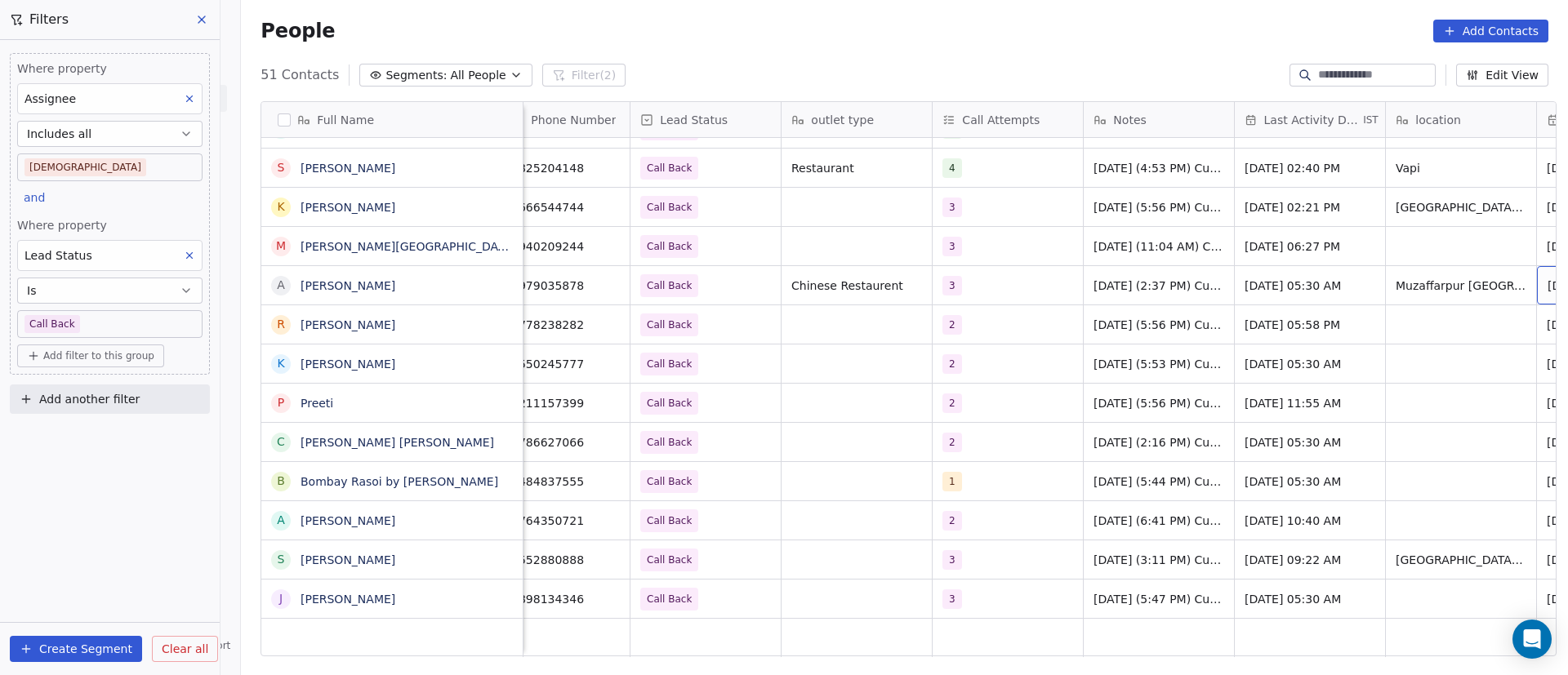
scroll to position [0, 173]
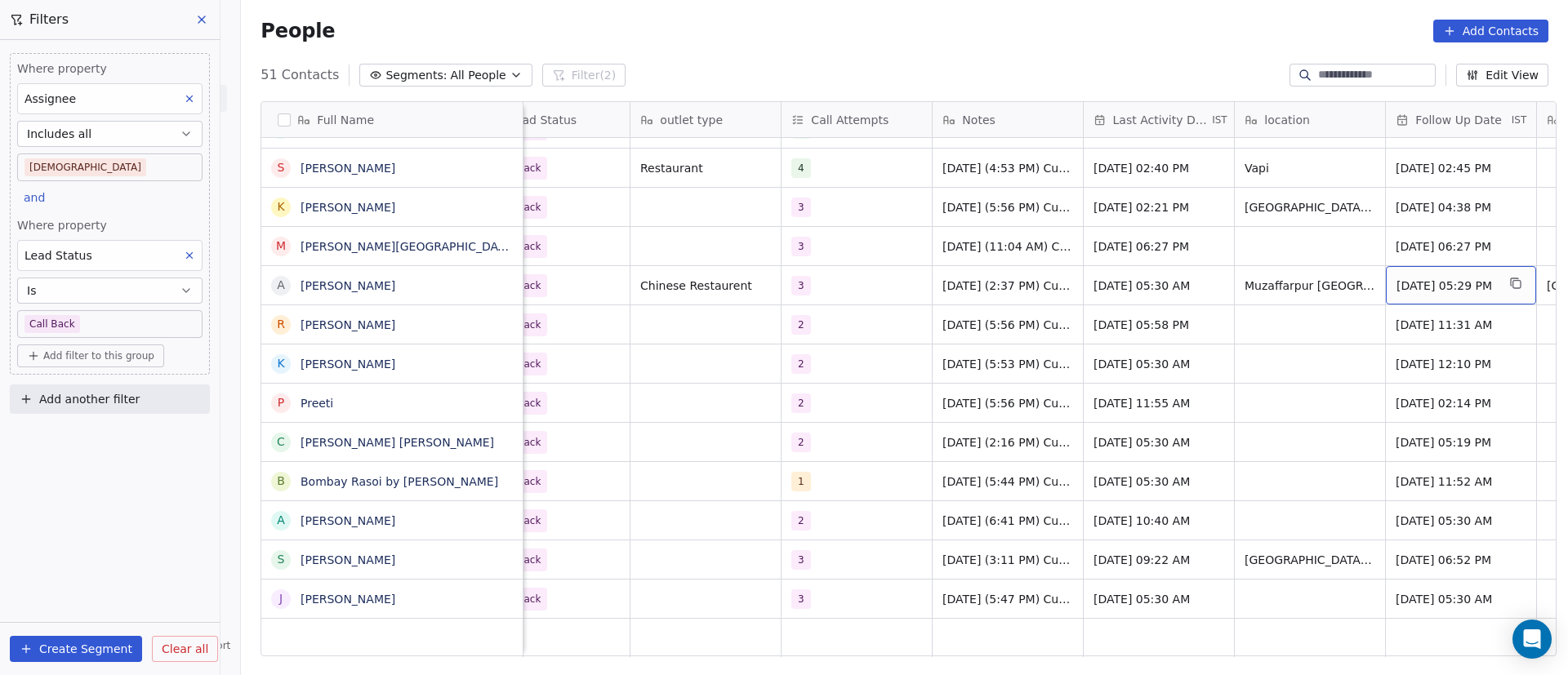
click at [1454, 290] on span "[DATE] 05:29 PM" at bounding box center [1446, 286] width 99 height 17
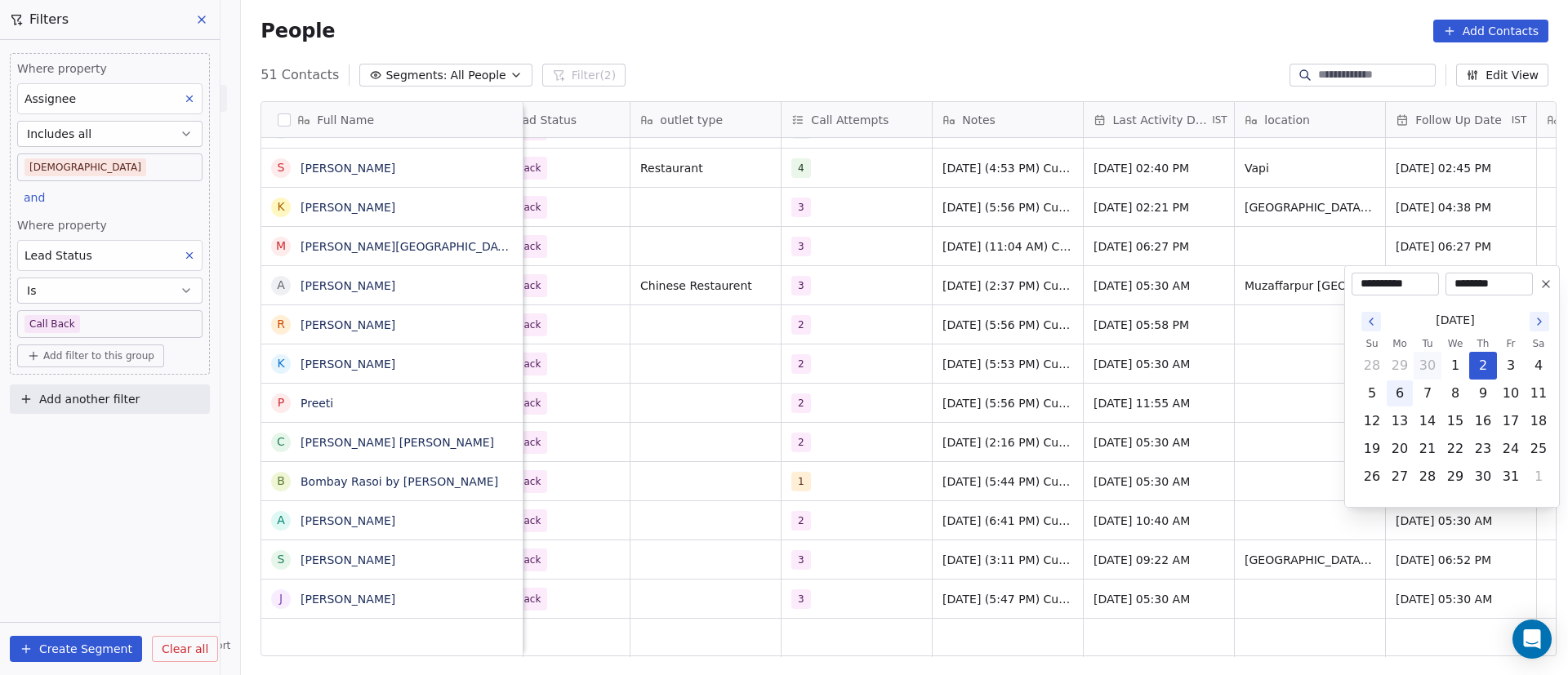
click at [1393, 392] on button "6" at bounding box center [1399, 393] width 26 height 26
type input "**********"
click at [977, 387] on html "On2Cook India Pvt. Ltd. Contacts People Marketing Workflows Campaigns Metrics &…" at bounding box center [784, 338] width 1568 height 675
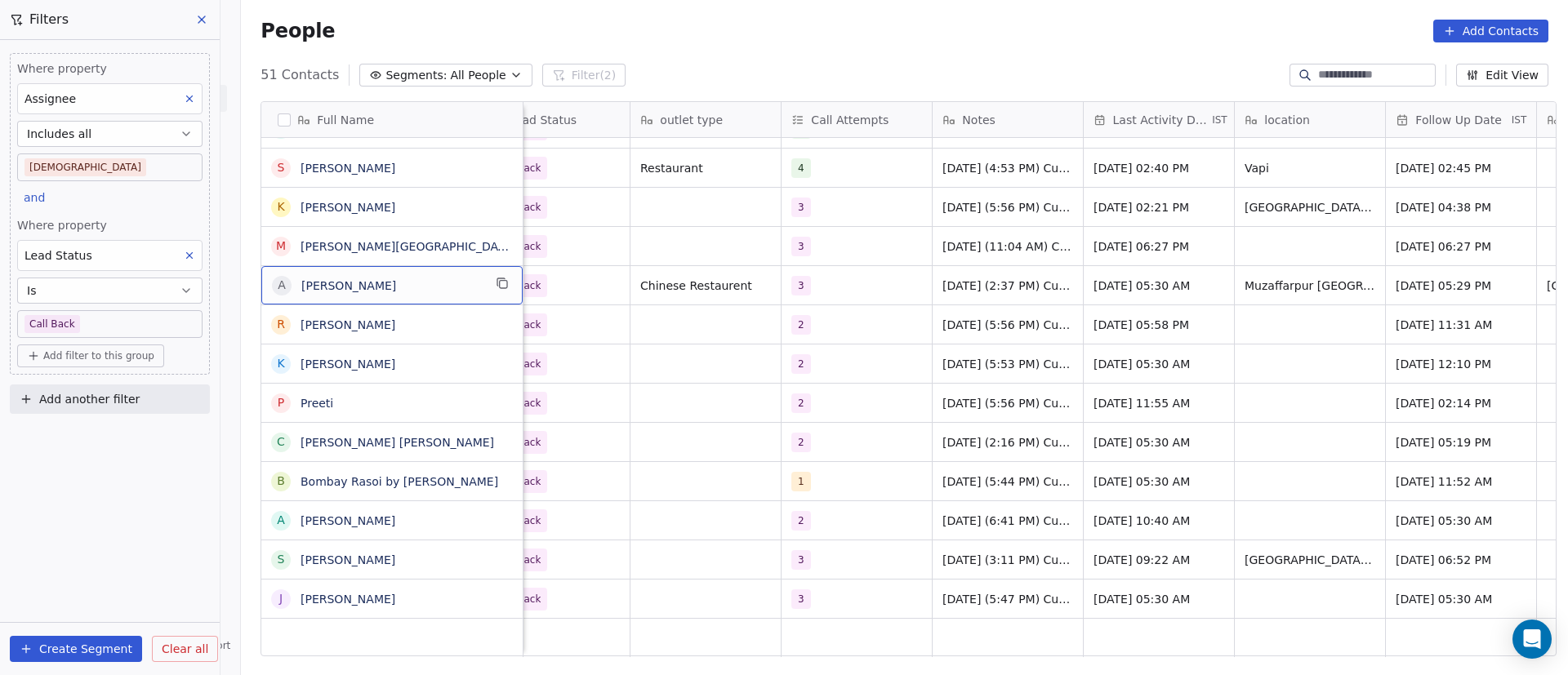
scroll to position [0, 0]
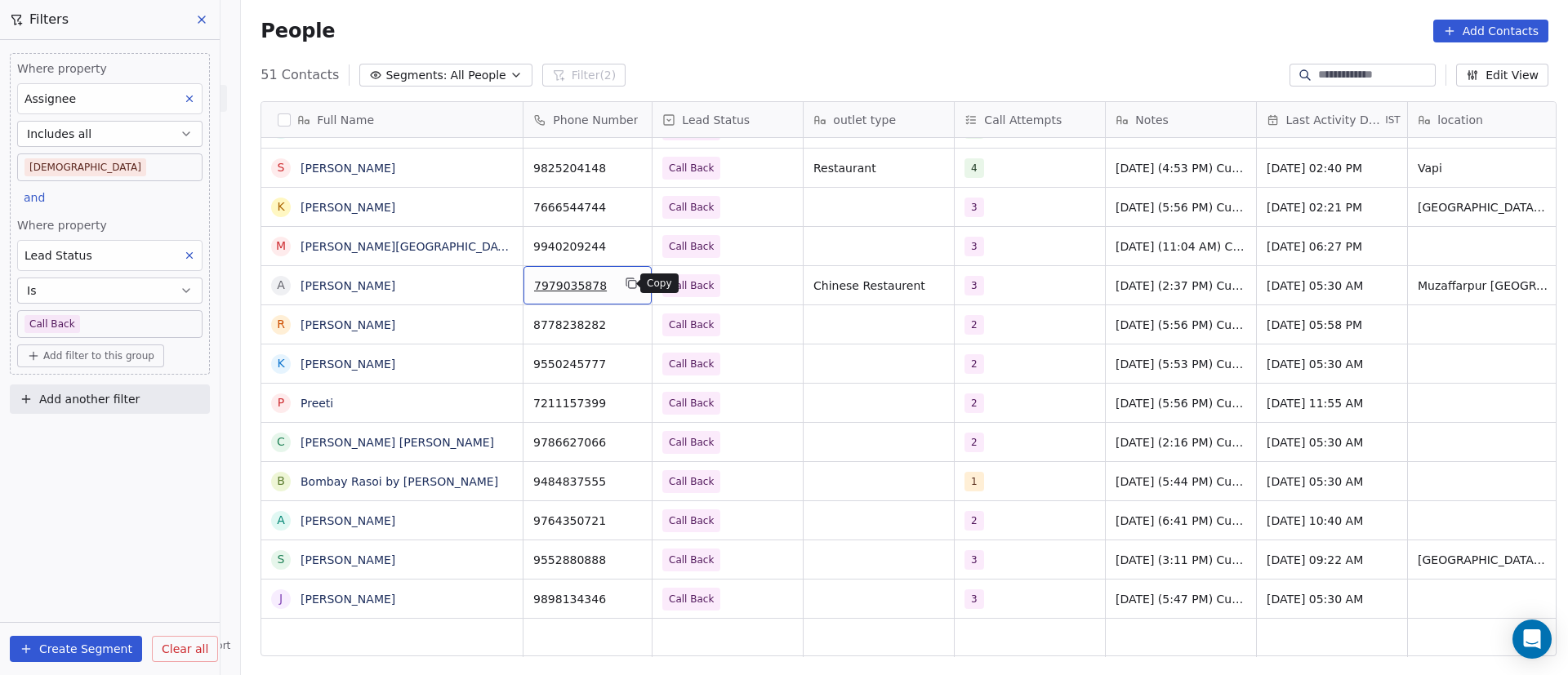
click at [625, 283] on icon "grid" at bounding box center [632, 283] width 13 height 13
click at [496, 325] on icon "grid" at bounding box center [502, 322] width 13 height 13
click at [629, 327] on icon "grid" at bounding box center [632, 323] width 8 height 8
click at [630, 322] on button "grid" at bounding box center [631, 322] width 19 height 19
click at [1001, 321] on div "2" at bounding box center [1015, 324] width 99 height 19
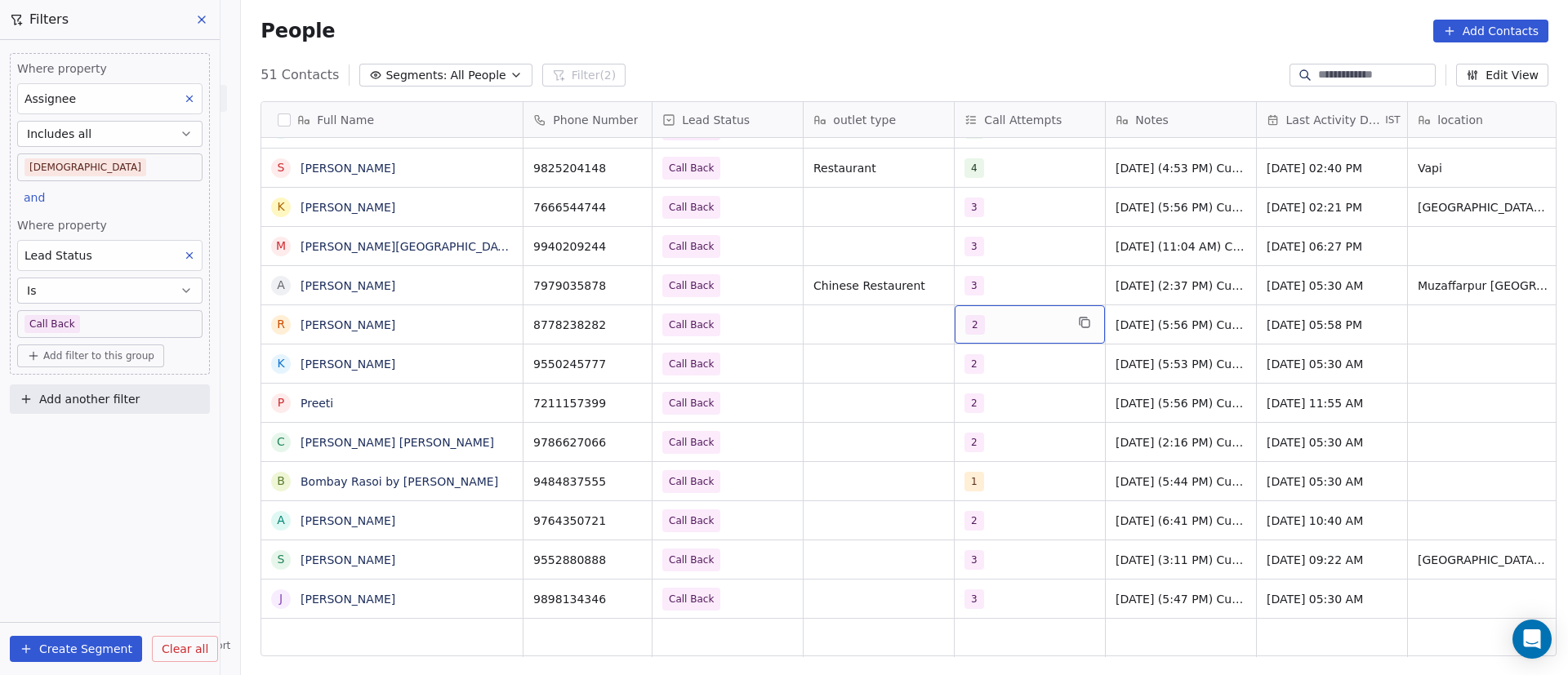
click at [1001, 321] on div "2" at bounding box center [1015, 324] width 99 height 19
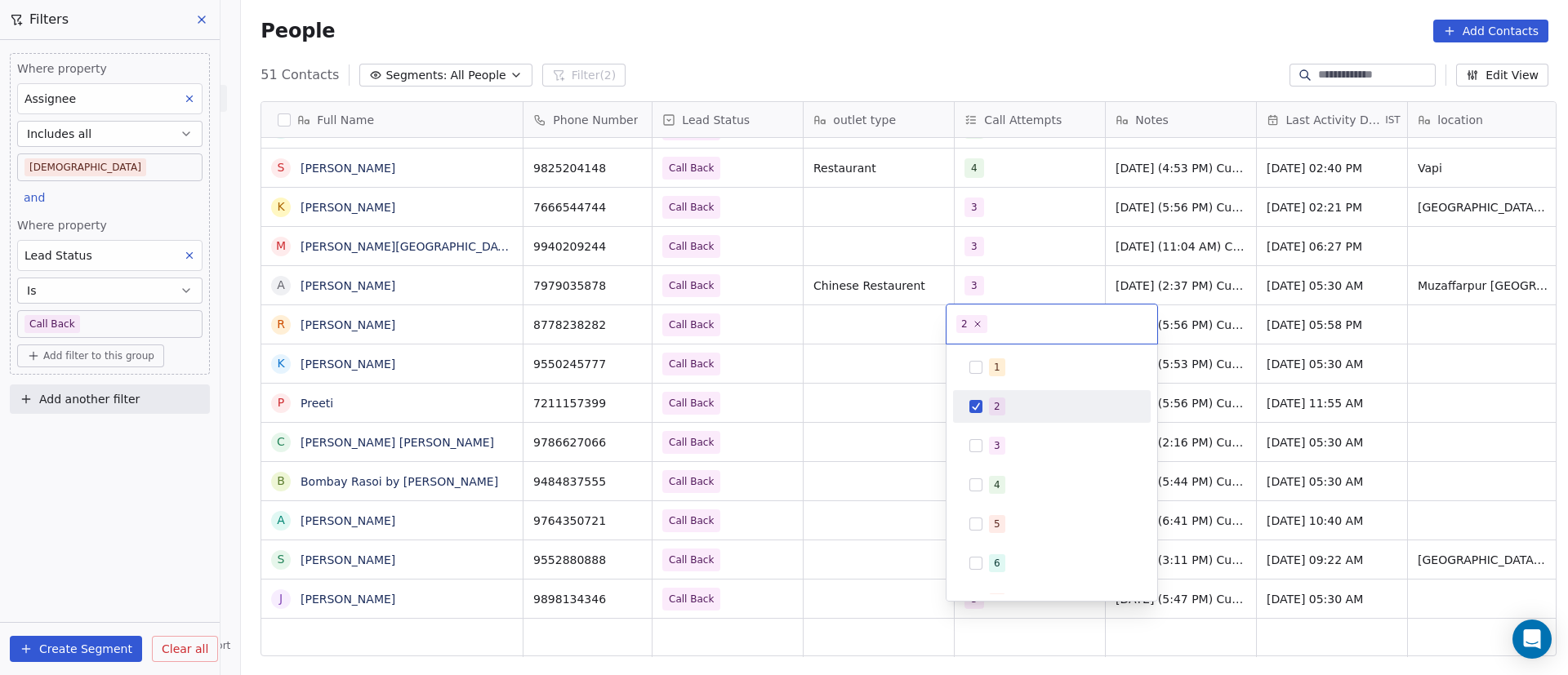
click at [993, 404] on span "2" at bounding box center [997, 407] width 17 height 18
click at [990, 452] on span "3" at bounding box center [997, 446] width 17 height 18
click at [898, 383] on html "On2Cook India Pvt. Ltd. Contacts People Marketing Workflows Campaigns Metrics &…" at bounding box center [784, 338] width 1568 height 675
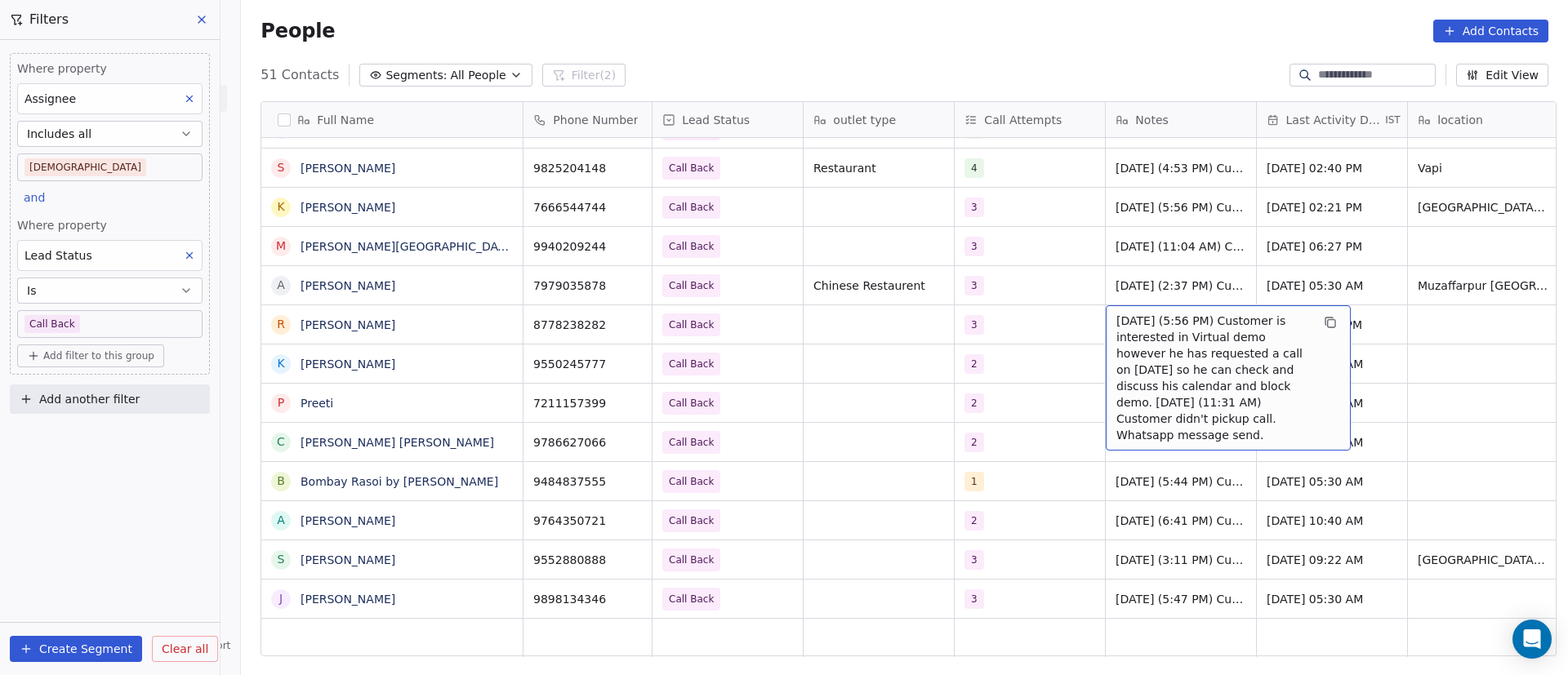
click at [1162, 348] on span "[DATE] (5:56 PM) Customer is interested in Virtual demo however he has requeste…" at bounding box center [1213, 378] width 195 height 130
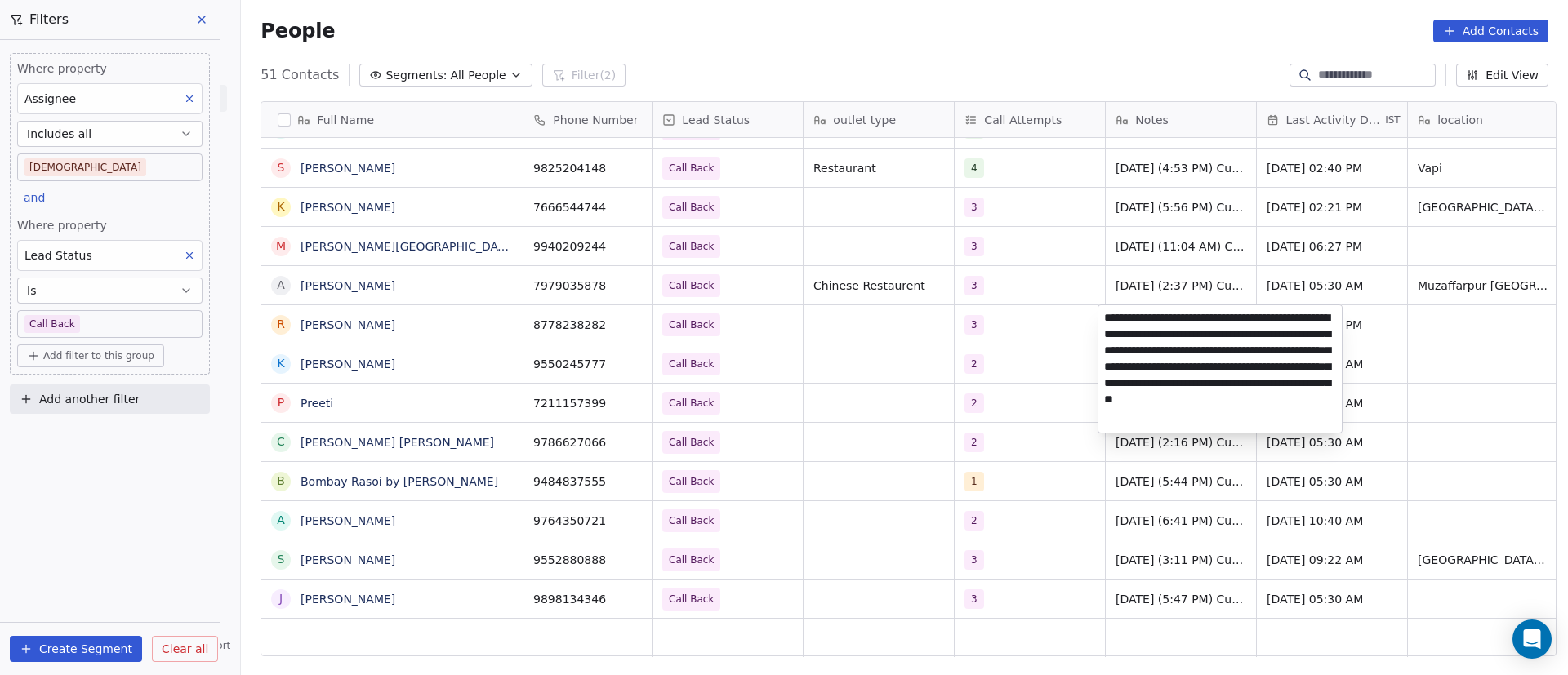
click at [1104, 318] on textarea "**********" at bounding box center [1220, 369] width 243 height 128
paste textarea "**********"
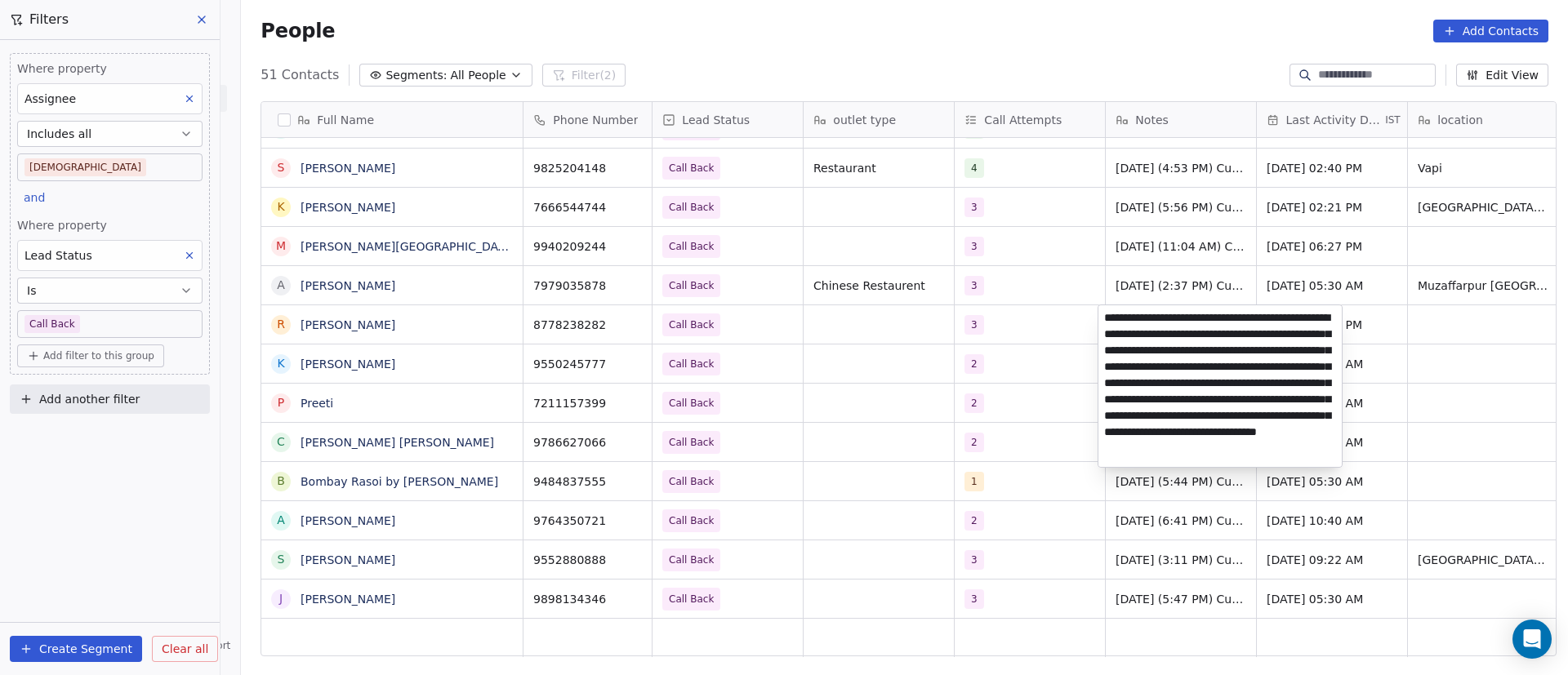
type textarea "**********"
click at [860, 420] on html "On2Cook India Pvt. Ltd. Contacts People Marketing Workflows Campaigns Metrics &…" at bounding box center [784, 338] width 1568 height 675
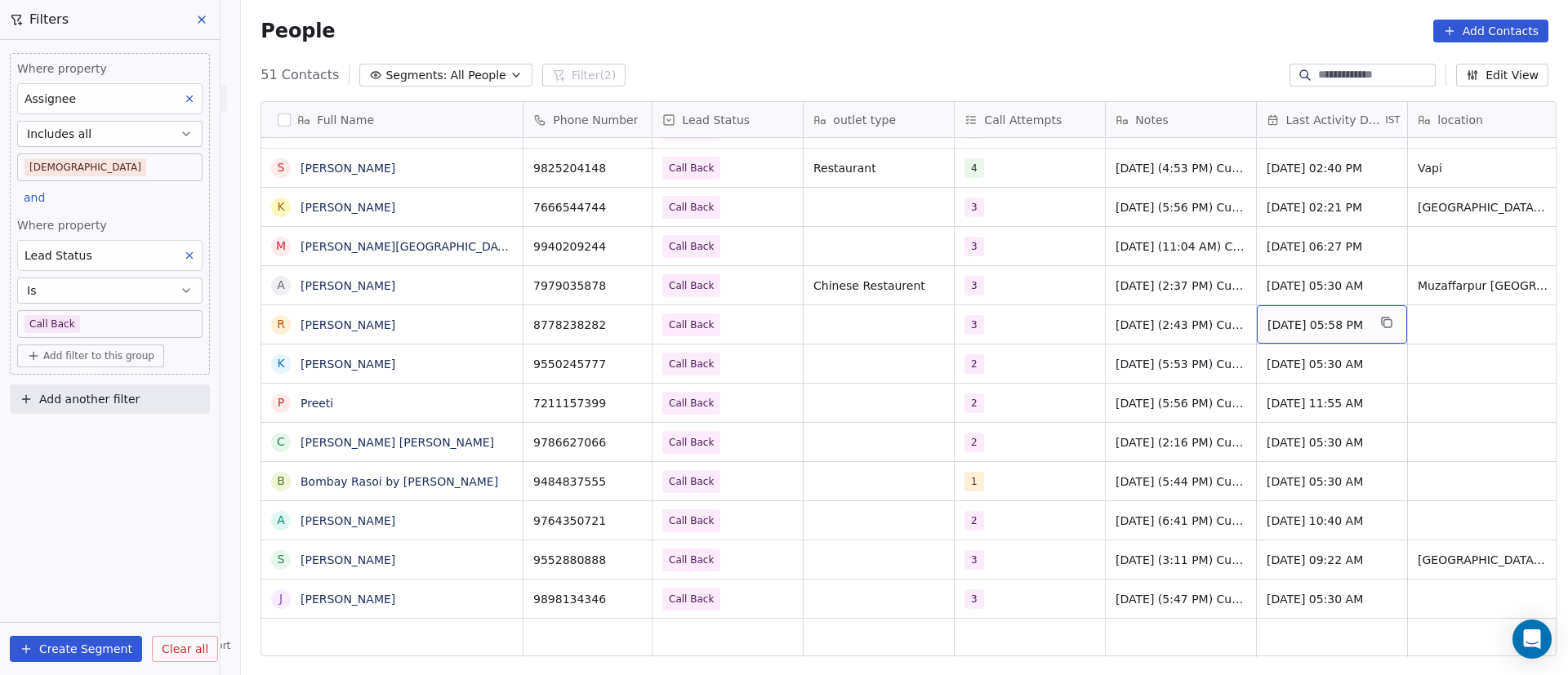
click at [1324, 332] on span "[DATE] 05:58 PM" at bounding box center [1317, 325] width 99 height 17
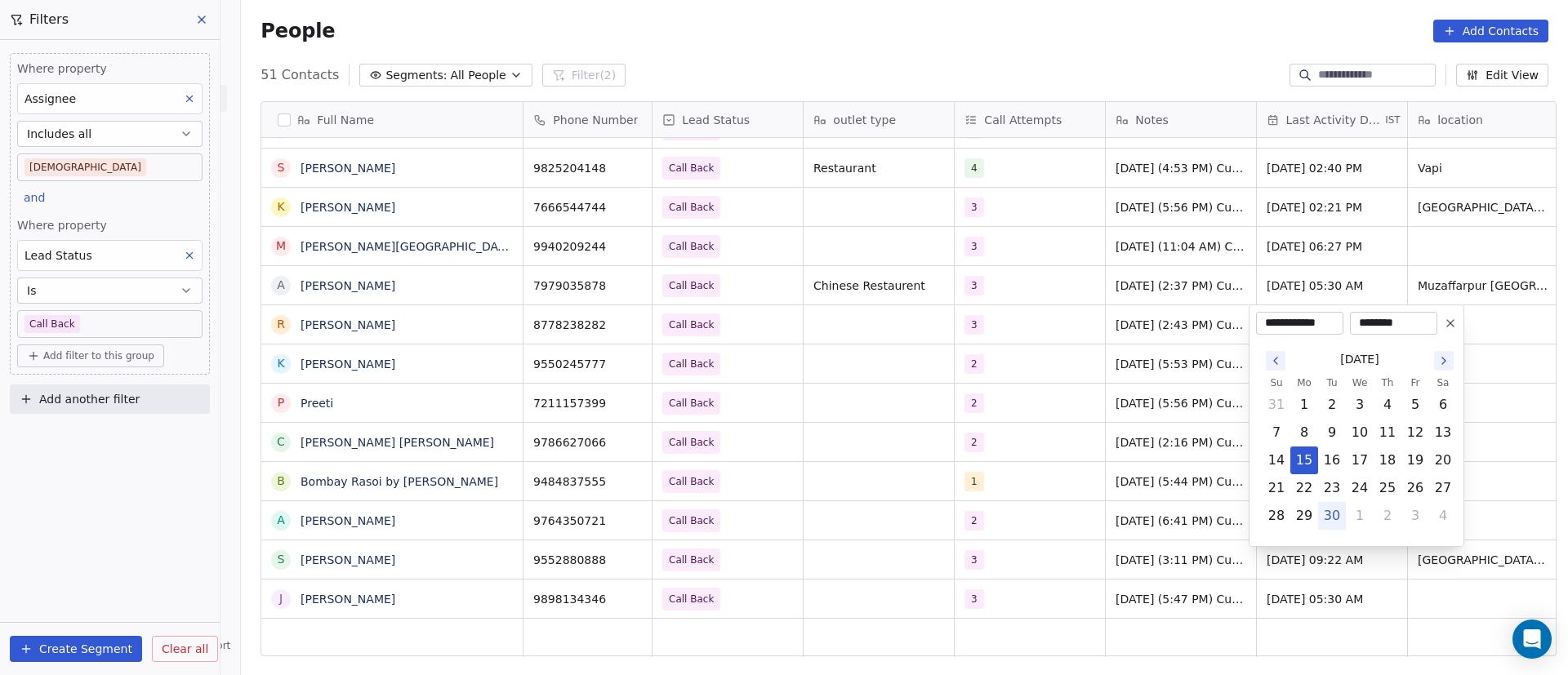
click at [1330, 514] on button "30" at bounding box center [1332, 515] width 26 height 26
type input "**********"
click at [1155, 467] on html "On2Cook India Pvt. Ltd. Contacts People Marketing Workflows Campaigns Metrics &…" at bounding box center [784, 338] width 1568 height 675
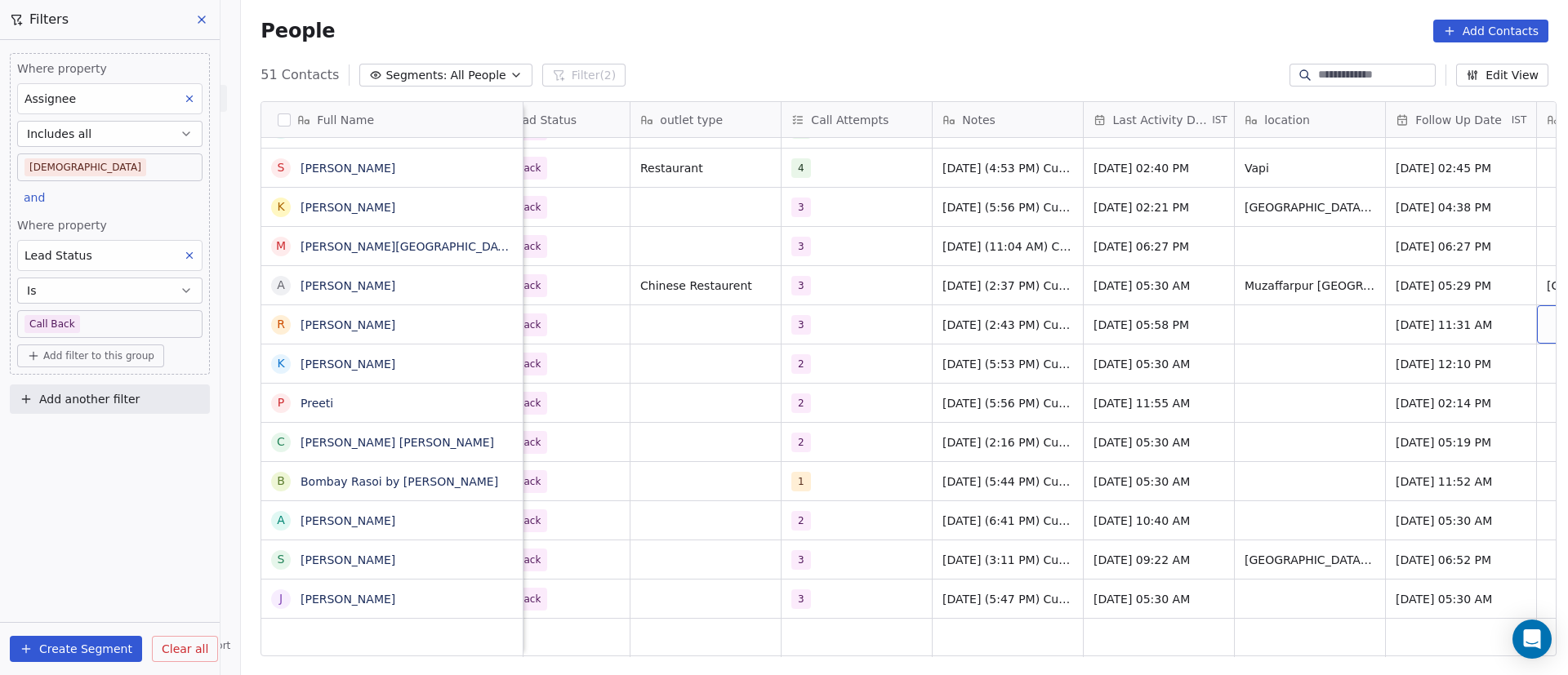
scroll to position [0, 324]
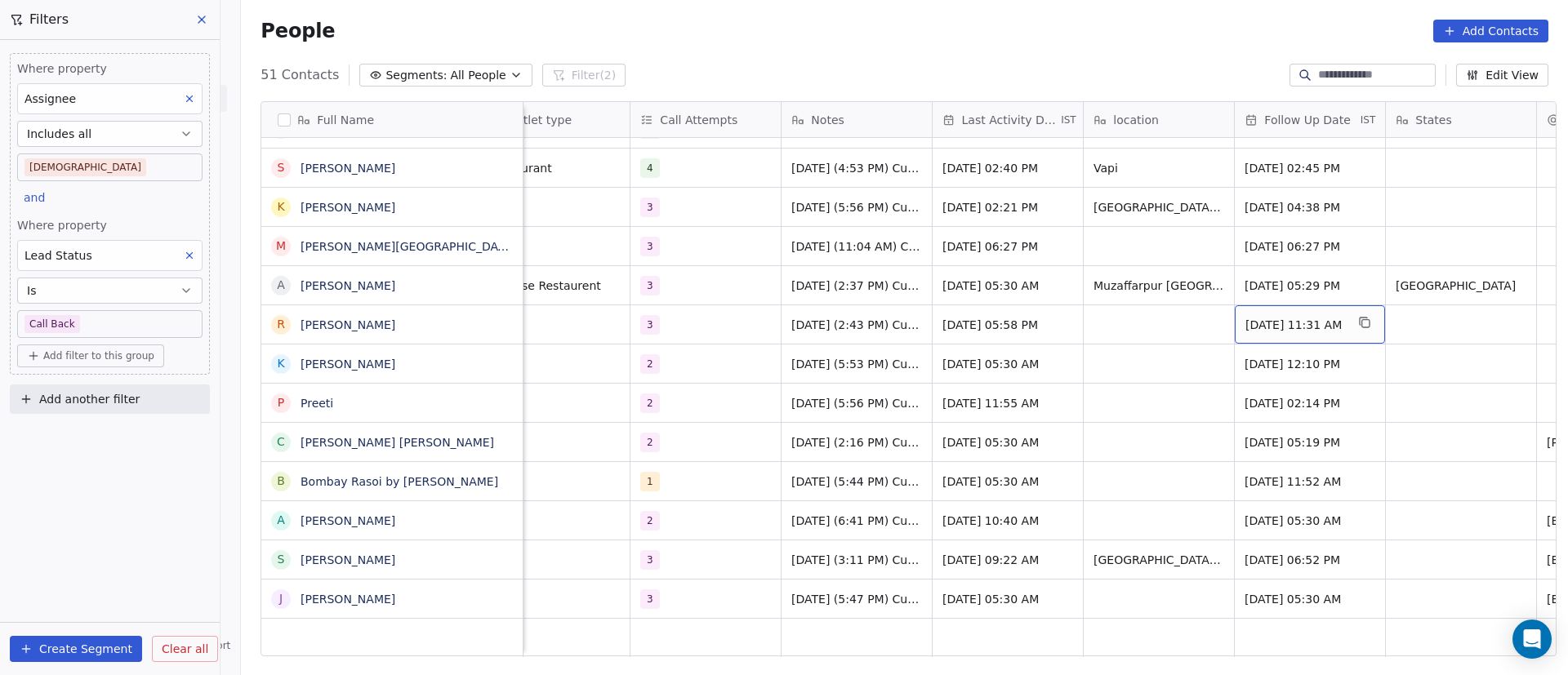
click at [1272, 321] on span "[DATE] 11:31 AM" at bounding box center [1295, 325] width 99 height 17
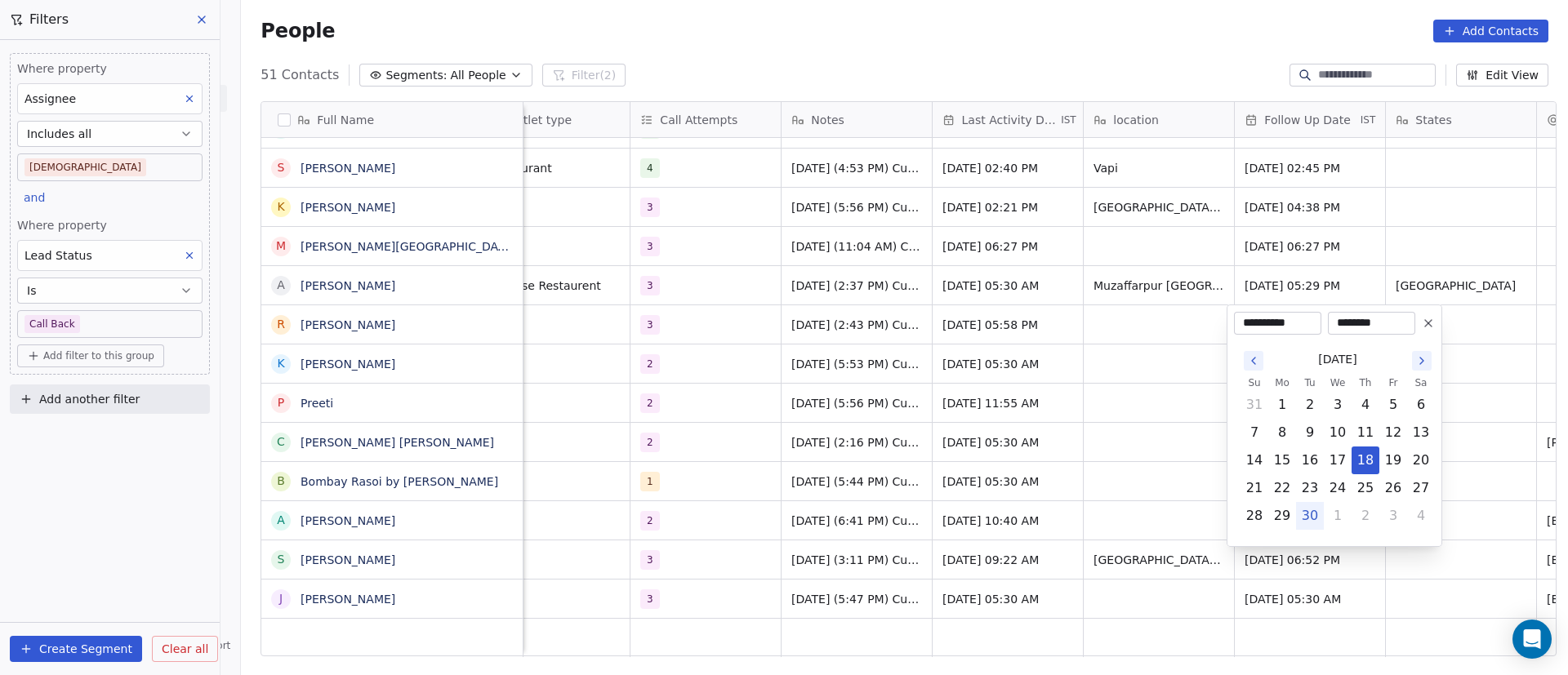
click at [1423, 368] on button "Go to the Next Month" at bounding box center [1421, 360] width 19 height 19
click at [1375, 435] on button "9" at bounding box center [1365, 433] width 26 height 26
type input "**********"
click at [1079, 395] on html "On2Cook India Pvt. Ltd. Contacts People Marketing Workflows Campaigns Metrics &…" at bounding box center [784, 338] width 1568 height 675
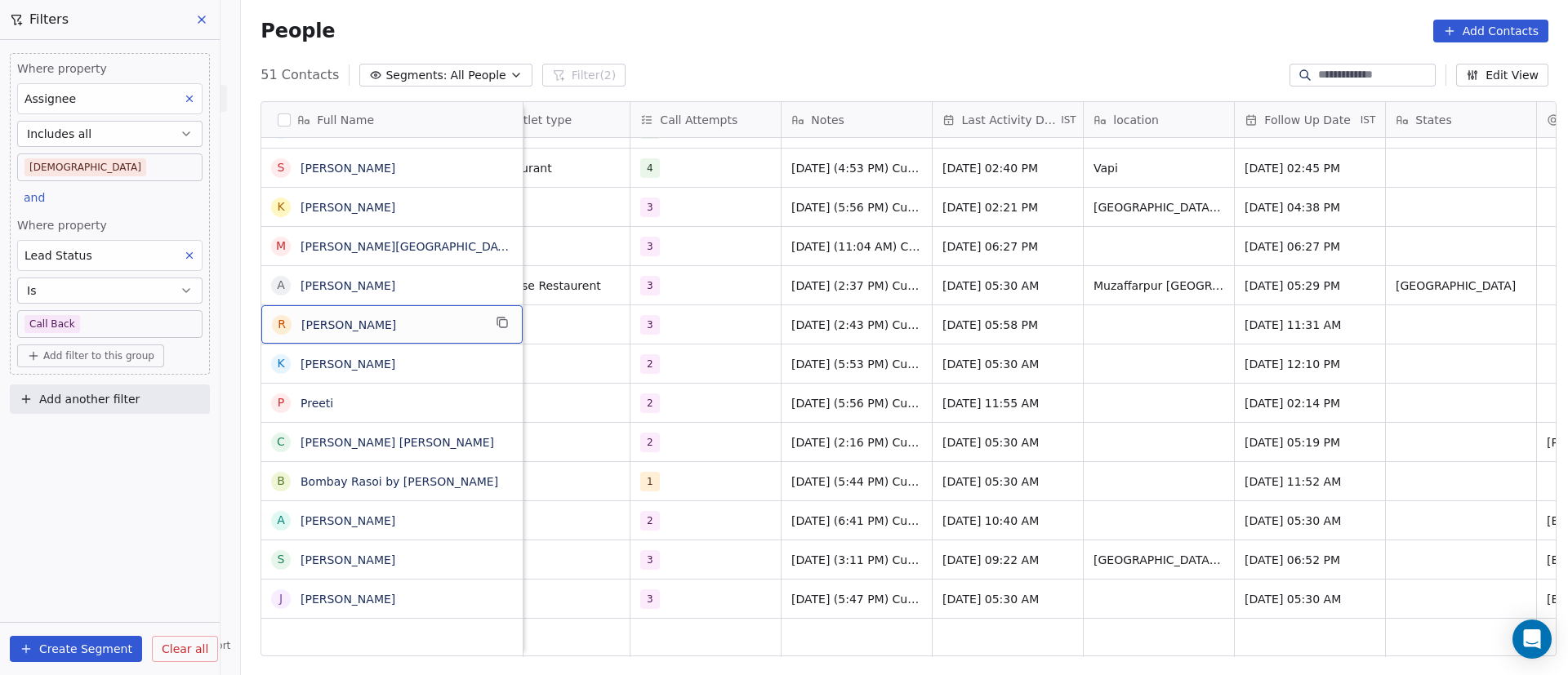
scroll to position [0, 0]
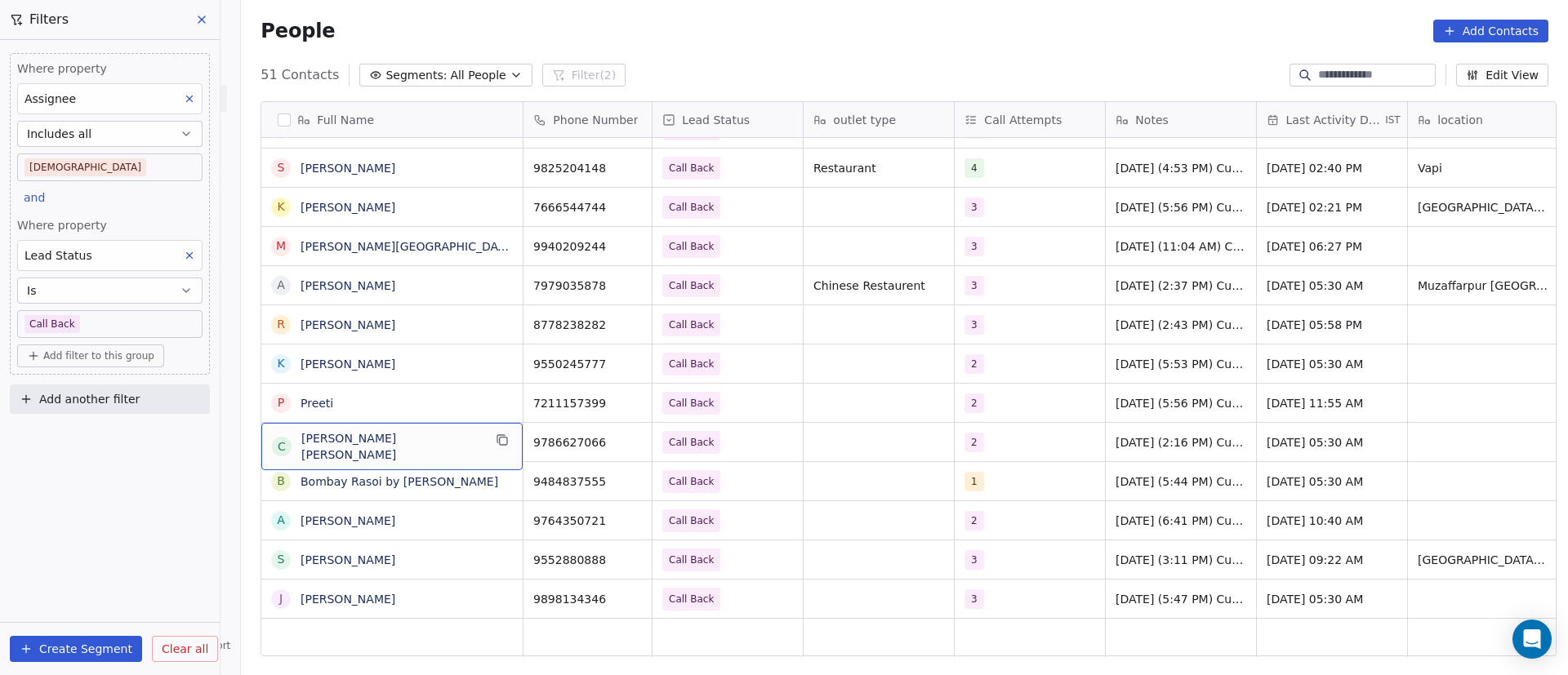
click at [458, 447] on span "[PERSON_NAME] [PERSON_NAME]" at bounding box center [392, 446] width 181 height 33
click at [500, 441] on icon "grid" at bounding box center [502, 440] width 13 height 13
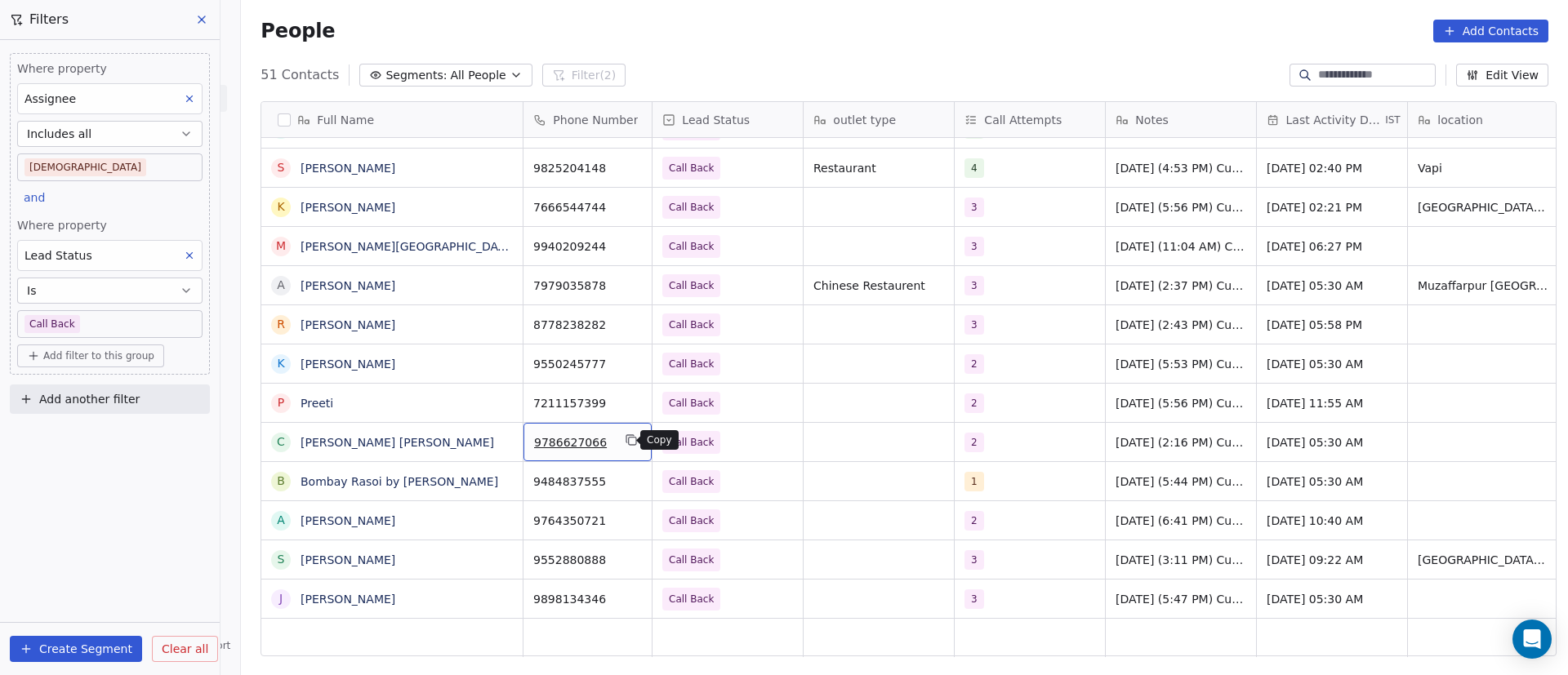
click at [629, 444] on icon "grid" at bounding box center [632, 440] width 13 height 13
click at [1022, 452] on div "2" at bounding box center [1030, 442] width 150 height 38
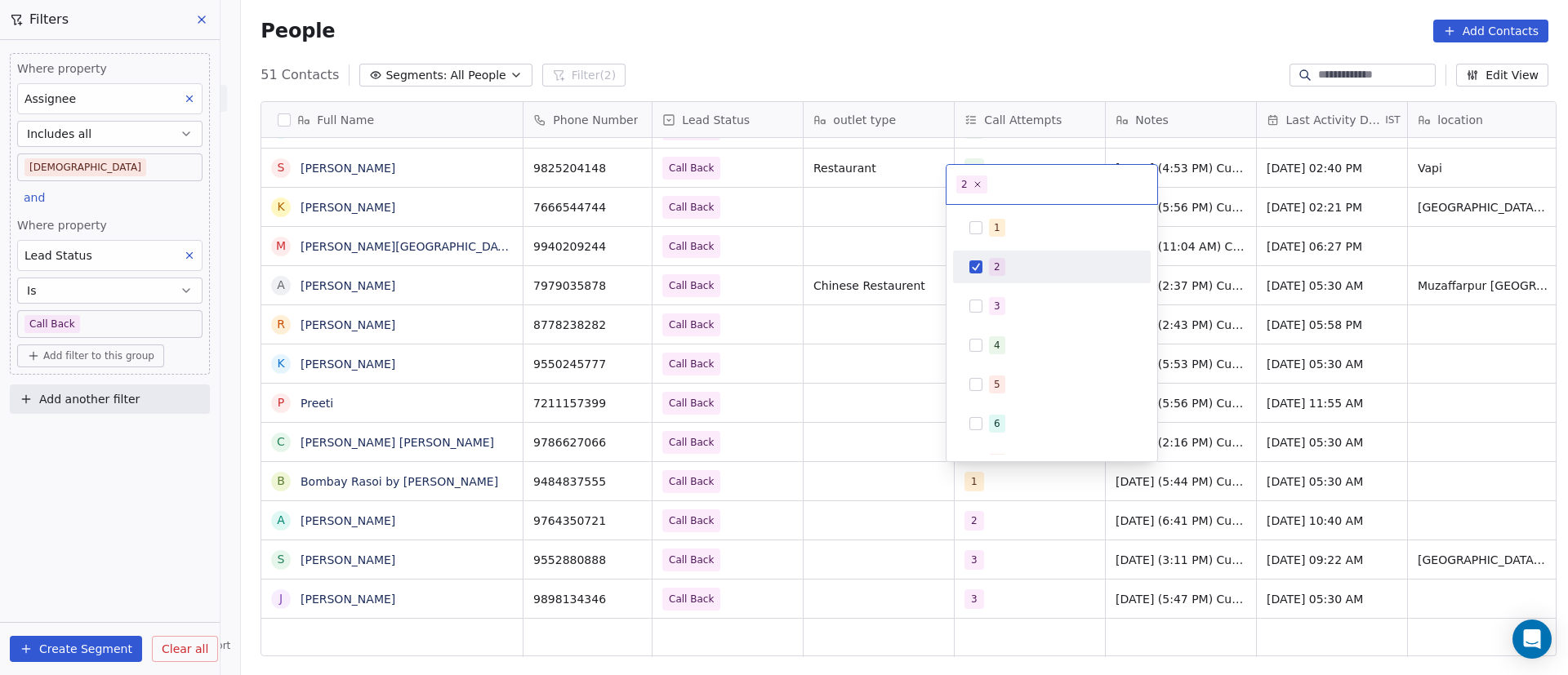
click at [982, 272] on div "2" at bounding box center [1052, 266] width 185 height 26
click at [987, 309] on div "3" at bounding box center [1052, 306] width 185 height 26
click at [880, 475] on html "On2Cook India Pvt. Ltd. Contacts People Marketing Workflows Campaigns Metrics &…" at bounding box center [784, 338] width 1568 height 675
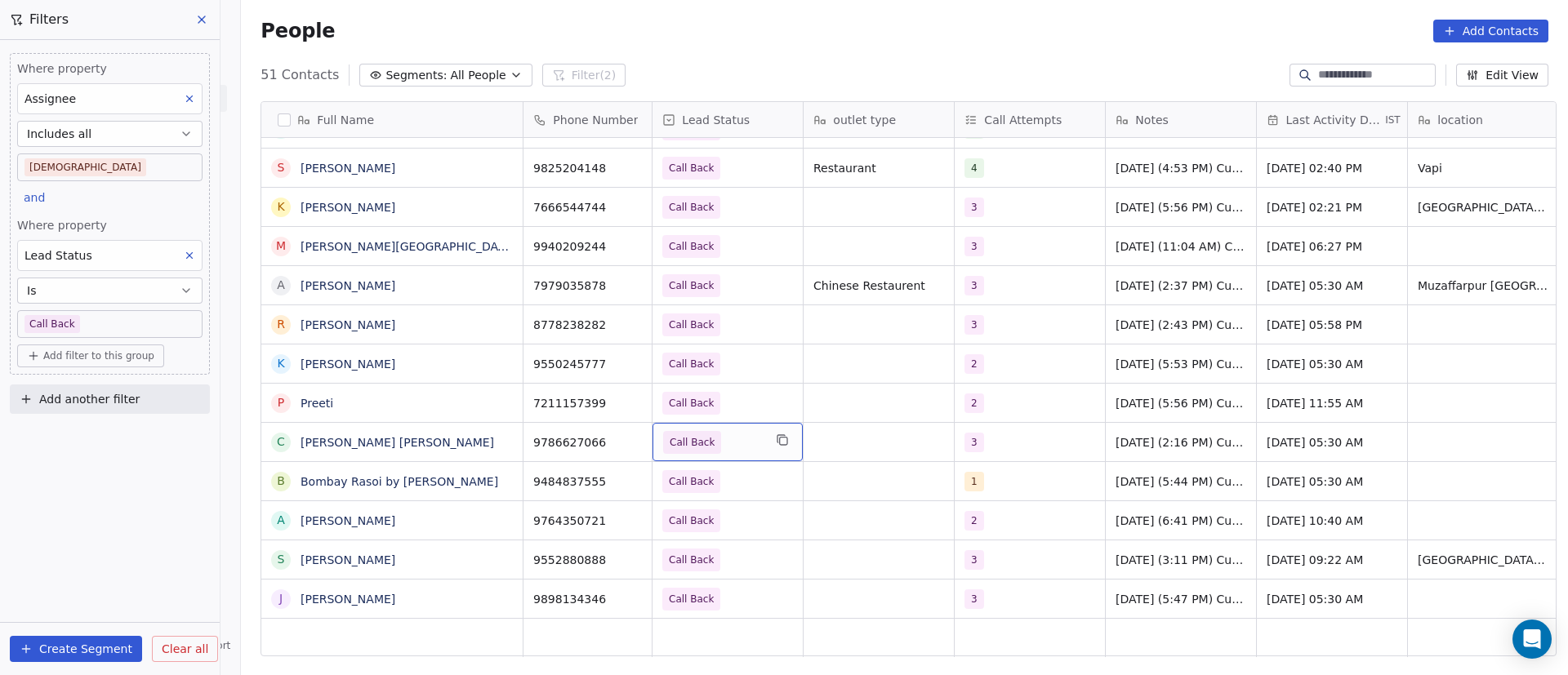
drag, startPoint x: 789, startPoint y: 444, endPoint x: 821, endPoint y: 440, distance: 32.2
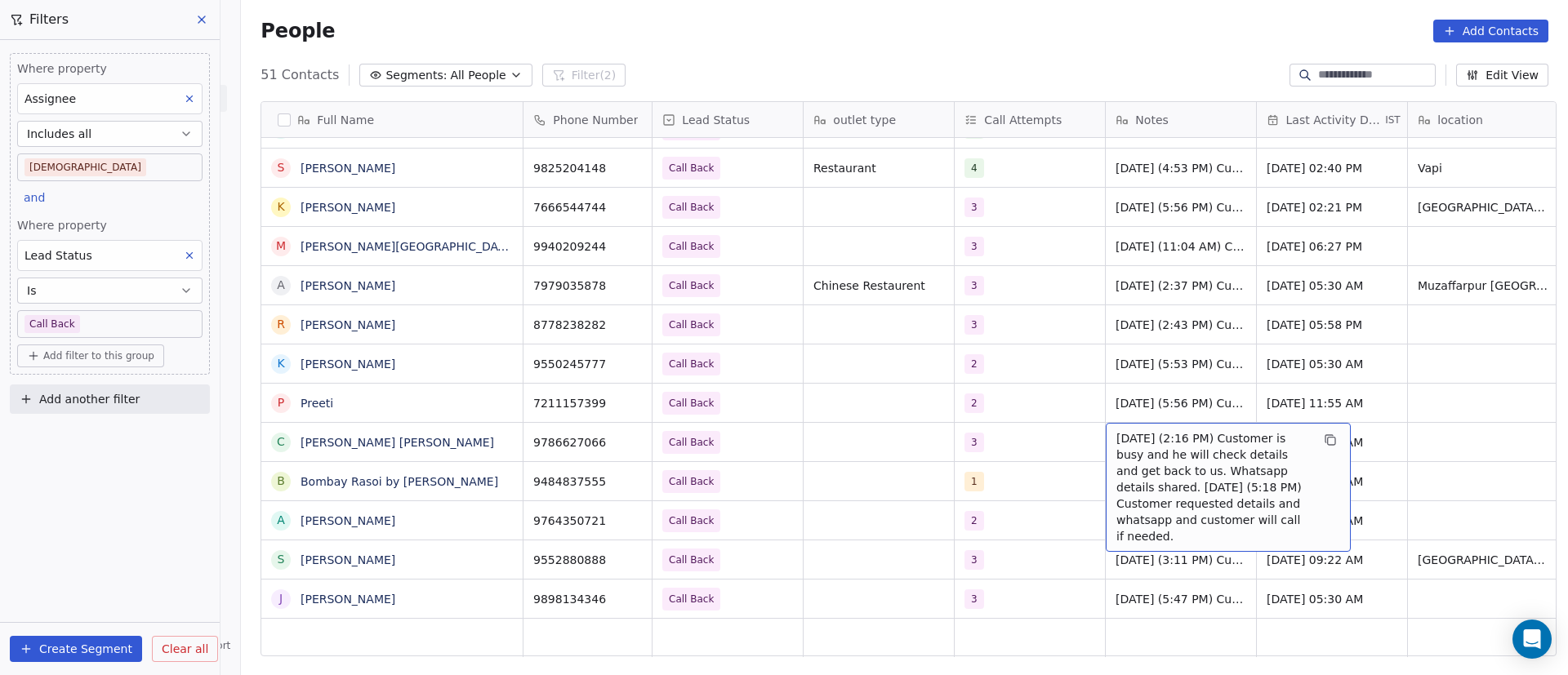
click at [1165, 439] on span "[DATE] (2:16 PM) Customer is busy and he will check details and get back to us.…" at bounding box center [1213, 487] width 195 height 114
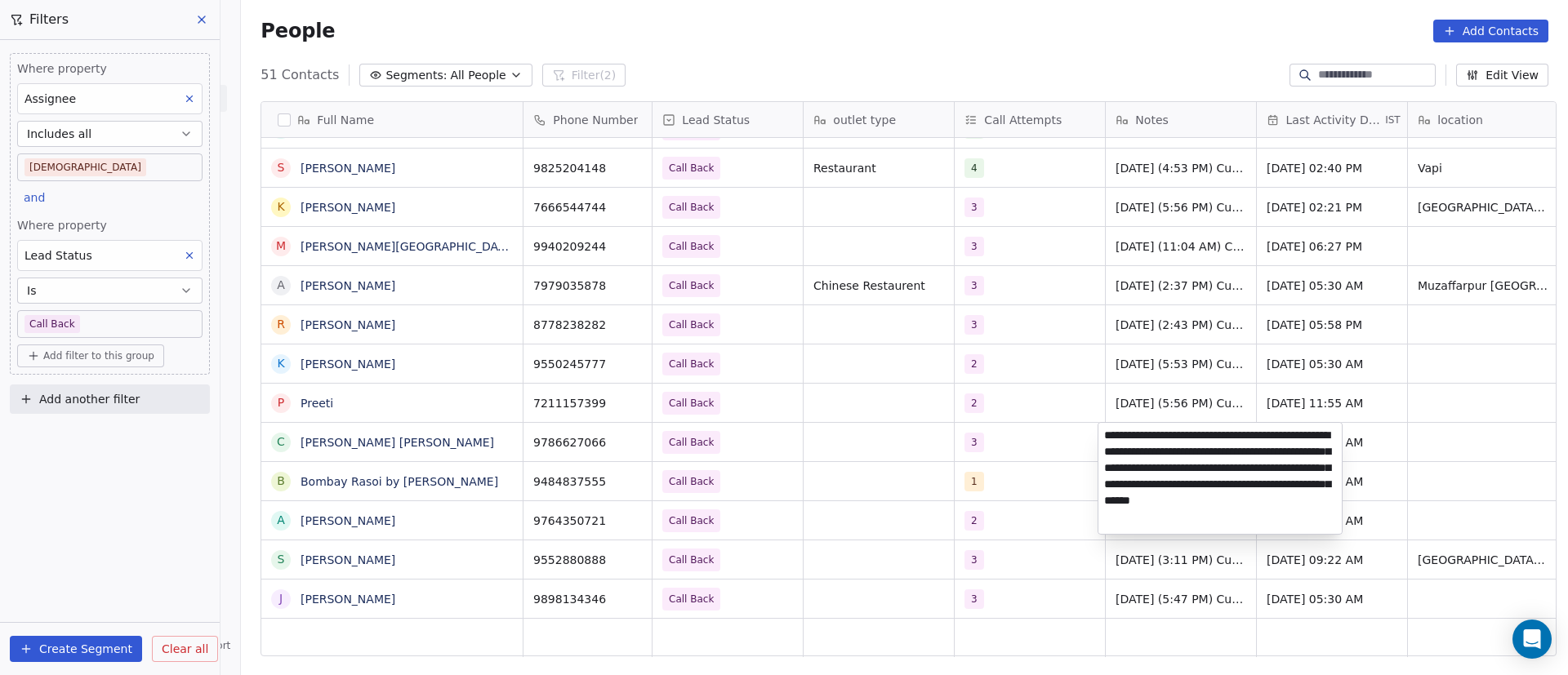
click at [1109, 431] on textarea "**********" at bounding box center [1220, 478] width 243 height 111
paste textarea "**********"
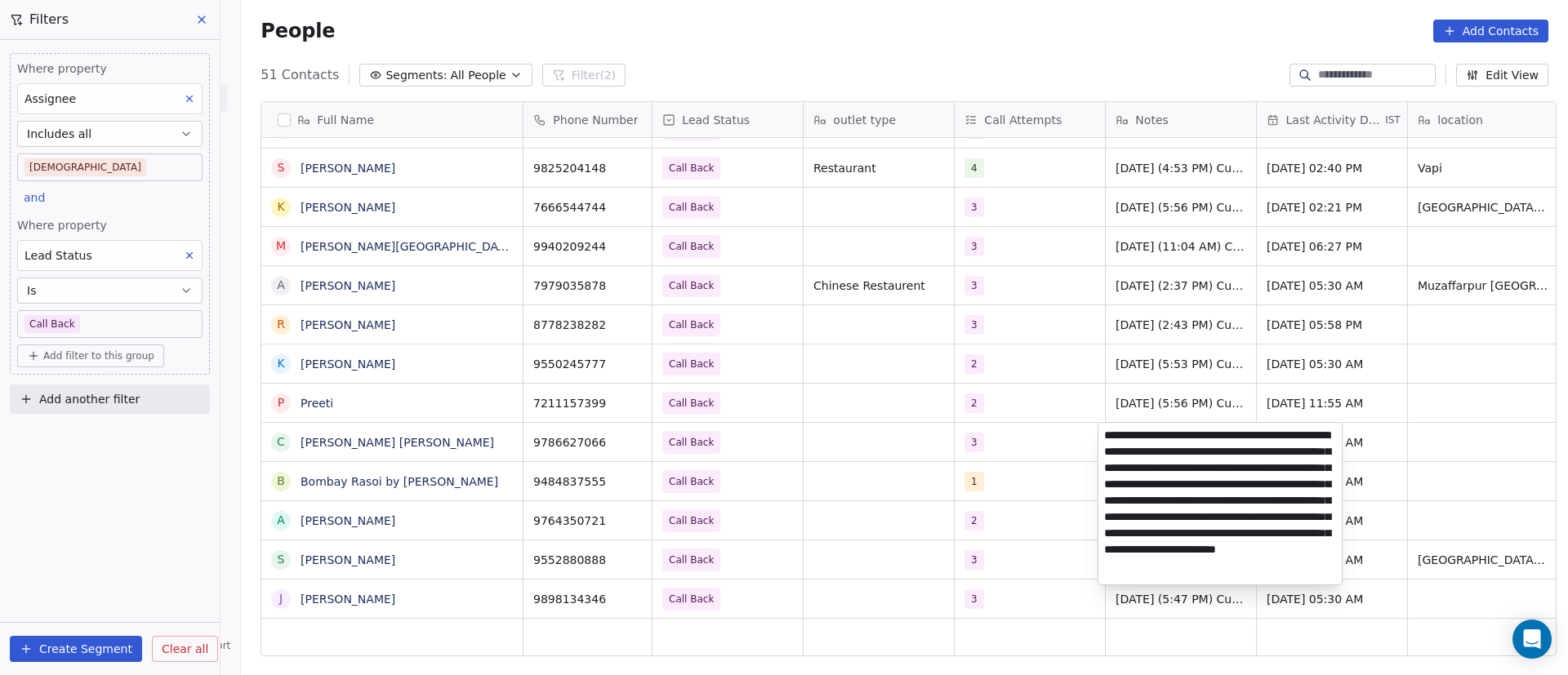
type textarea "**********"
click at [850, 508] on html "On2Cook India Pvt. Ltd. Contacts People Marketing Workflows Campaigns Metrics &…" at bounding box center [784, 338] width 1568 height 675
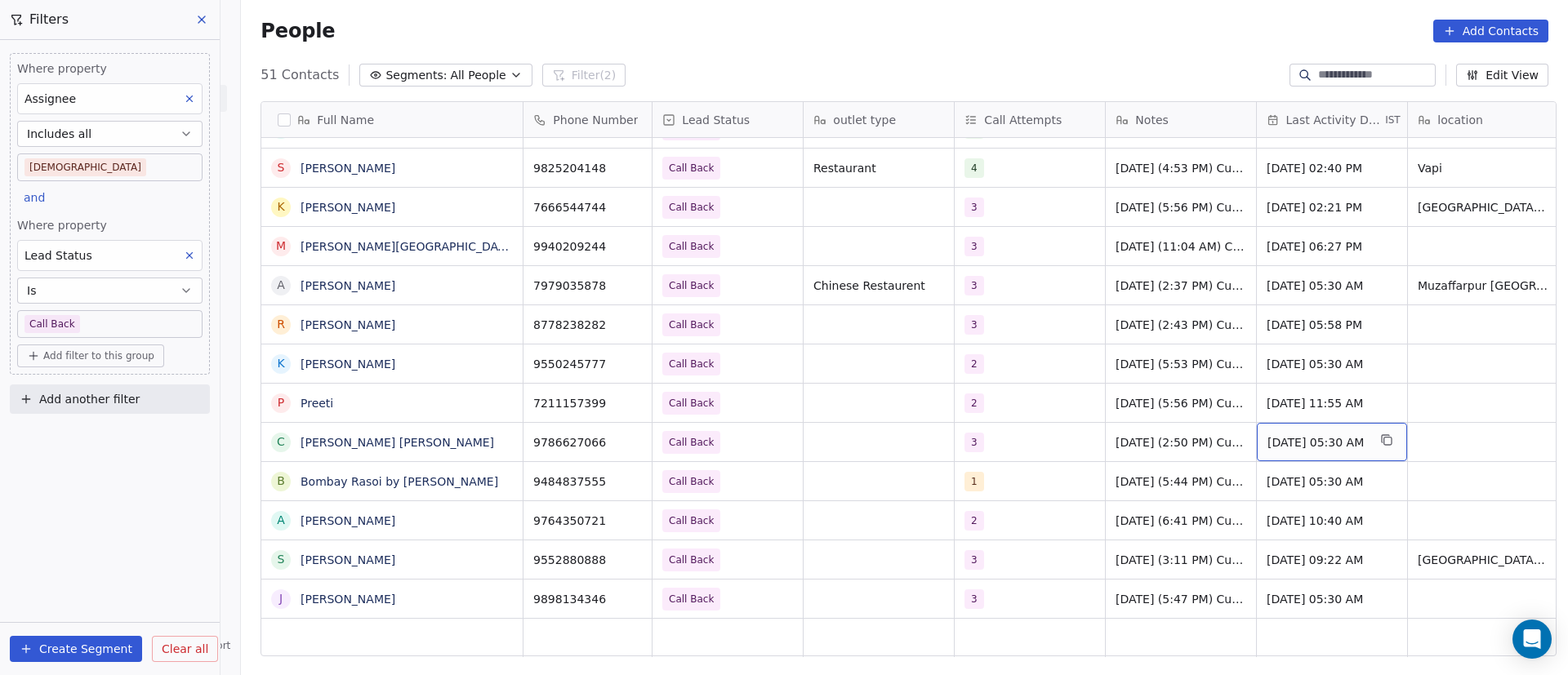
click at [1307, 444] on span "[DATE] 05:30 AM" at bounding box center [1317, 443] width 99 height 17
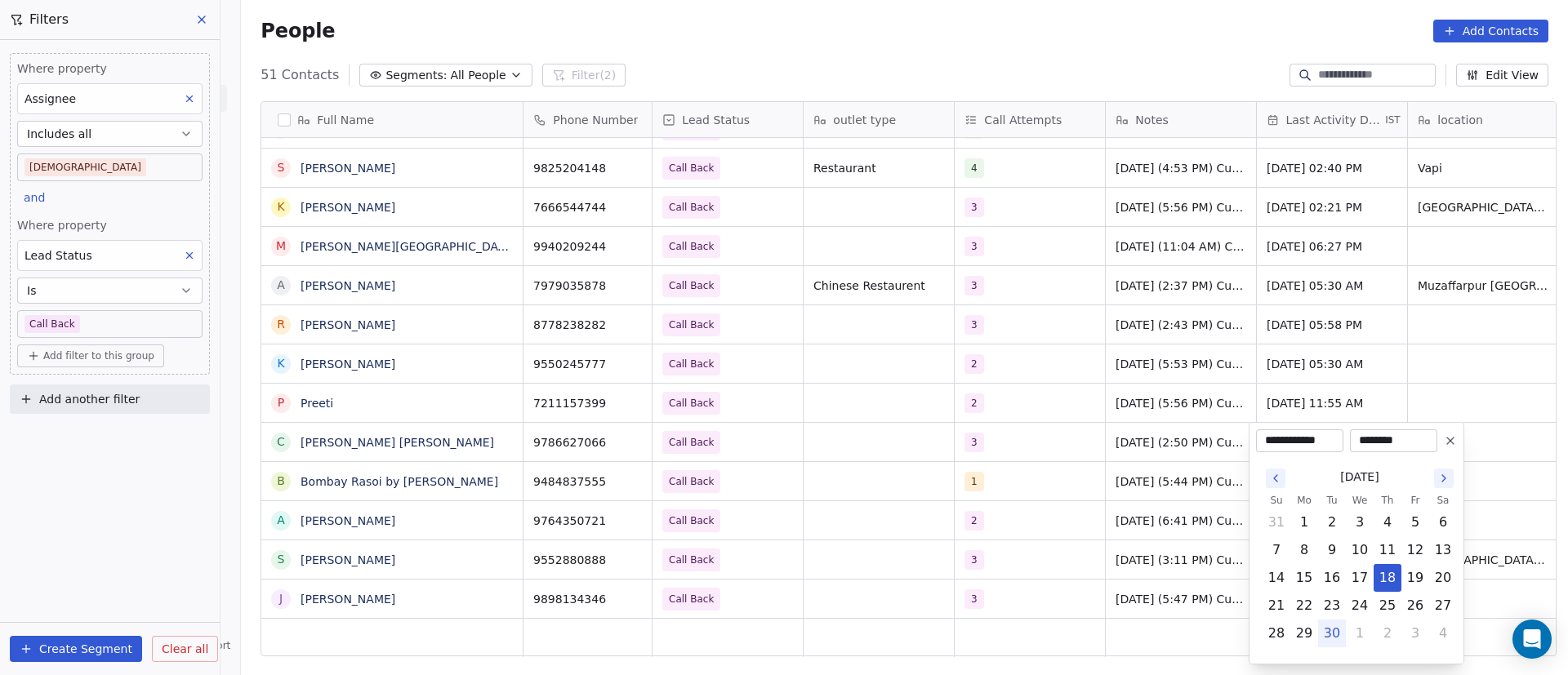
click at [1332, 640] on button "30" at bounding box center [1332, 633] width 26 height 26
type input "**********"
click at [1113, 521] on html "On2Cook India Pvt. Ltd. Contacts People Marketing Workflows Campaigns Metrics &…" at bounding box center [784, 338] width 1568 height 675
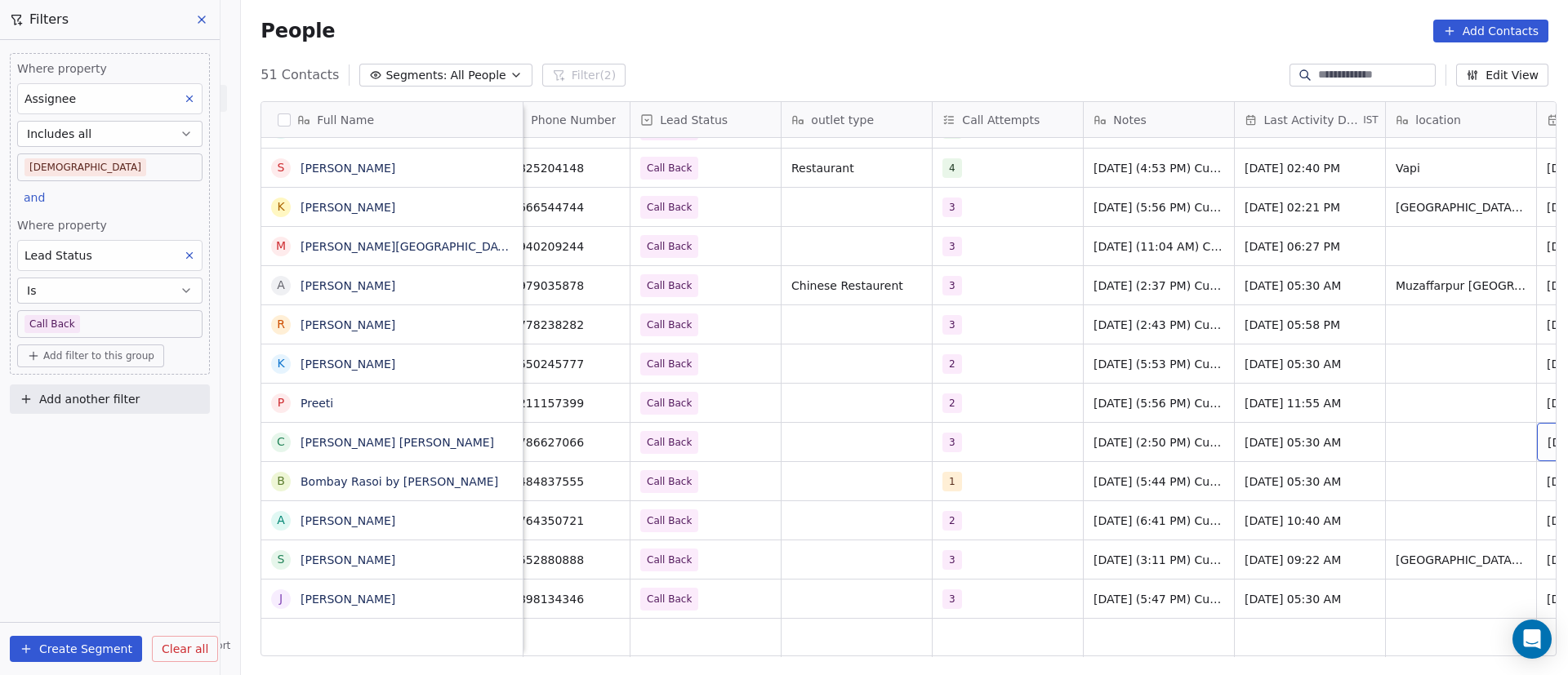
scroll to position [0, 173]
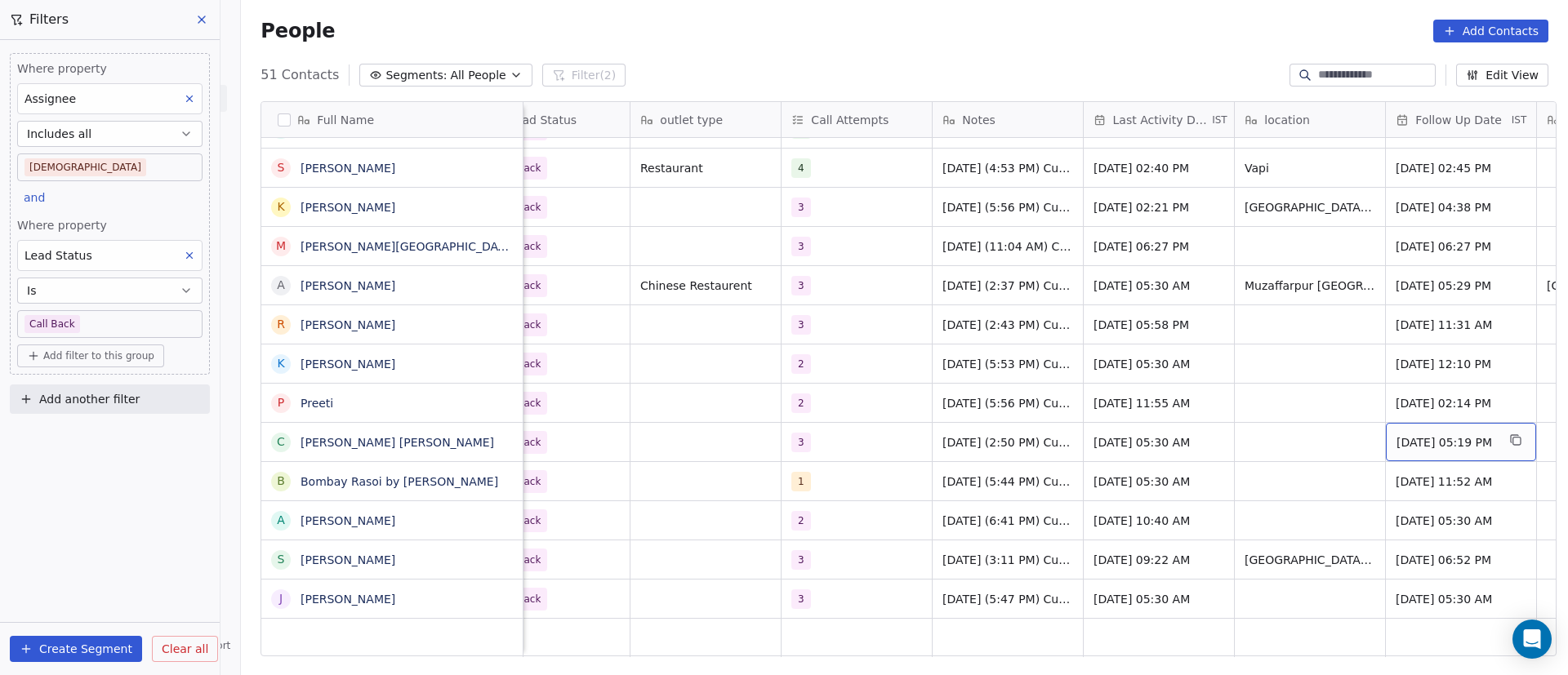
click at [1422, 447] on span "[DATE] 05:19 PM" at bounding box center [1446, 443] width 99 height 17
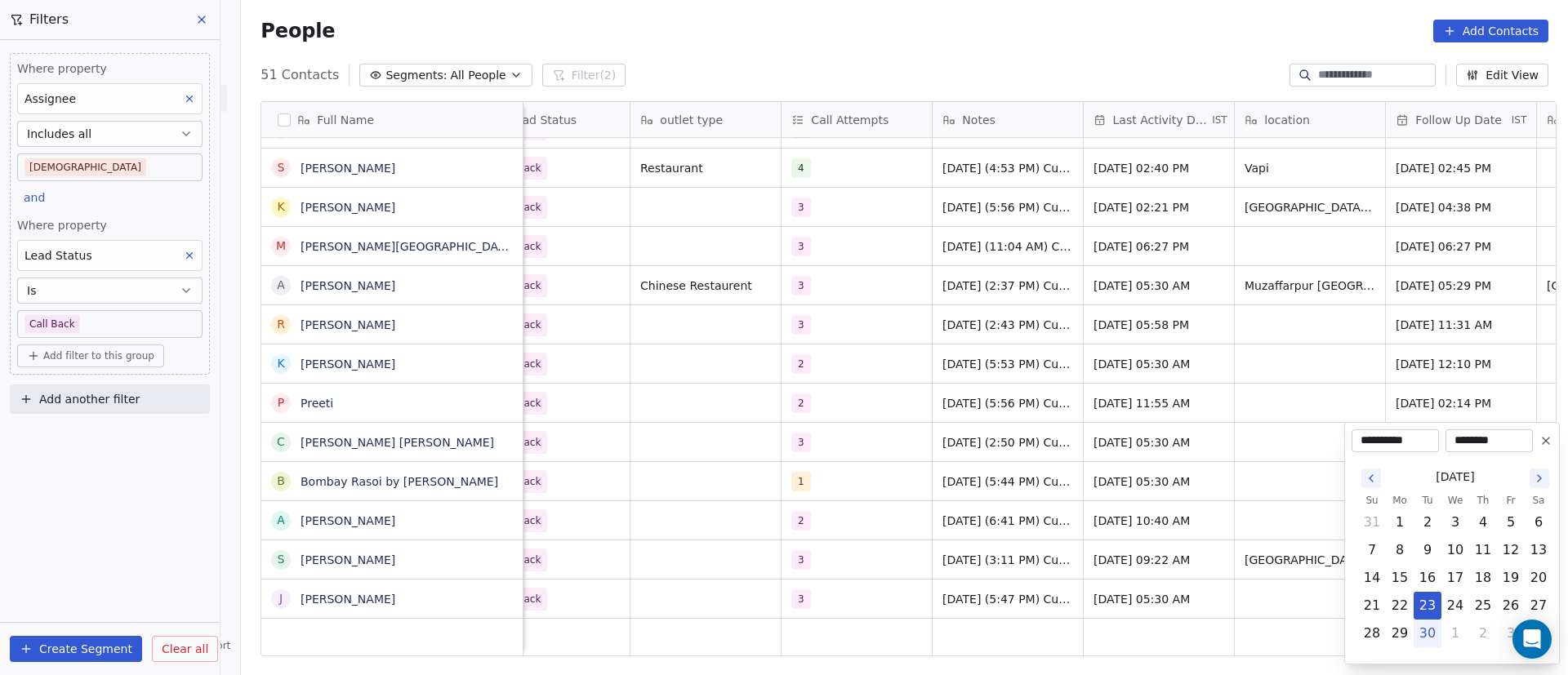
click at [1541, 480] on icon "Go to the Next Month" at bounding box center [1540, 479] width 13 height 13
click at [1452, 550] on button "8" at bounding box center [1454, 550] width 26 height 26
click at [1482, 546] on button "9" at bounding box center [1483, 550] width 26 height 26
type input "**********"
click at [1124, 527] on html "On2Cook India Pvt. Ltd. Contacts People Marketing Workflows Campaigns Metrics &…" at bounding box center [784, 338] width 1568 height 675
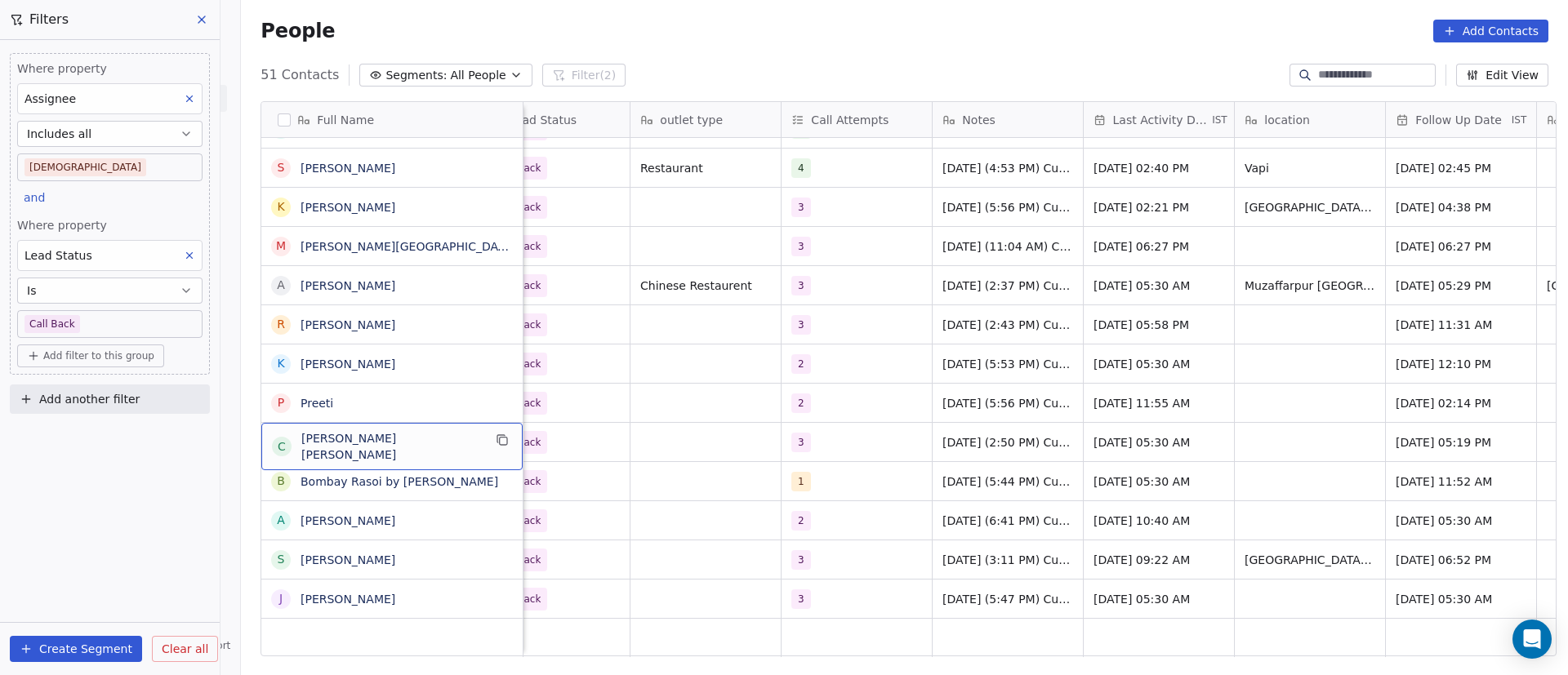
scroll to position [0, 0]
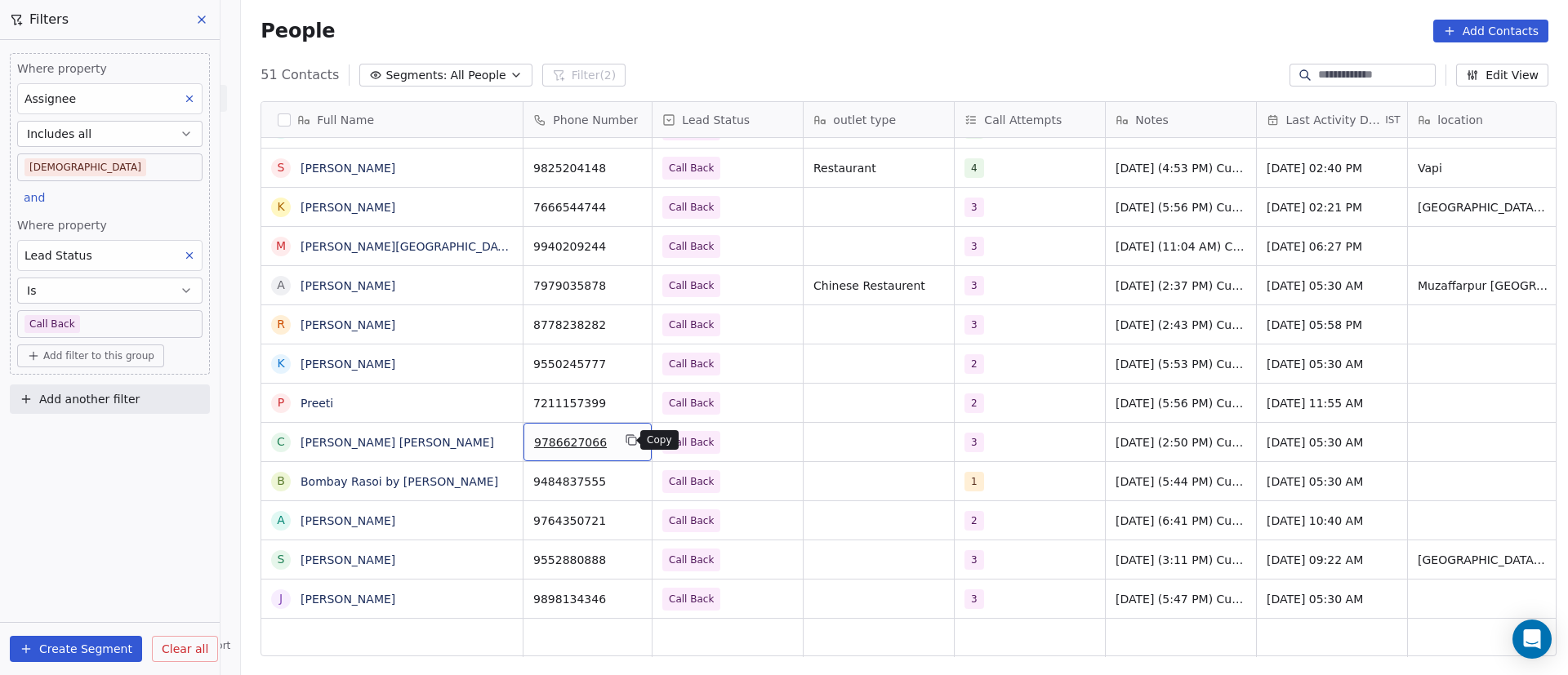
click at [622, 443] on button "grid" at bounding box center [631, 439] width 19 height 19
click at [625, 440] on icon "grid" at bounding box center [632, 440] width 13 height 13
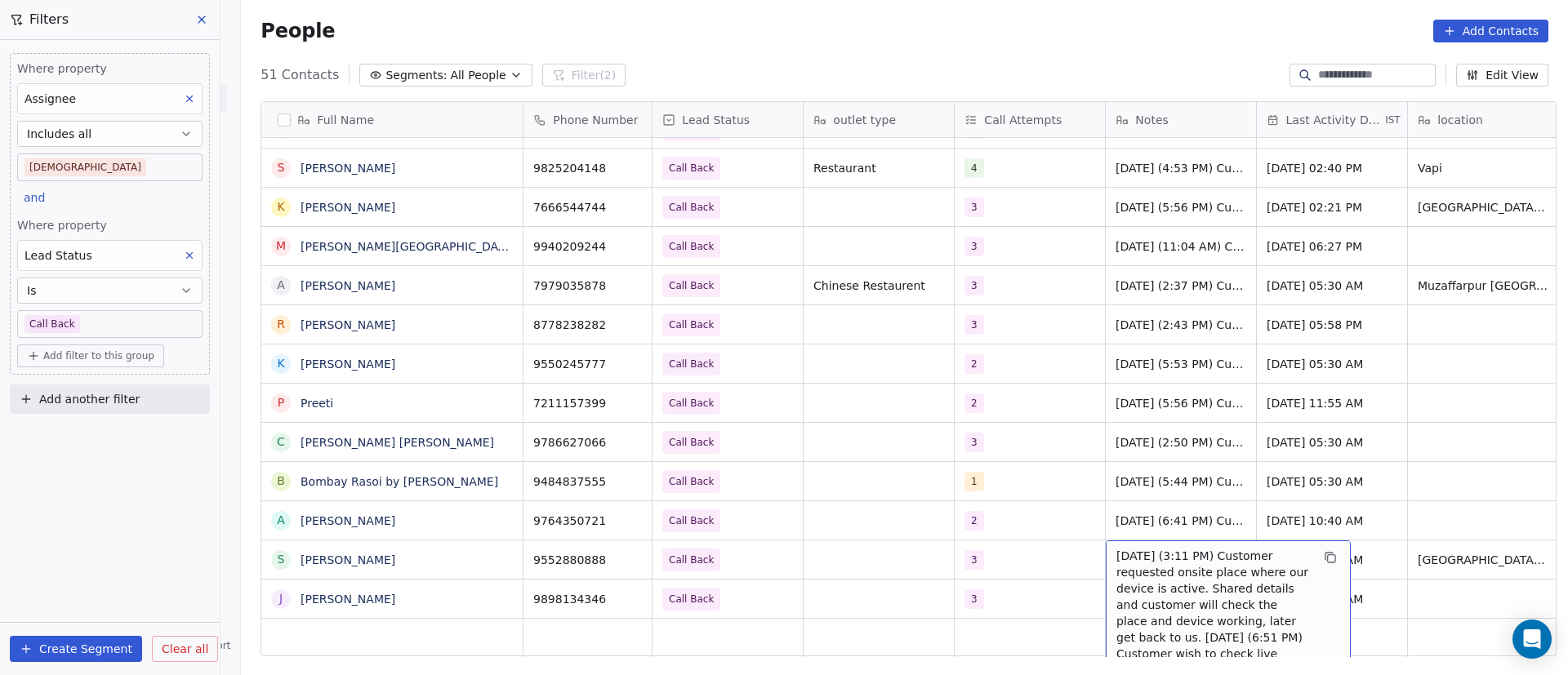
scroll to position [18, 0]
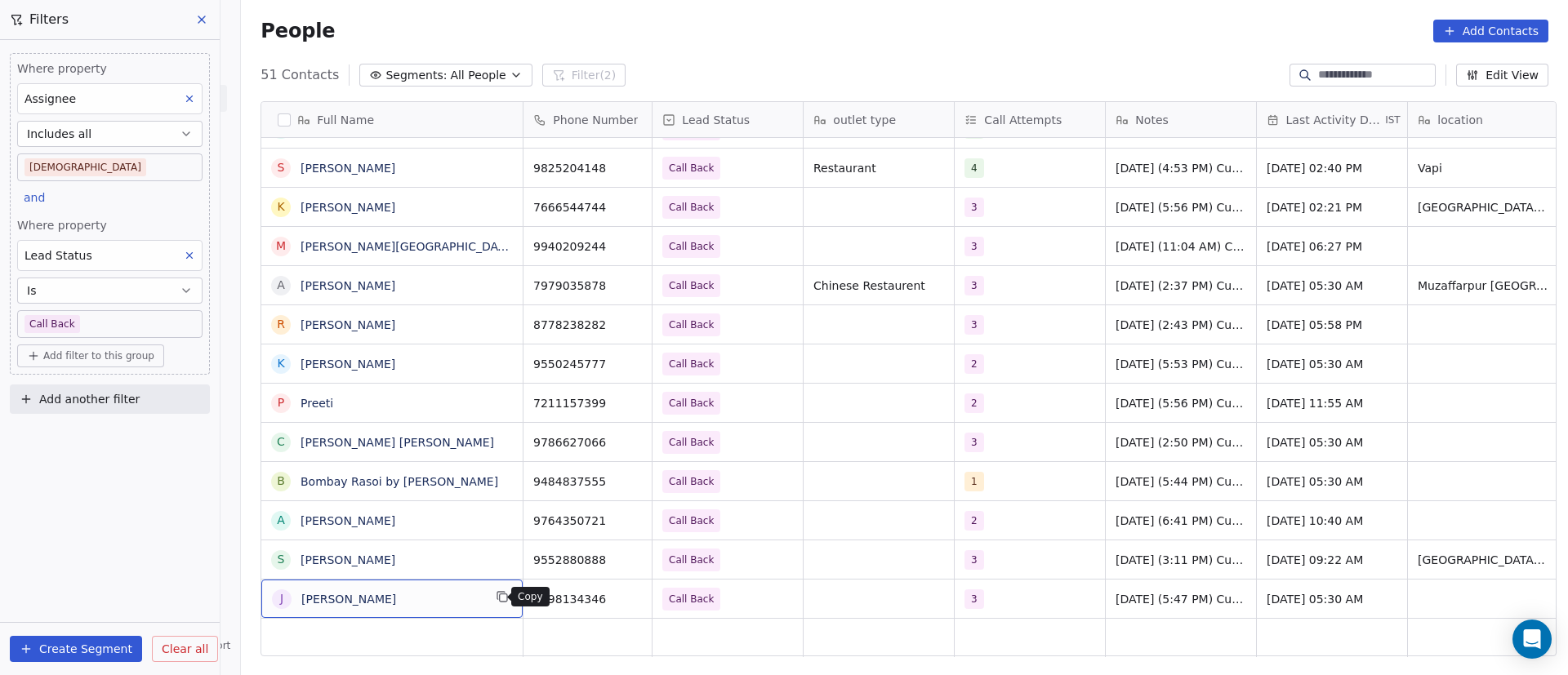
click at [495, 591] on icon "grid" at bounding box center [502, 597] width 13 height 13
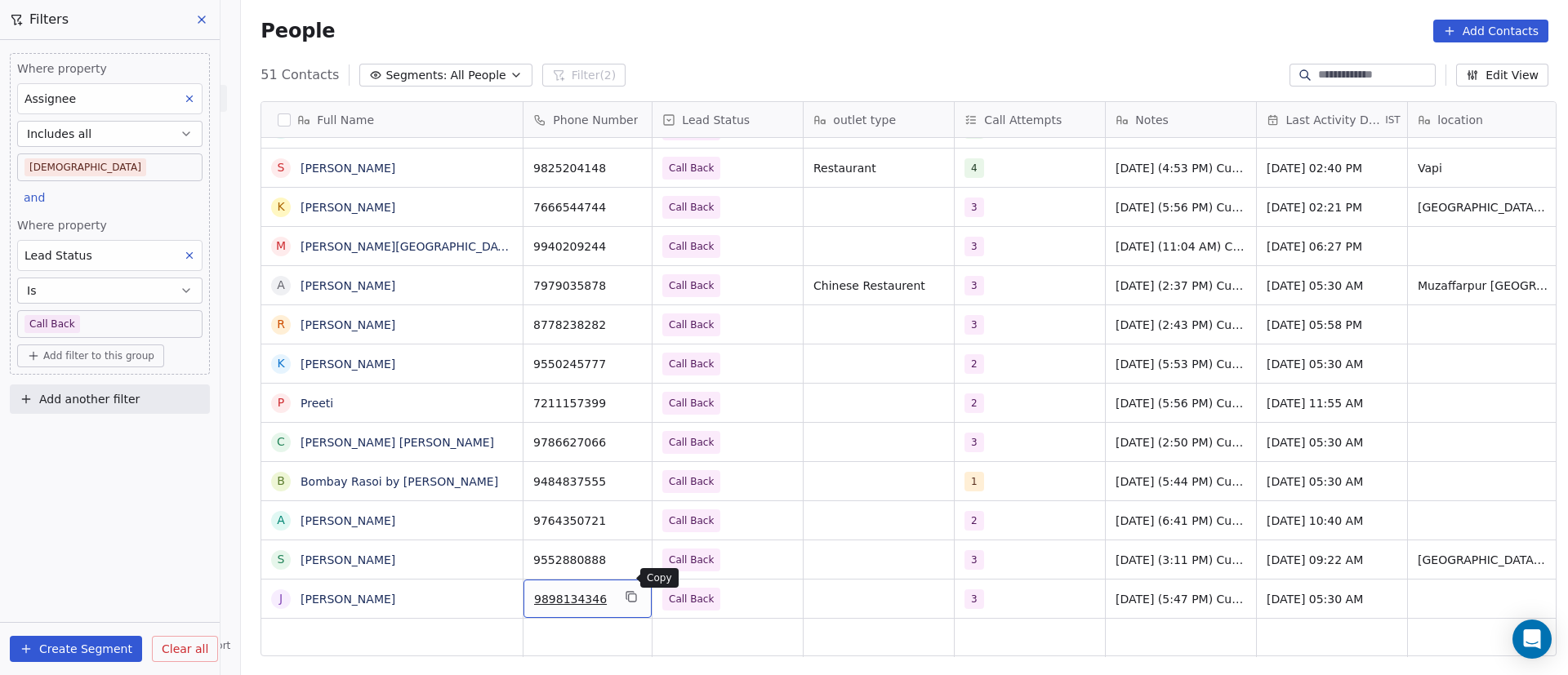
click at [625, 591] on icon "grid" at bounding box center [632, 597] width 13 height 13
click at [1000, 590] on div "3" at bounding box center [1015, 599] width 99 height 19
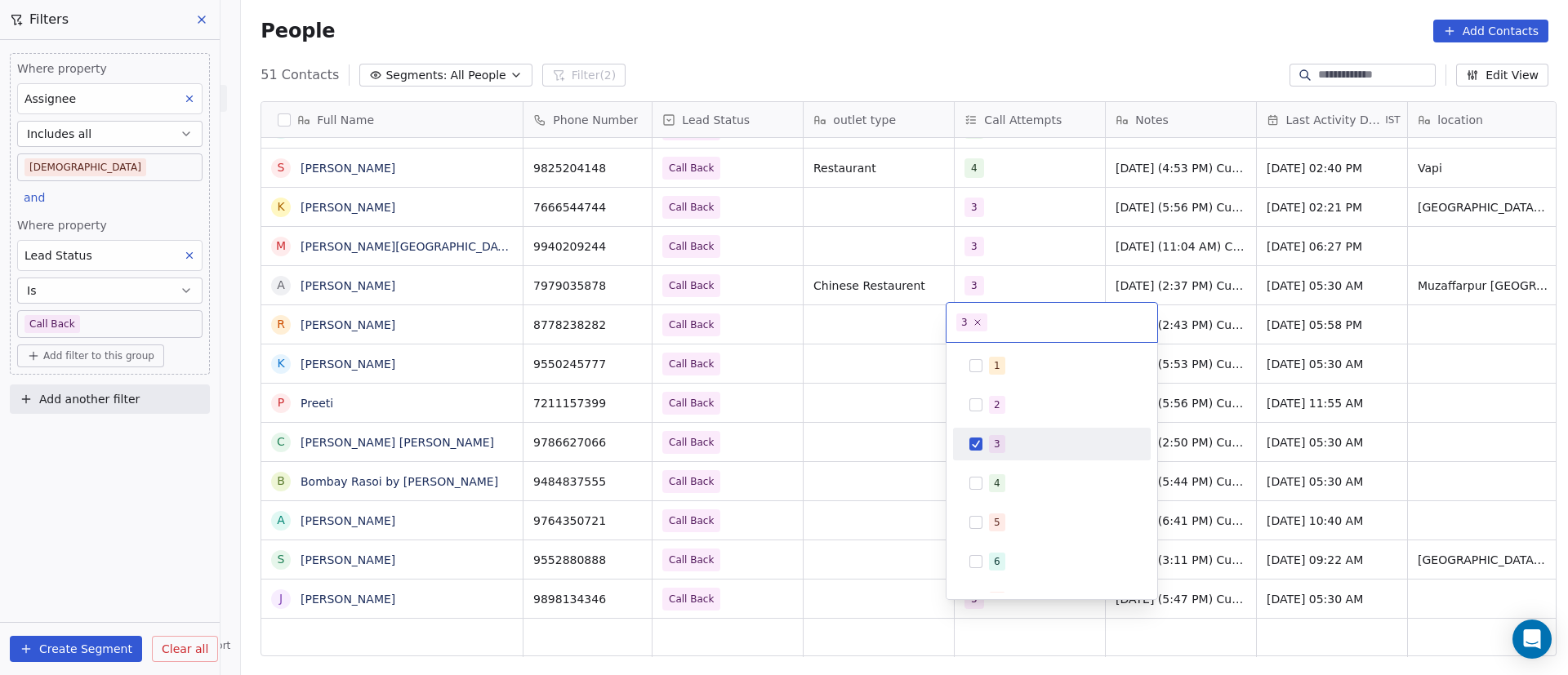
click at [991, 444] on span "3" at bounding box center [997, 444] width 17 height 18
click at [992, 484] on span "4" at bounding box center [997, 484] width 17 height 18
click at [879, 520] on html "On2Cook India Pvt. Ltd. Contacts People Marketing Workflows Campaigns Metrics &…" at bounding box center [784, 338] width 1568 height 675
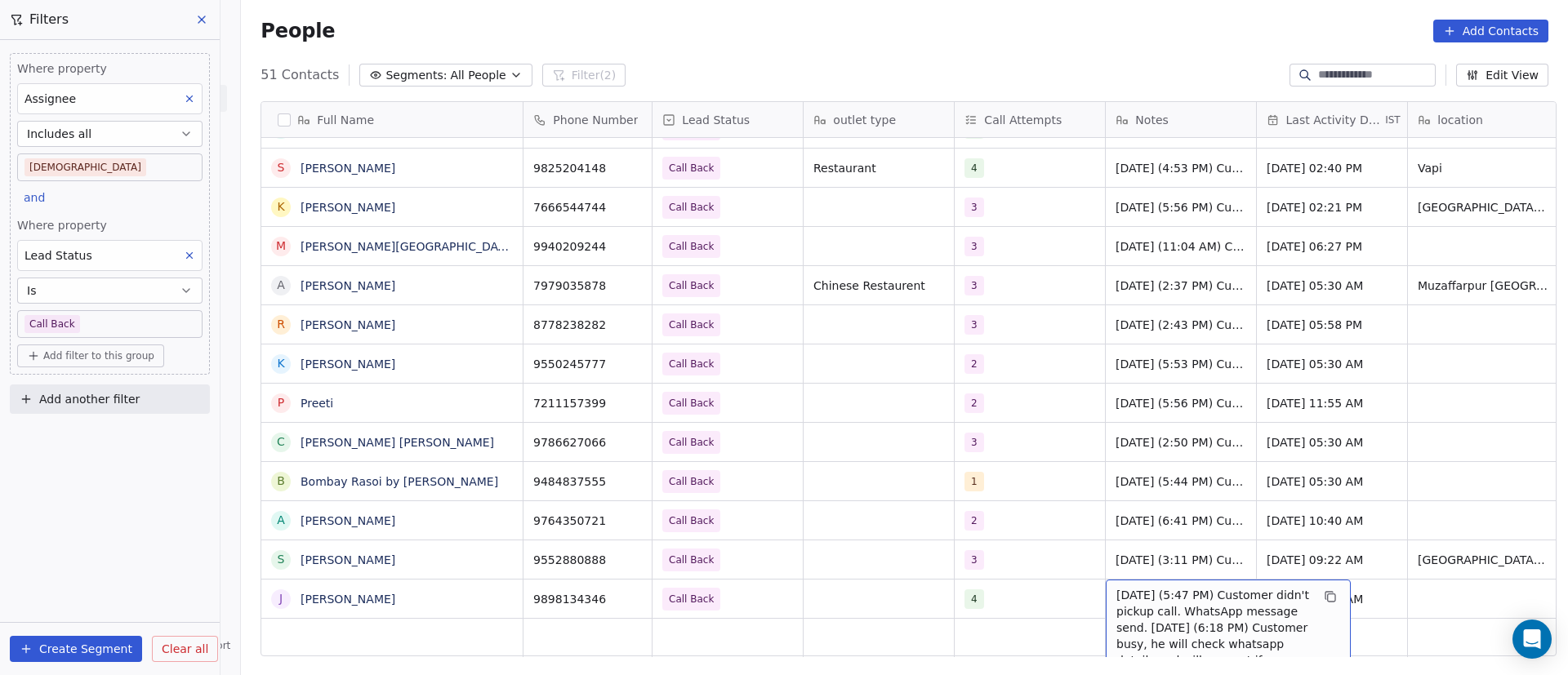
click at [1156, 587] on span "[DATE] (5:47 PM) Customer didn't pickup call. WhatsApp message send. [DATE] (6:…" at bounding box center [1213, 652] width 195 height 130
click at [1155, 587] on span "[DATE] (5:47 PM) Customer didn't pickup call. WhatsApp message send. [DATE] (6:…" at bounding box center [1213, 652] width 195 height 130
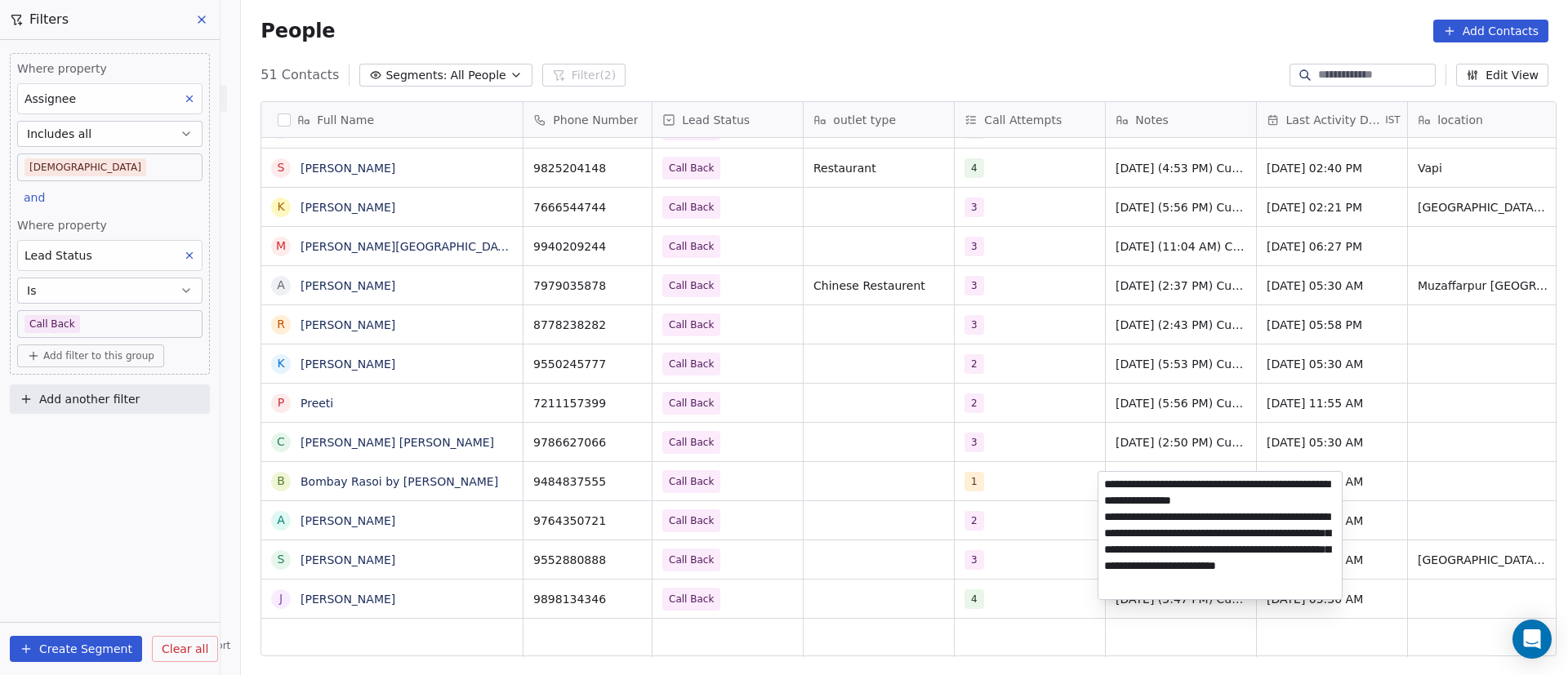
click at [1105, 480] on textarea "**********" at bounding box center [1220, 535] width 243 height 128
paste textarea "**********"
type textarea "**********"
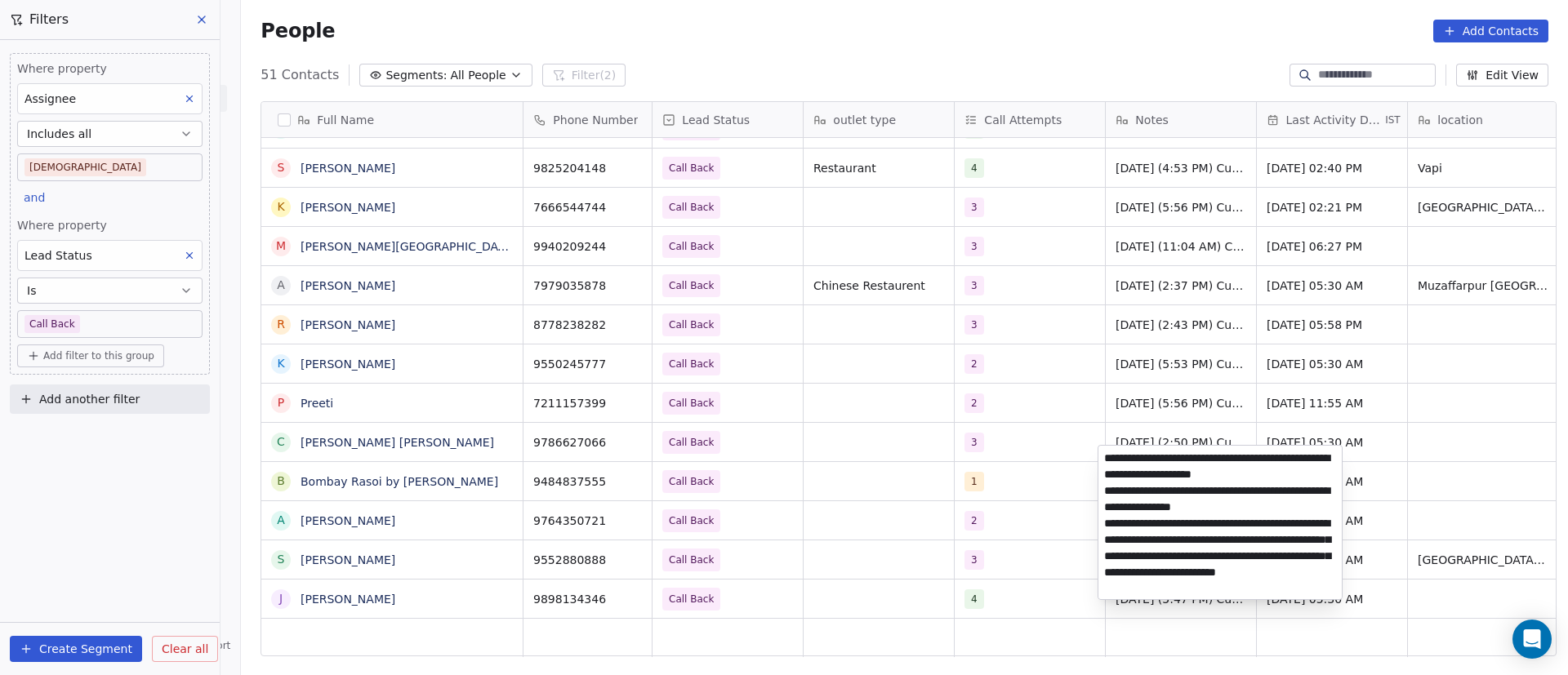
click at [1021, 561] on html "On2Cook India Pvt. Ltd. Contacts People Marketing Workflows Campaigns Metrics &…" at bounding box center [784, 338] width 1568 height 675
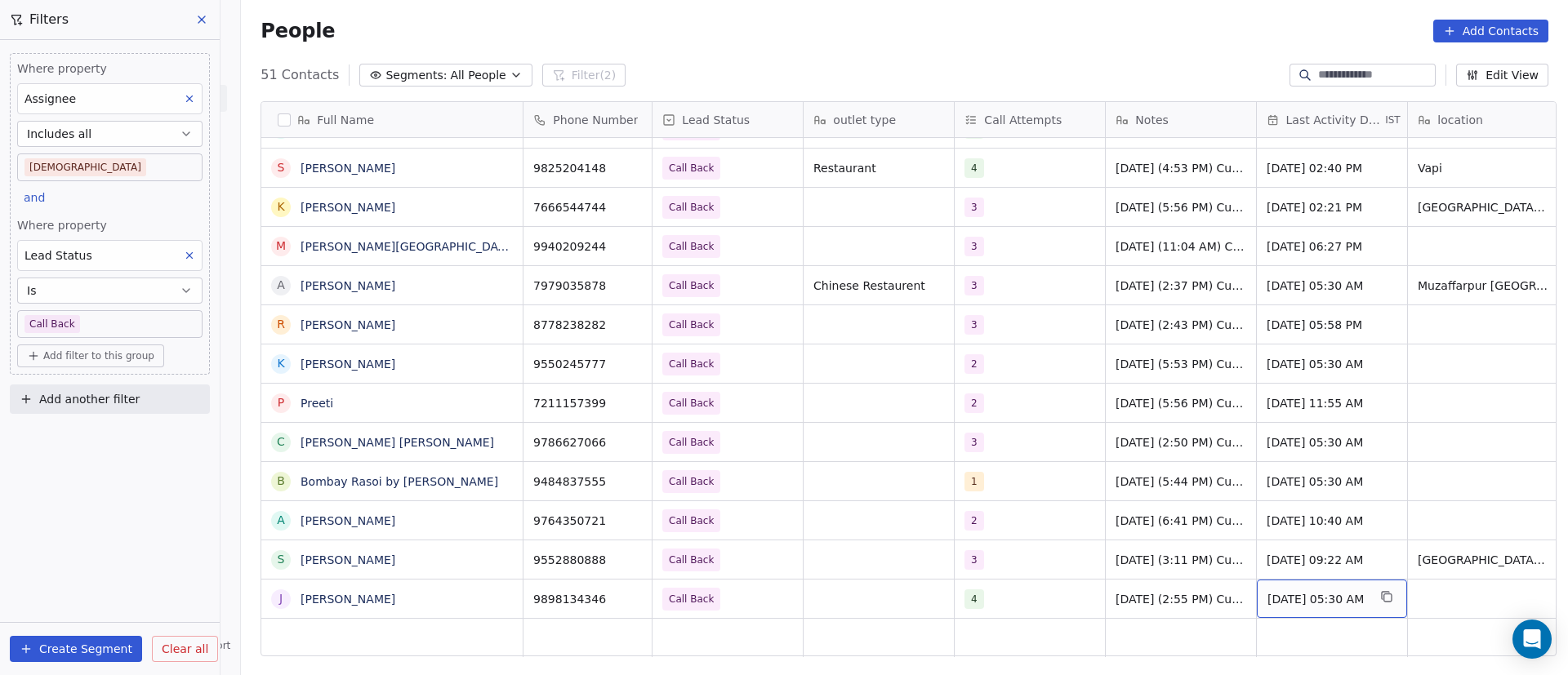
click at [1313, 591] on span "[DATE] 05:30 AM" at bounding box center [1317, 600] width 99 height 17
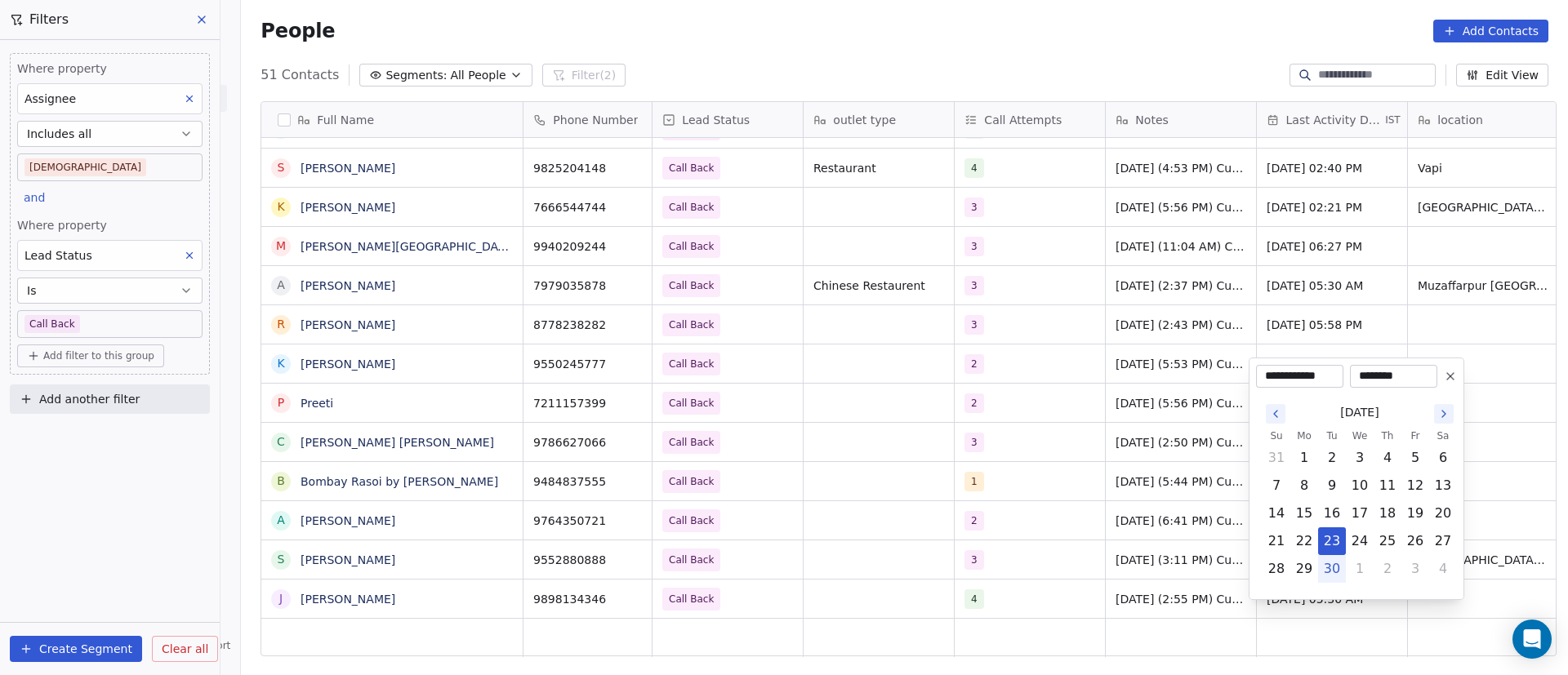
click at [1331, 571] on button "30" at bounding box center [1332, 569] width 26 height 26
type input "**********"
click at [1182, 566] on html "On2Cook India Pvt. Ltd. Contacts People Marketing Workflows Campaigns Metrics &…" at bounding box center [784, 338] width 1568 height 675
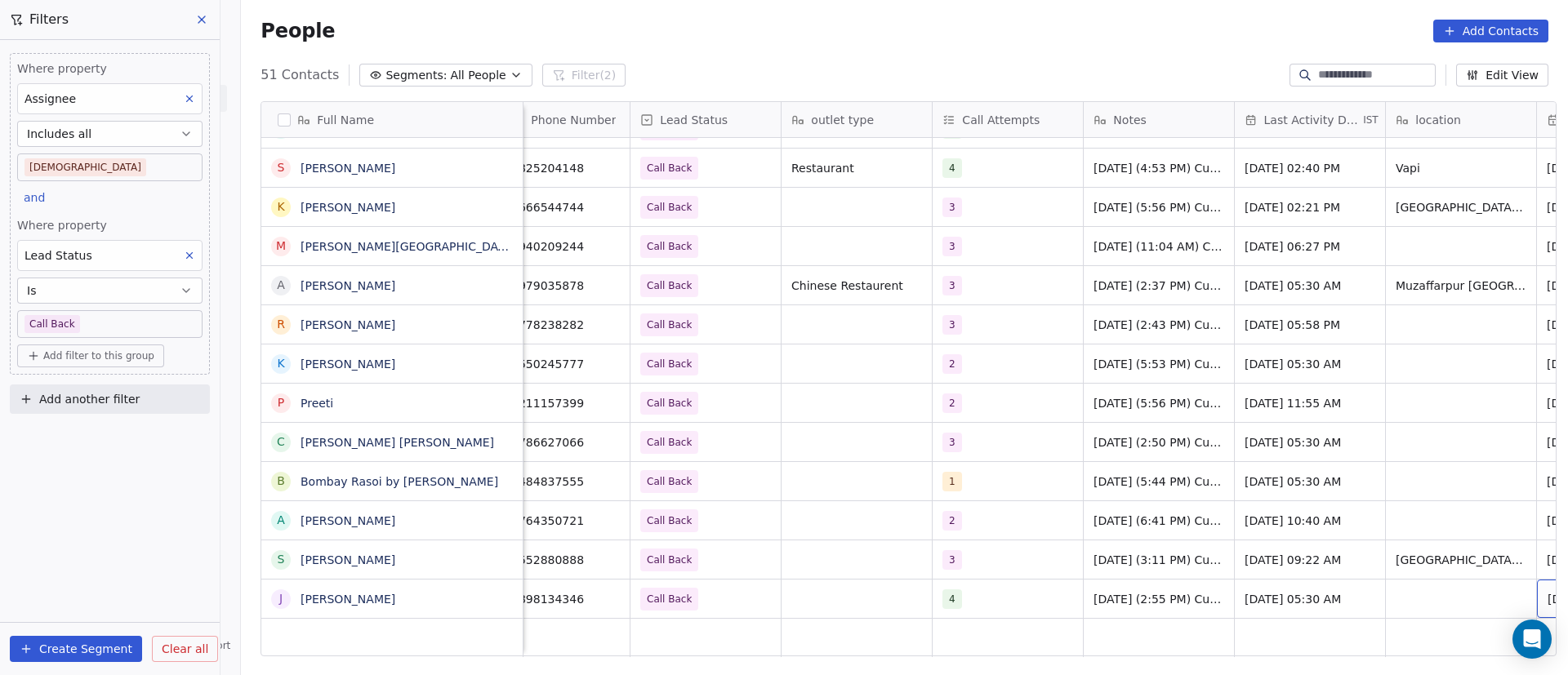
scroll to position [18, 173]
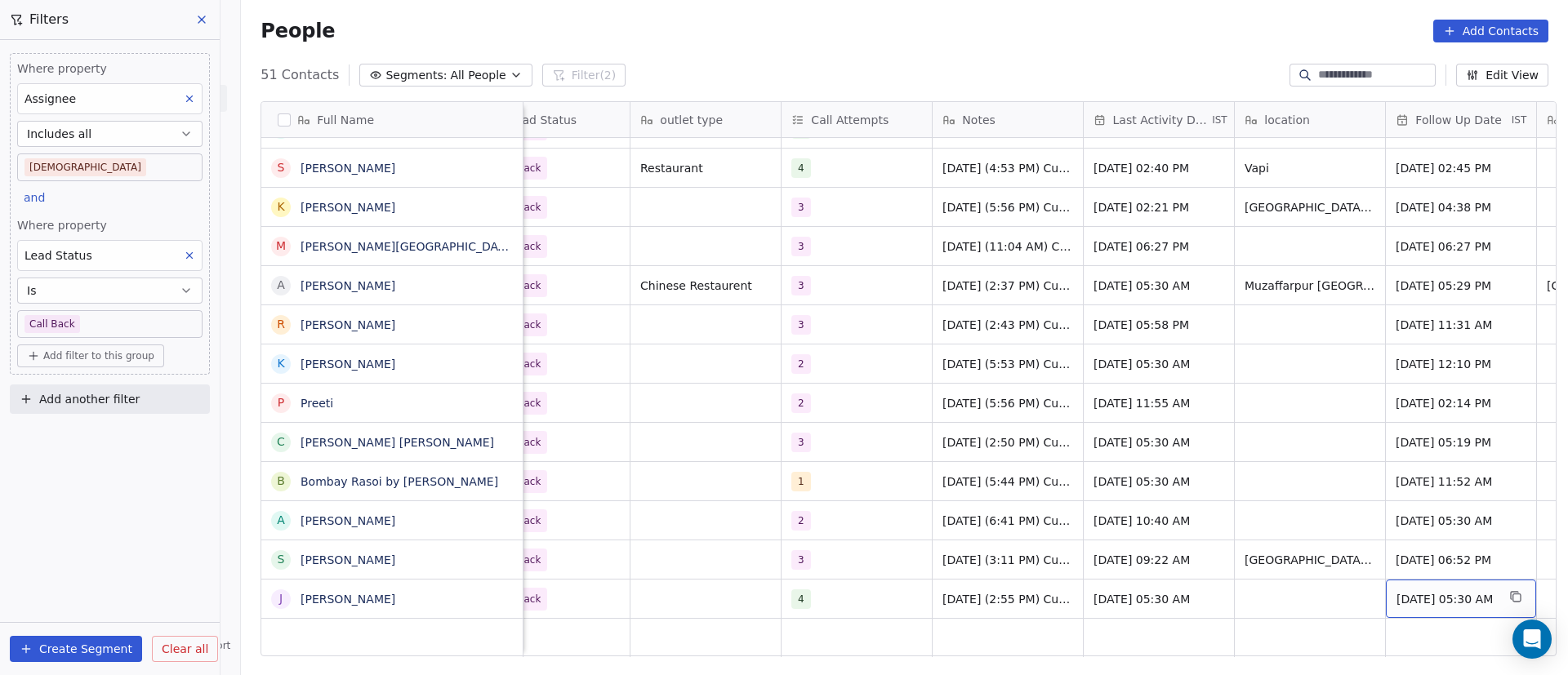
click at [1471, 591] on span "[DATE] 05:30 AM" at bounding box center [1446, 600] width 99 height 17
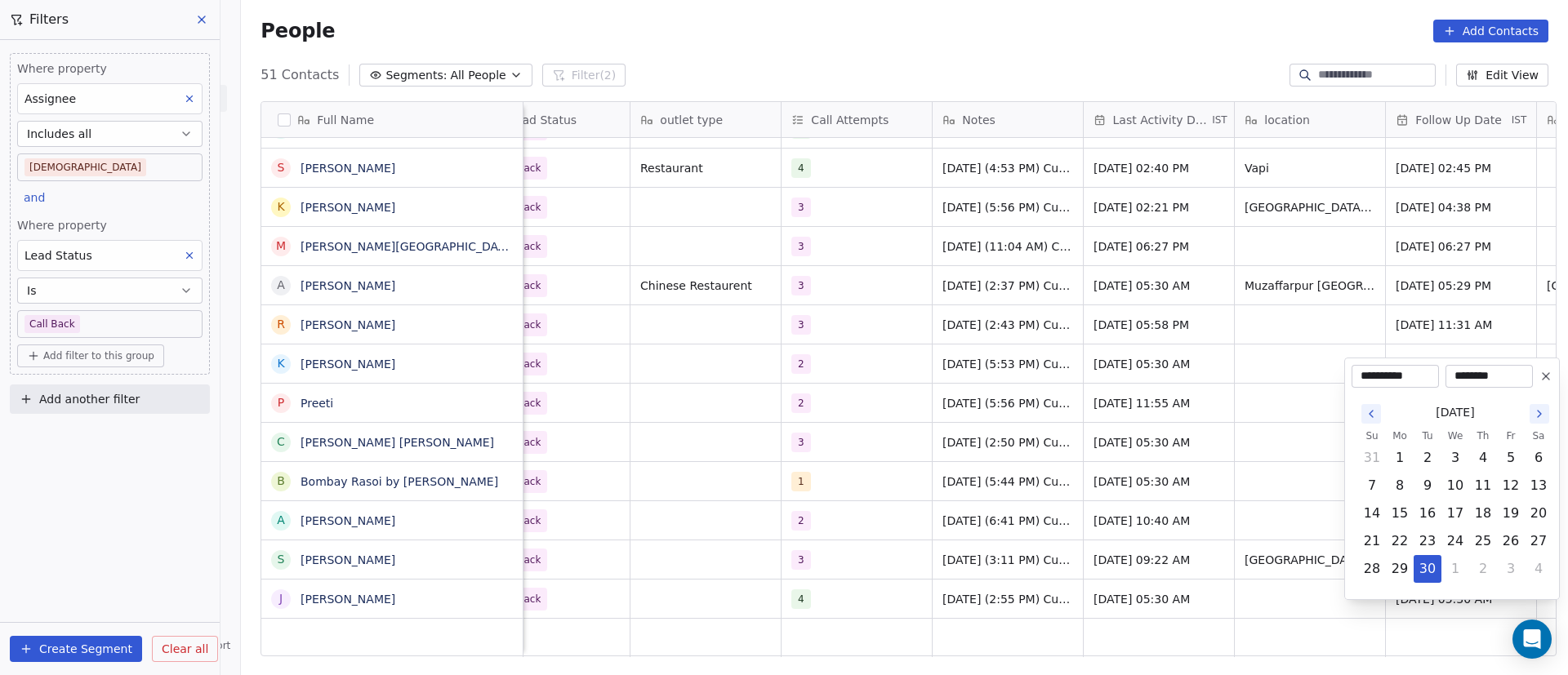
click at [1545, 416] on icon "Go to the Next Month" at bounding box center [1540, 414] width 13 height 13
click at [1408, 490] on button "6" at bounding box center [1399, 485] width 26 height 26
type input "**********"
click at [1091, 528] on html "On2Cook India Pvt. Ltd. Contacts People Marketing Workflows Campaigns Metrics &…" at bounding box center [784, 338] width 1568 height 675
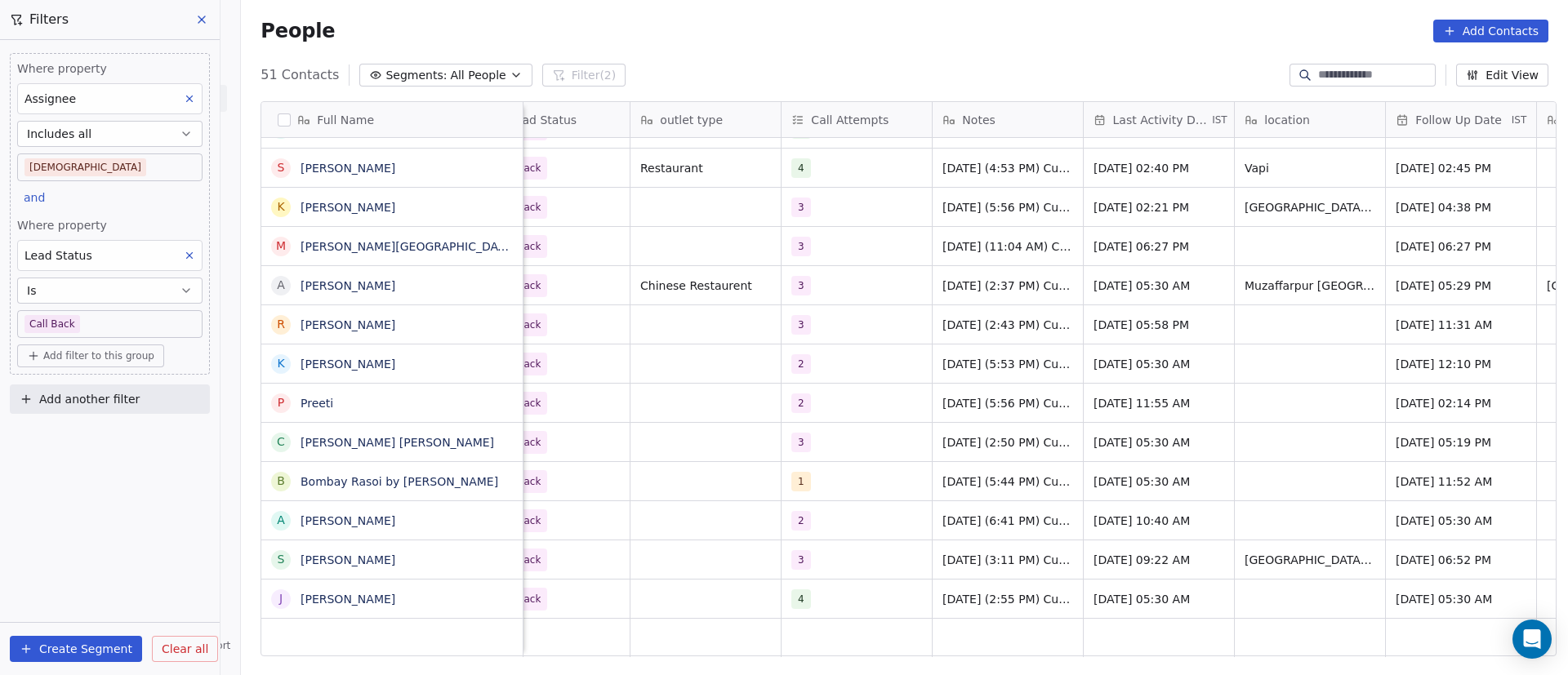
click at [419, 619] on div "grid" at bounding box center [393, 638] width 262 height 38
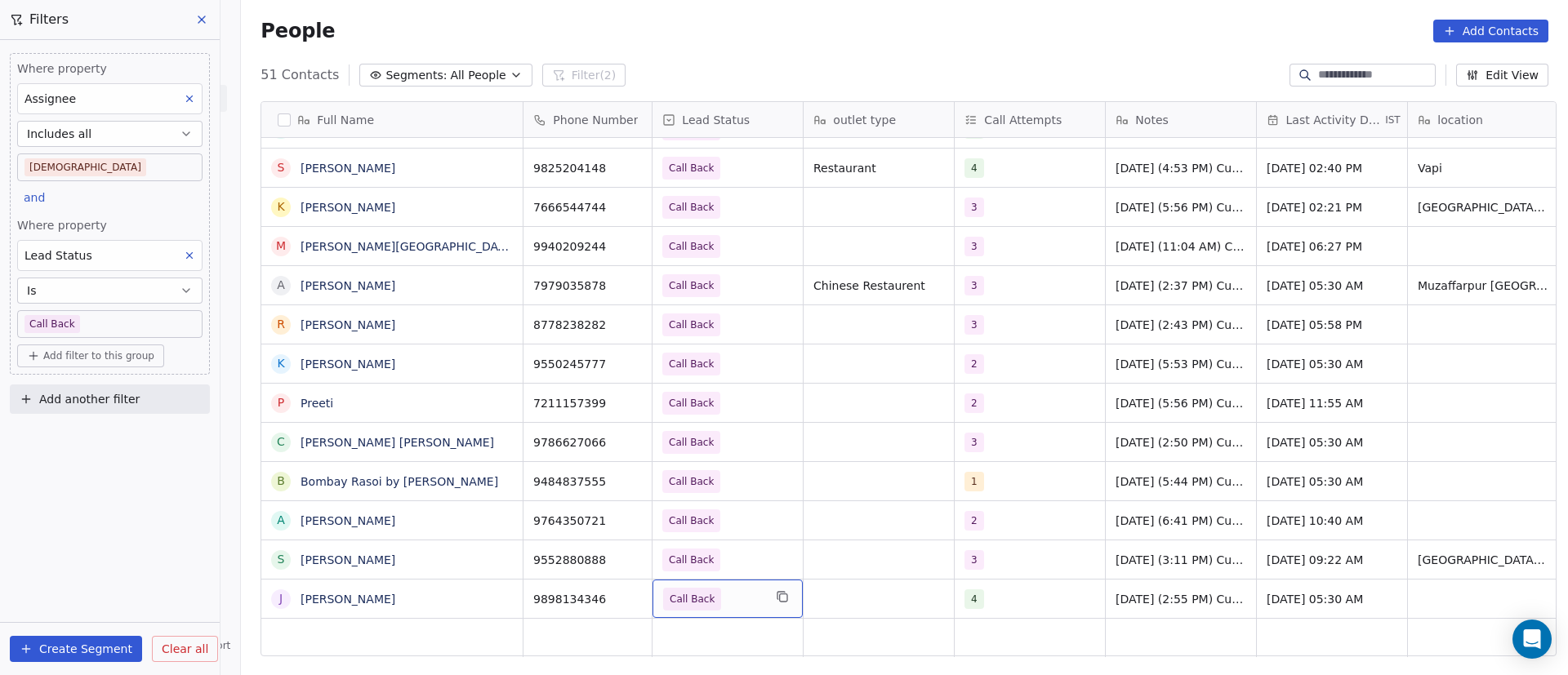
click at [733, 588] on span "Call Back" at bounding box center [713, 599] width 99 height 23
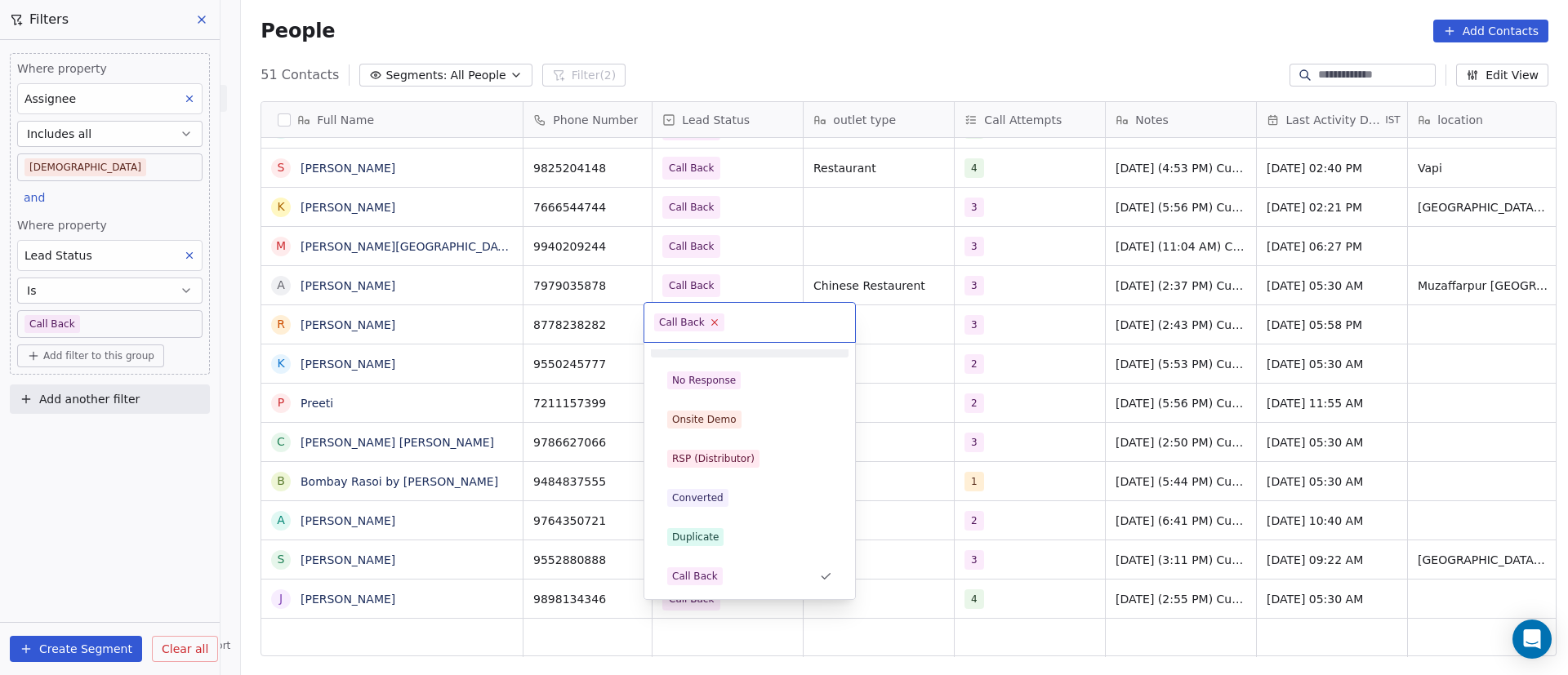
click at [711, 327] on icon at bounding box center [714, 322] width 11 height 11
click at [737, 382] on span "No Response" at bounding box center [704, 381] width 74 height 18
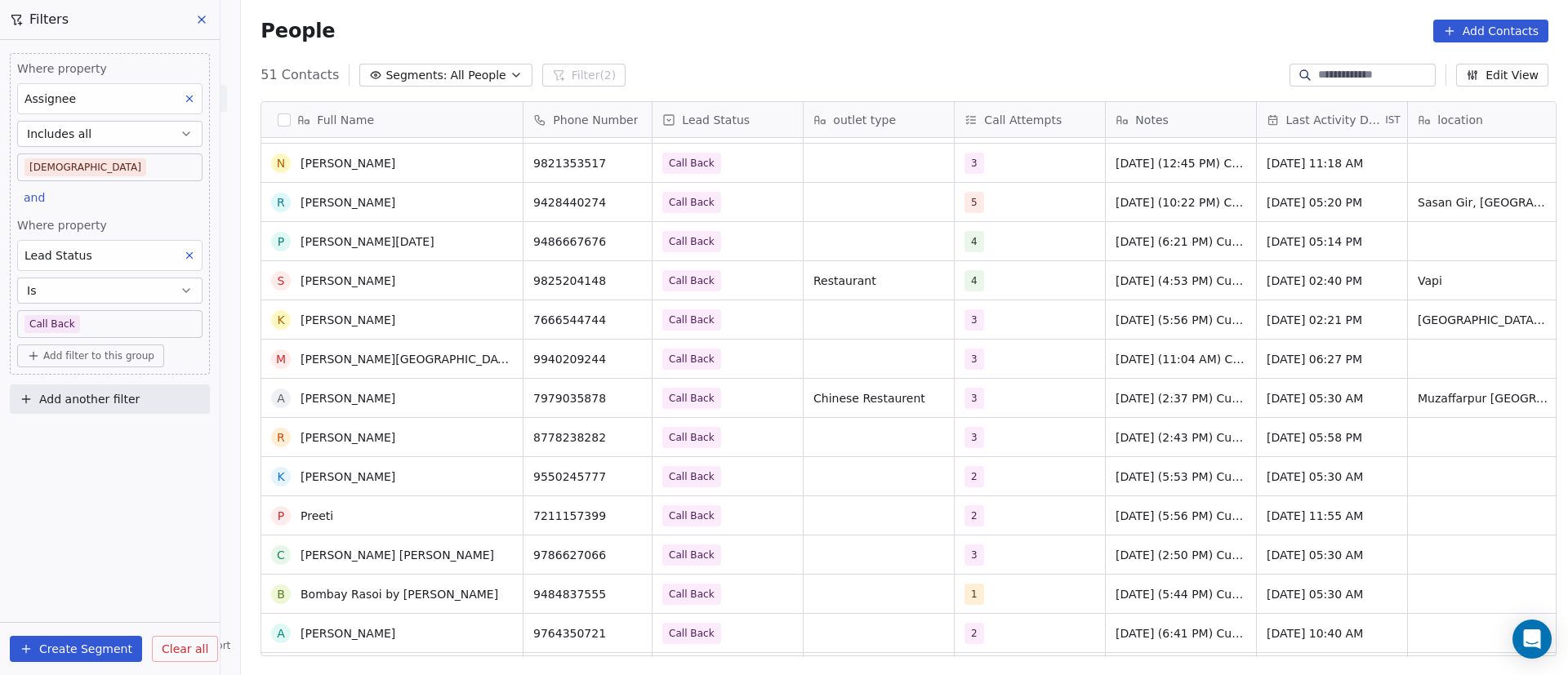
scroll to position [1479, 0]
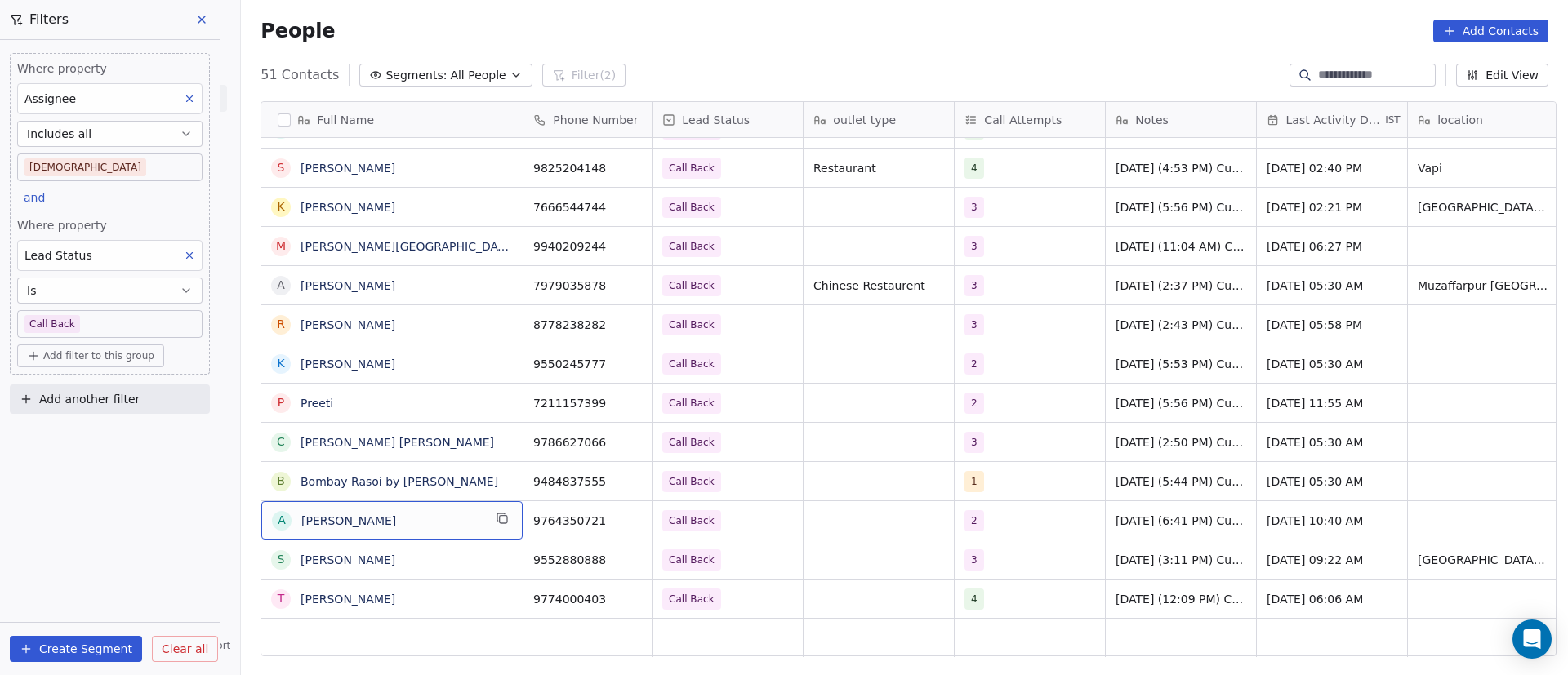
click at [419, 527] on span "[PERSON_NAME]" at bounding box center [392, 521] width 181 height 17
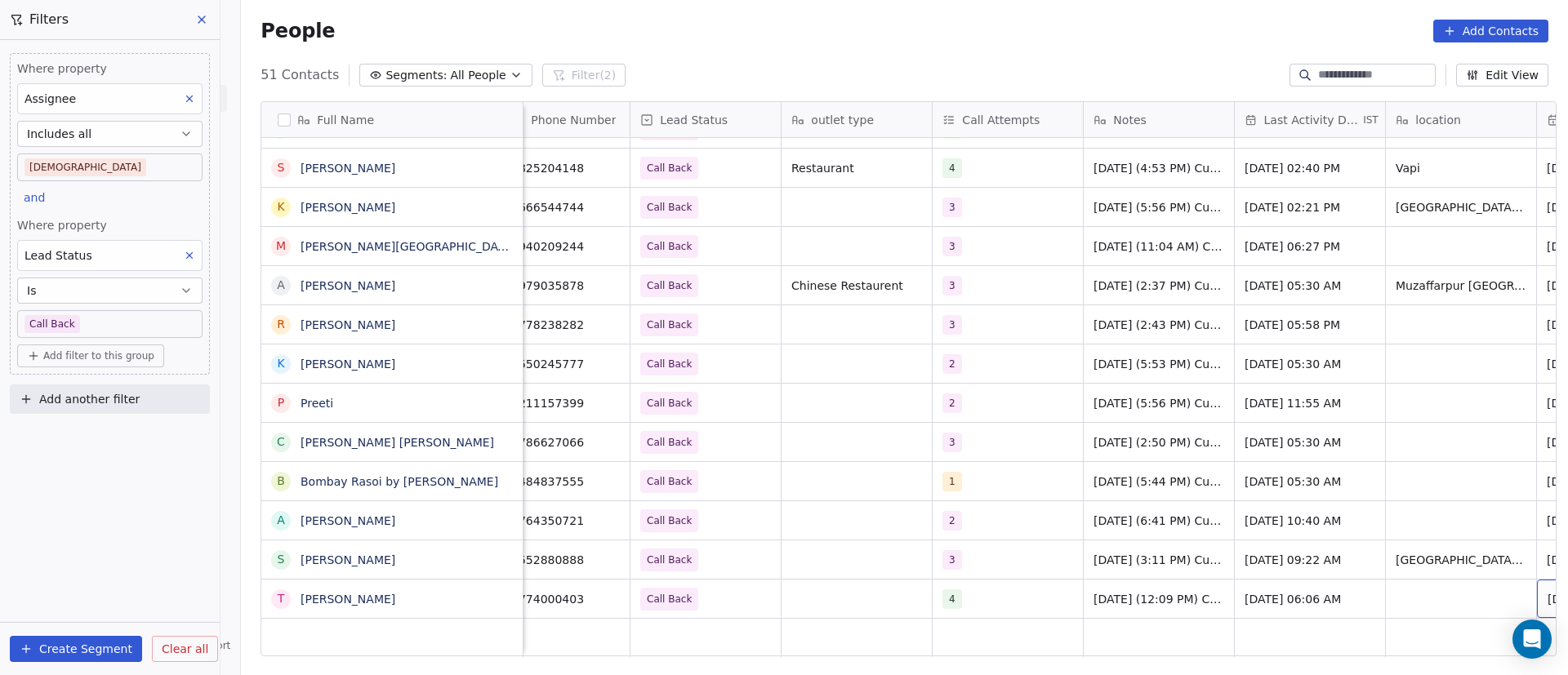
scroll to position [0, 173]
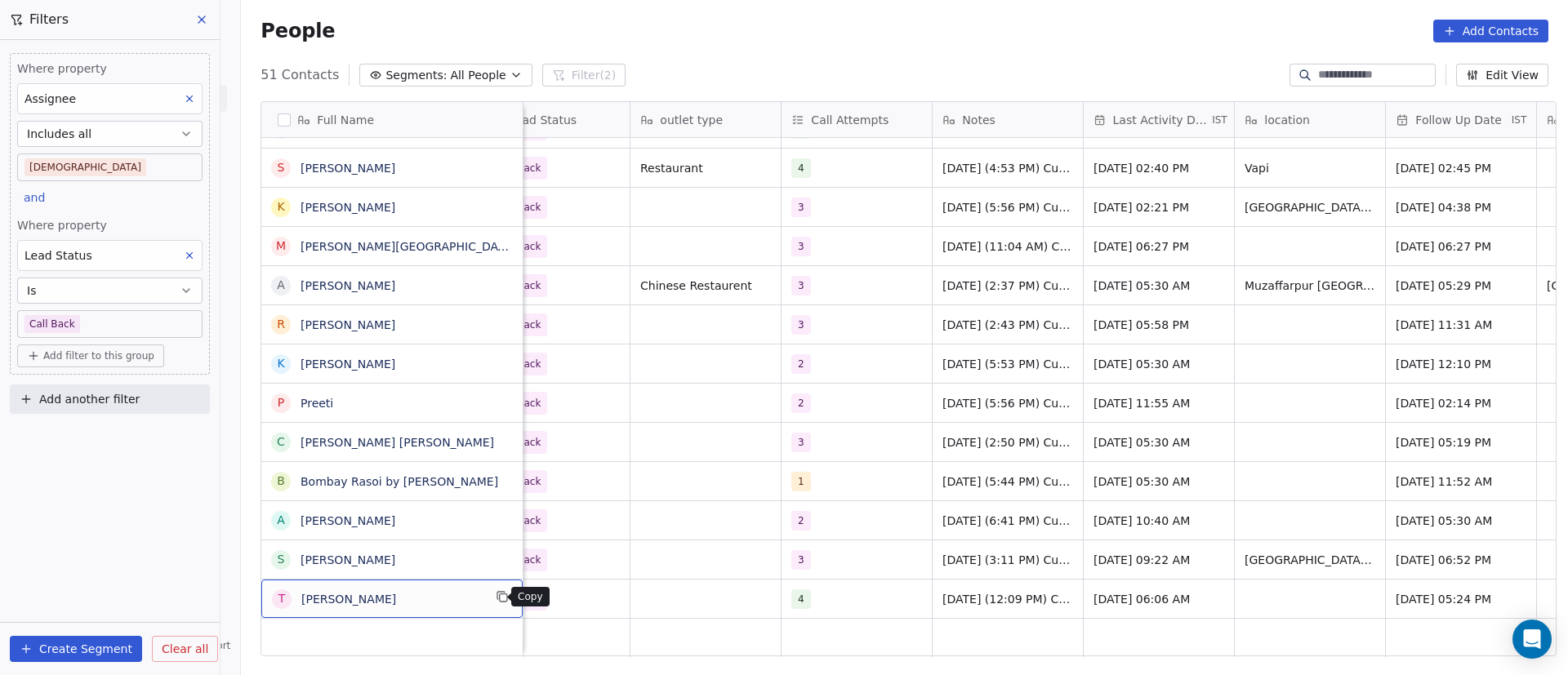
click at [495, 602] on icon "grid" at bounding box center [502, 597] width 13 height 13
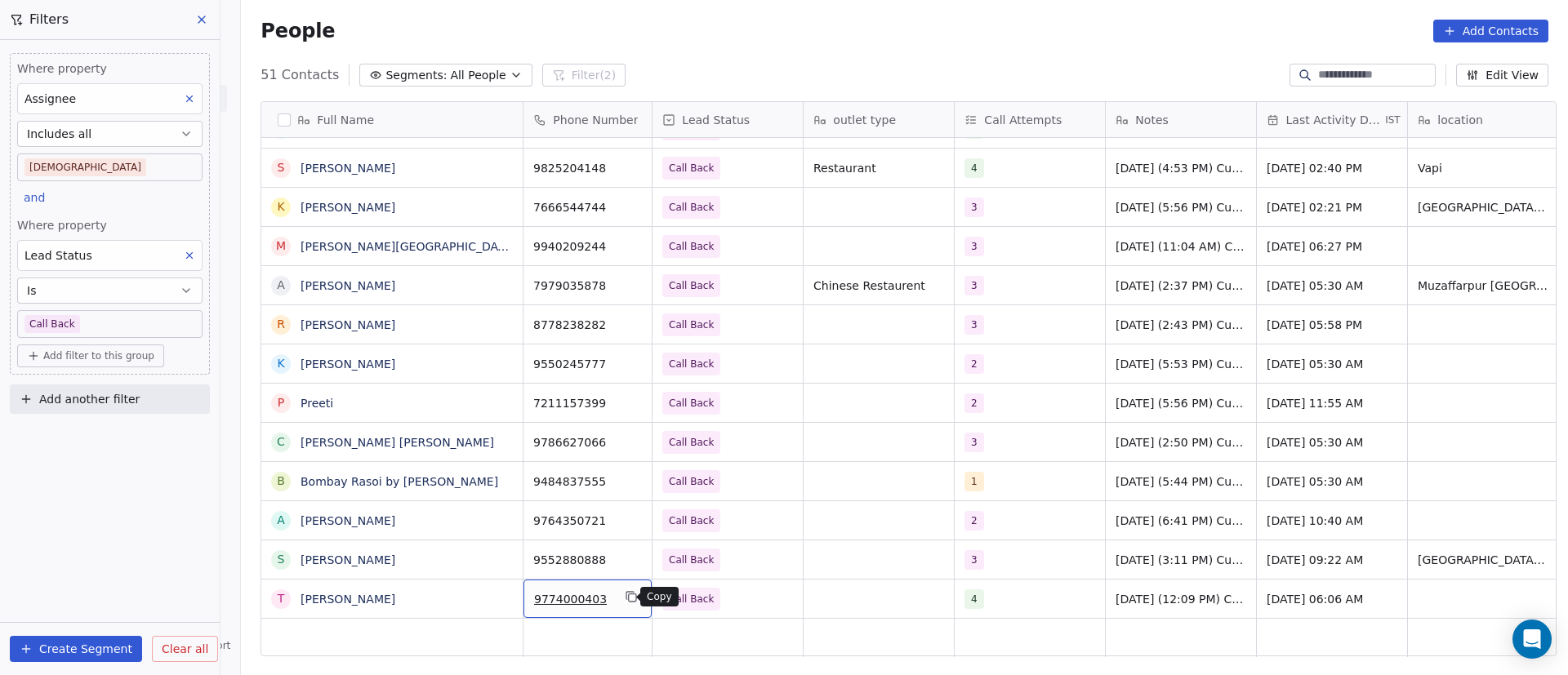
click at [625, 599] on icon "grid" at bounding box center [632, 597] width 13 height 13
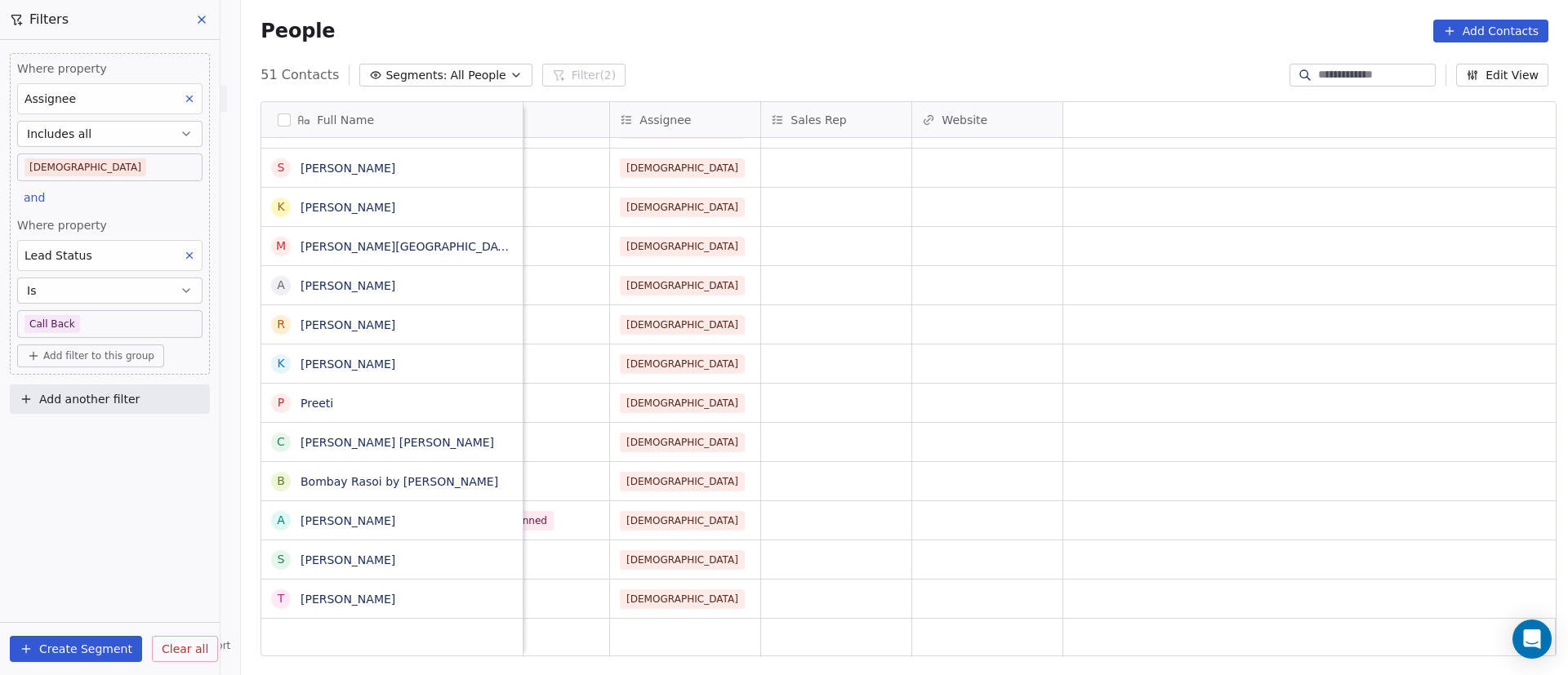
scroll to position [0, 1337]
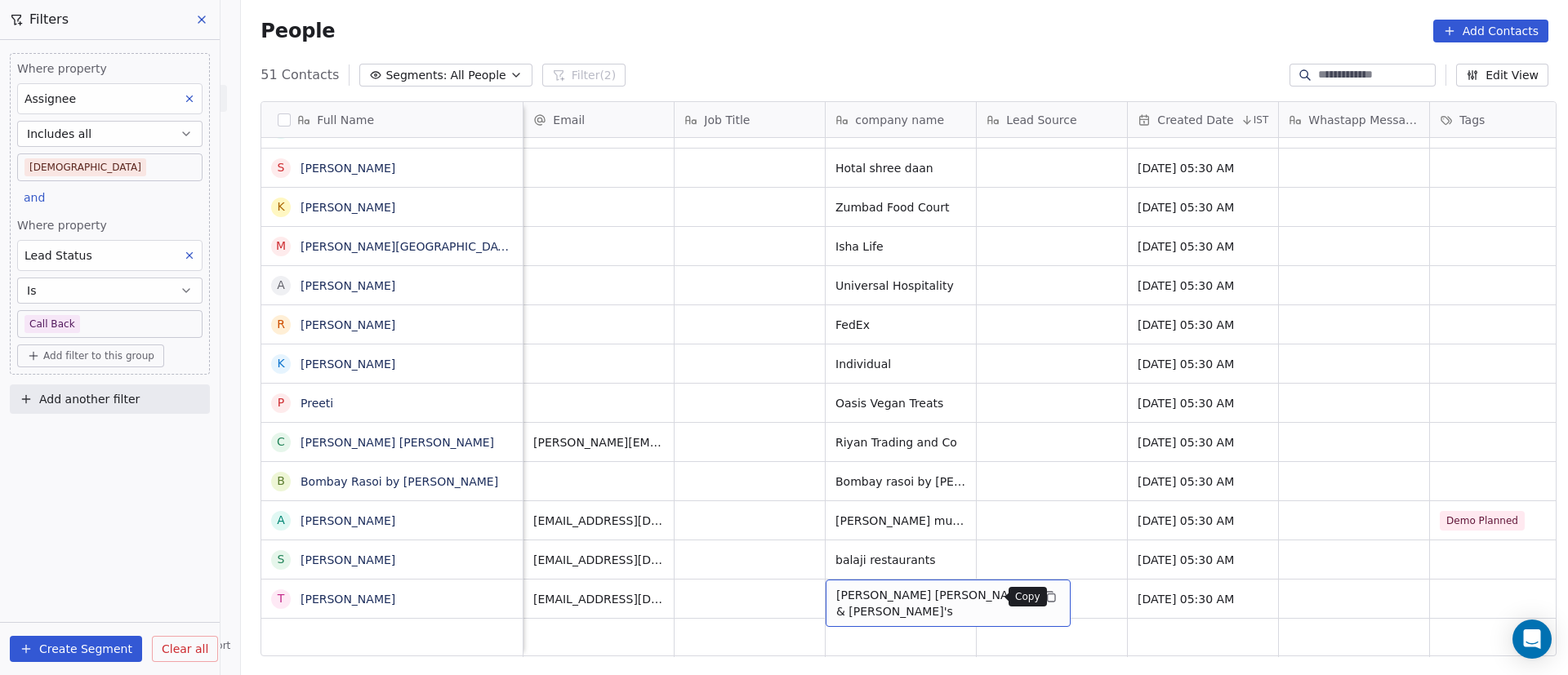
click at [1043, 597] on icon "grid" at bounding box center [1050, 597] width 13 height 13
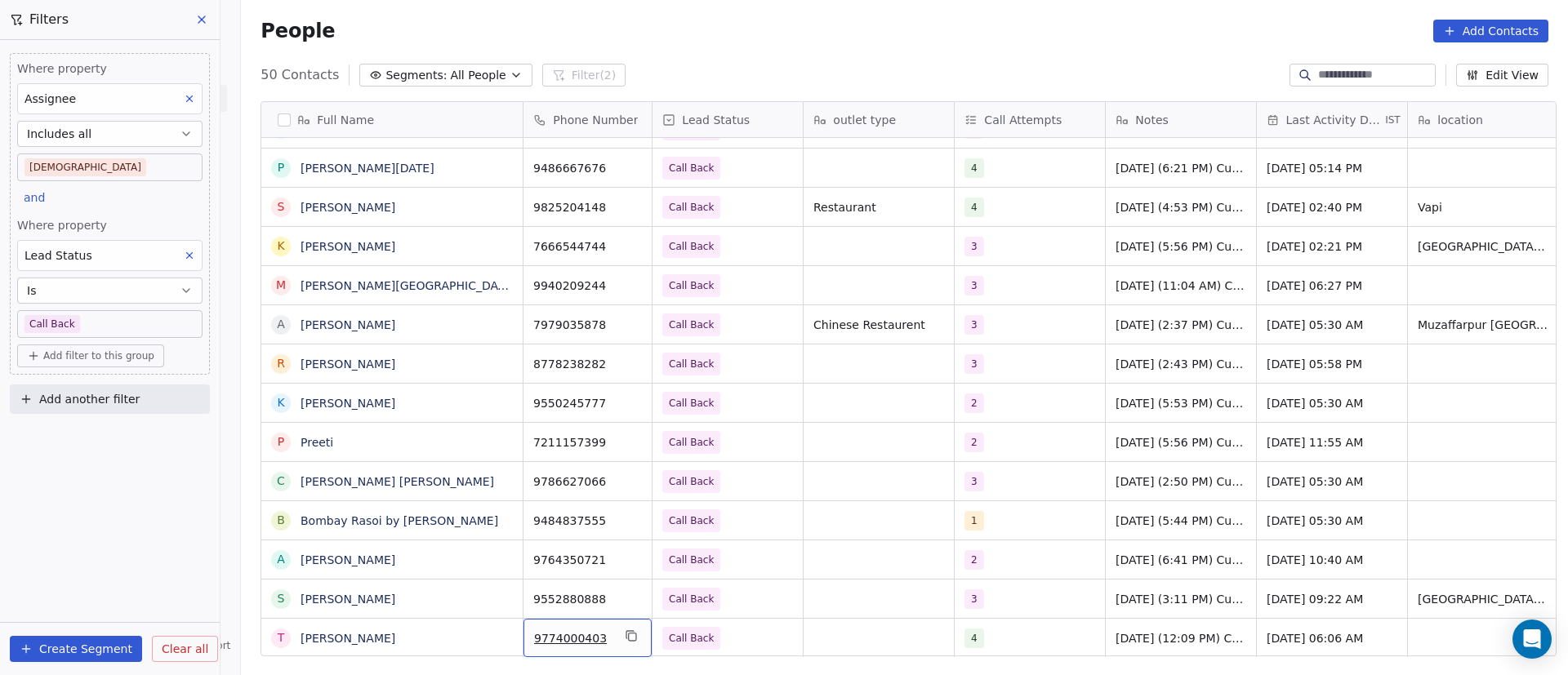
scroll to position [18, 0]
click at [627, 630] on icon "grid" at bounding box center [632, 637] width 13 height 13
click at [1000, 629] on div "4" at bounding box center [1015, 638] width 99 height 19
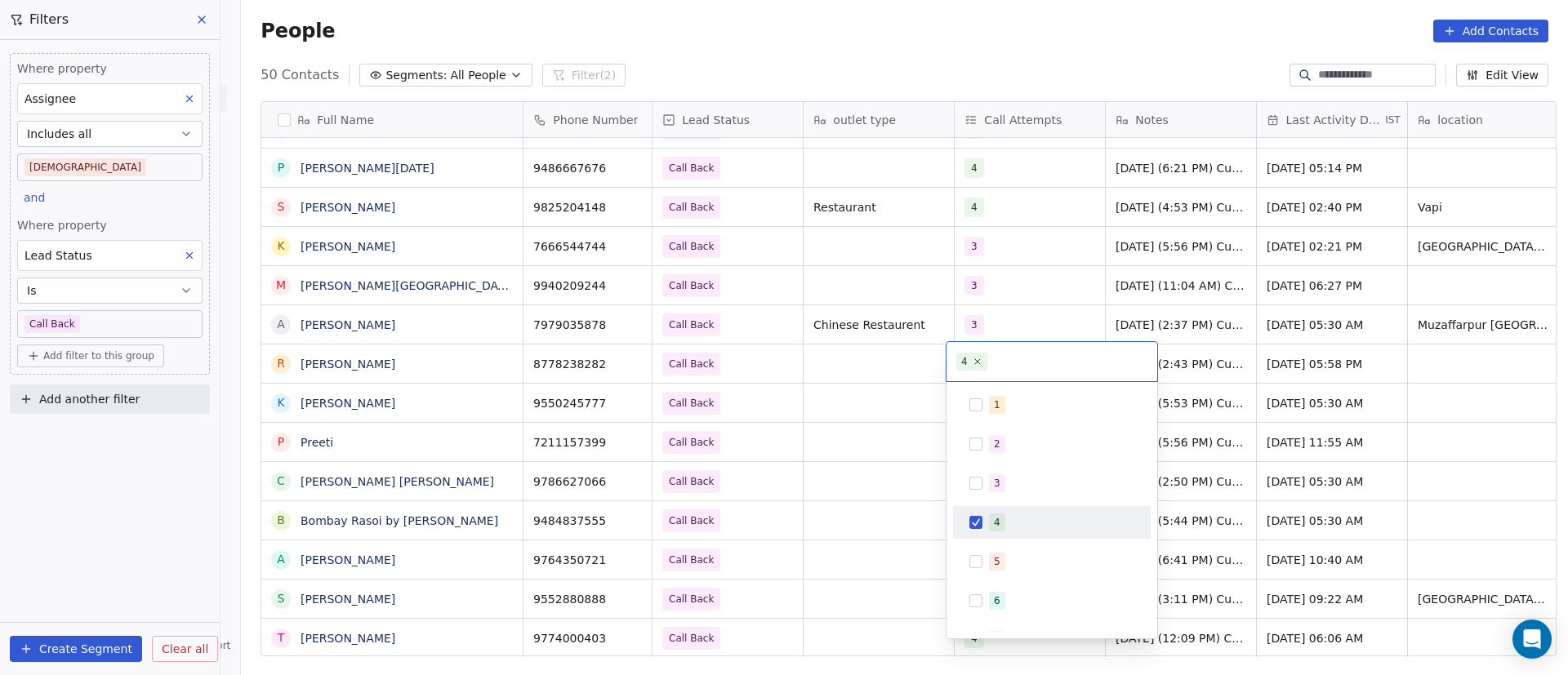
click at [1002, 520] on span "4" at bounding box center [997, 523] width 17 height 18
click at [987, 558] on div "5" at bounding box center [1052, 561] width 185 height 26
click at [848, 618] on html "On2Cook India Pvt. Ltd. Contacts People Marketing Workflows Campaigns Metrics &…" at bounding box center [784, 338] width 1568 height 675
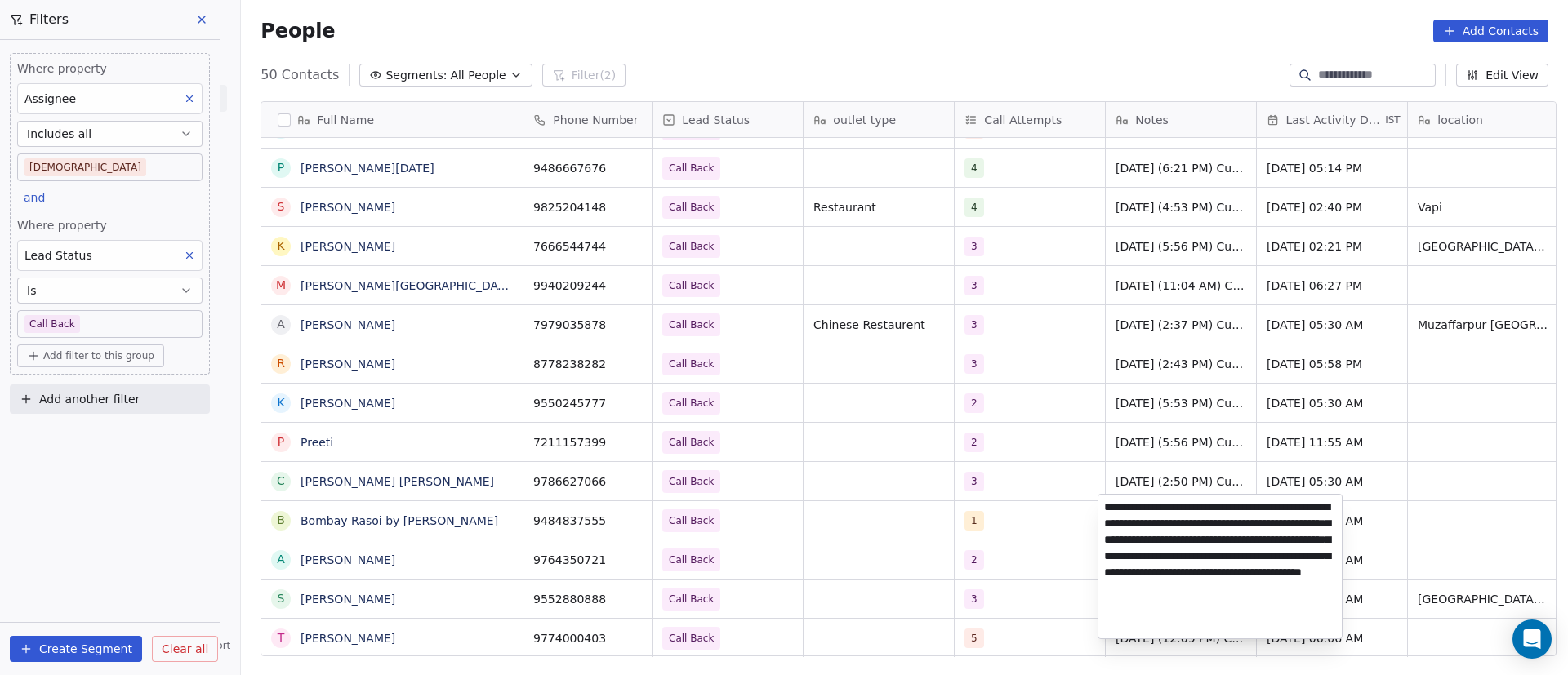
click at [1200, 537] on textarea "**********" at bounding box center [1220, 566] width 243 height 144
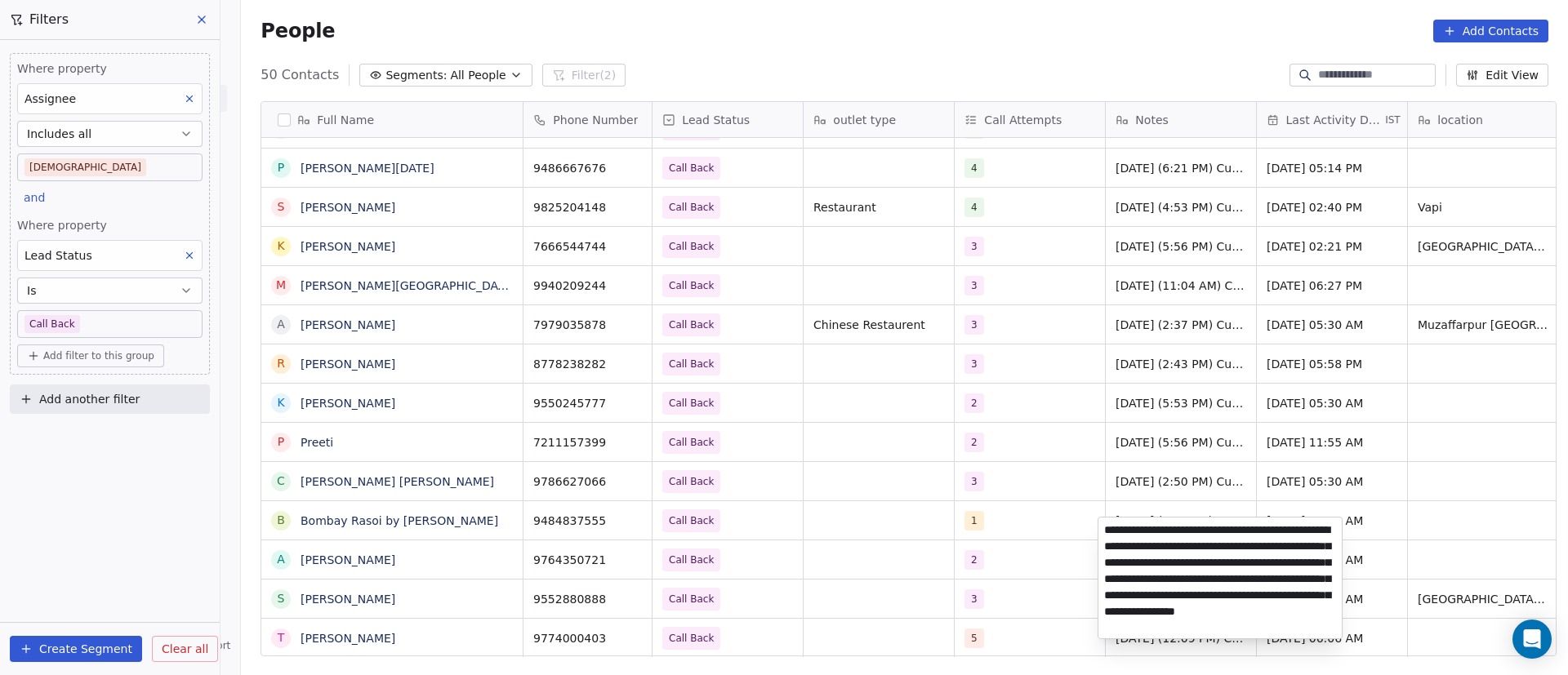
click at [1106, 532] on textarea "**********" at bounding box center [1220, 578] width 243 height 121
paste textarea "**********"
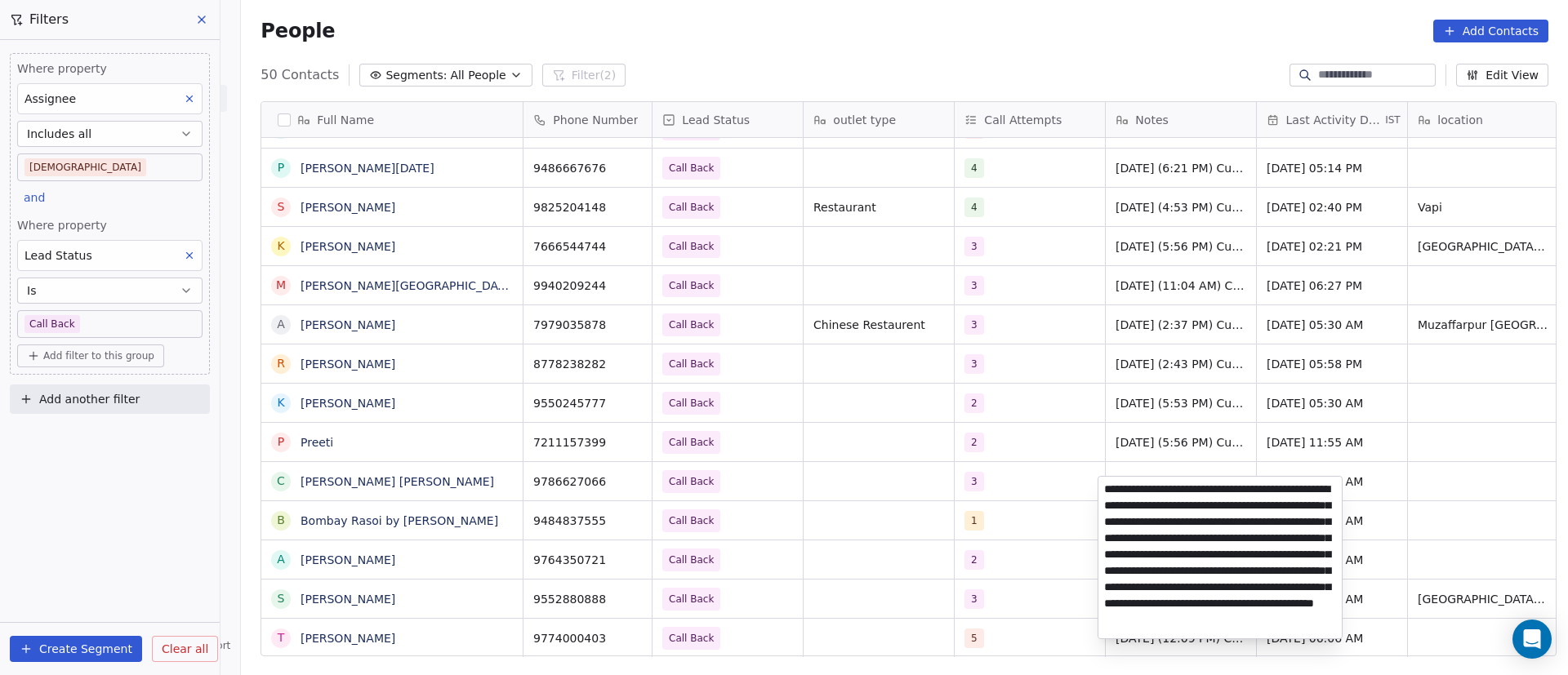
type textarea "**********"
click at [447, 640] on html "On2Cook India Pvt. Ltd. Contacts People Marketing Workflows Campaigns Metrics &…" at bounding box center [784, 338] width 1568 height 675
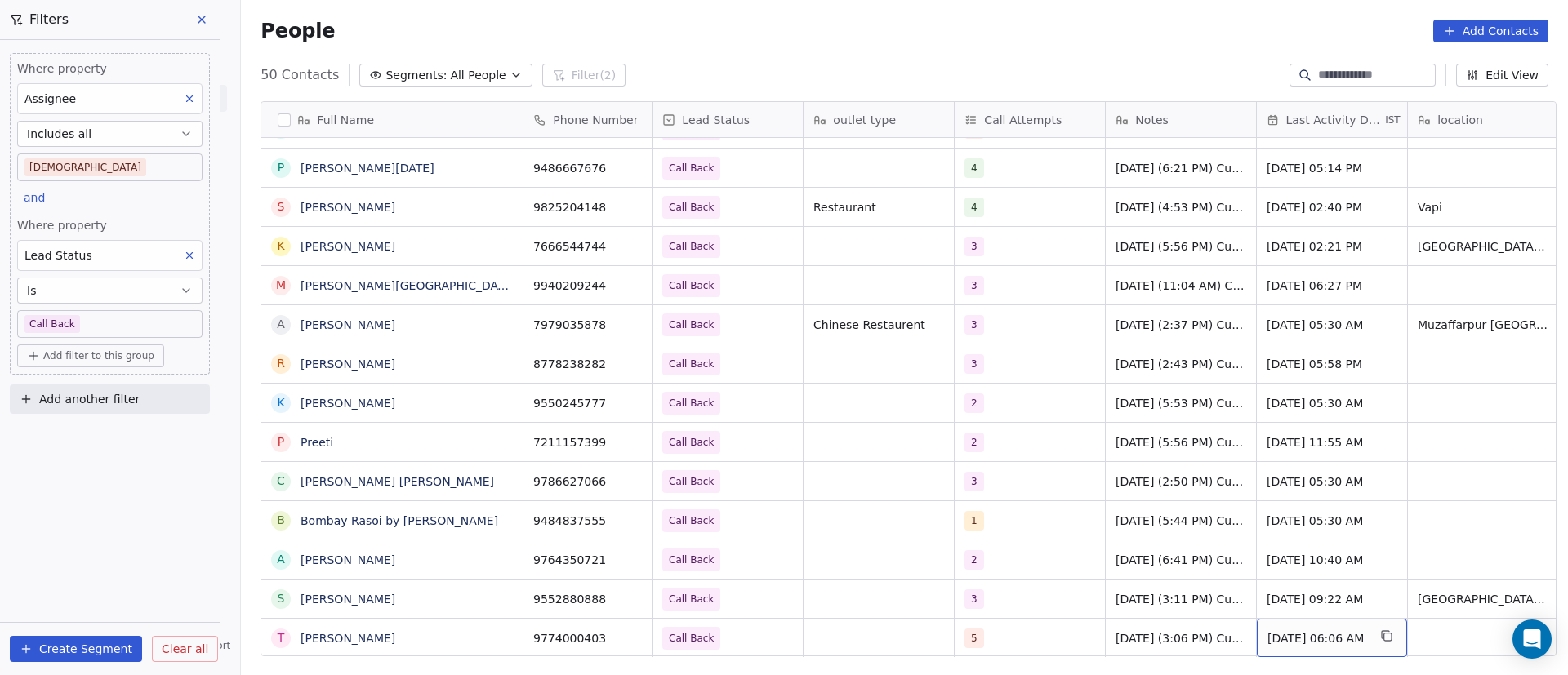
click at [1323, 631] on span "[DATE] 06:06 AM" at bounding box center [1317, 639] width 99 height 17
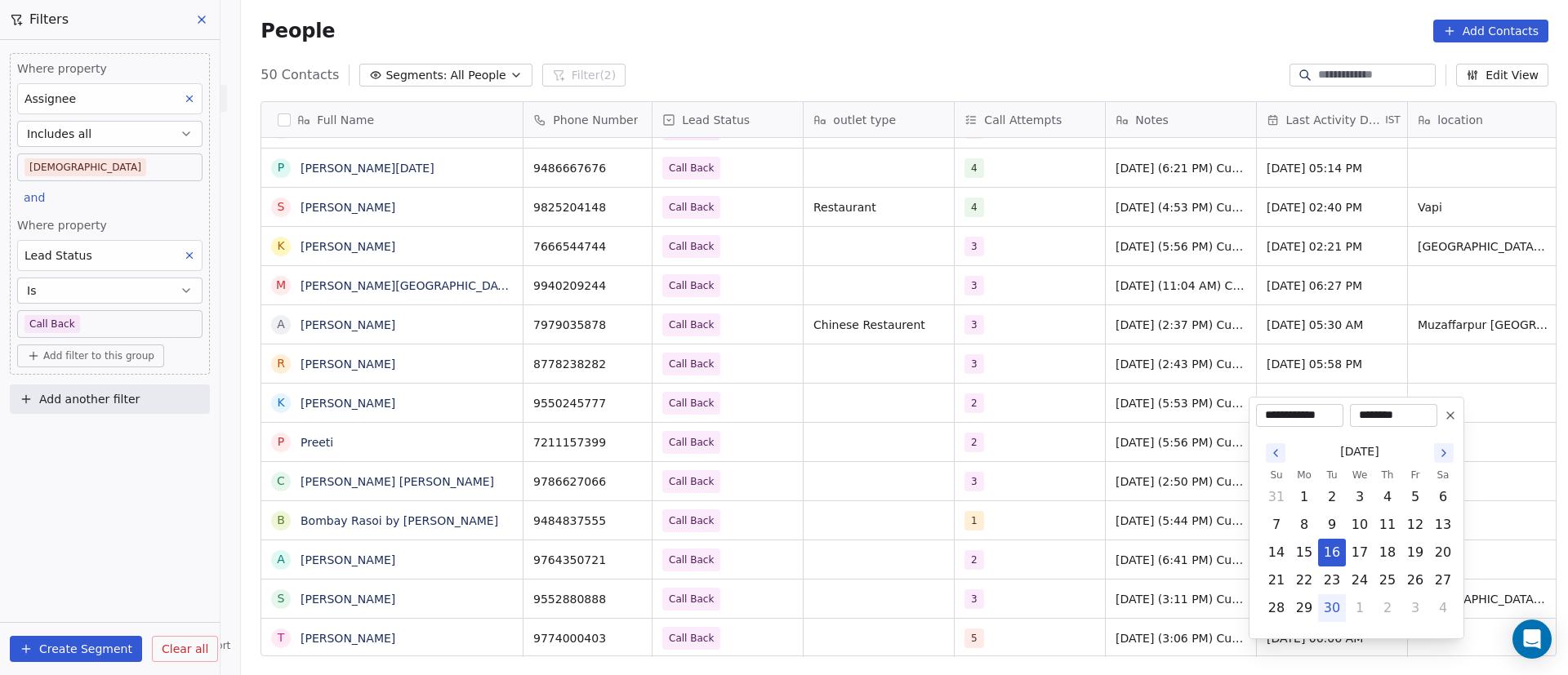
click at [1330, 610] on button "30" at bounding box center [1332, 608] width 26 height 26
type input "**********"
click at [1171, 622] on html "On2Cook India Pvt. Ltd. Contacts People Marketing Workflows Campaigns Metrics &…" at bounding box center [784, 338] width 1568 height 675
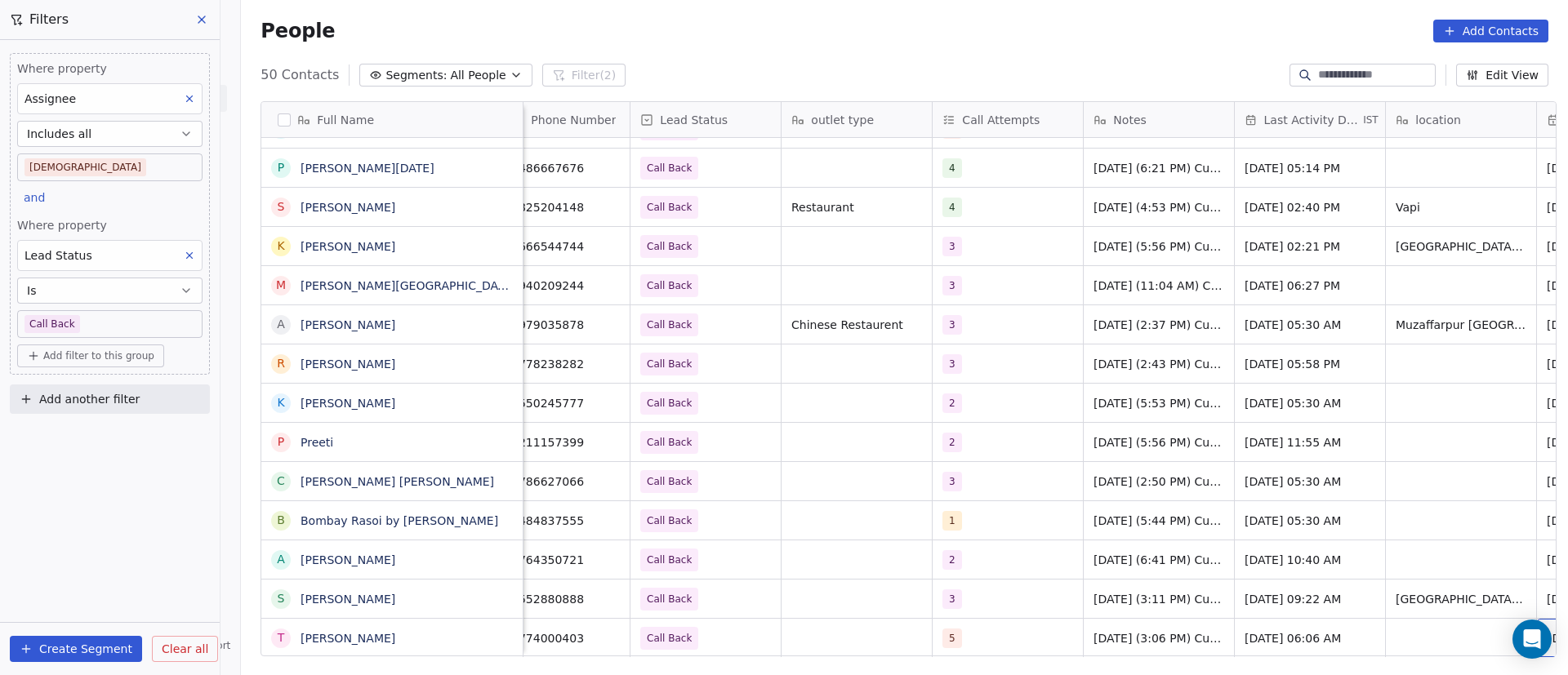
scroll to position [18, 173]
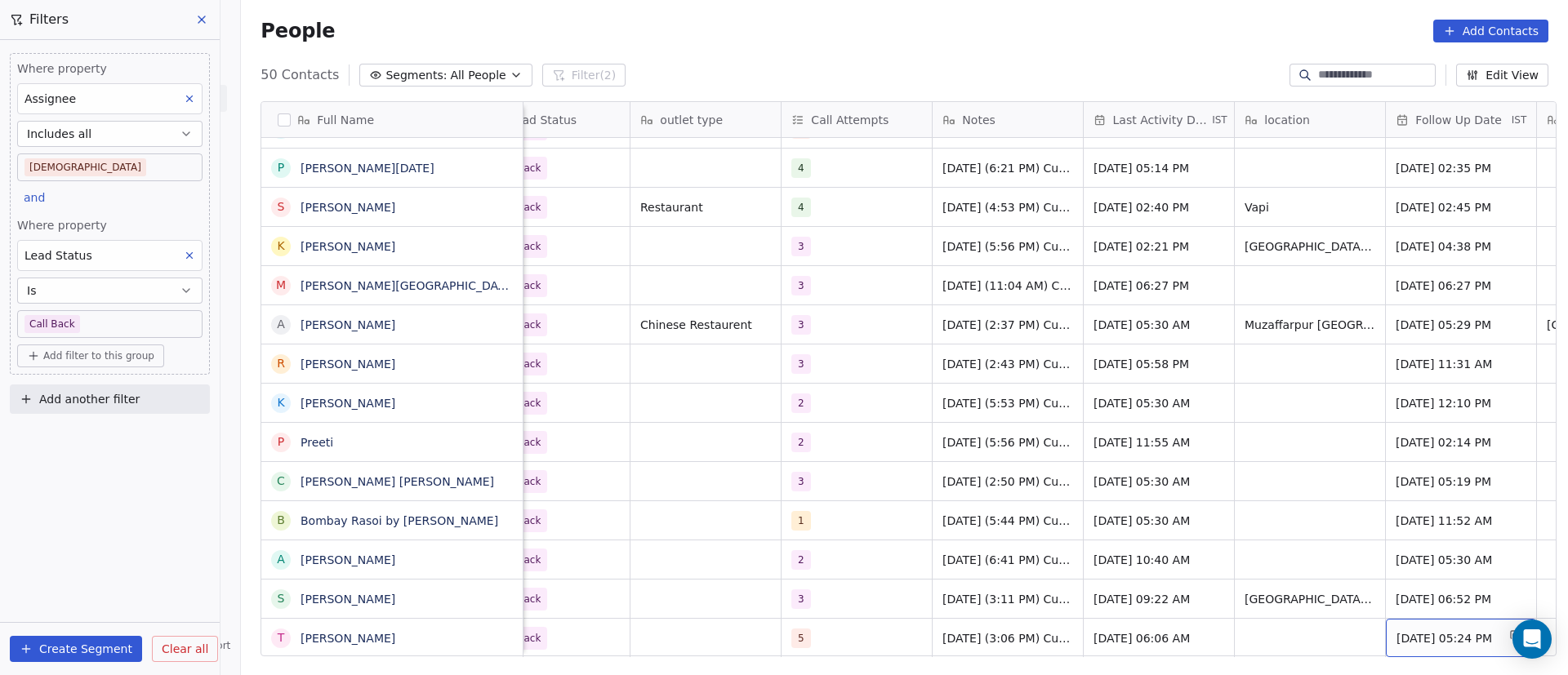
click at [1470, 631] on span "[DATE] 05:24 PM" at bounding box center [1446, 639] width 99 height 17
click at [1469, 631] on span "[DATE] 05:24 PM" at bounding box center [1446, 639] width 99 height 17
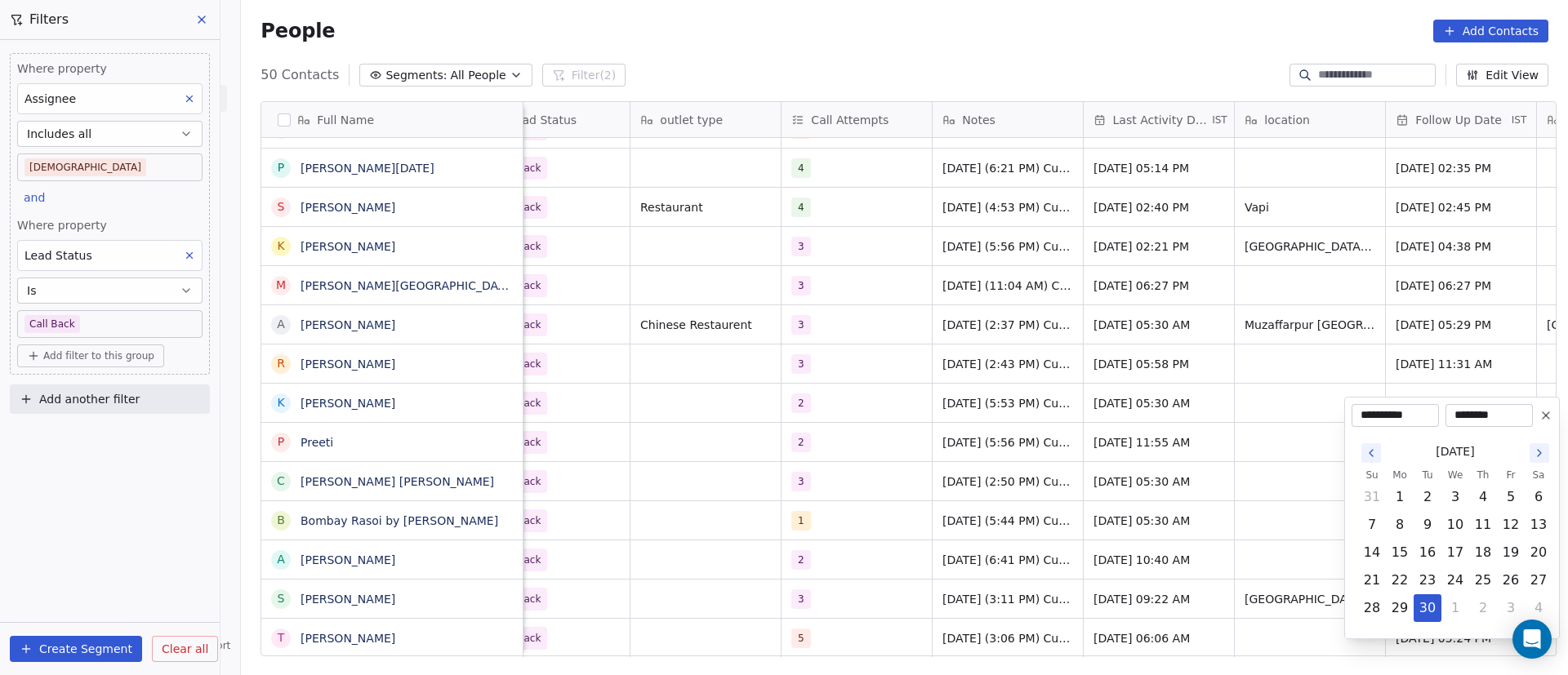
click at [1546, 414] on icon at bounding box center [1546, 416] width 13 height 13
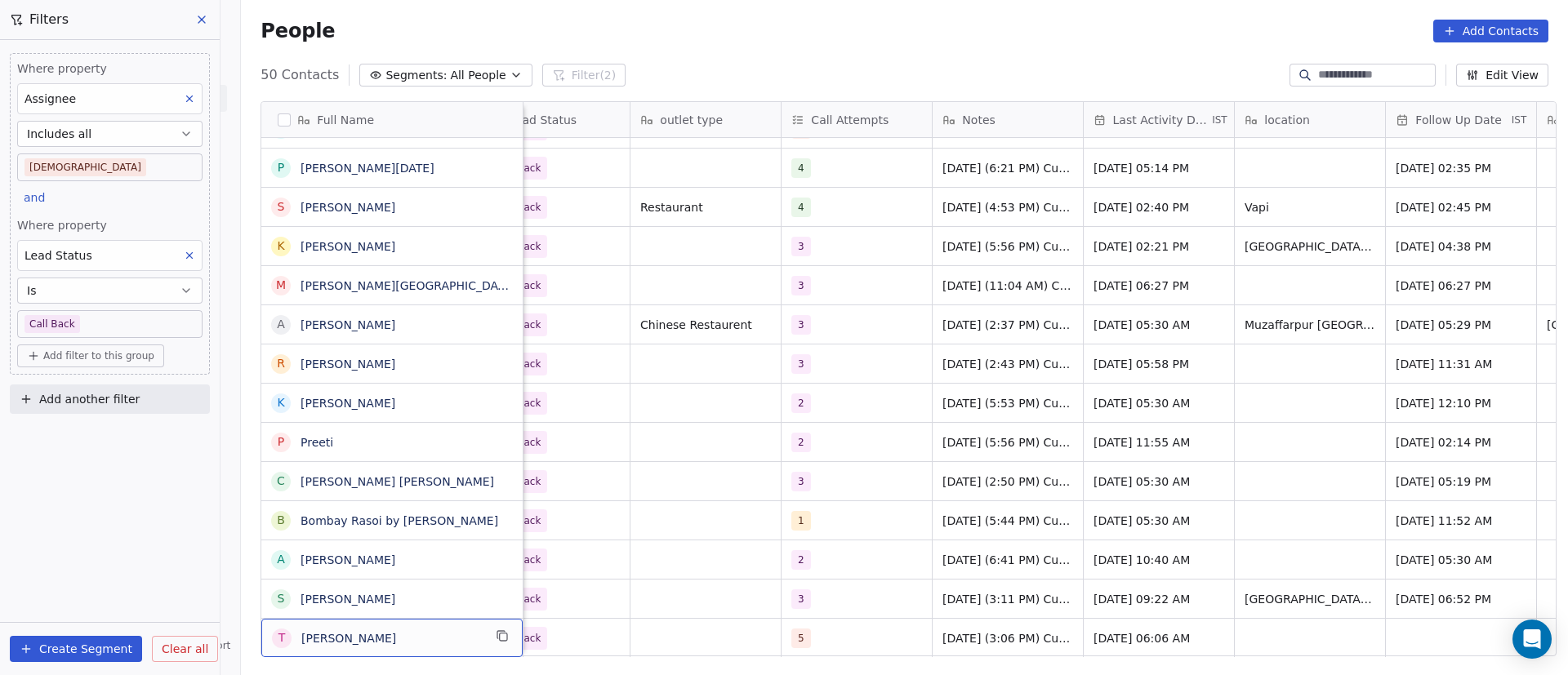
scroll to position [18, 0]
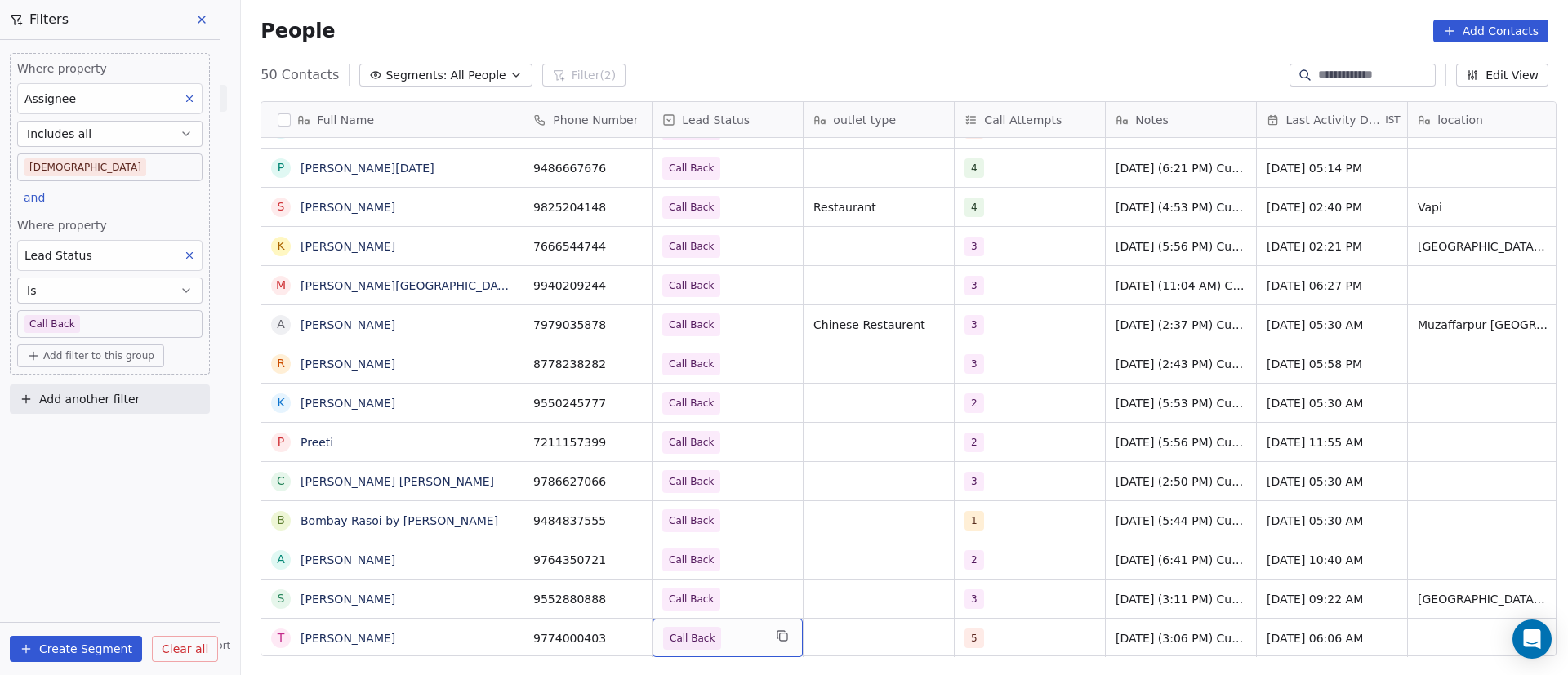
click at [723, 627] on span "Call Back" at bounding box center [713, 638] width 99 height 23
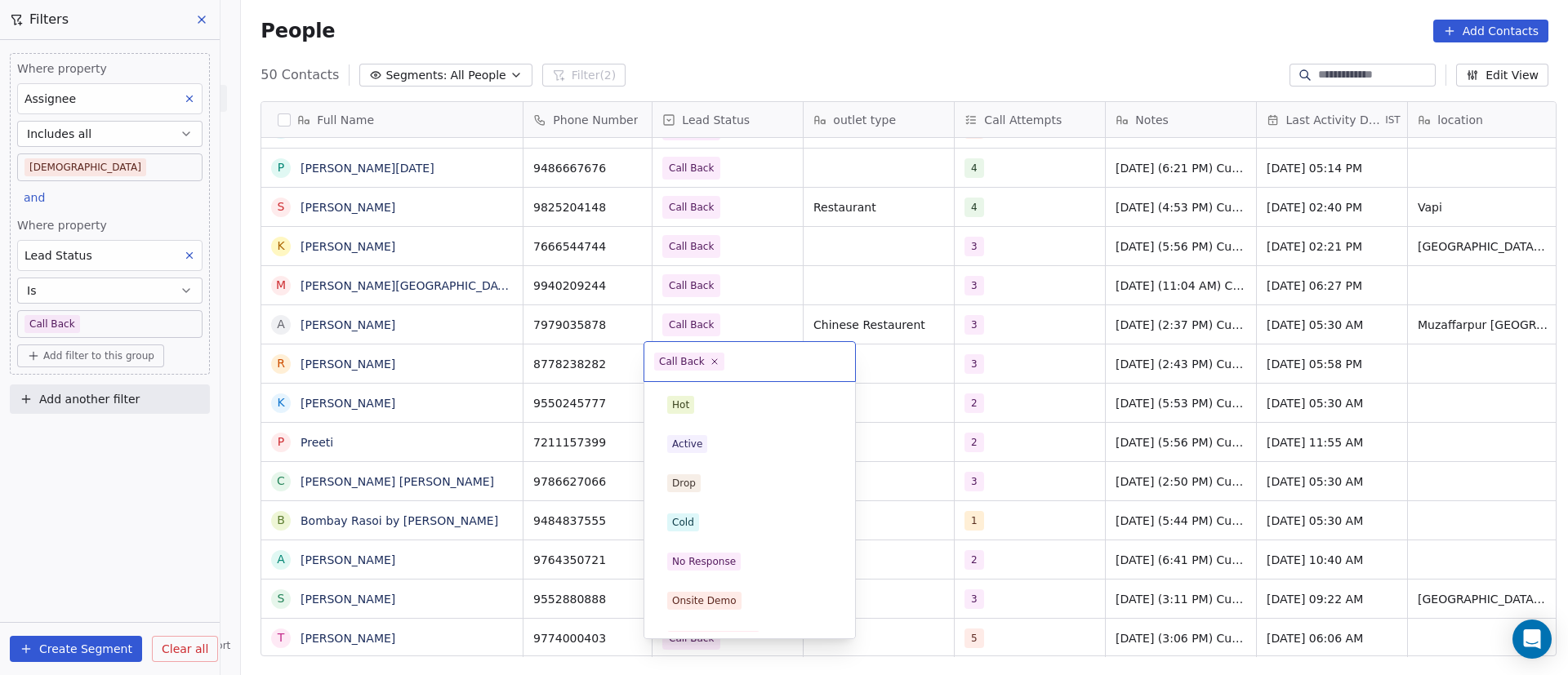
scroll to position [142, 0]
click at [714, 361] on icon at bounding box center [714, 361] width 11 height 11
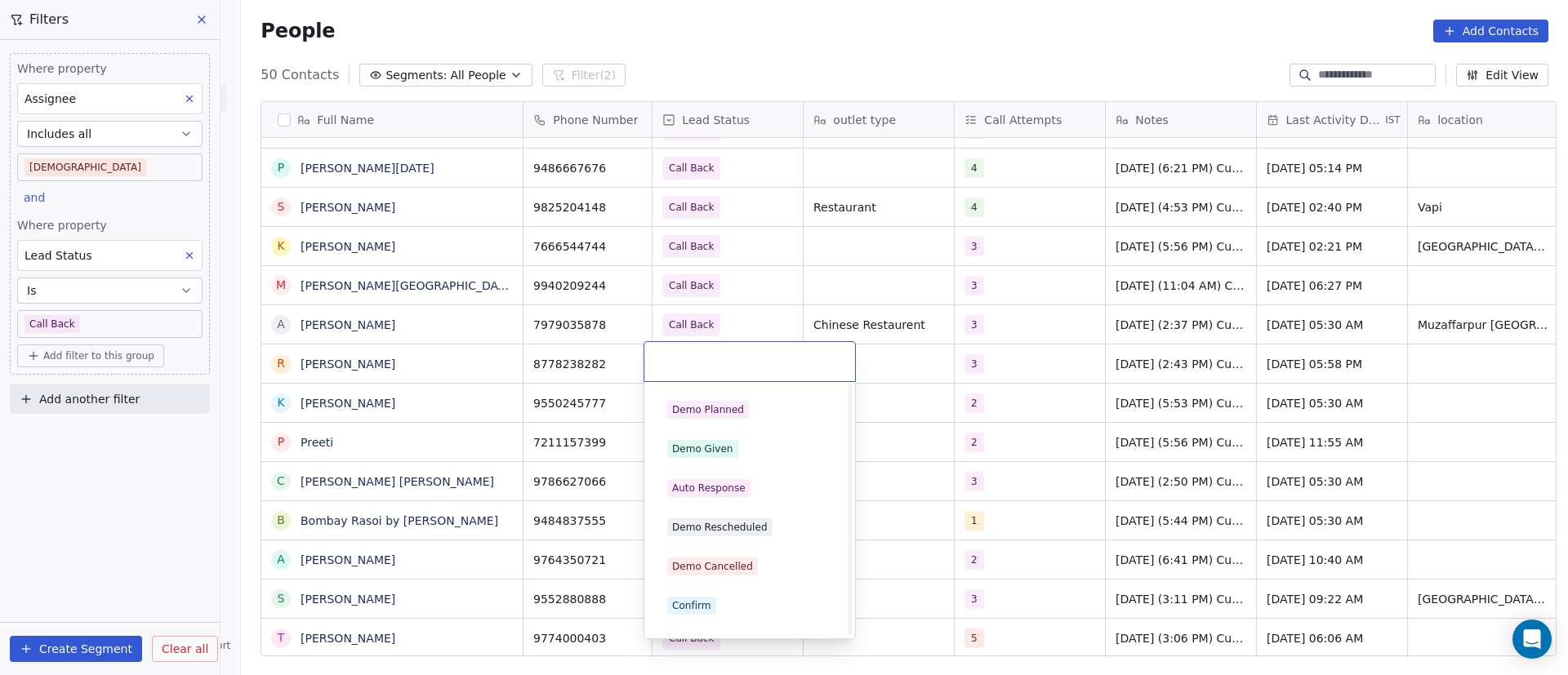
scroll to position [0, 0]
click at [754, 521] on div "Cold" at bounding box center [749, 523] width 165 height 18
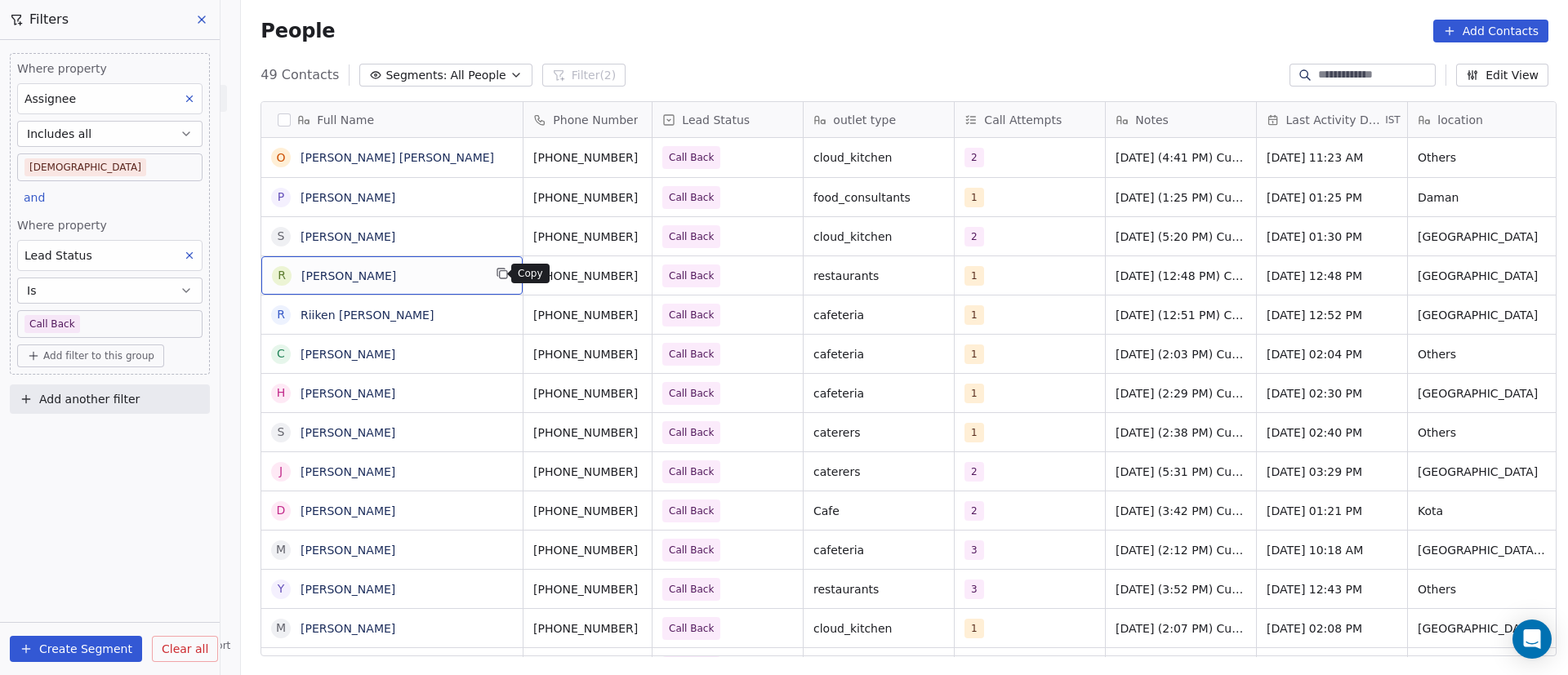
click at [495, 272] on icon "grid" at bounding box center [502, 274] width 13 height 13
click at [649, 275] on button "grid" at bounding box center [658, 273] width 19 height 19
click at [996, 282] on div "1" at bounding box center [1015, 276] width 99 height 19
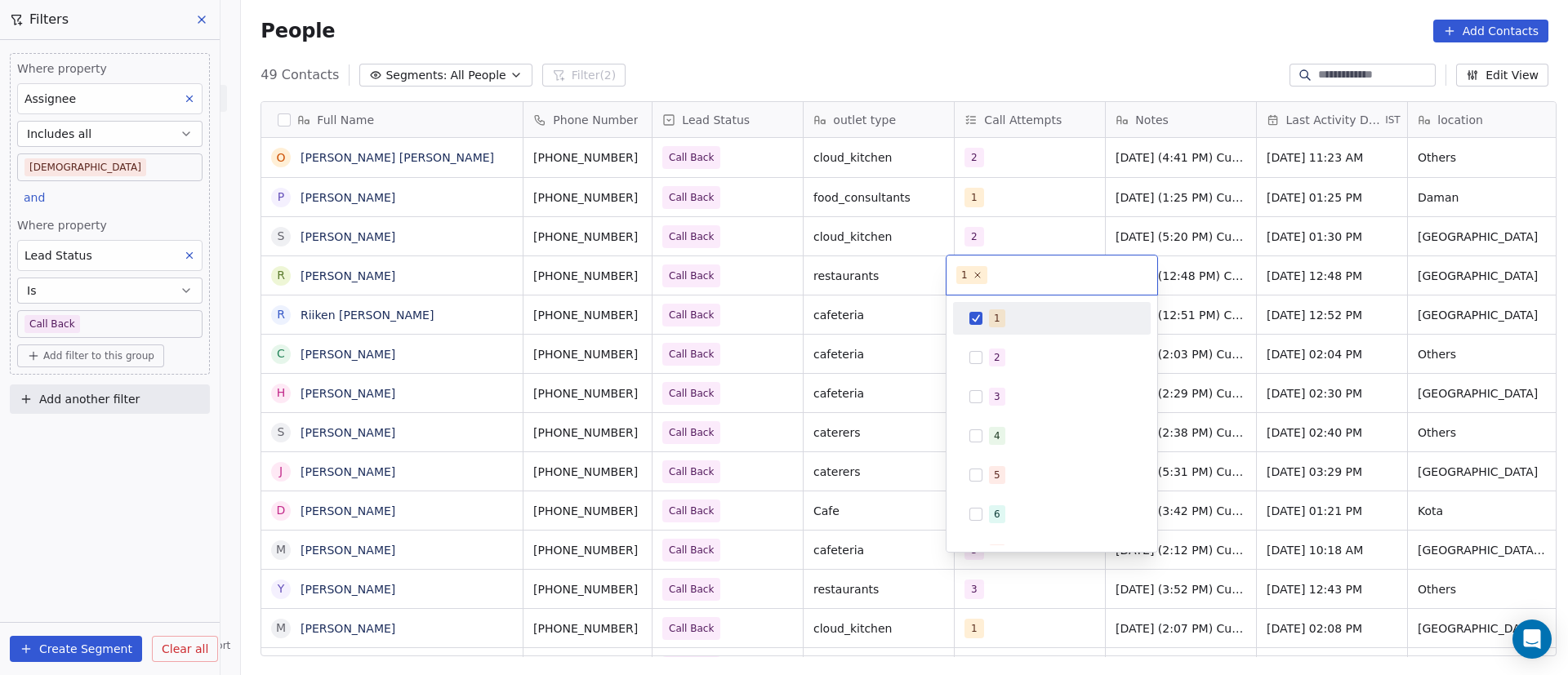
click at [991, 312] on span "1" at bounding box center [997, 319] width 17 height 18
click at [1003, 358] on span "2" at bounding box center [997, 358] width 17 height 18
click at [1442, 287] on html "On2Cook India Pvt. Ltd. Contacts People Marketing Workflows Campaigns Metrics &…" at bounding box center [784, 338] width 1568 height 675
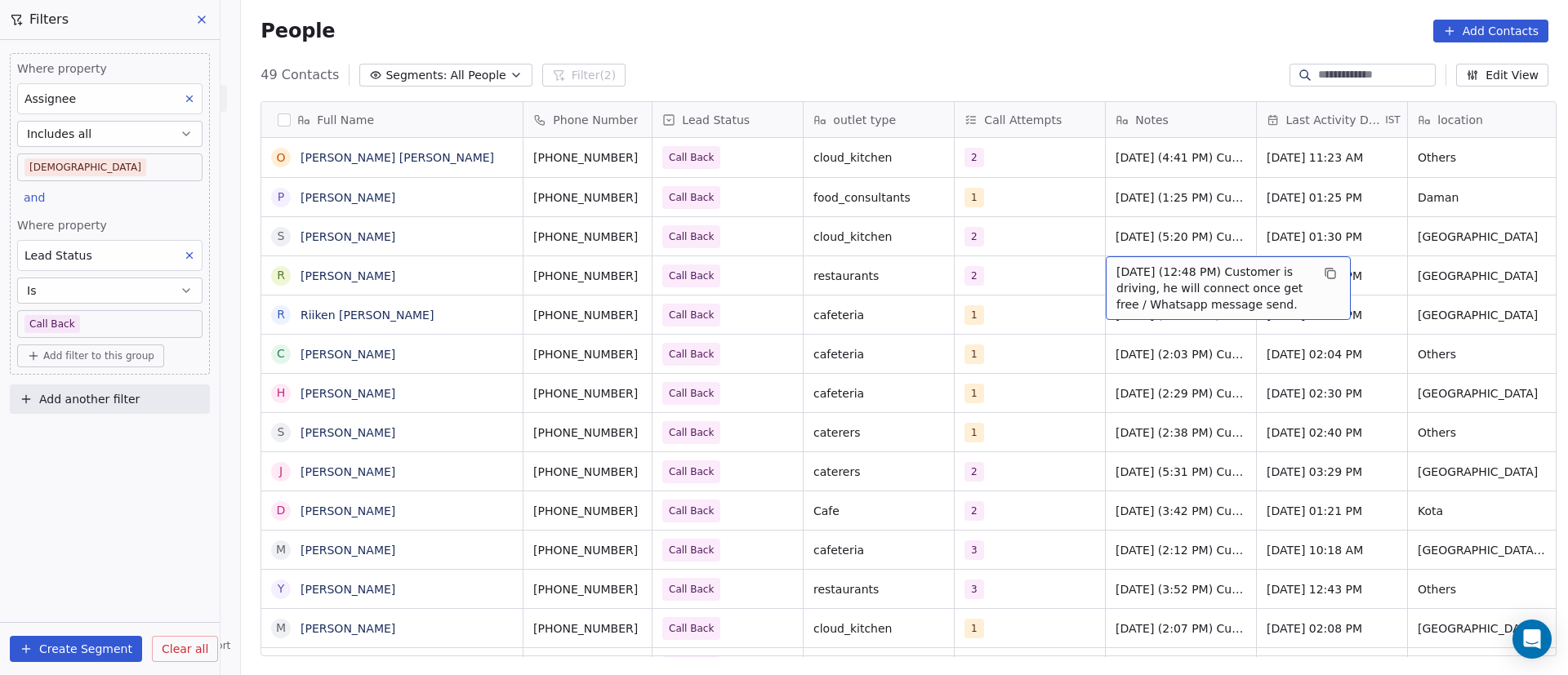
click at [1137, 283] on span "[DATE] (12:48 PM) Customer is driving, he will connect once get free / Whatsapp…" at bounding box center [1213, 288] width 195 height 49
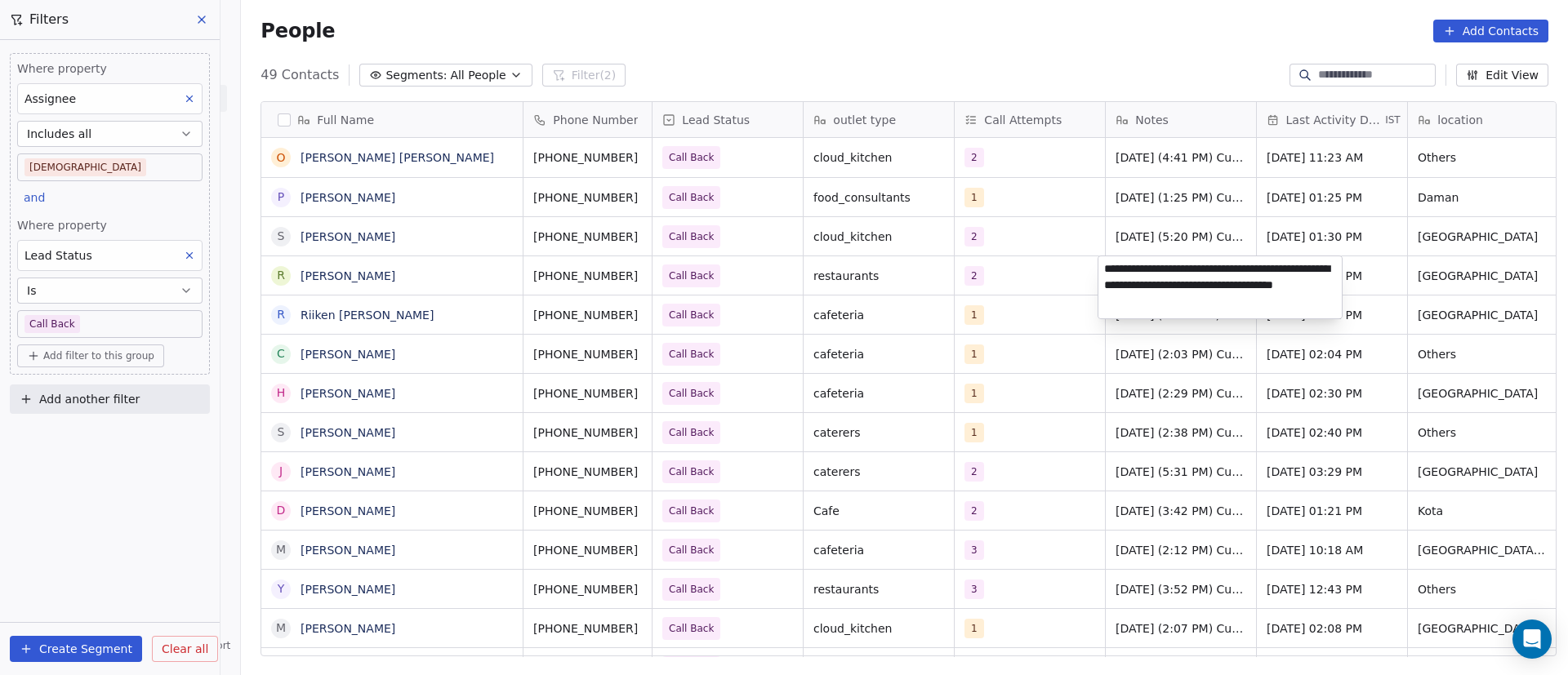
click at [1107, 270] on textarea "**********" at bounding box center [1220, 287] width 243 height 62
paste textarea "**********"
type textarea "**********"
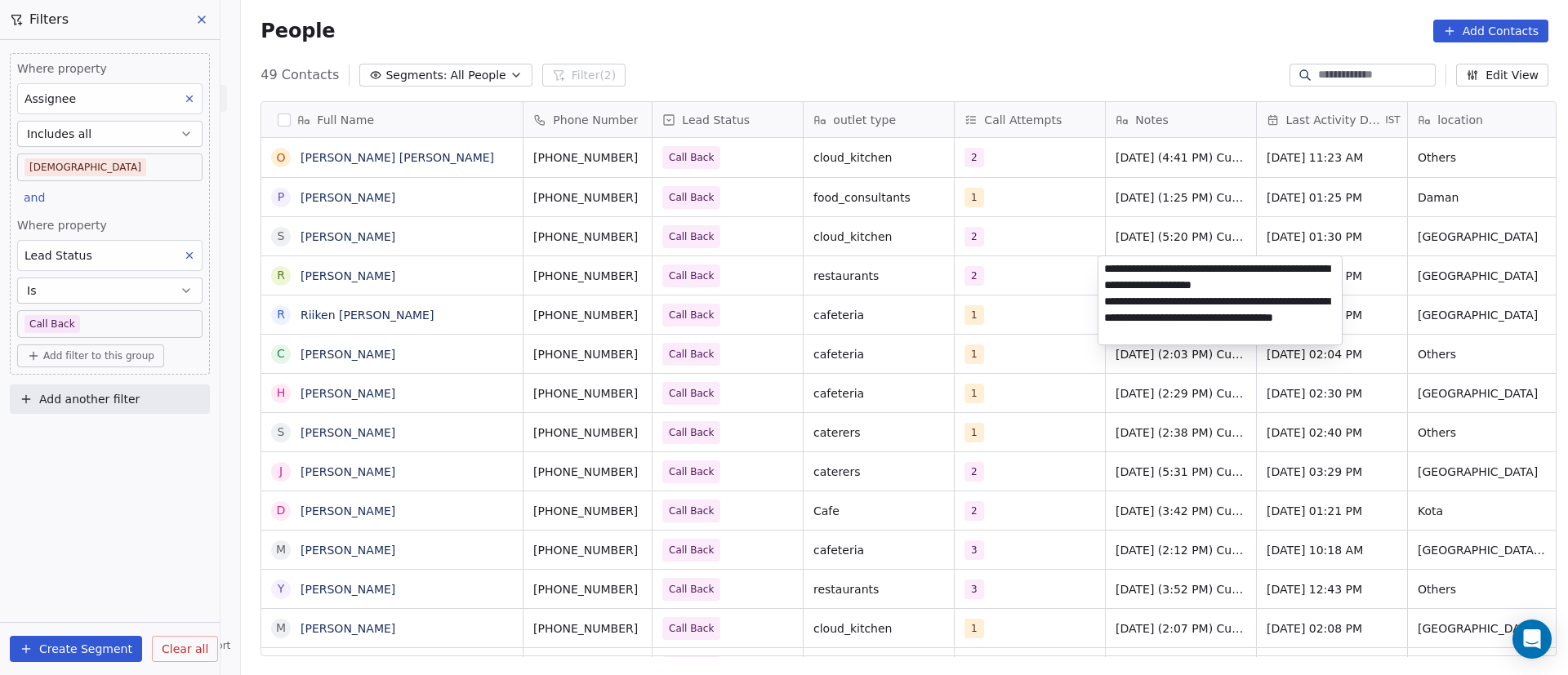
click at [1058, 373] on html "On2Cook India Pvt. Ltd. Contacts People Marketing Workflows Campaigns Metrics &…" at bounding box center [784, 338] width 1568 height 675
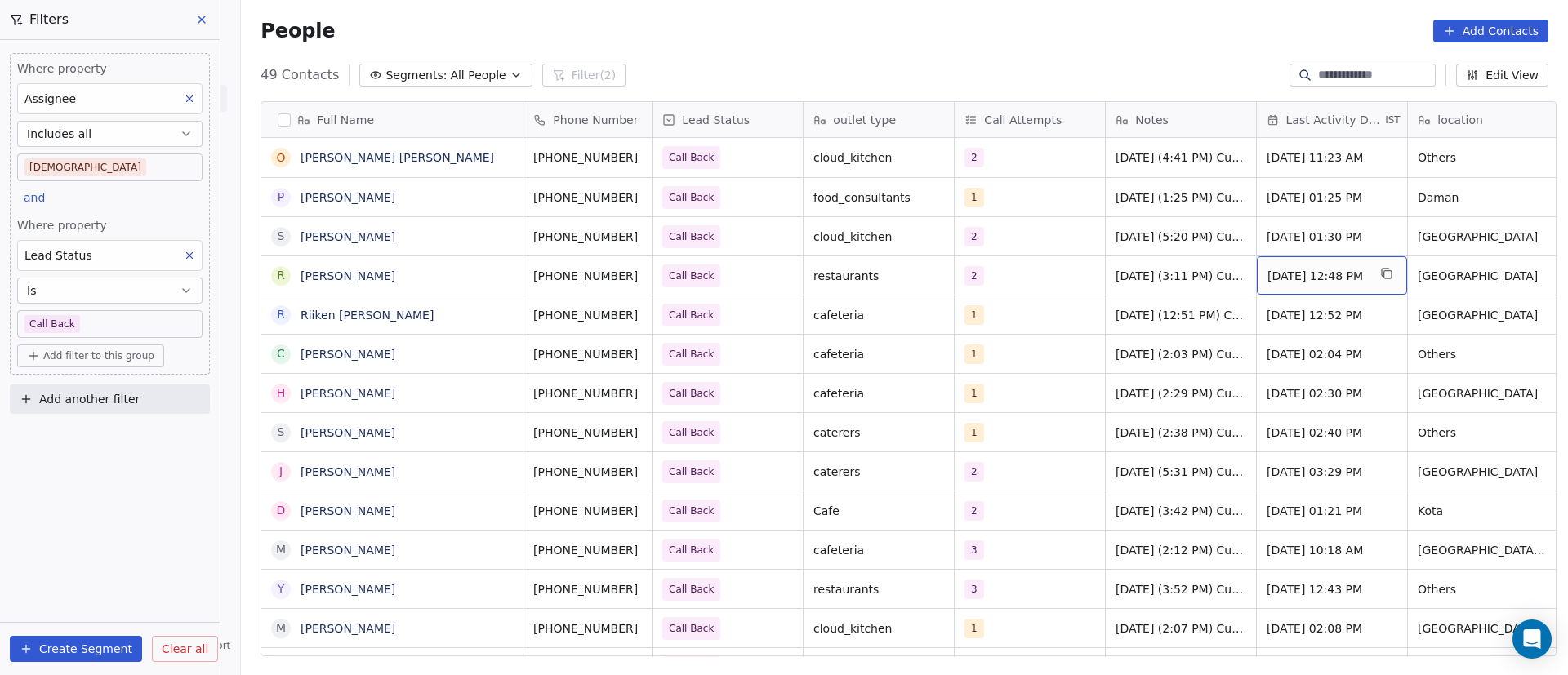
click at [1322, 276] on span "[DATE] 12:48 PM" at bounding box center [1317, 277] width 99 height 17
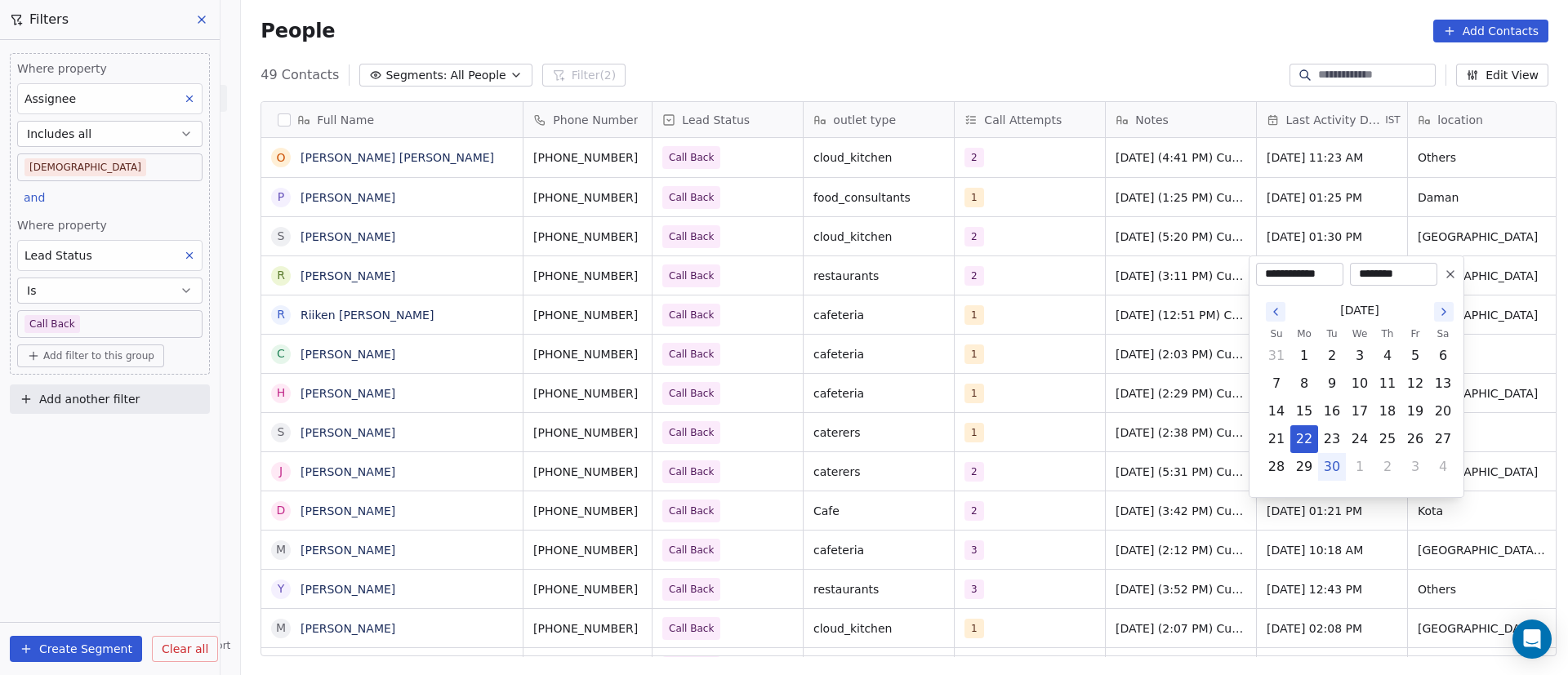
click at [1338, 460] on button "30" at bounding box center [1332, 467] width 26 height 26
type input "**********"
click at [1088, 377] on html "On2Cook India Pvt. Ltd. Contacts People Marketing Workflows Campaigns Metrics &…" at bounding box center [784, 338] width 1568 height 675
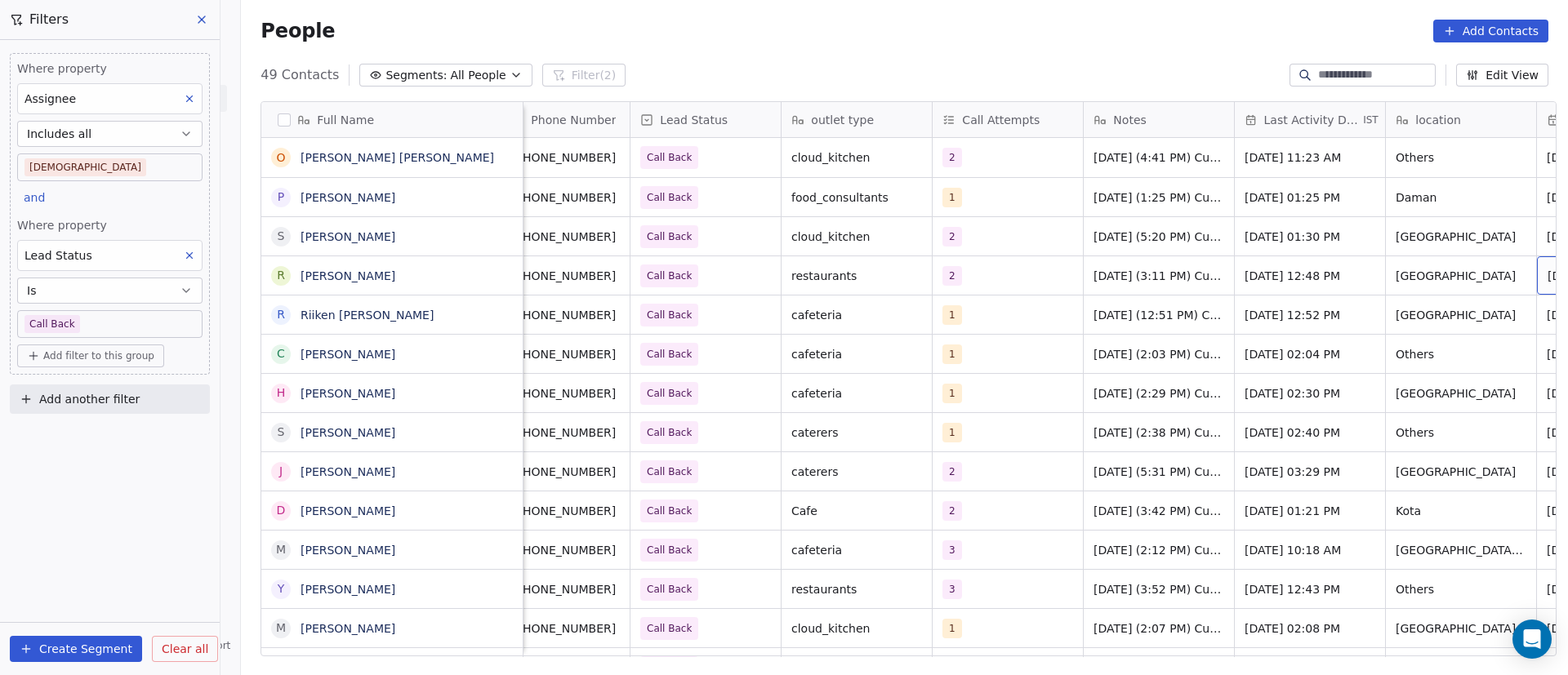
scroll to position [0, 173]
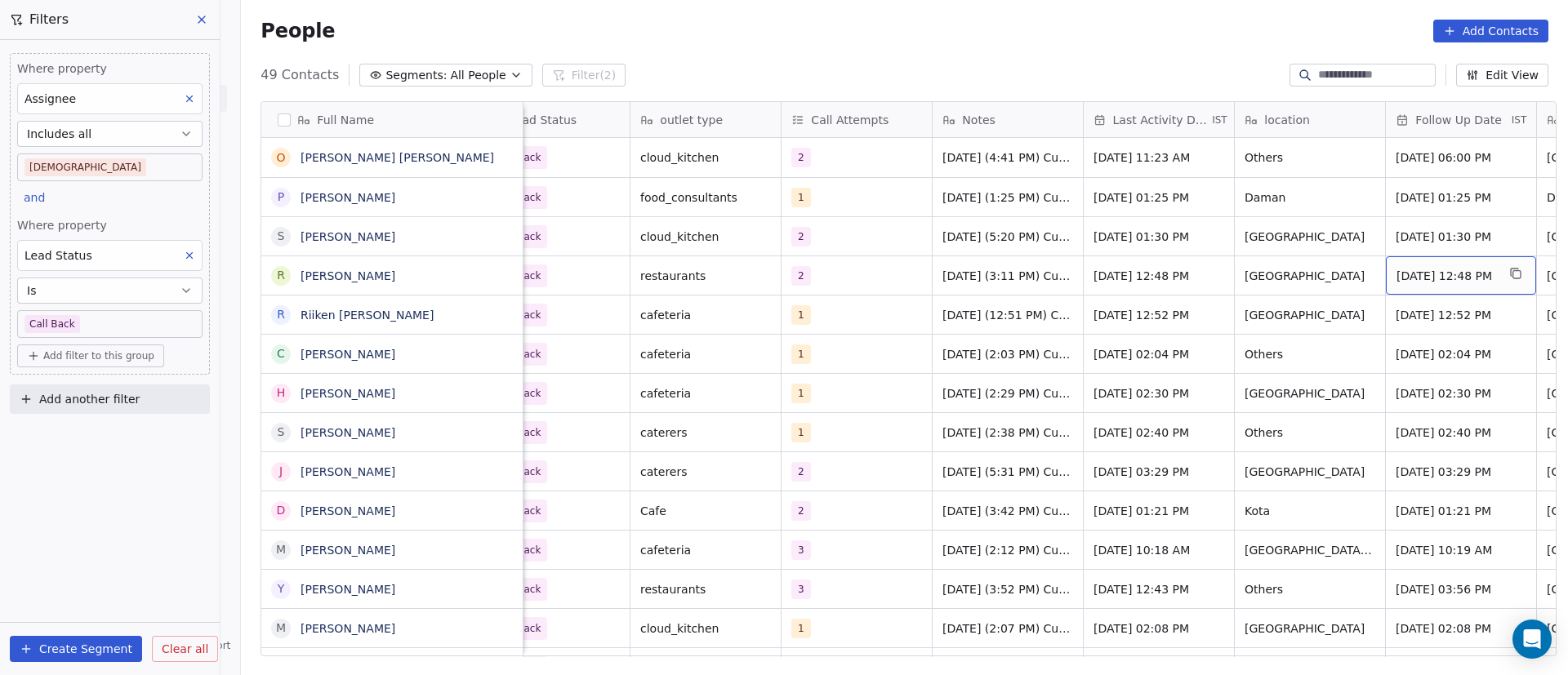
click at [1452, 272] on span "[DATE] 12:48 PM" at bounding box center [1446, 277] width 99 height 17
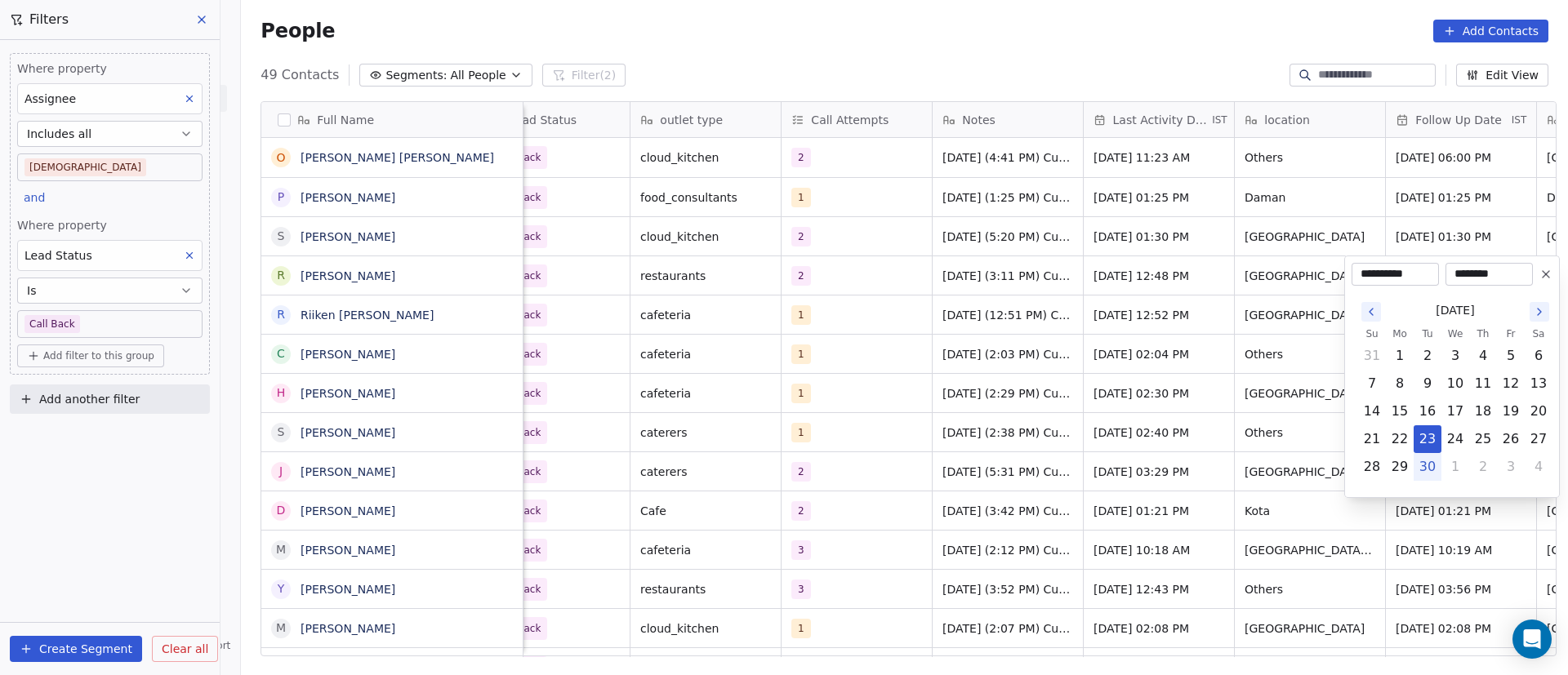
click at [1541, 314] on icon "Go to the Next Month" at bounding box center [1540, 312] width 13 height 13
click at [1401, 378] on button "6" at bounding box center [1399, 383] width 26 height 26
type input "**********"
click at [804, 398] on html "On2Cook India Pvt. Ltd. Contacts People Marketing Workflows Campaigns Metrics &…" at bounding box center [784, 338] width 1568 height 675
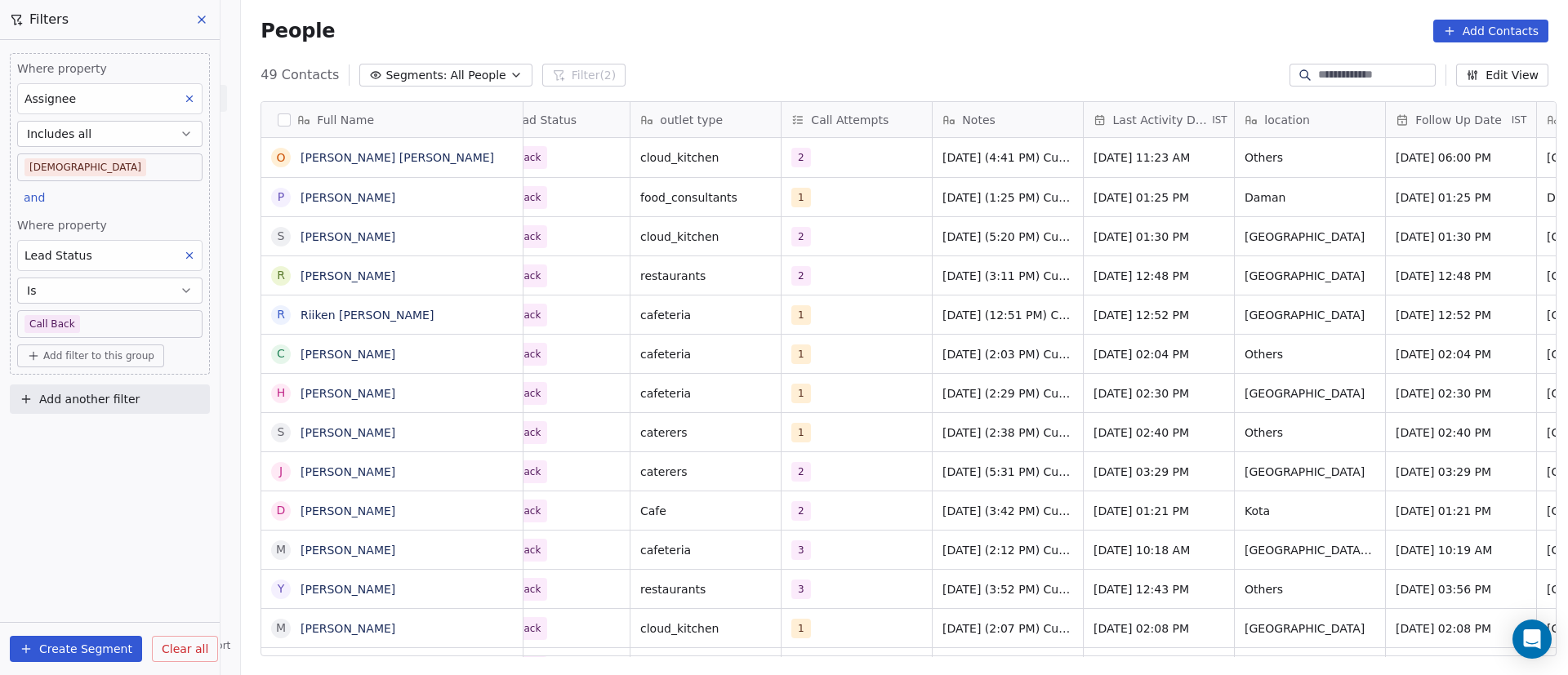
scroll to position [0, 0]
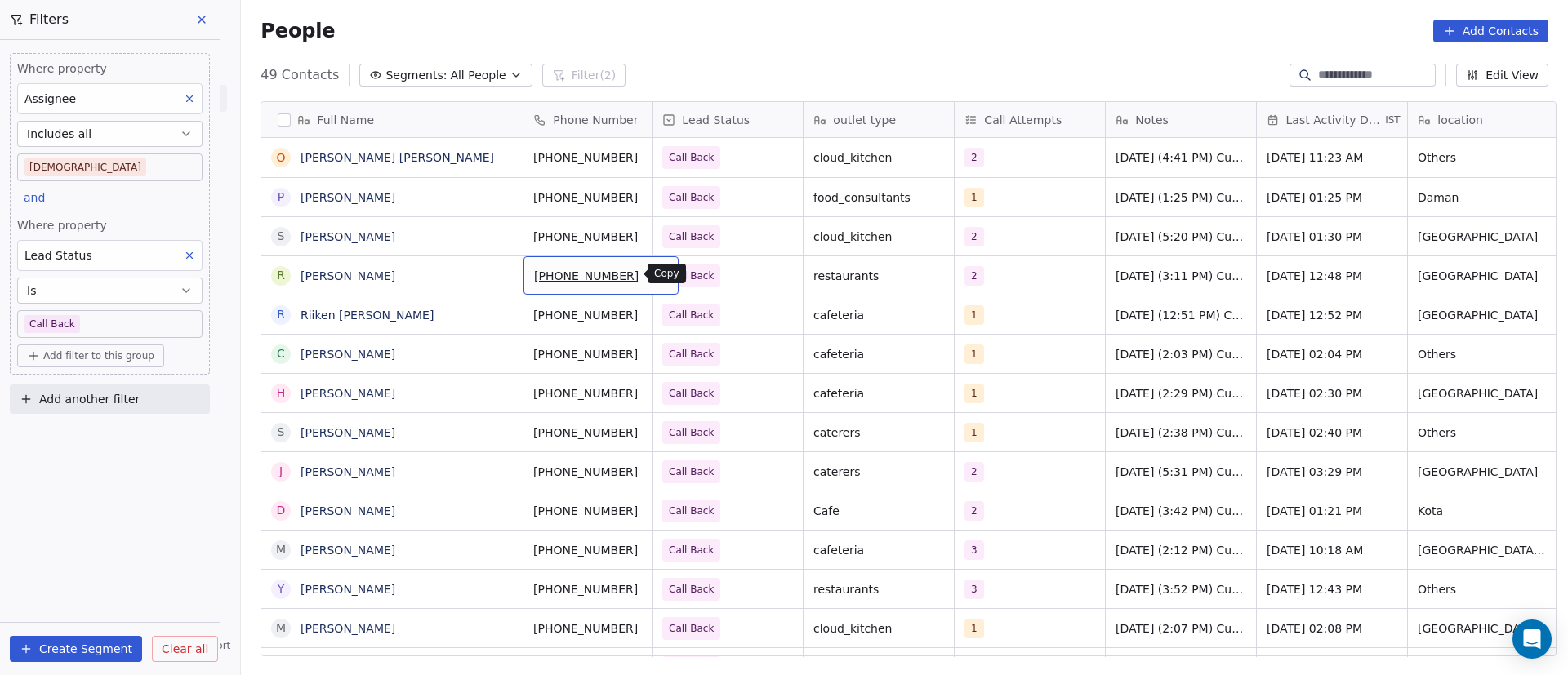
click at [652, 274] on icon "grid" at bounding box center [659, 274] width 13 height 13
click at [500, 312] on icon "grid" at bounding box center [503, 313] width 8 height 8
click at [652, 317] on icon "grid" at bounding box center [659, 313] width 13 height 13
click at [483, 311] on div "R Riiken [PERSON_NAME]" at bounding box center [392, 315] width 261 height 38
click at [501, 318] on button "grid" at bounding box center [502, 312] width 19 height 19
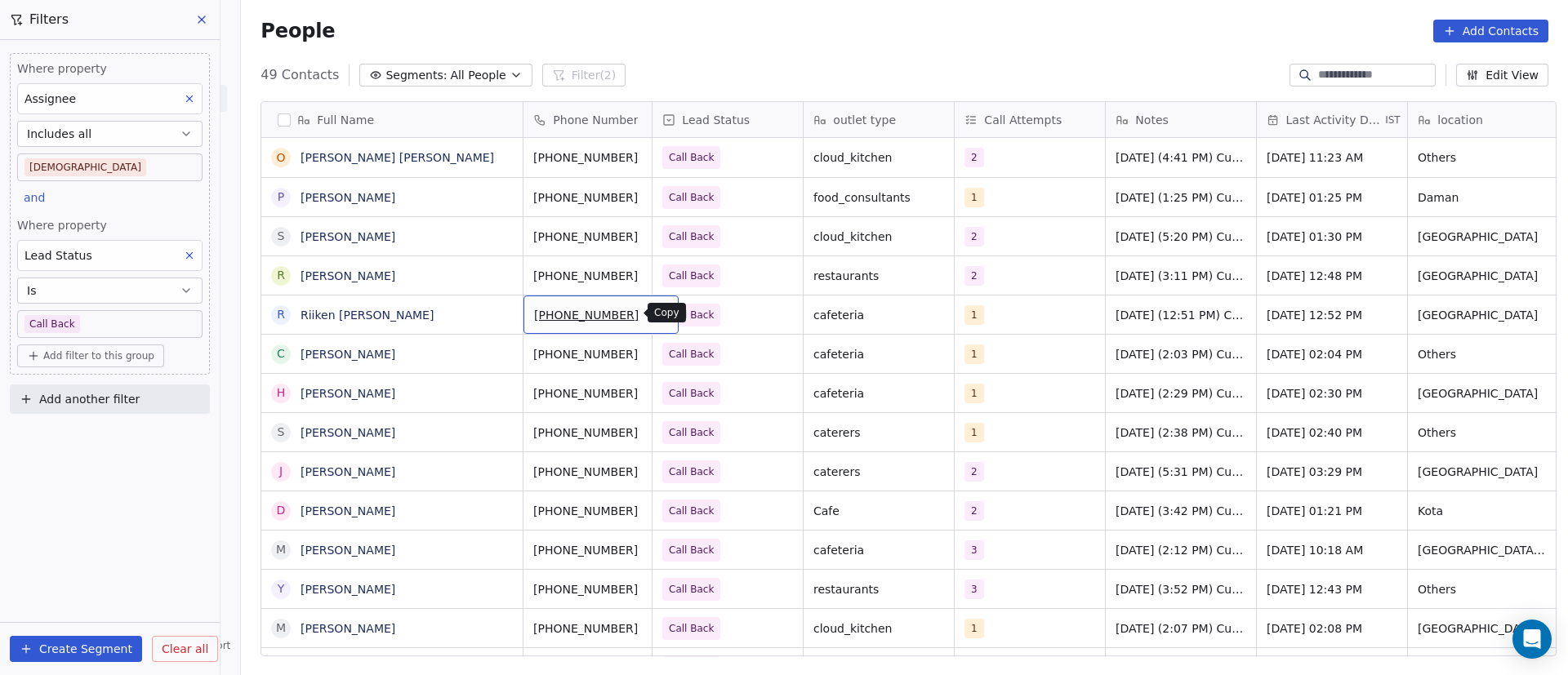
click at [656, 317] on icon "grid" at bounding box center [659, 313] width 8 height 8
drag, startPoint x: 428, startPoint y: 306, endPoint x: 436, endPoint y: 322, distance: 17.9
click at [428, 306] on div "R Riiken [PERSON_NAME]" at bounding box center [378, 315] width 211 height 19
click at [652, 309] on icon "grid" at bounding box center [659, 313] width 13 height 13
click at [927, 310] on icon "grid" at bounding box center [934, 313] width 13 height 13
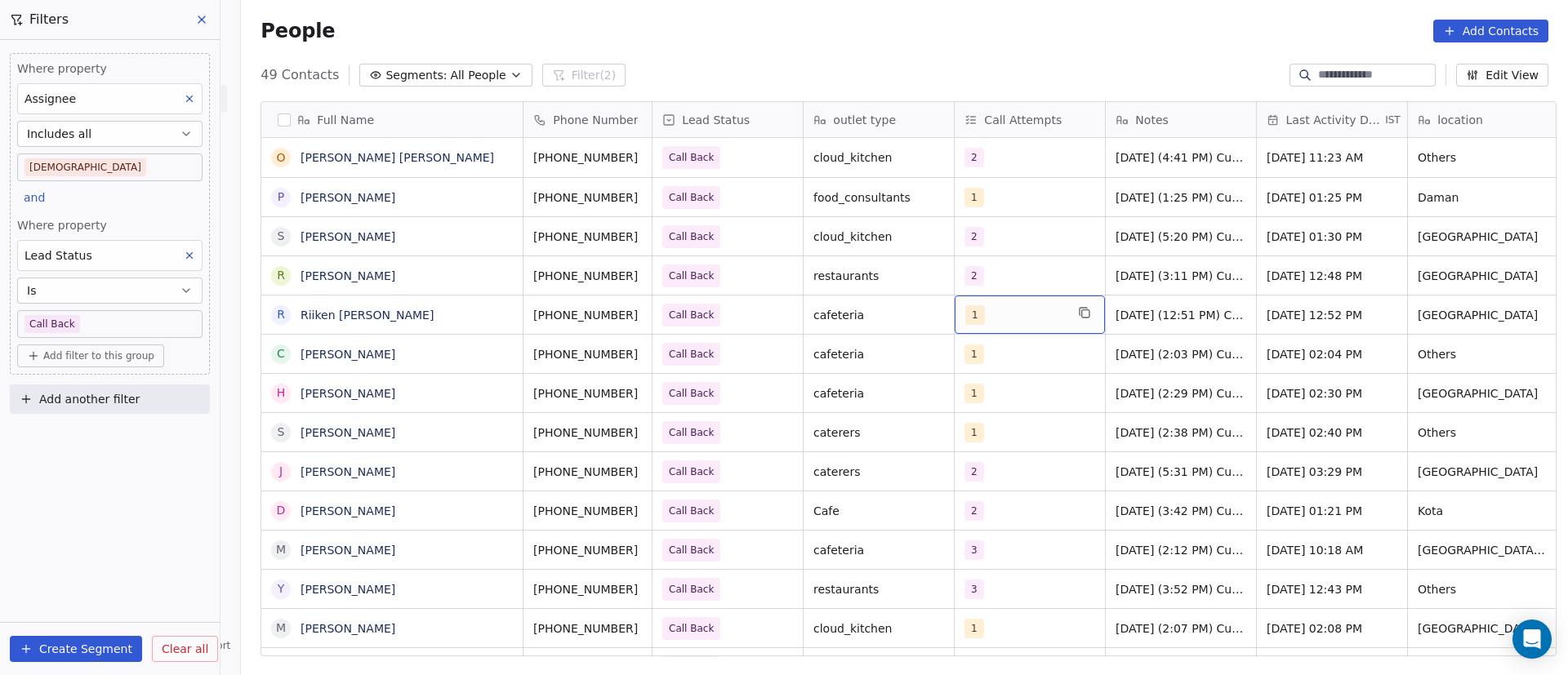
click at [1033, 309] on div "1" at bounding box center [1015, 315] width 99 height 19
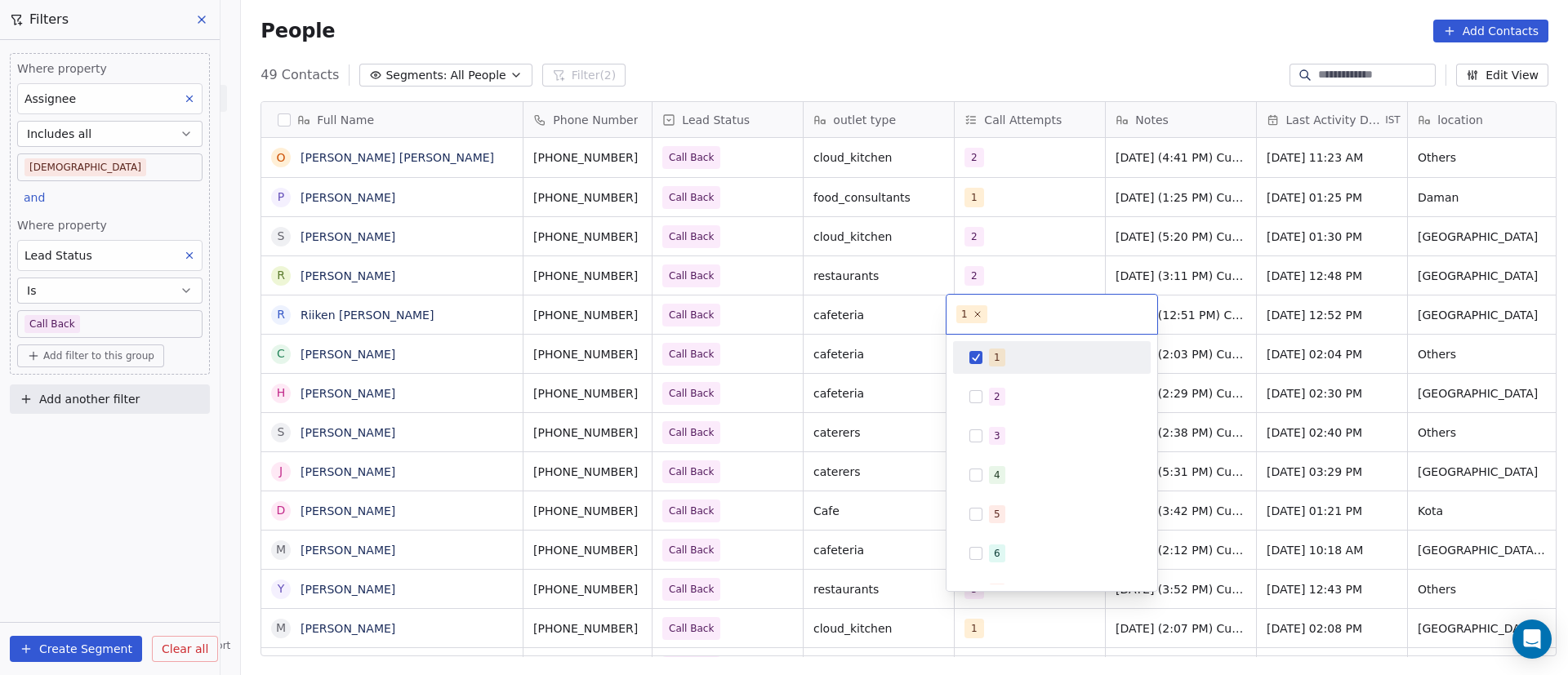
drag, startPoint x: 986, startPoint y: 353, endPoint x: 991, endPoint y: 375, distance: 22.6
click at [986, 354] on div "1" at bounding box center [1052, 358] width 185 height 26
click at [987, 392] on div "2" at bounding box center [1052, 396] width 185 height 26
click at [887, 384] on html "On2Cook India Pvt. Ltd. Contacts People Marketing Workflows Campaigns Metrics &…" at bounding box center [784, 338] width 1568 height 675
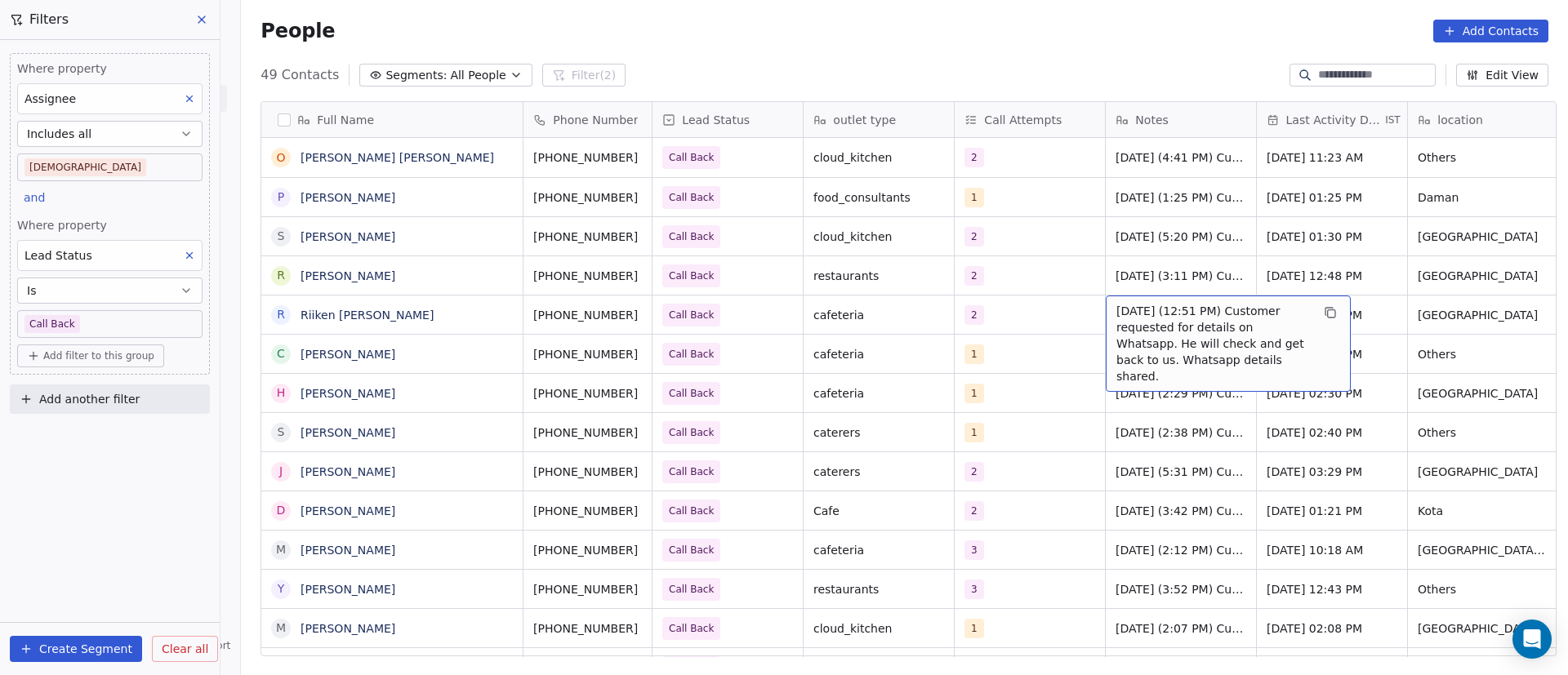
click at [1170, 315] on span "[DATE] (12:51 PM) Customer requested for details on Whatsapp. He will check and…" at bounding box center [1213, 344] width 195 height 82
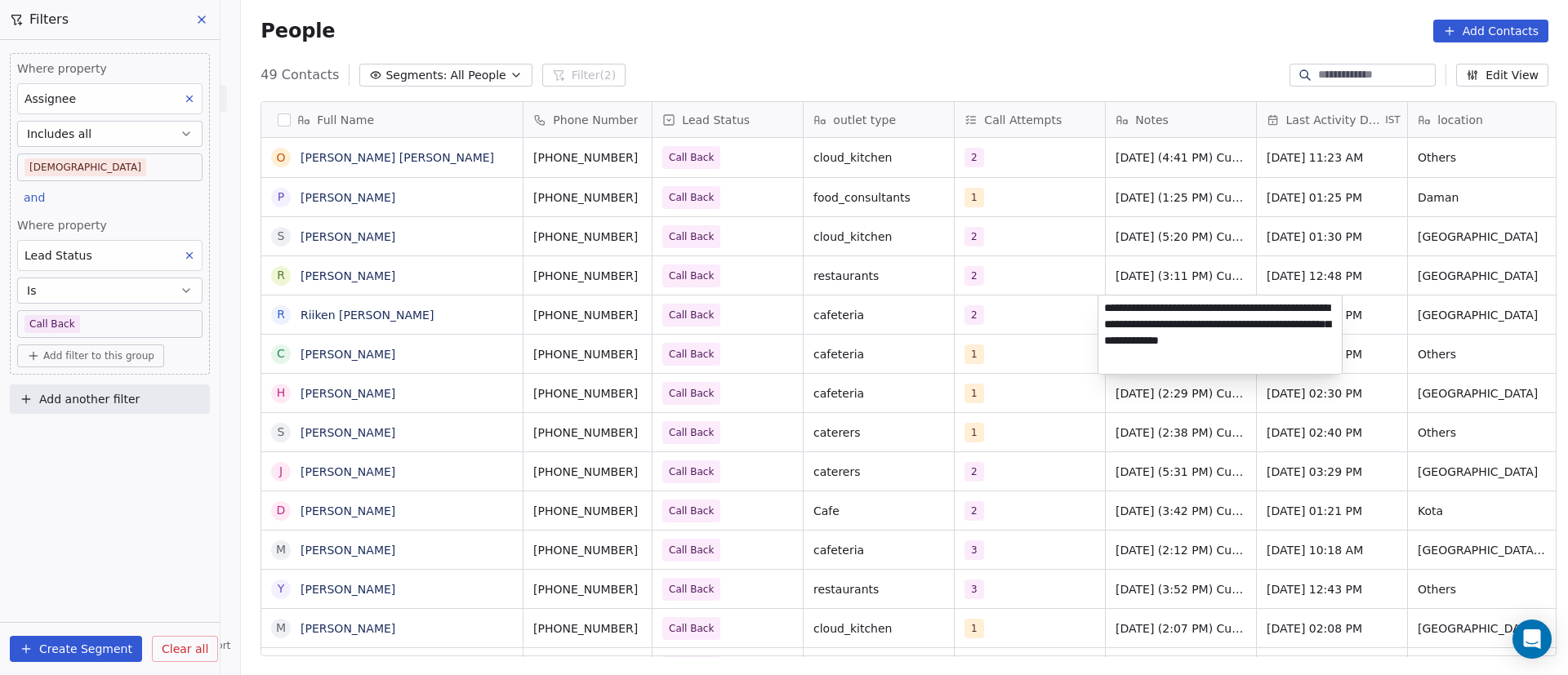
click at [1104, 306] on textarea "**********" at bounding box center [1220, 335] width 243 height 79
paste textarea "**********"
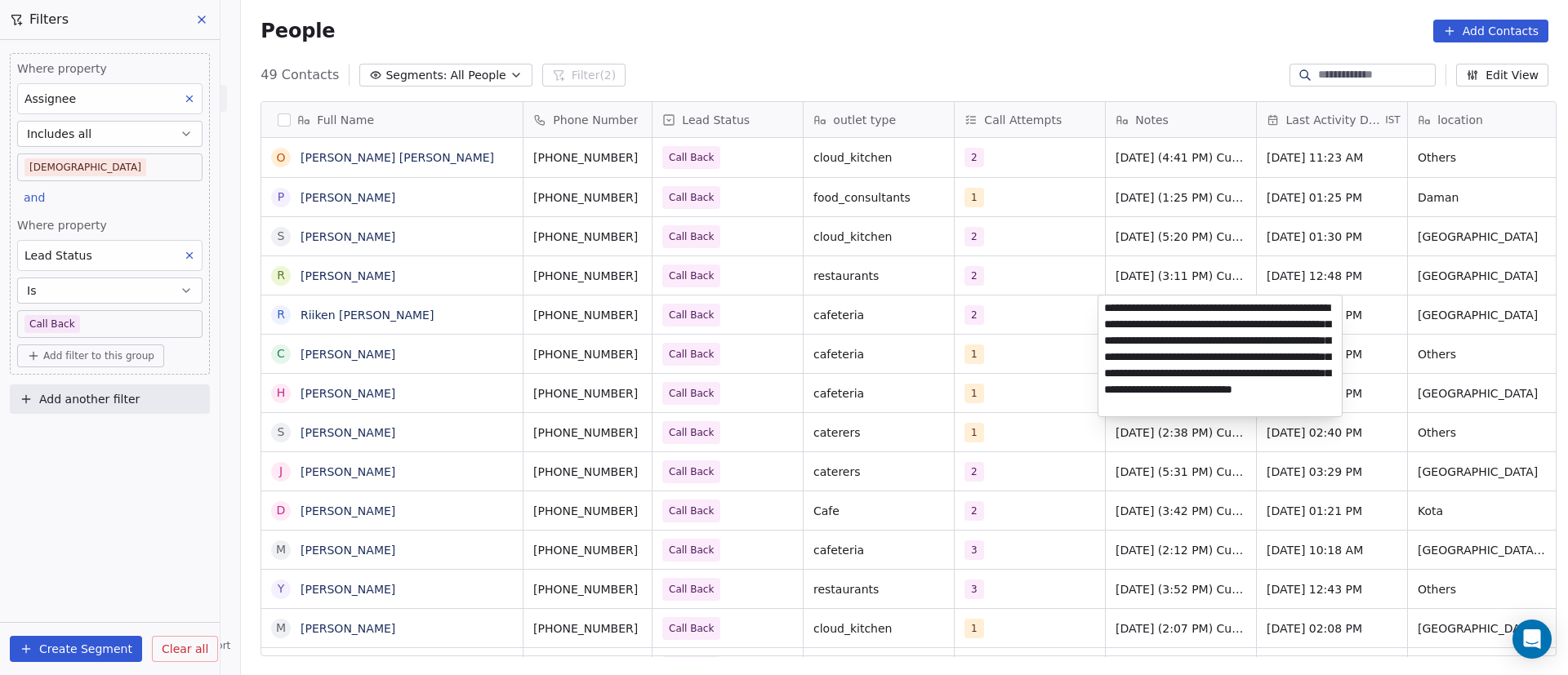
type textarea "**********"
click at [454, 379] on html "On2Cook India Pvt. Ltd. Contacts People Marketing Workflows Campaigns Metrics &…" at bounding box center [784, 338] width 1568 height 675
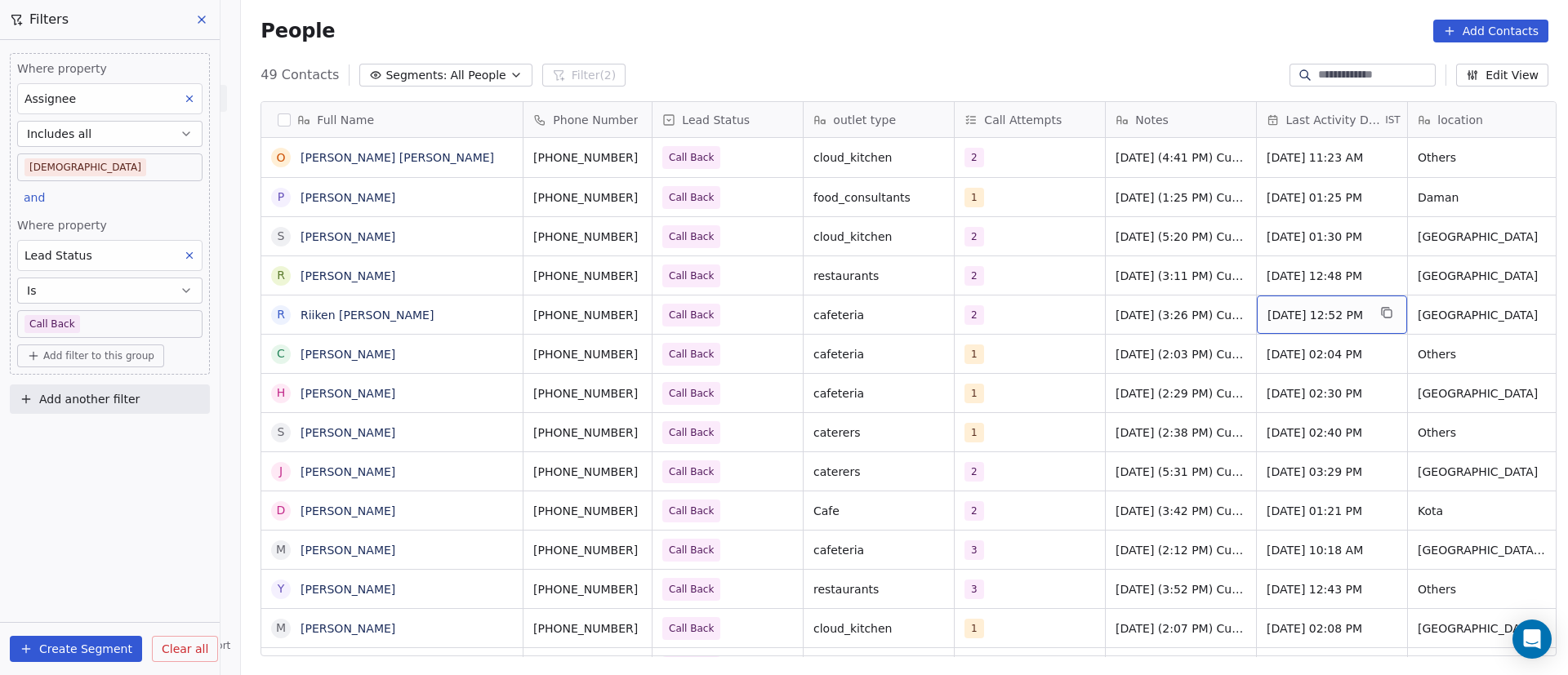
click at [1313, 309] on span "[DATE] 12:52 PM" at bounding box center [1317, 316] width 99 height 17
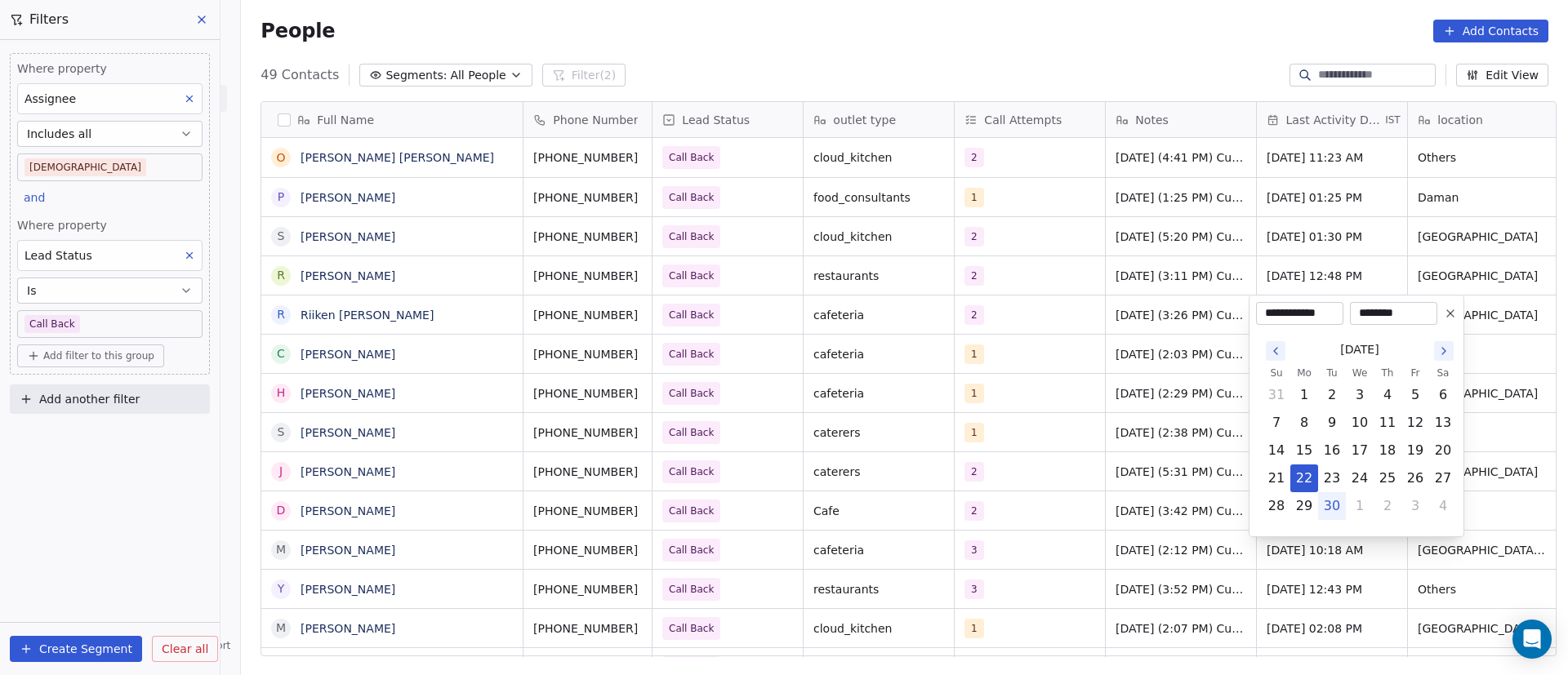
click at [1336, 506] on button "30" at bounding box center [1332, 505] width 26 height 26
type input "**********"
click at [1174, 403] on html "On2Cook India Pvt. Ltd. Contacts People Marketing Workflows Campaigns Metrics &…" at bounding box center [784, 338] width 1568 height 675
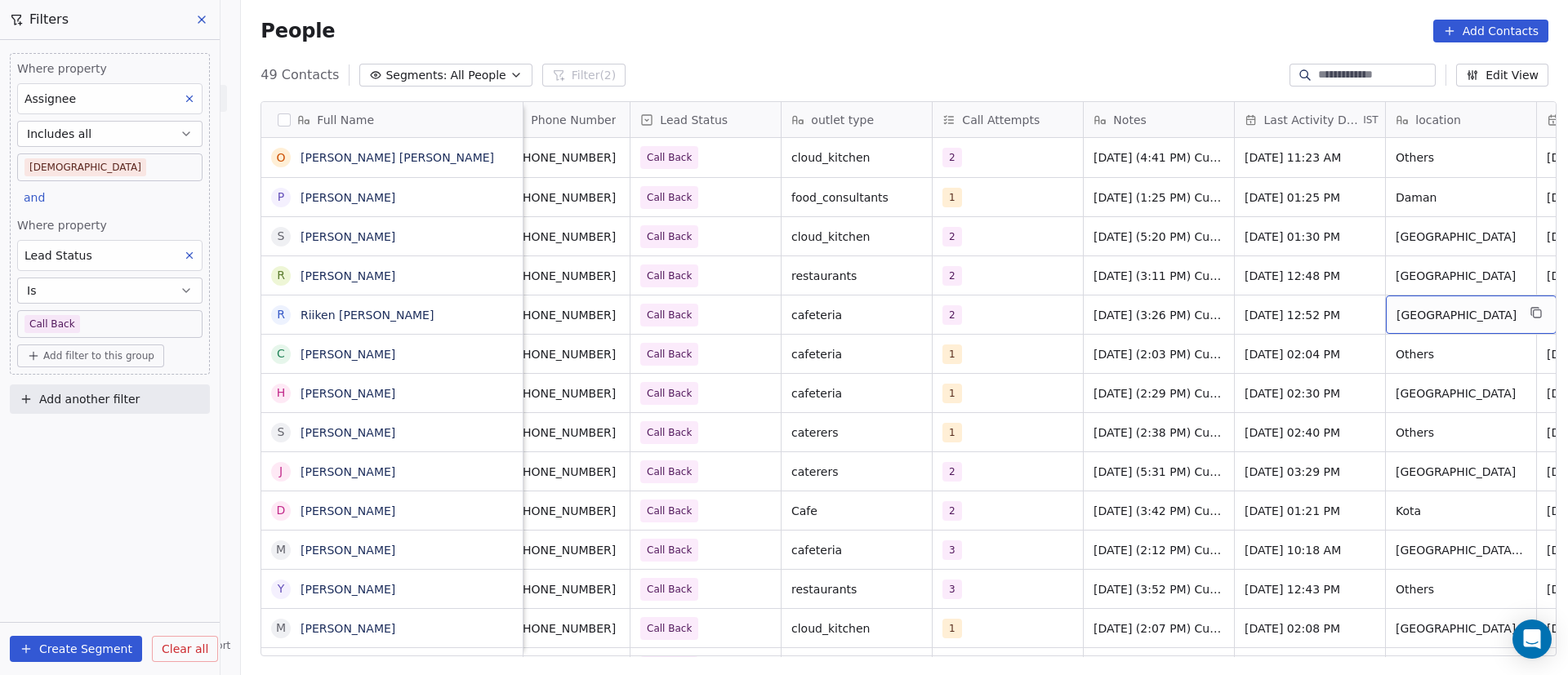
scroll to position [0, 173]
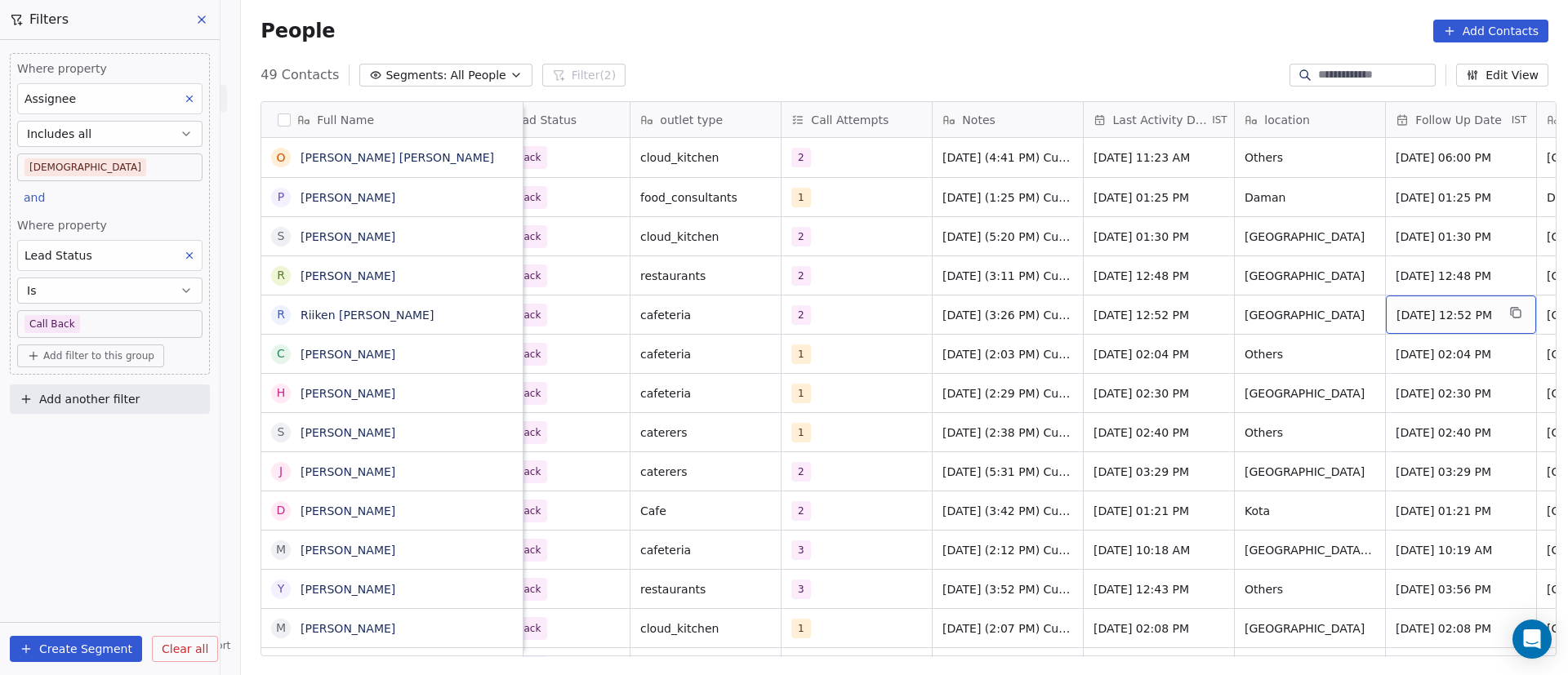
click at [1434, 317] on span "[DATE] 12:52 PM" at bounding box center [1446, 316] width 99 height 17
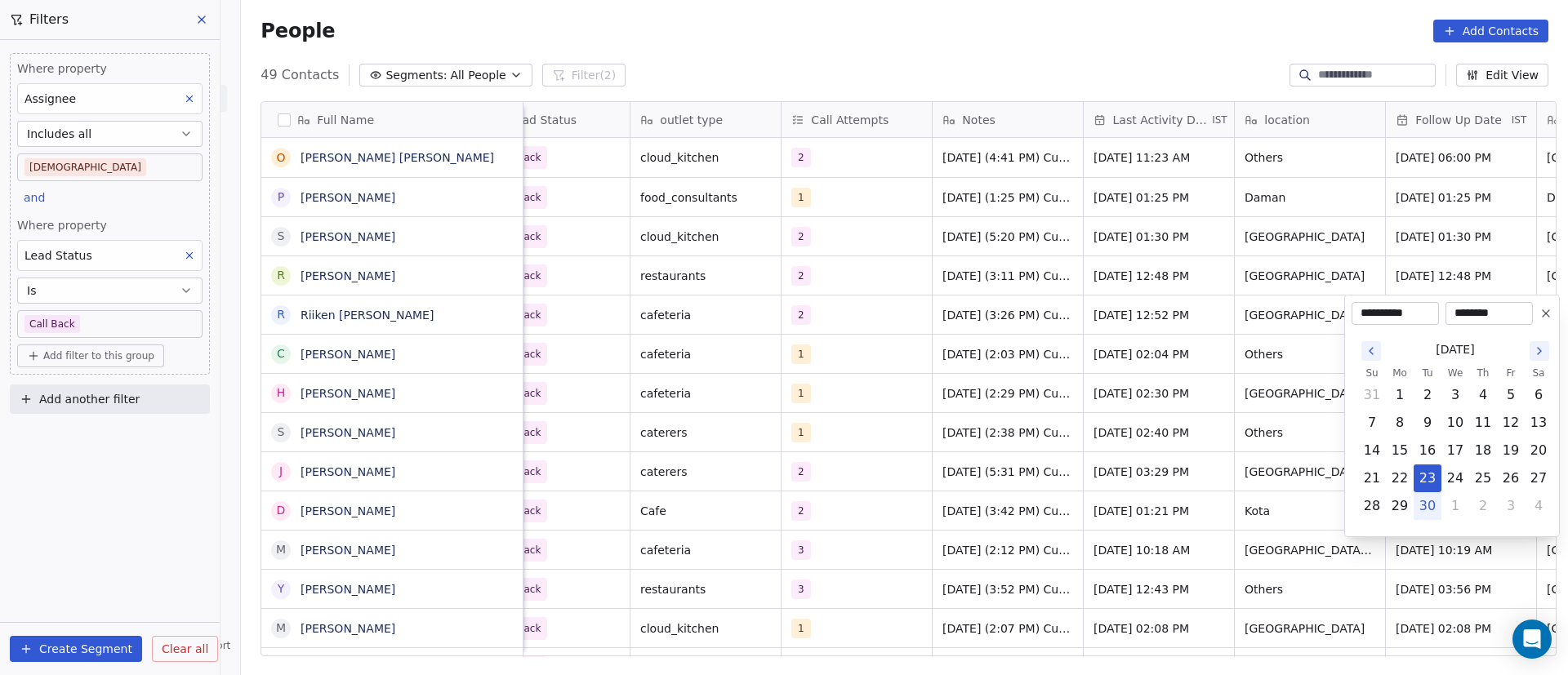
click at [1542, 310] on icon at bounding box center [1546, 314] width 13 height 13
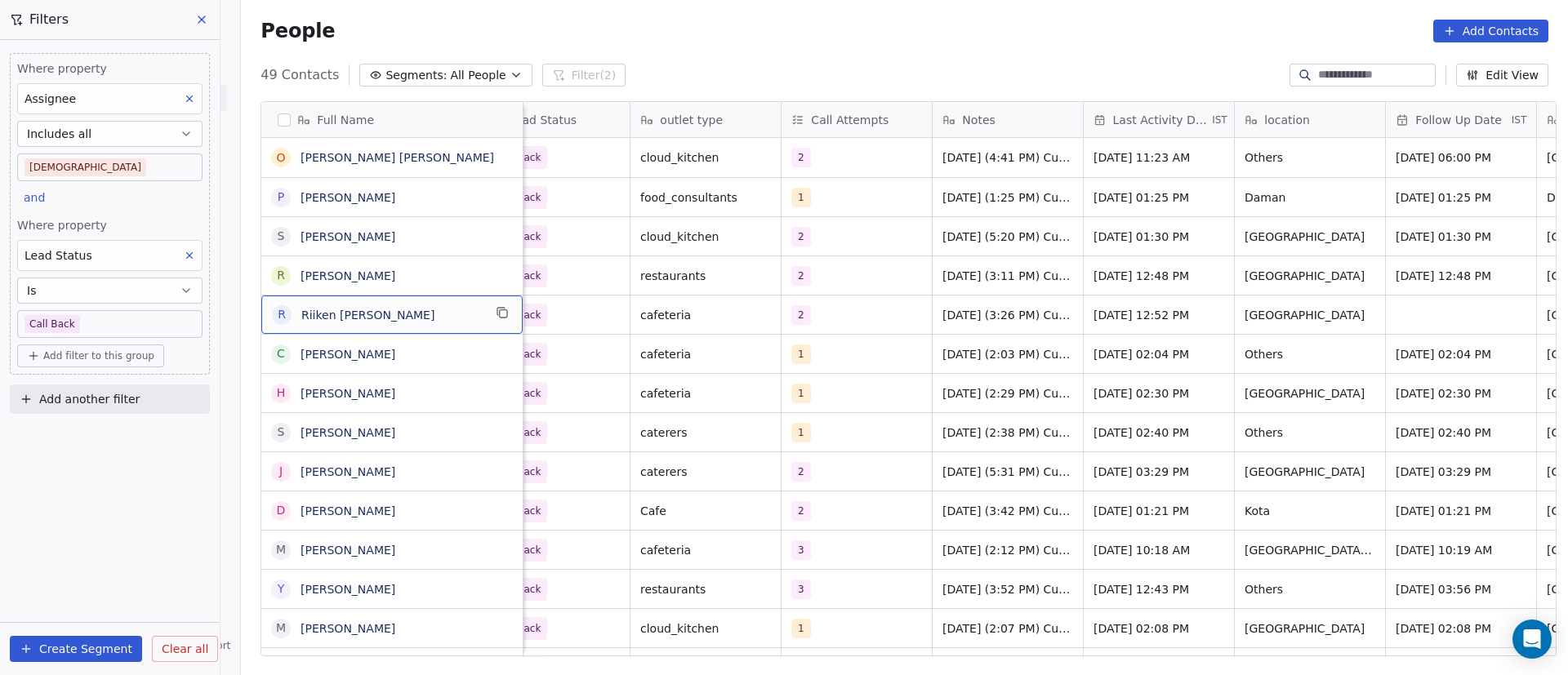
scroll to position [0, 0]
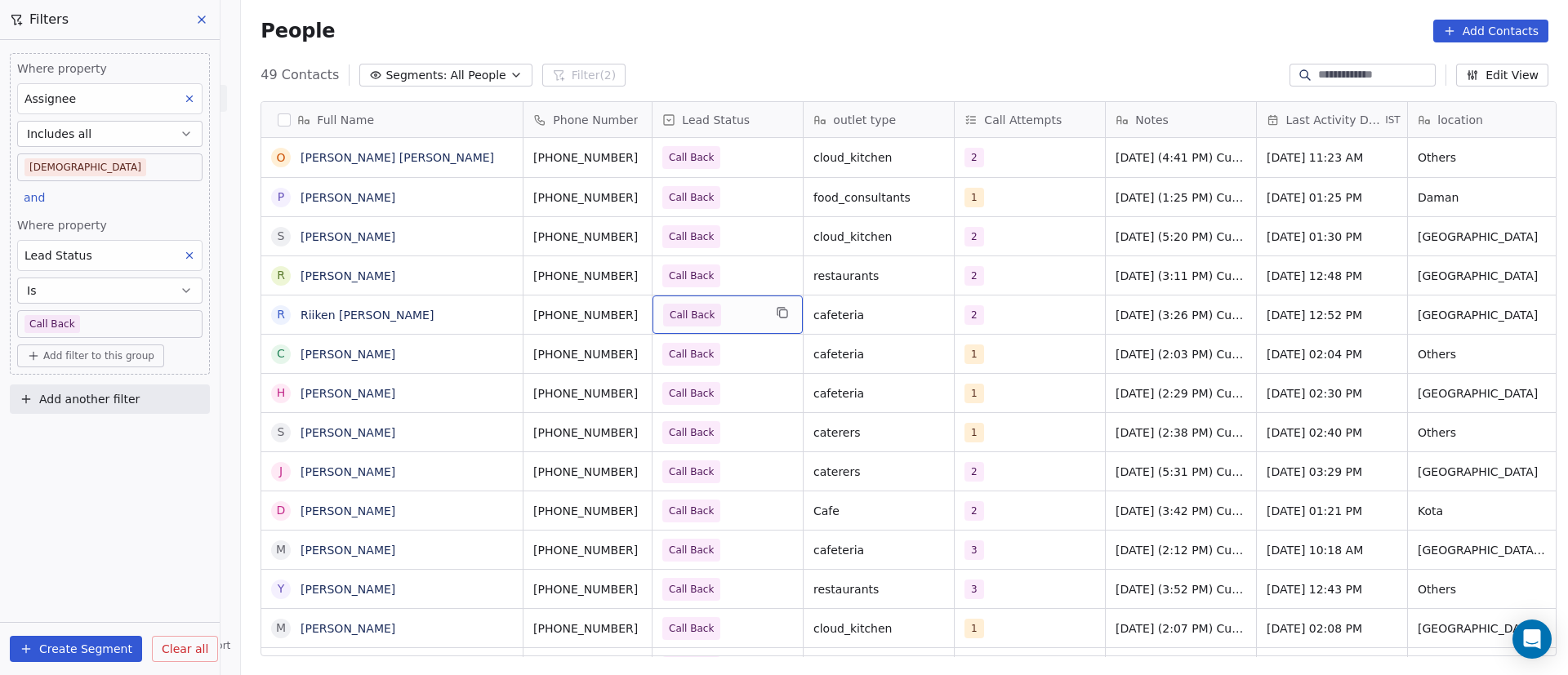
click at [738, 316] on span "Call Back" at bounding box center [713, 315] width 99 height 23
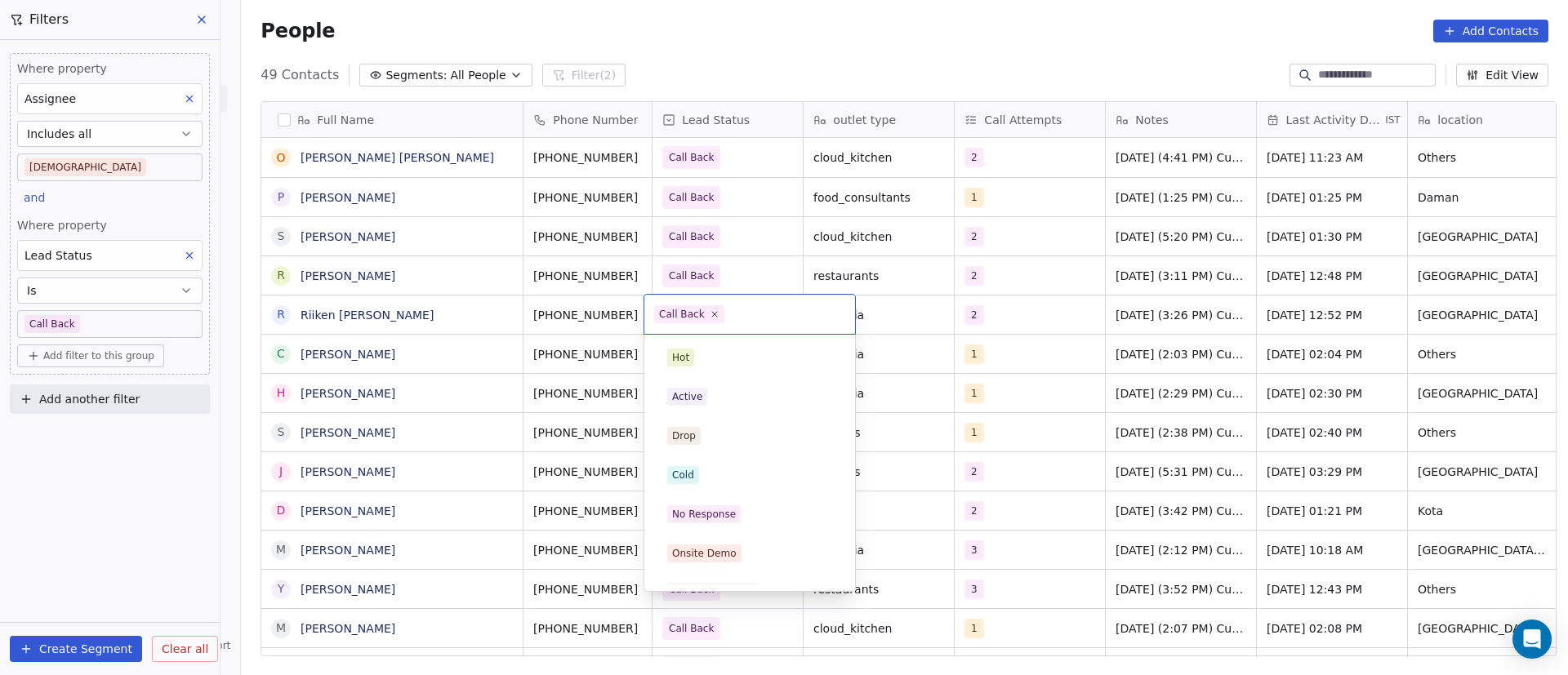
scroll to position [142, 0]
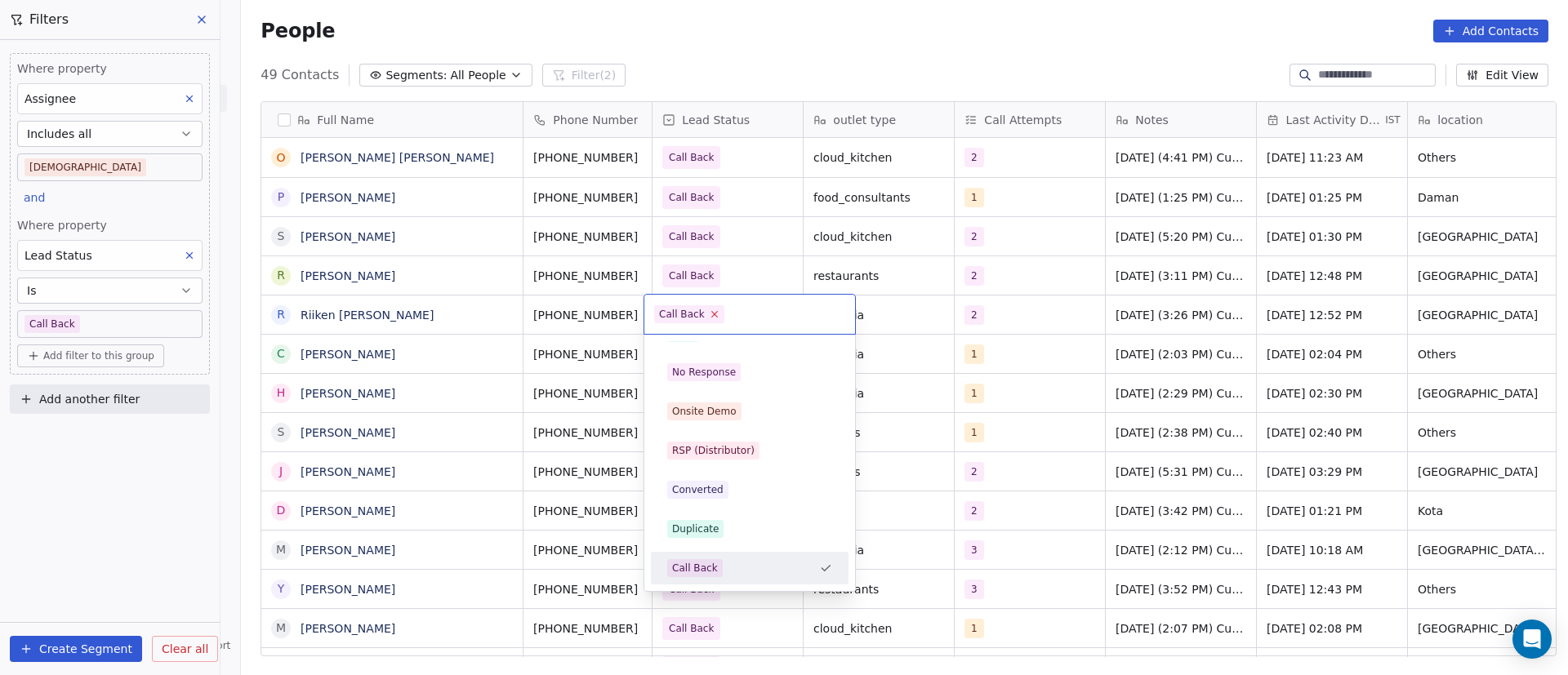
click at [712, 316] on icon at bounding box center [714, 314] width 6 height 6
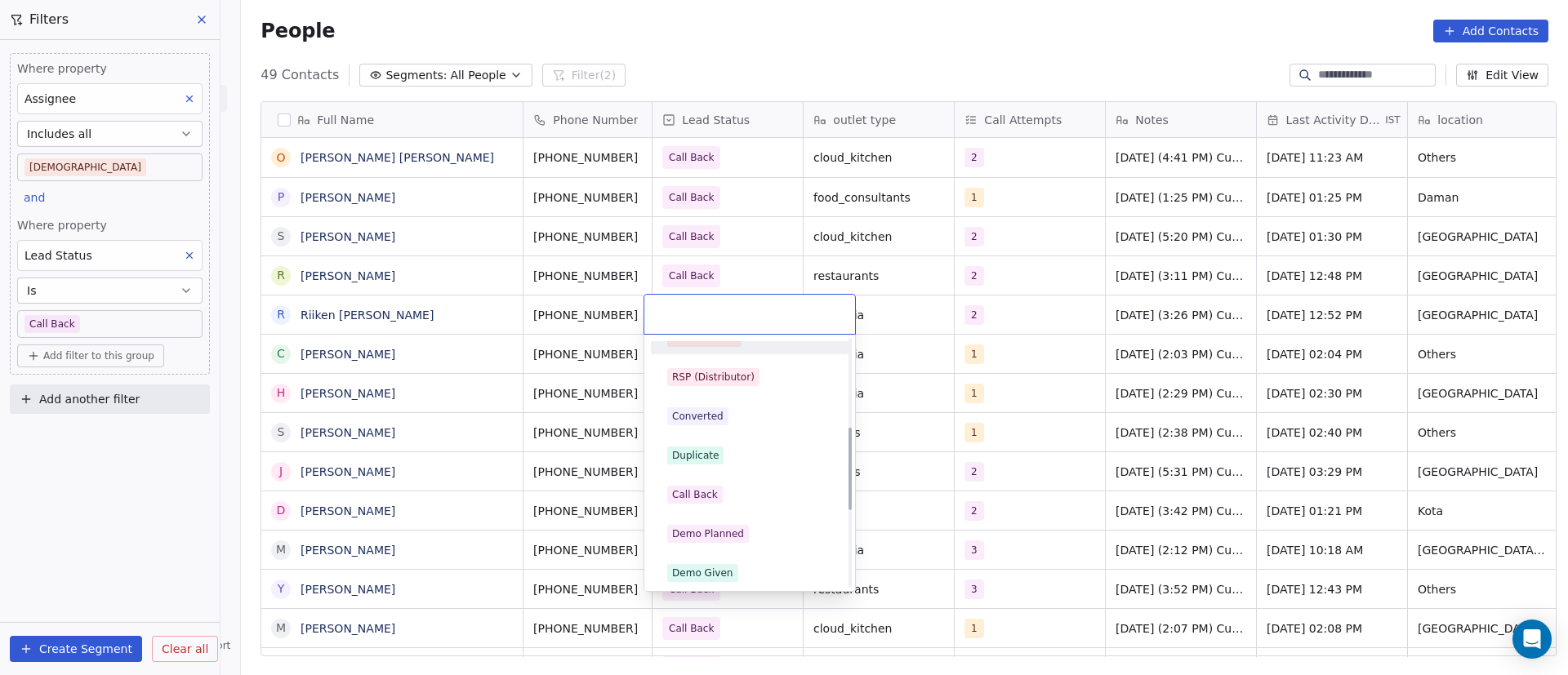
scroll to position [265, 0]
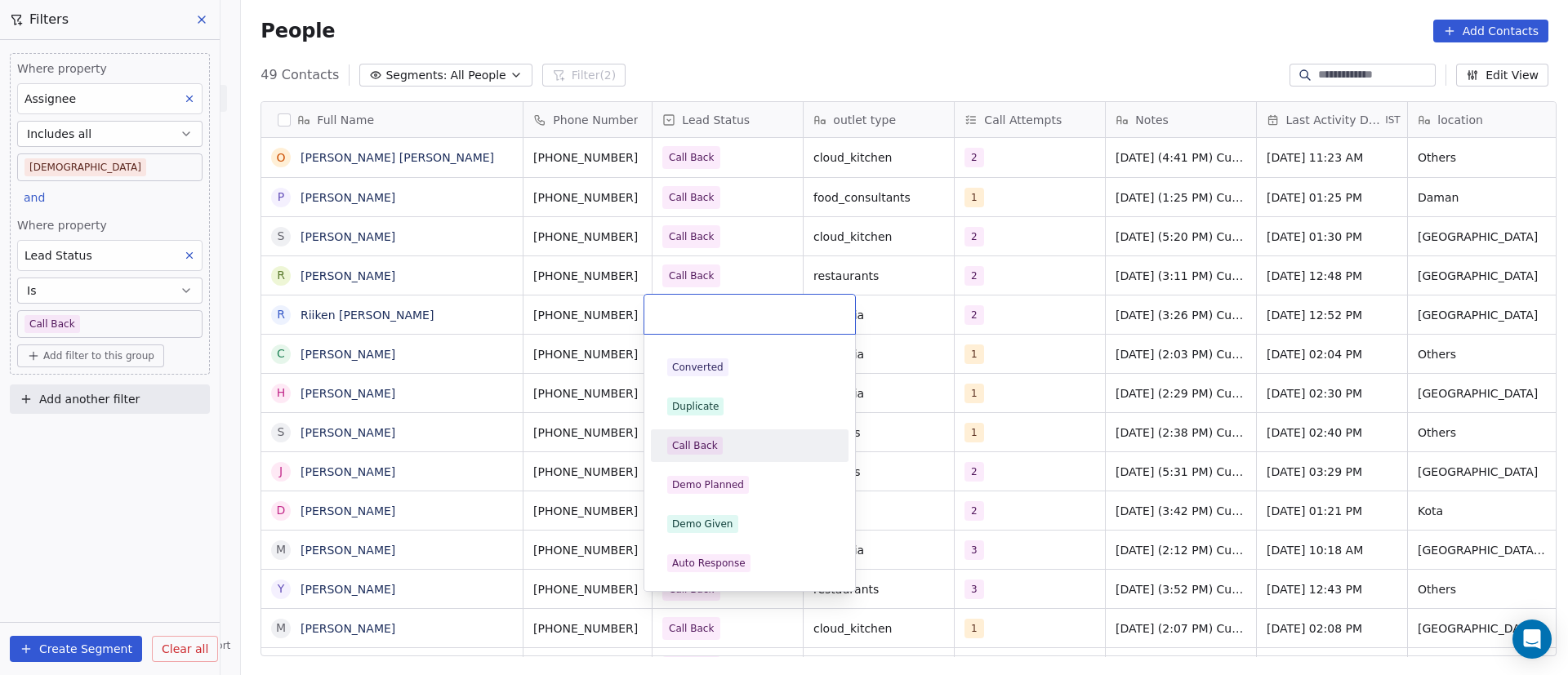
click at [740, 434] on div "Call Back" at bounding box center [749, 445] width 185 height 26
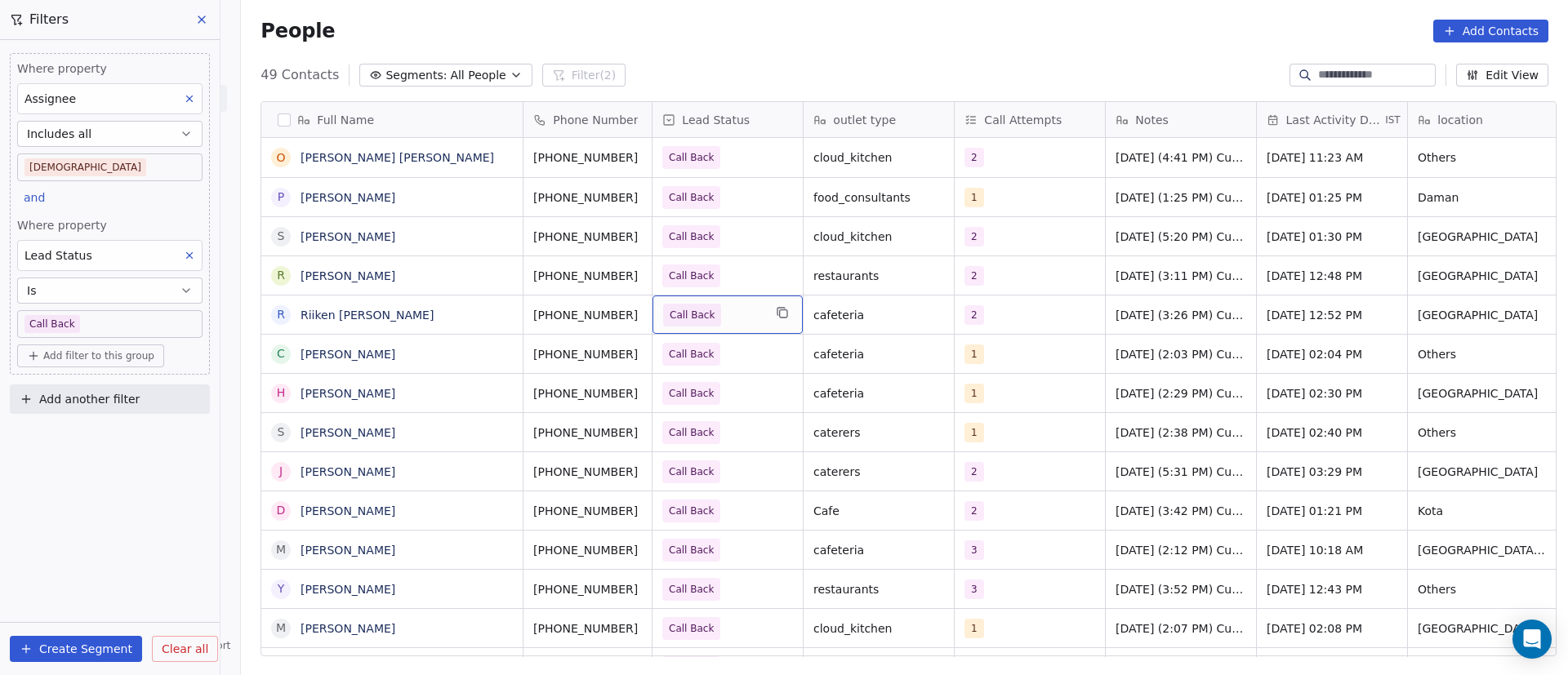
click at [738, 312] on span "Call Back" at bounding box center [713, 315] width 99 height 23
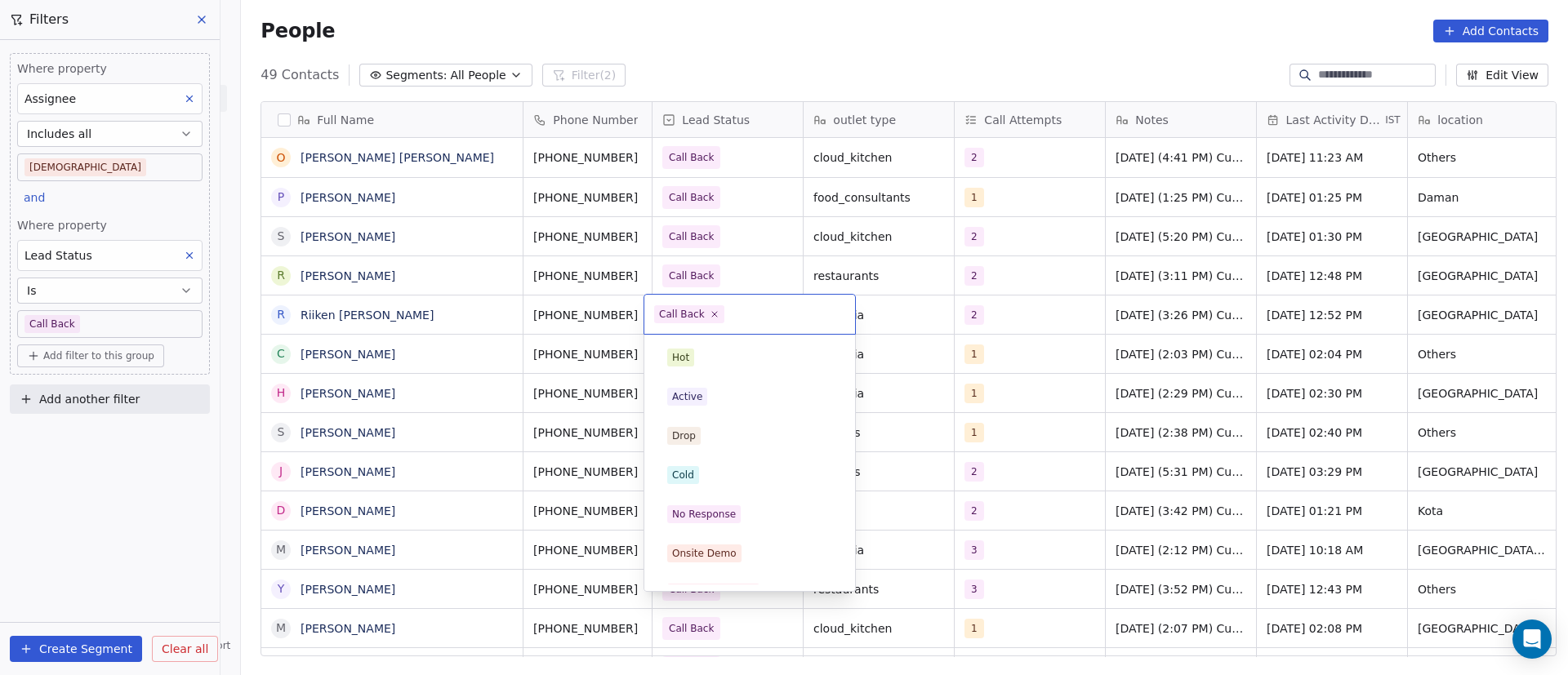
scroll to position [142, 0]
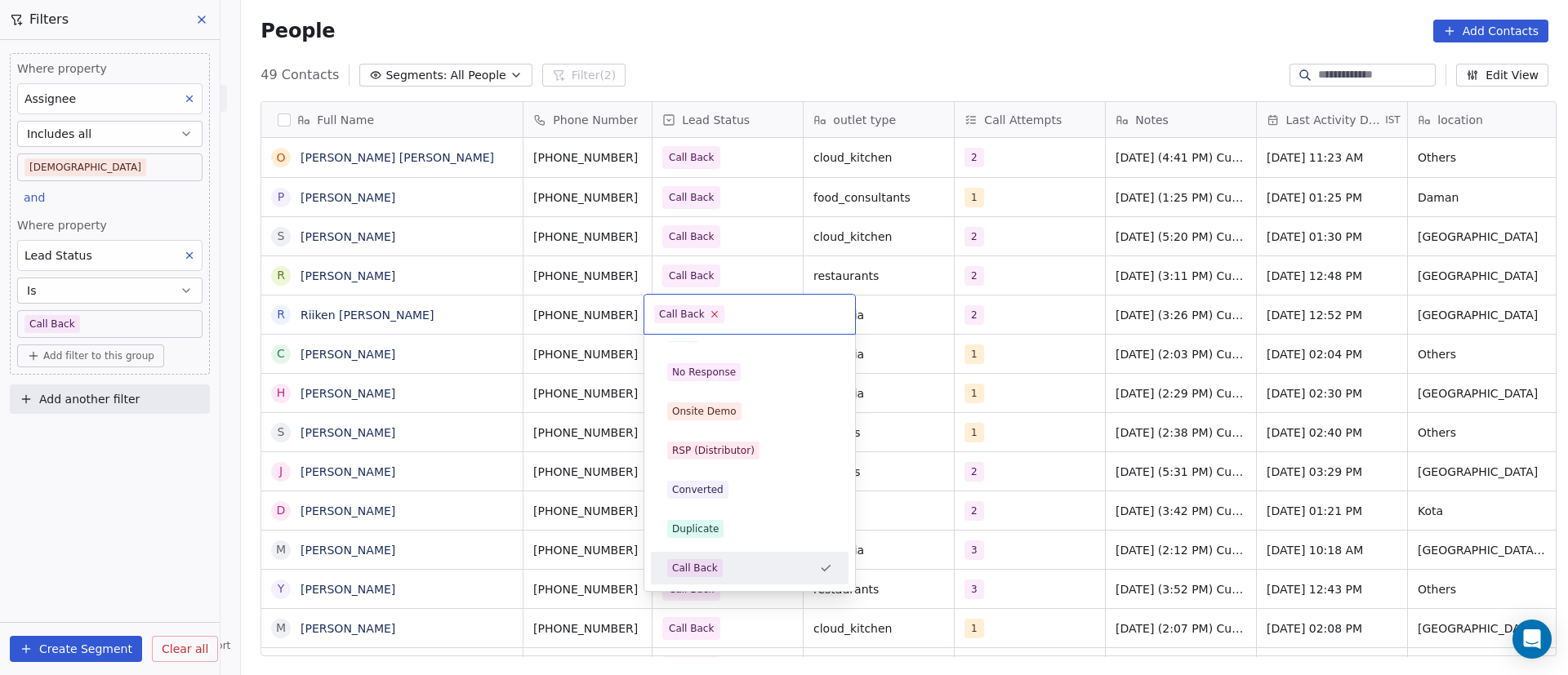
click at [712, 315] on icon at bounding box center [714, 314] width 6 height 6
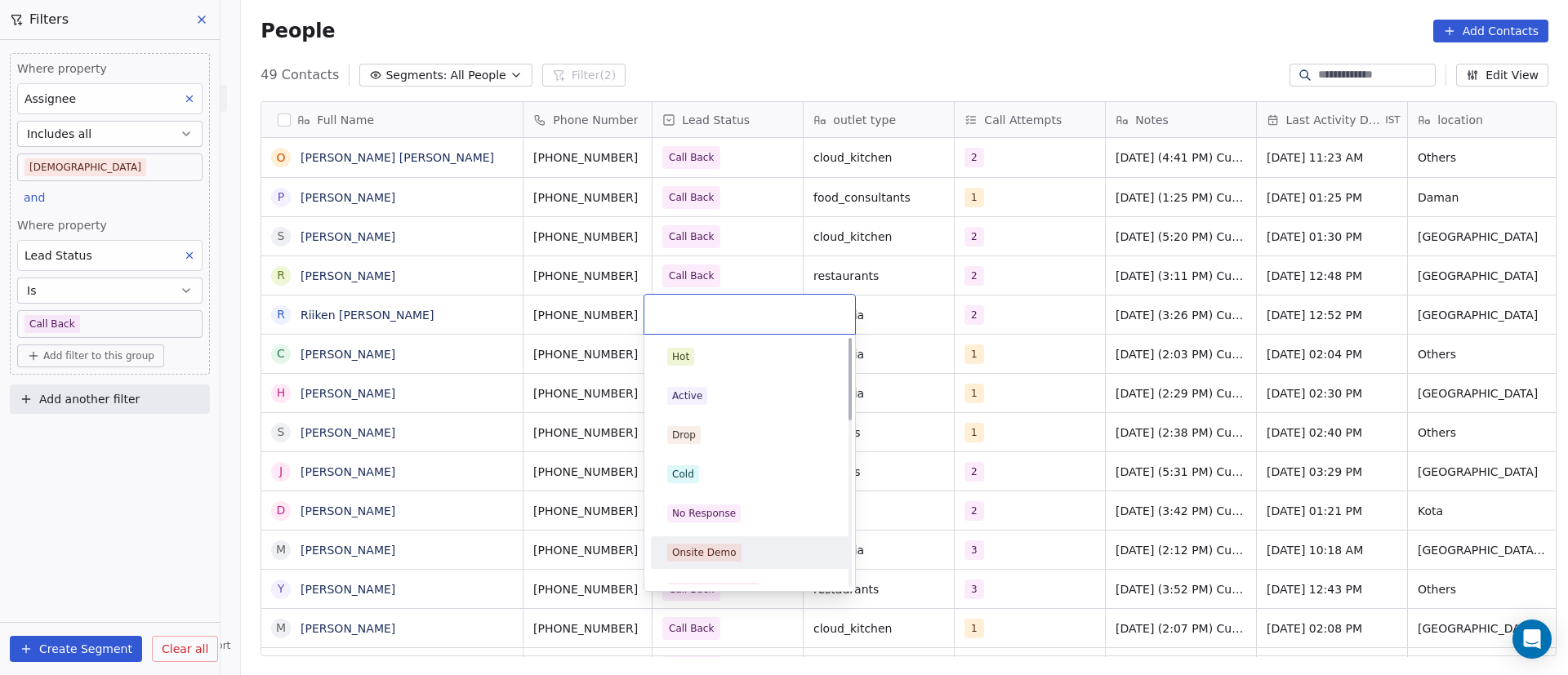
scroll to position [0, 0]
click at [736, 467] on div "Cold" at bounding box center [749, 475] width 165 height 18
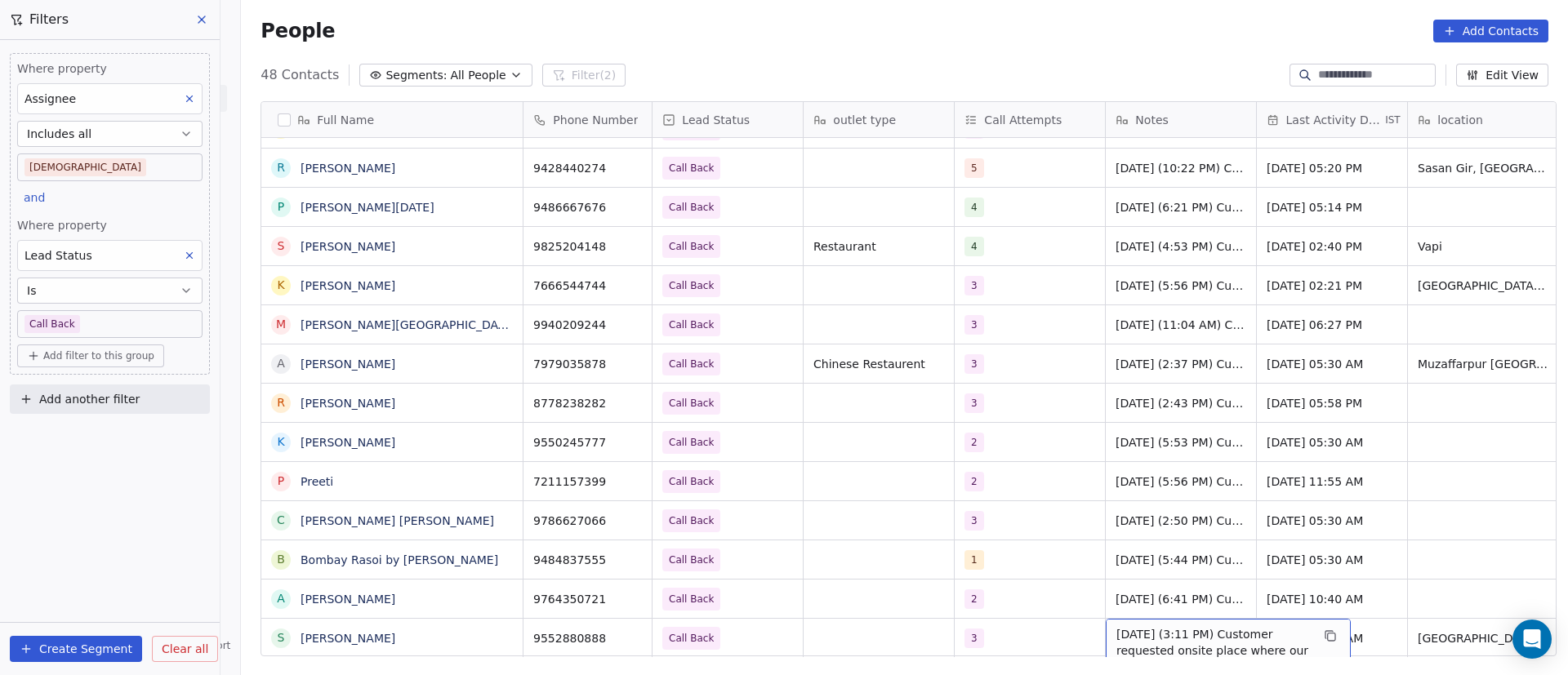
scroll to position [18, 0]
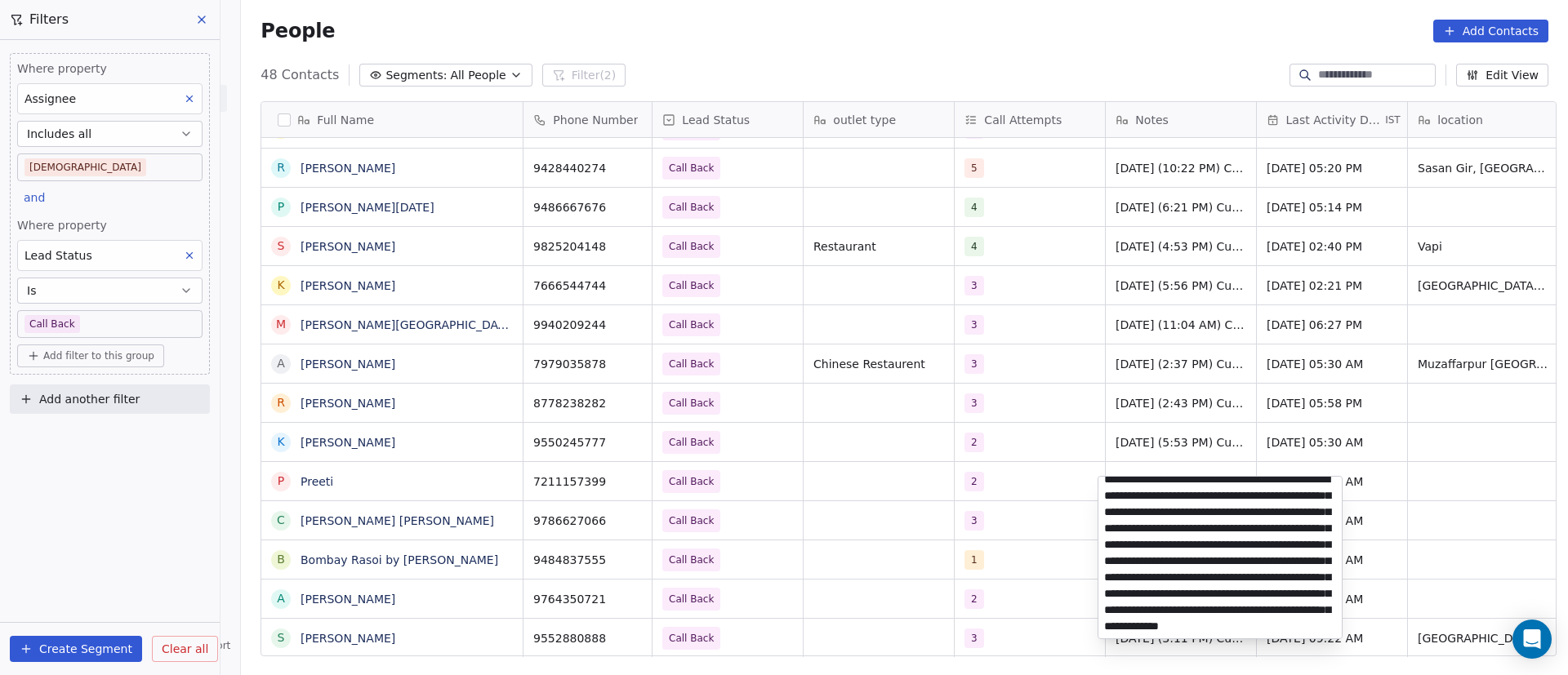
scroll to position [0, 0]
click at [434, 642] on html "On2Cook India Pvt. Ltd. Contacts People Marketing Workflows Campaigns Metrics &…" at bounding box center [784, 338] width 1568 height 675
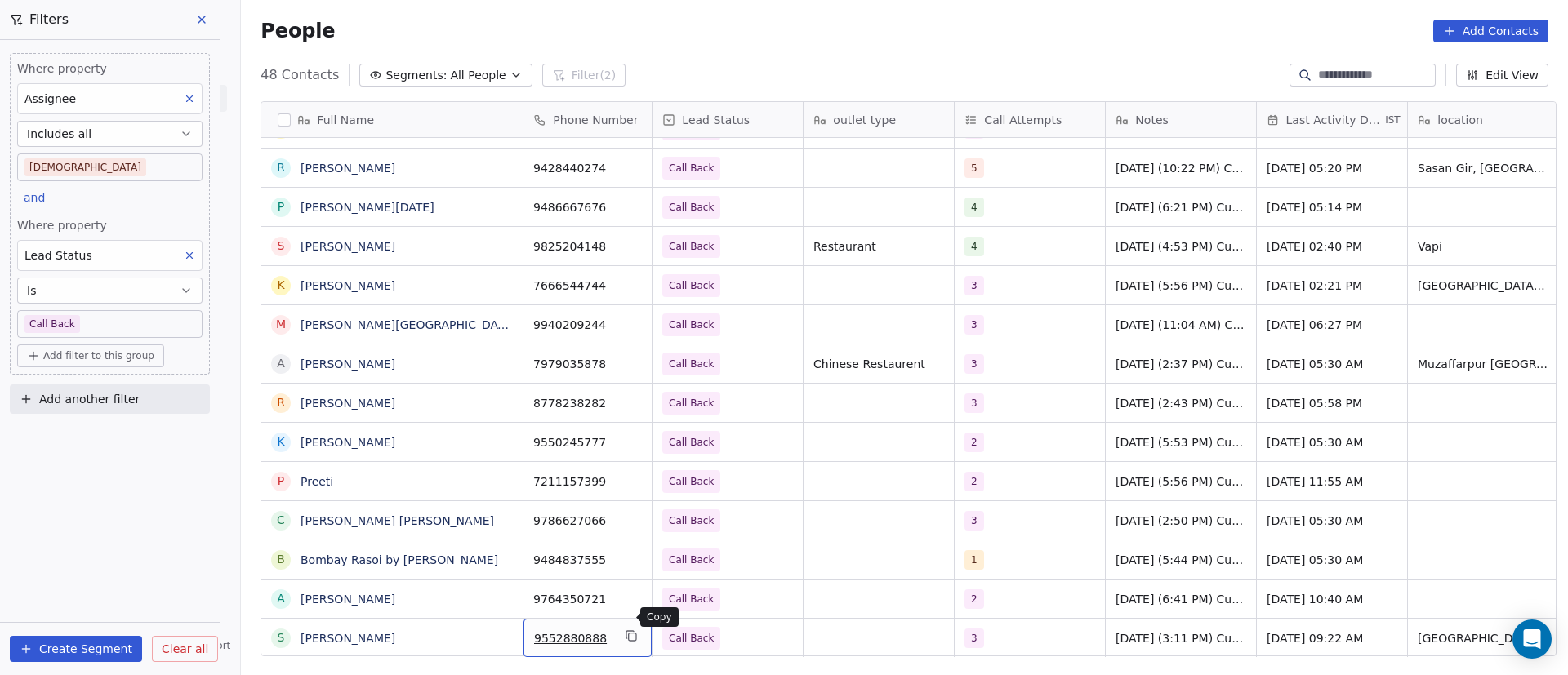
click at [625, 630] on icon "grid" at bounding box center [632, 637] width 13 height 13
click at [500, 637] on icon "grid" at bounding box center [503, 637] width 8 height 8
click at [625, 630] on icon "grid" at bounding box center [632, 637] width 13 height 13
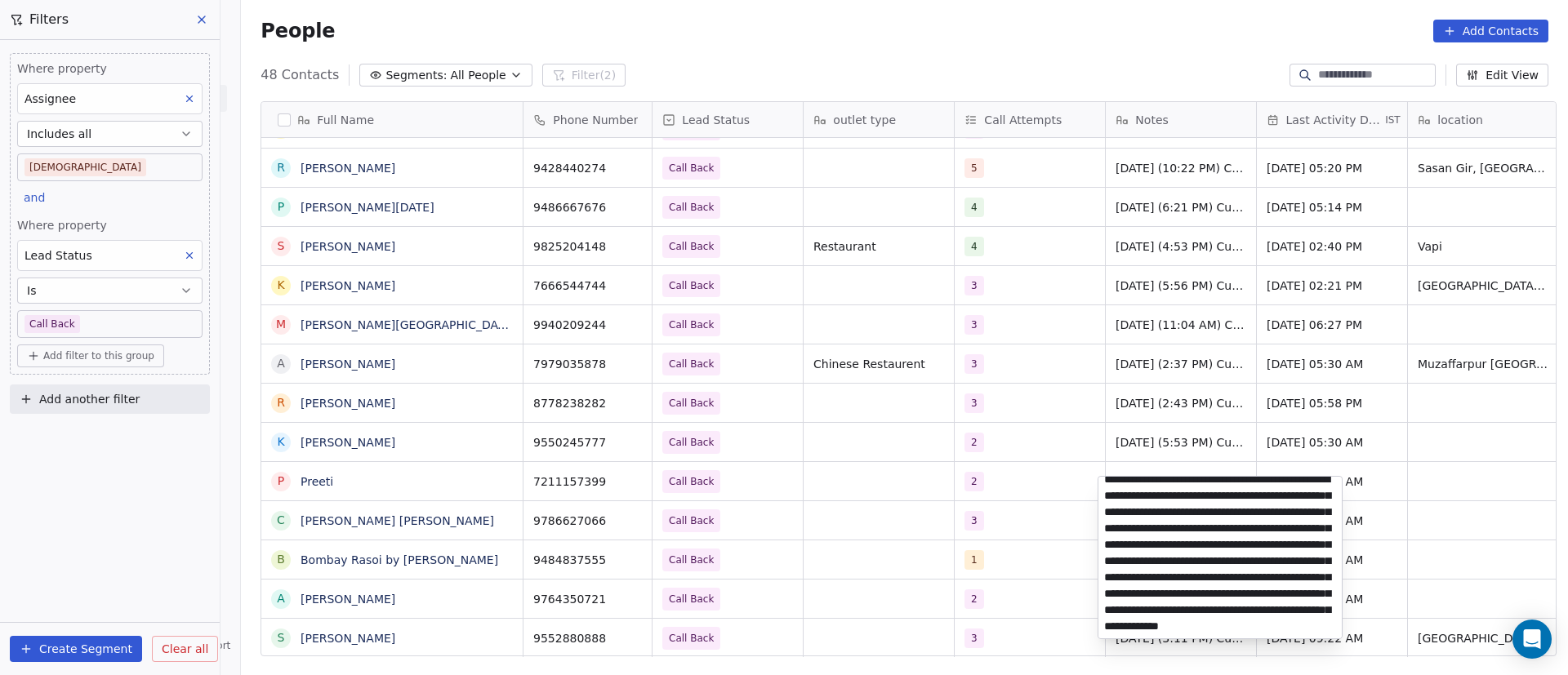
scroll to position [0, 0]
click at [461, 495] on html "On2Cook India Pvt. Ltd. Contacts People Marketing Workflows Campaigns Metrics &…" at bounding box center [784, 338] width 1568 height 675
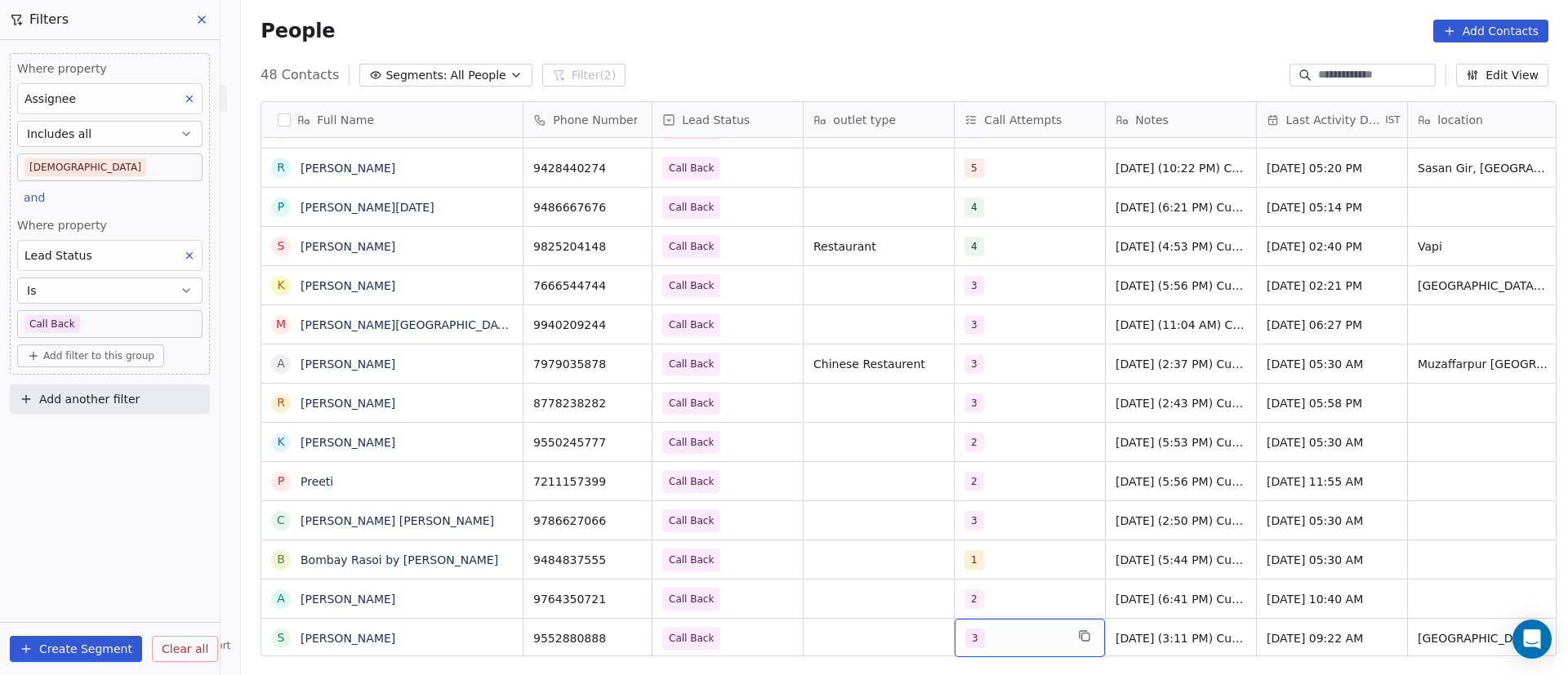
scroll to position [18, 0]
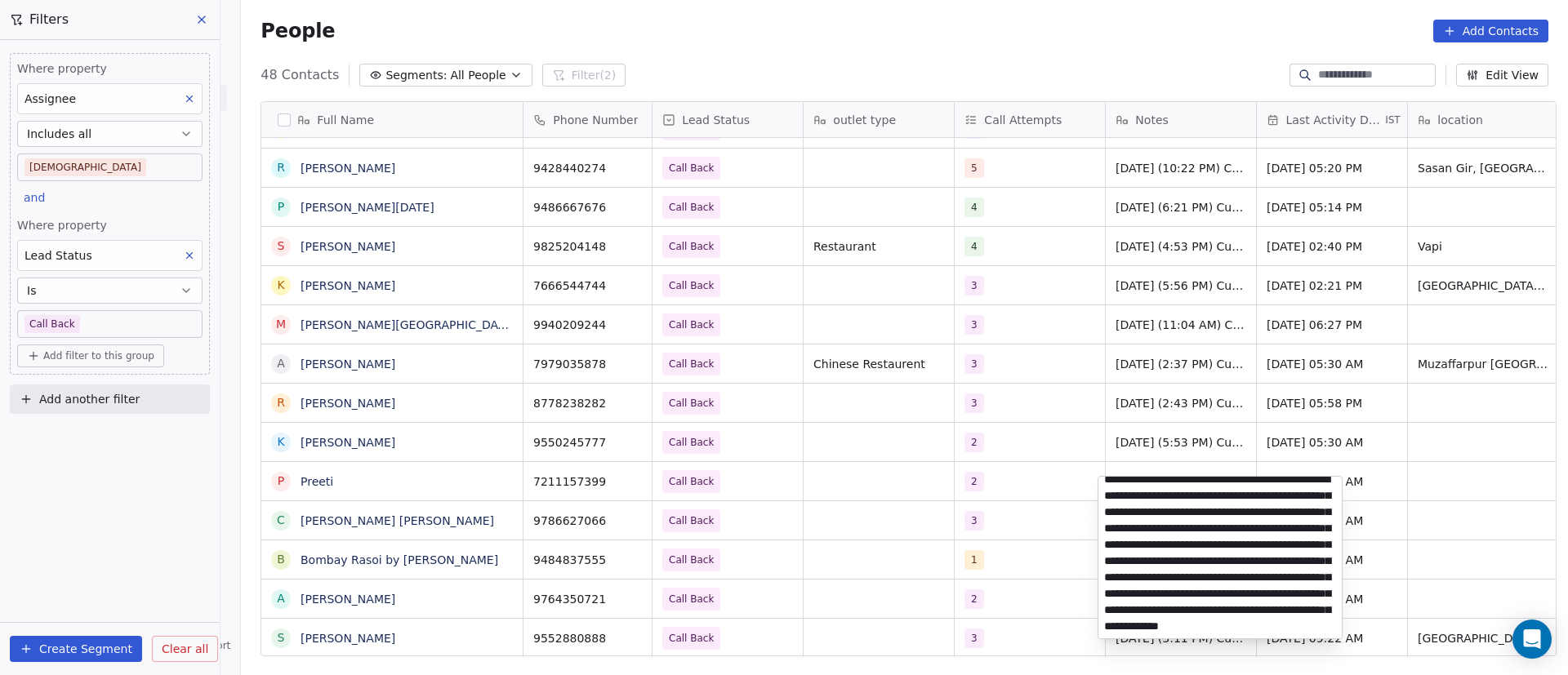
scroll to position [0, 0]
click at [396, 645] on html "On2Cook India Pvt. Ltd. Contacts People Marketing Workflows Campaigns Metrics &…" at bounding box center [784, 338] width 1568 height 675
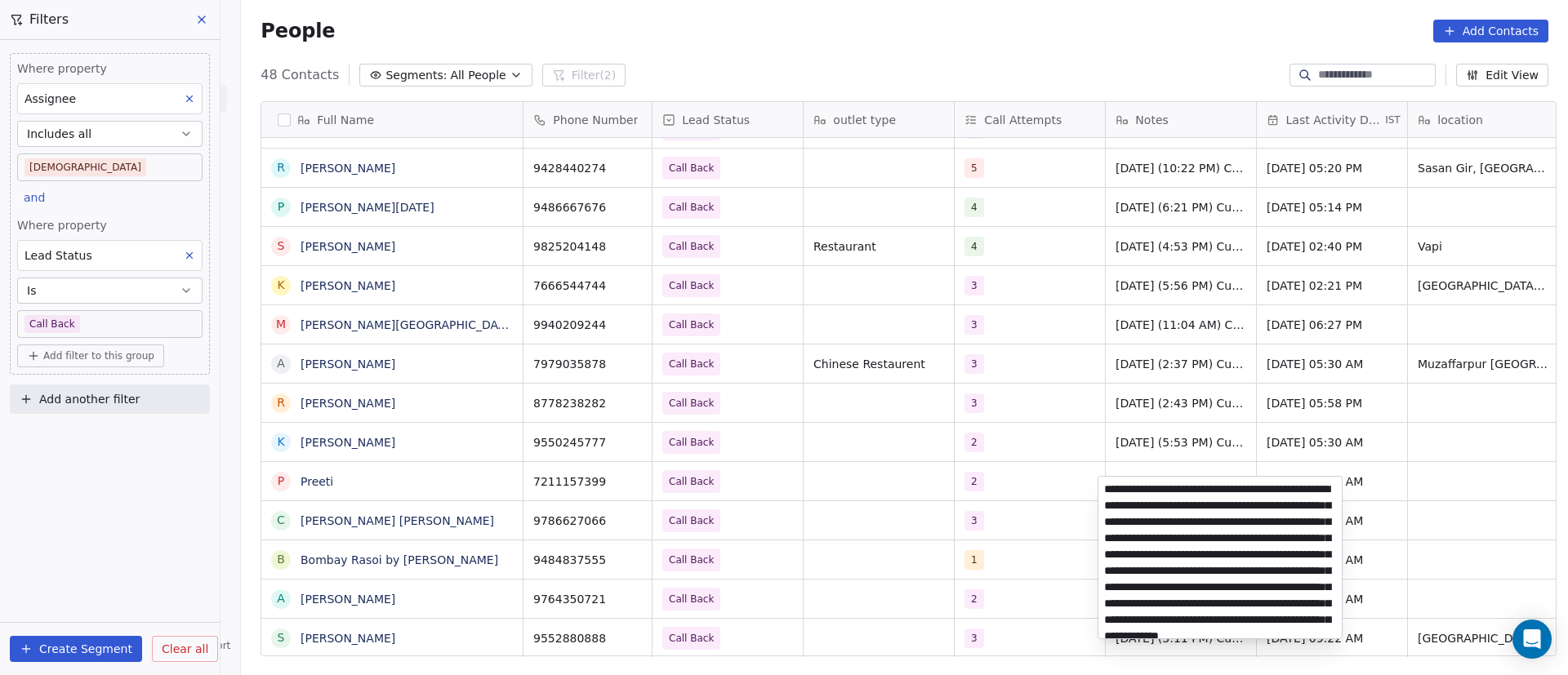
click at [1103, 492] on textarea "**********" at bounding box center [1220, 558] width 243 height 162
click at [1104, 492] on textarea "**********" at bounding box center [1220, 558] width 243 height 162
click at [1126, 528] on textarea "**********" at bounding box center [1220, 558] width 243 height 162
click at [1102, 490] on textarea "**********" at bounding box center [1220, 558] width 243 height 162
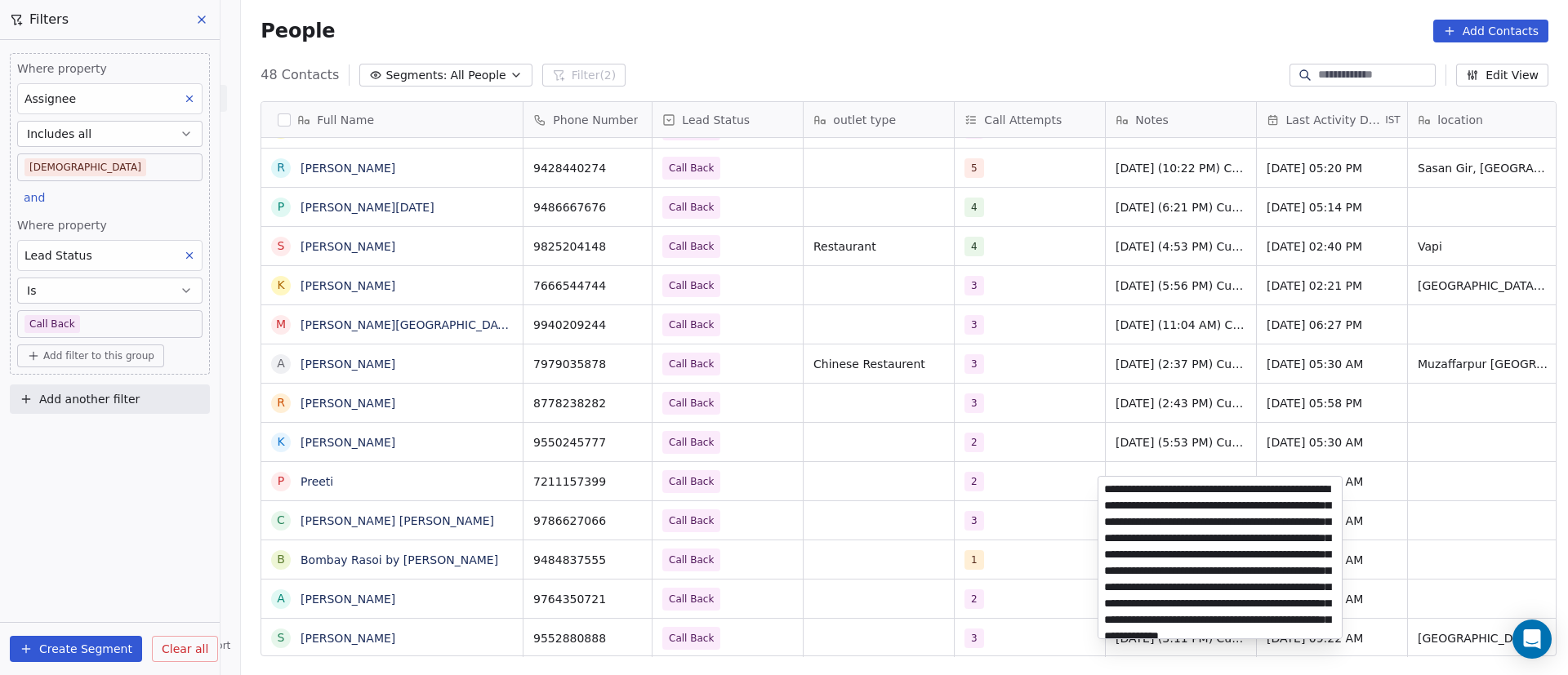
click at [1112, 486] on textarea "**********" at bounding box center [1220, 558] width 243 height 162
click at [1103, 488] on textarea "**********" at bounding box center [1220, 558] width 243 height 162
paste textarea "**********"
type textarea "**********"
click at [847, 615] on html "On2Cook India Pvt. Ltd. Contacts People Marketing Workflows Campaigns Metrics &…" at bounding box center [784, 338] width 1568 height 675
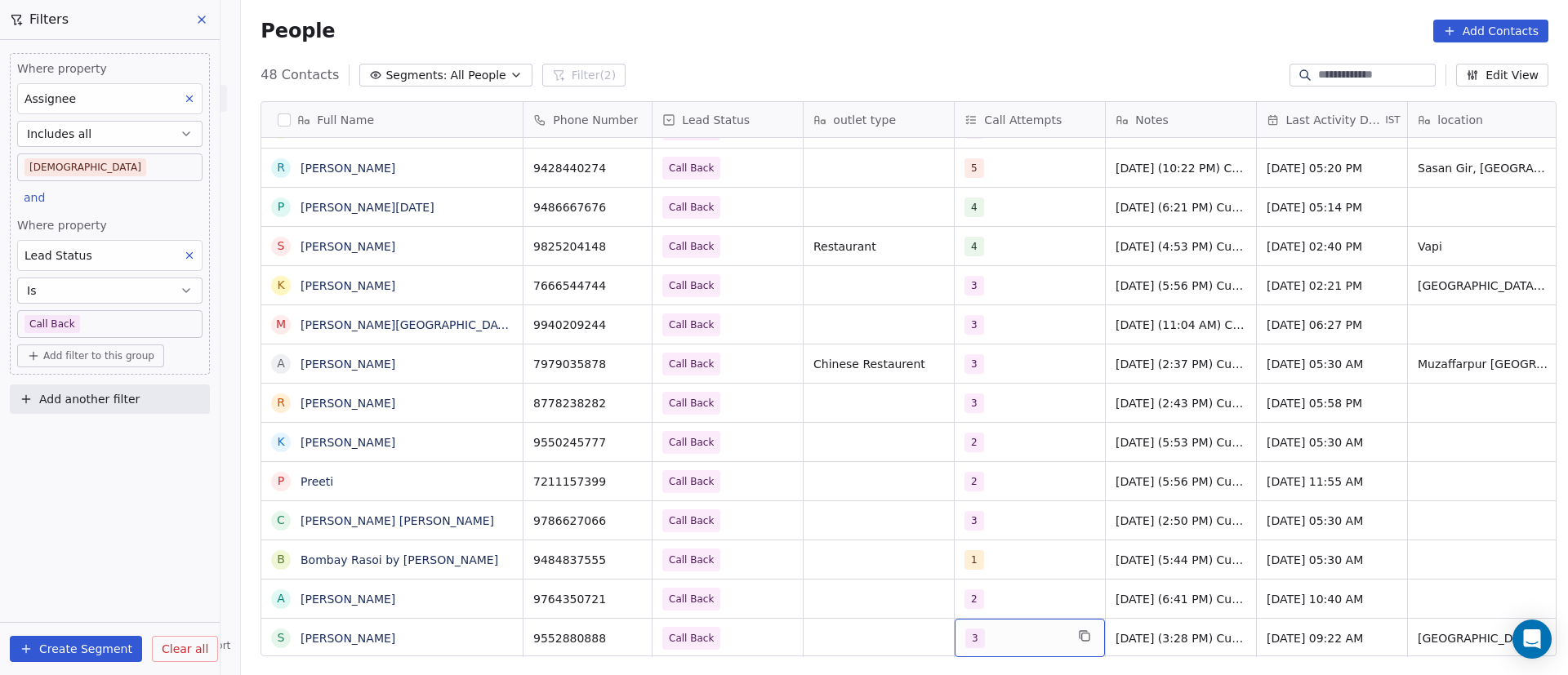
click at [1016, 629] on div "3" at bounding box center [1015, 638] width 99 height 19
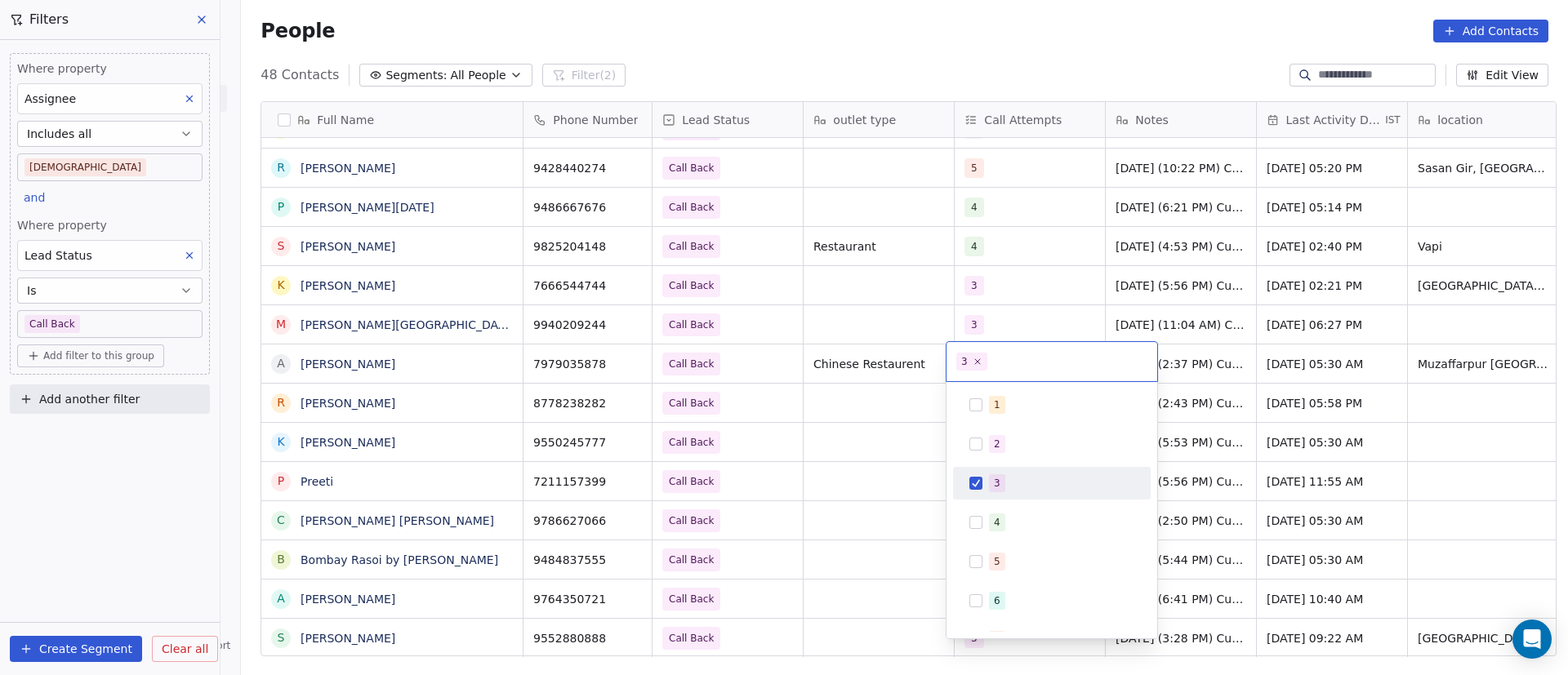
click at [1004, 484] on div "3" at bounding box center [1062, 484] width 145 height 18
click at [997, 526] on div "4" at bounding box center [997, 523] width 7 height 15
click at [926, 601] on html "On2Cook India Pvt. Ltd. Contacts People Marketing Workflows Campaigns Metrics &…" at bounding box center [784, 338] width 1568 height 675
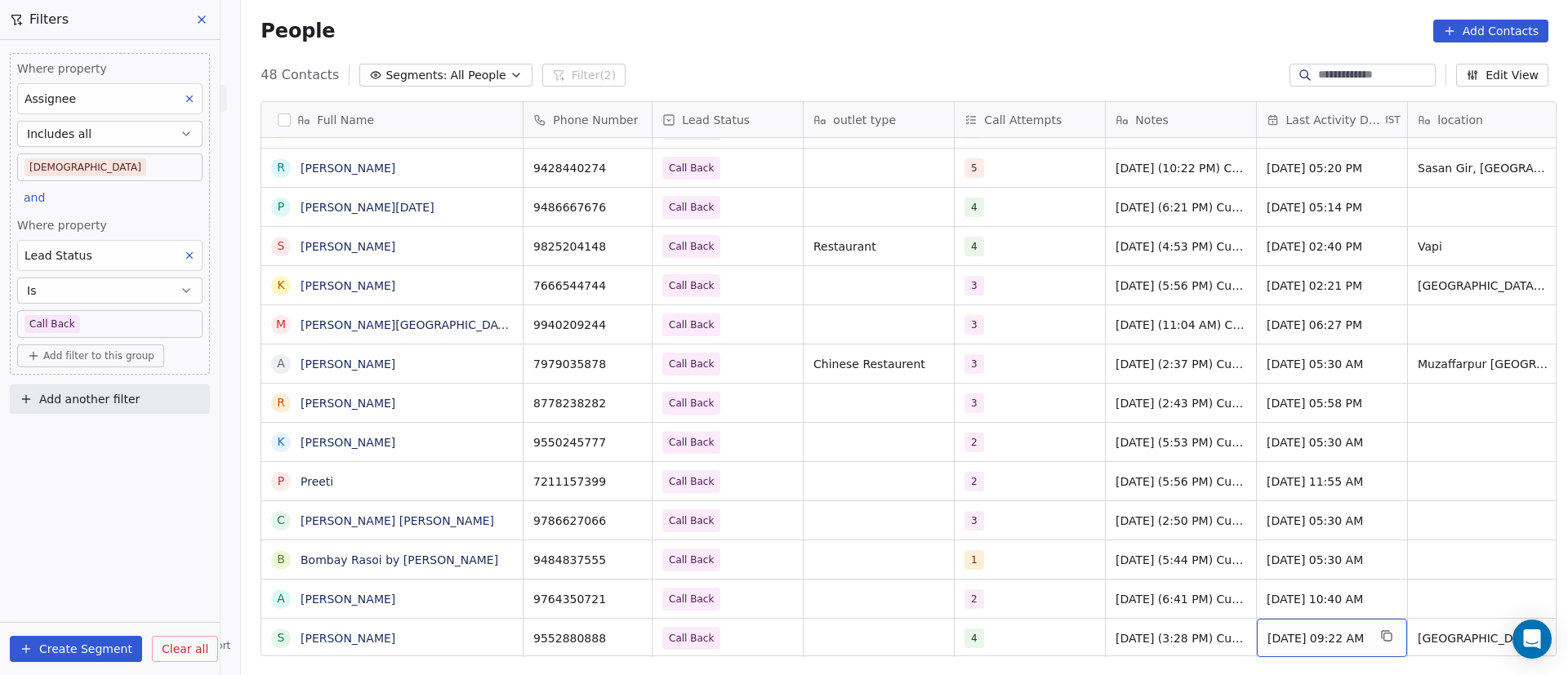
click at [1295, 631] on span "[DATE] 09:22 AM" at bounding box center [1317, 639] width 99 height 17
click at [1294, 631] on span "[DATE] 09:22 AM" at bounding box center [1317, 639] width 99 height 17
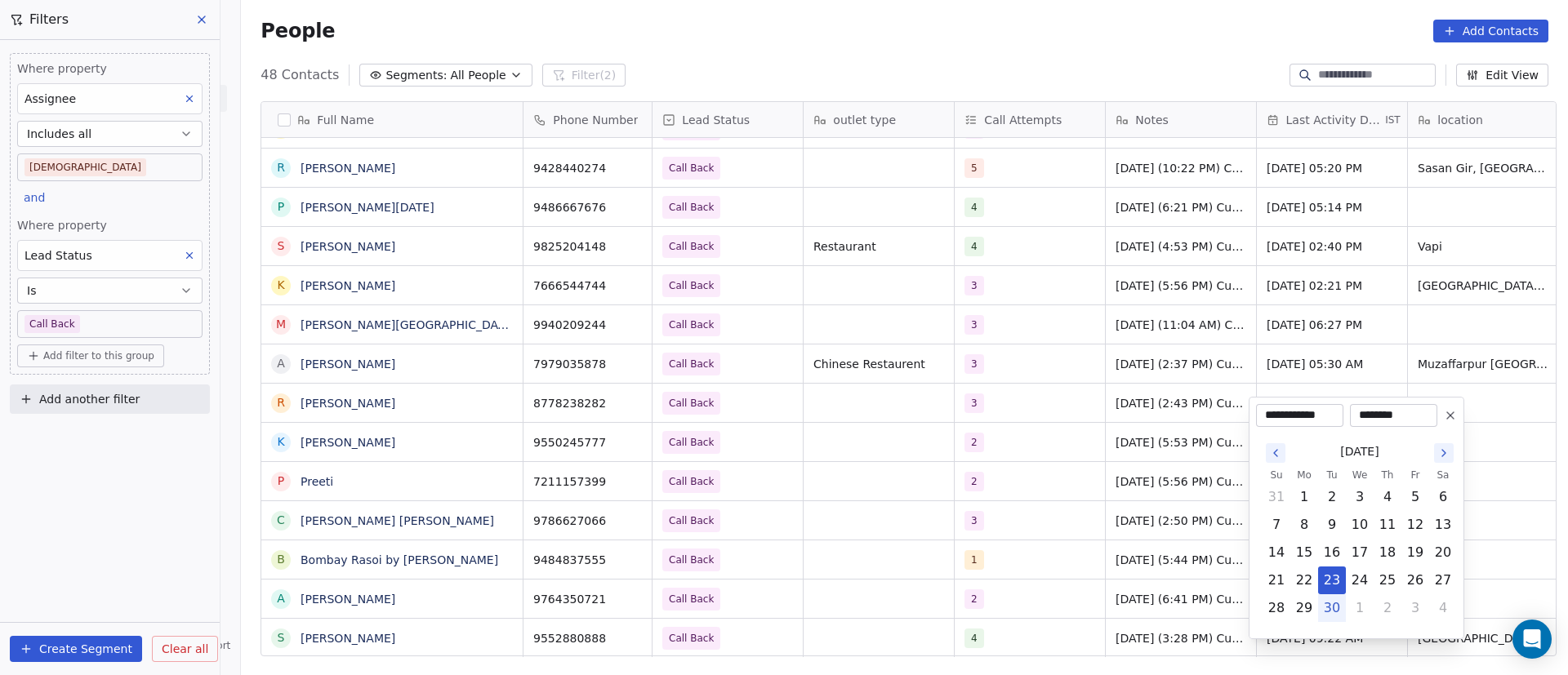
click at [1331, 619] on button "30" at bounding box center [1332, 608] width 26 height 26
type input "**********"
click at [1021, 630] on html "On2Cook India Pvt. Ltd. Contacts People Marketing Workflows Campaigns Metrics &…" at bounding box center [784, 338] width 1568 height 675
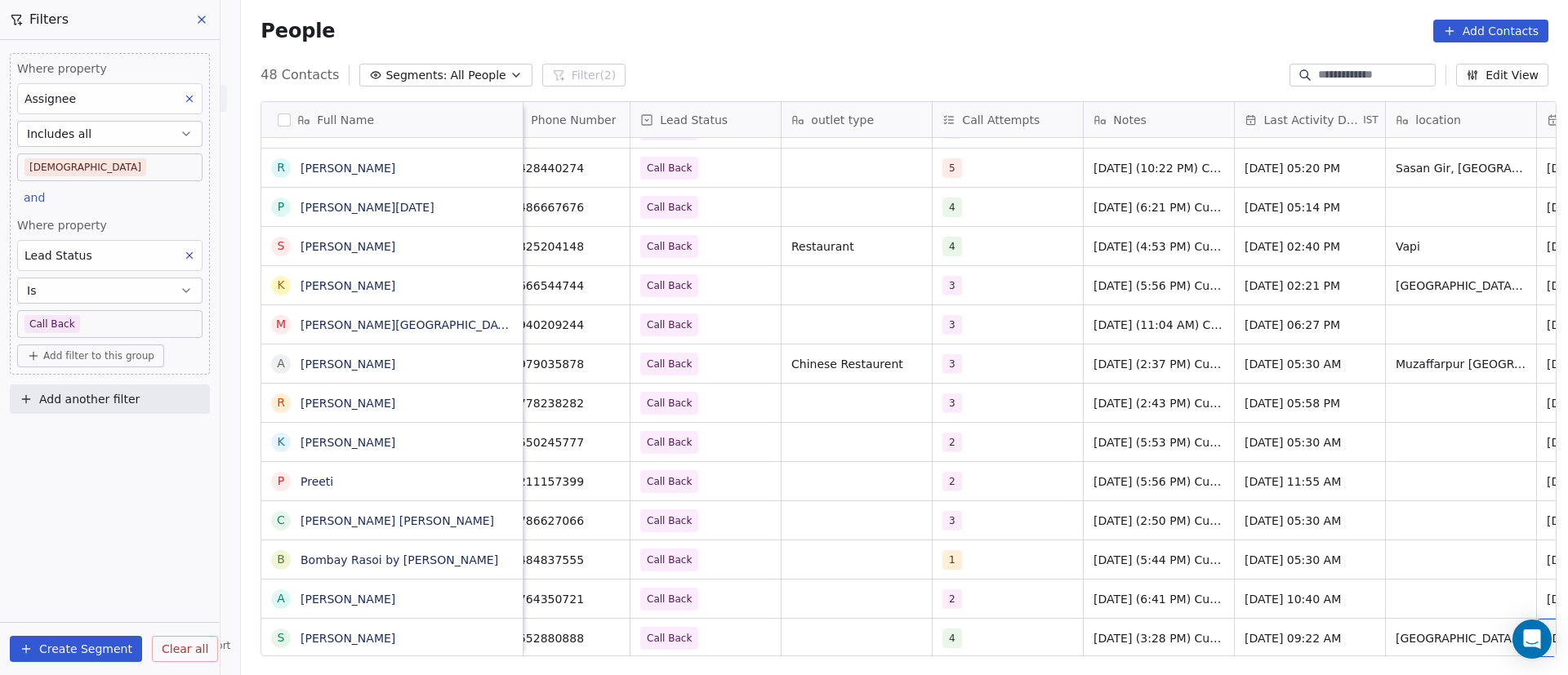
scroll to position [18, 173]
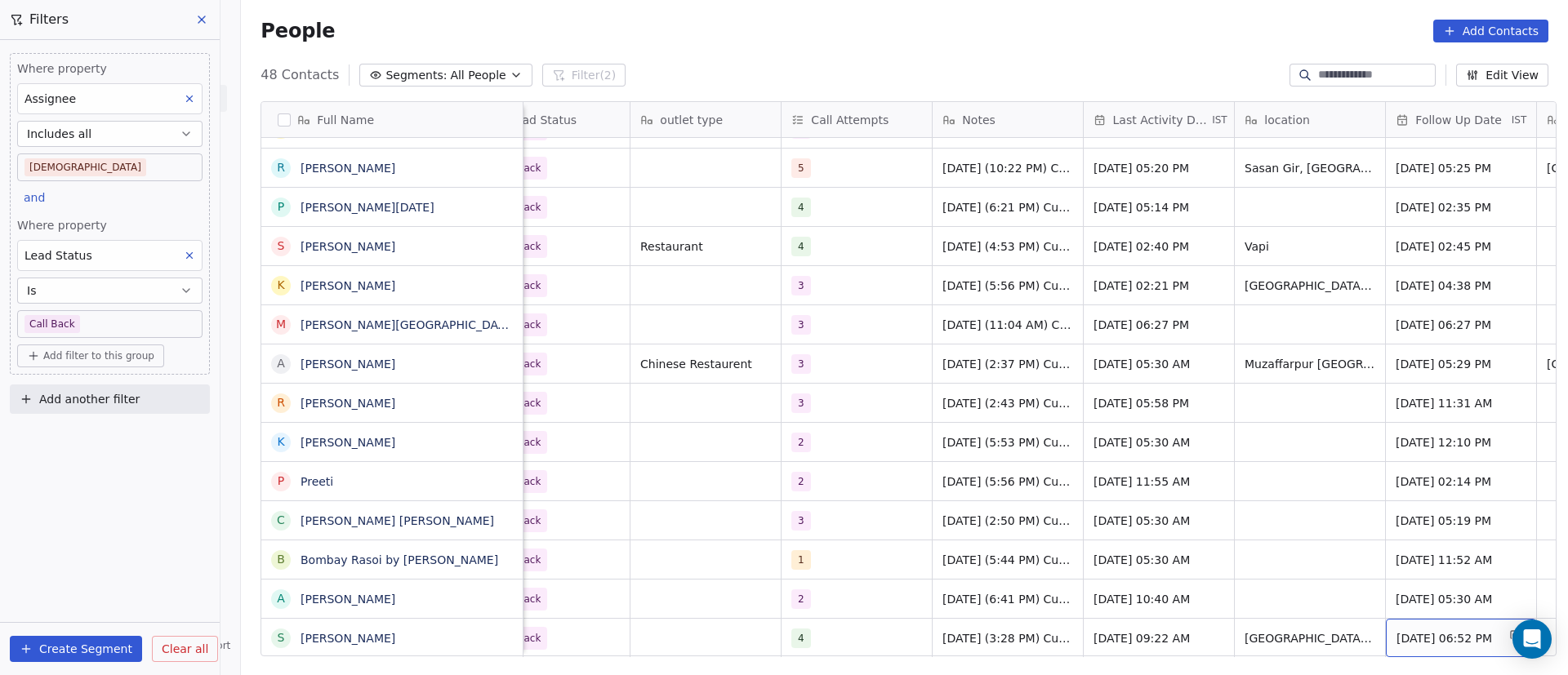
click at [1436, 631] on span "[DATE] 06:52 PM" at bounding box center [1446, 639] width 99 height 17
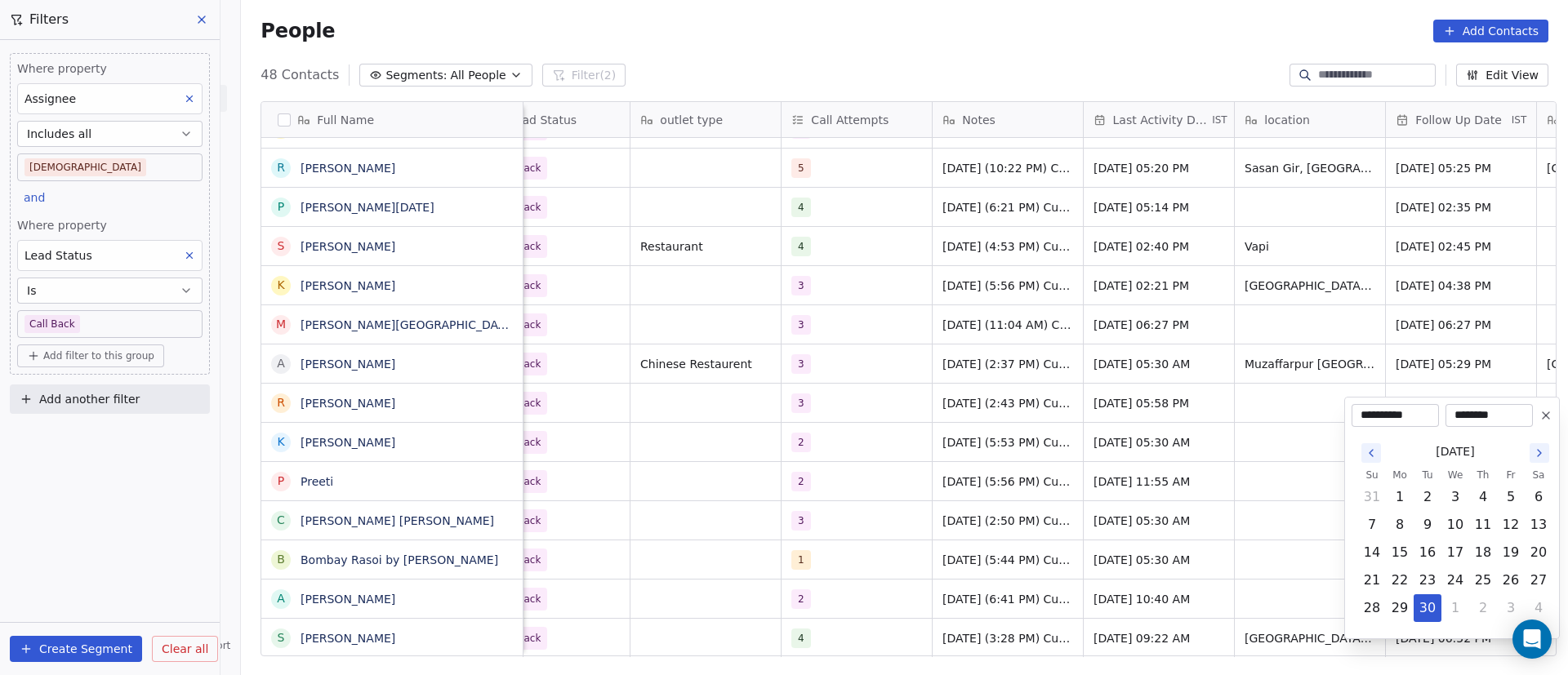
click at [1540, 453] on icon "Go to the Next Month" at bounding box center [1540, 454] width 13 height 13
click at [1406, 525] on button "6" at bounding box center [1399, 525] width 26 height 26
type input "**********"
click at [1166, 605] on html "On2Cook India Pvt. Ltd. Contacts People Marketing Workflows Campaigns Metrics &…" at bounding box center [784, 338] width 1568 height 675
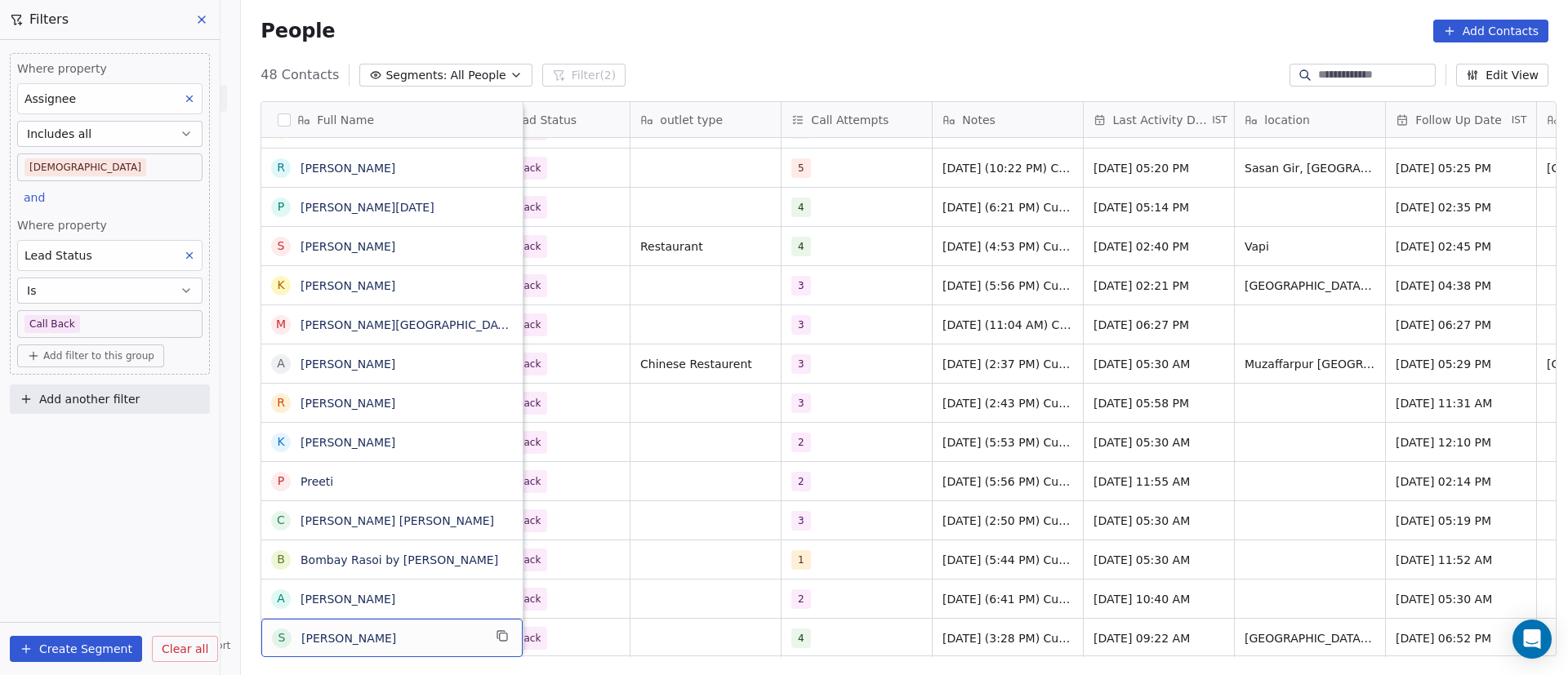
scroll to position [18, 0]
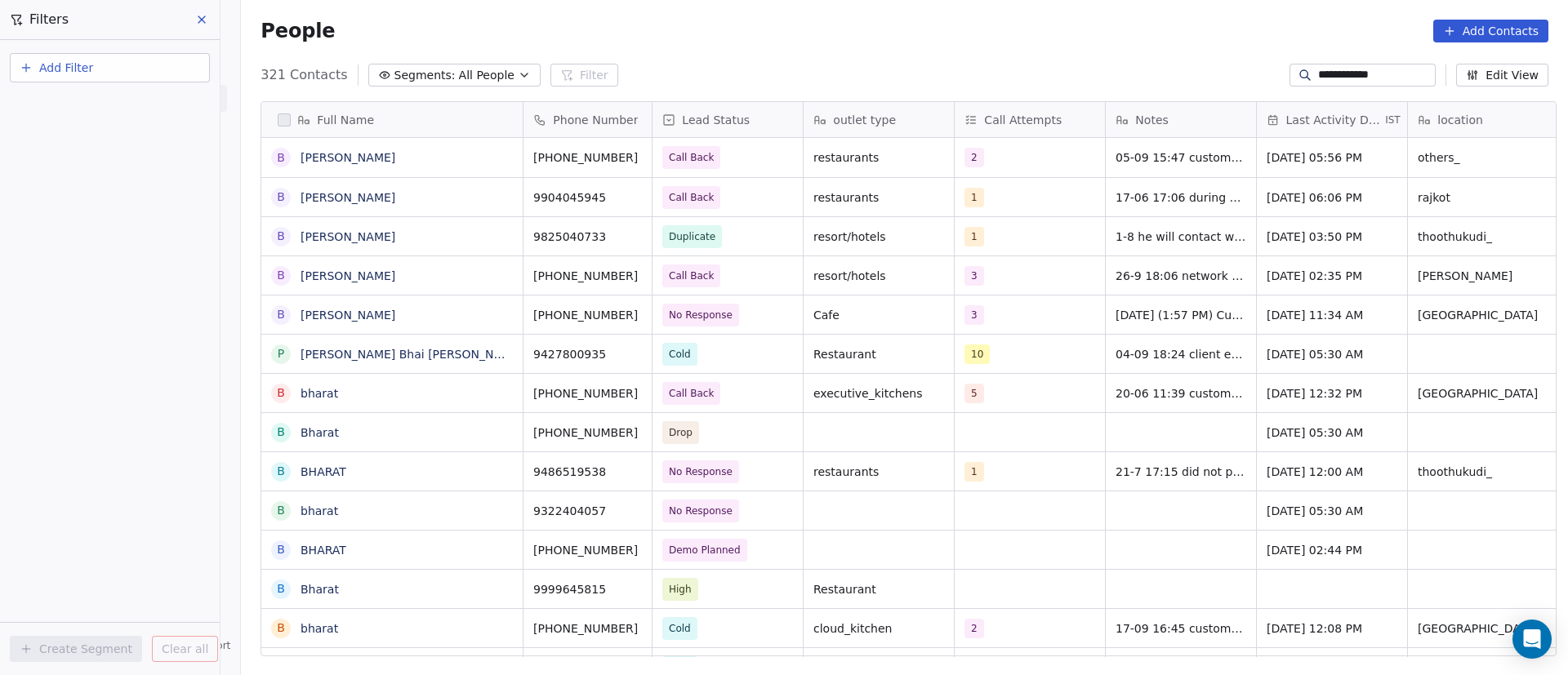
scroll to position [576, 1316]
